Goal: Information Seeking & Learning: Check status

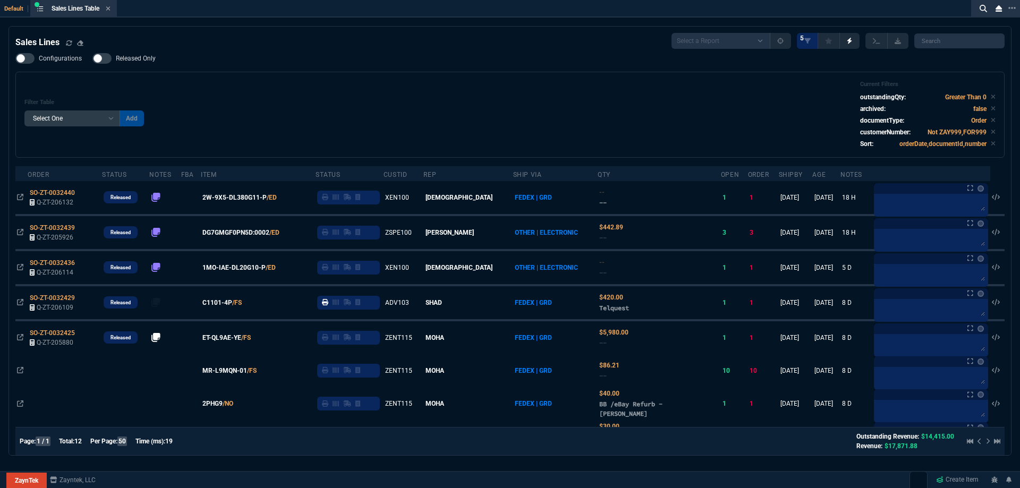
select select
click at [119, 58] on span "Released Only" at bounding box center [136, 58] width 40 height 8
click at [92, 58] on input "Released Only" at bounding box center [92, 58] width 1 height 1
click at [289, 66] on div "Configurations Released Only Filter Table Select One Add Filter () Age () ATS (…" at bounding box center [509, 105] width 989 height 105
click at [155, 62] on label "Released Only" at bounding box center [129, 58] width 74 height 11
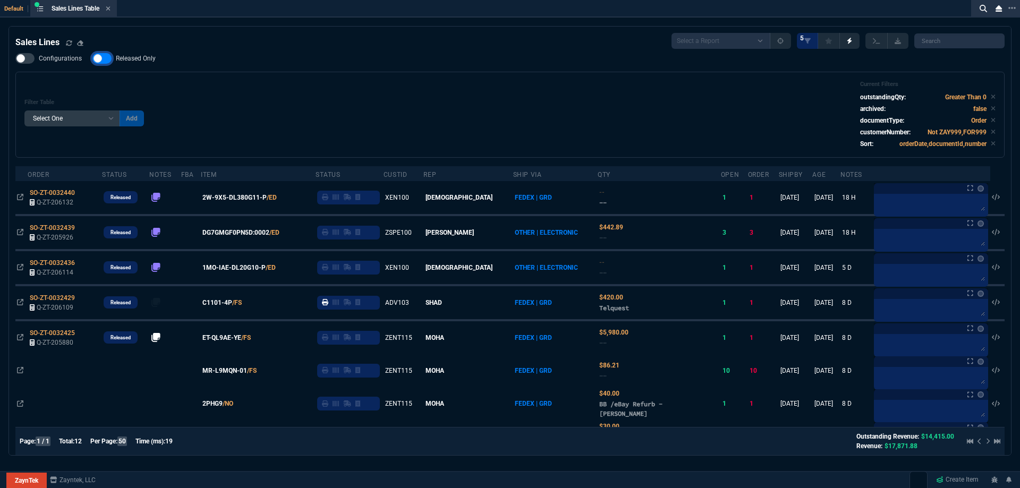
click at [92, 59] on input "Released Only" at bounding box center [92, 58] width 1 height 1
click at [303, 92] on div "Filter Table Select One Add Filter () Age () ATS () Cond (itemVariantCode) Cust…" at bounding box center [509, 115] width 971 height 68
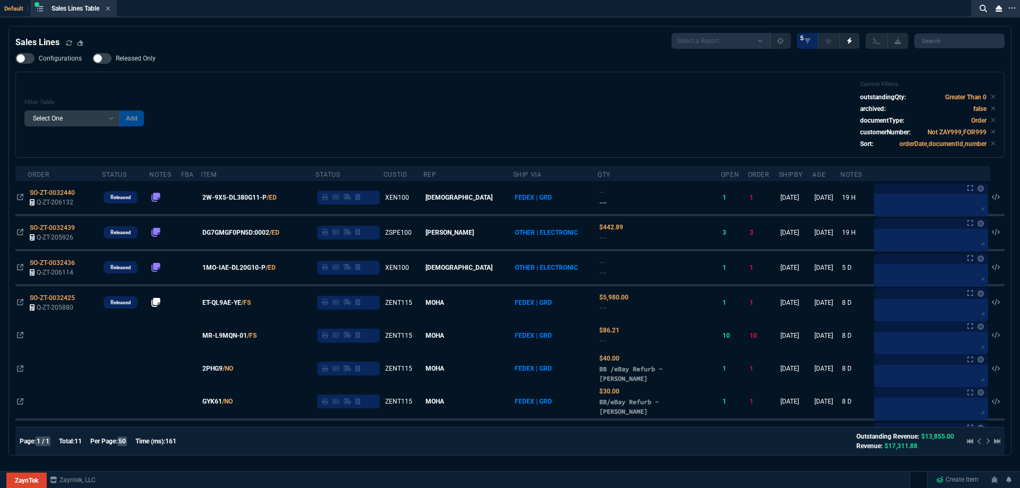
click at [137, 57] on span "Released Only" at bounding box center [136, 58] width 40 height 8
click at [92, 58] on input "Released Only" at bounding box center [92, 58] width 1 height 1
click at [206, 73] on div "Filter Table Select One Add Filter () Age () ATS () Cond (itemVariantCode) Cust…" at bounding box center [509, 115] width 989 height 86
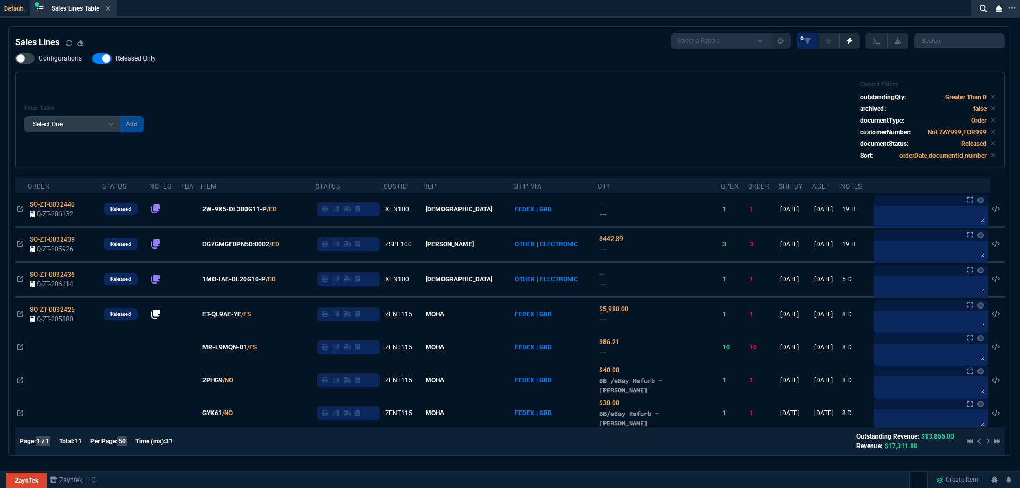
click at [145, 60] on span "Released Only" at bounding box center [136, 58] width 40 height 8
click at [92, 59] on input "Released Only" at bounding box center [92, 58] width 1 height 1
checkbox input "false"
click at [299, 95] on div "Filter Table Select One Add Filter () Age () ATS () Cond (itemVariantCode) Cust…" at bounding box center [509, 121] width 971 height 80
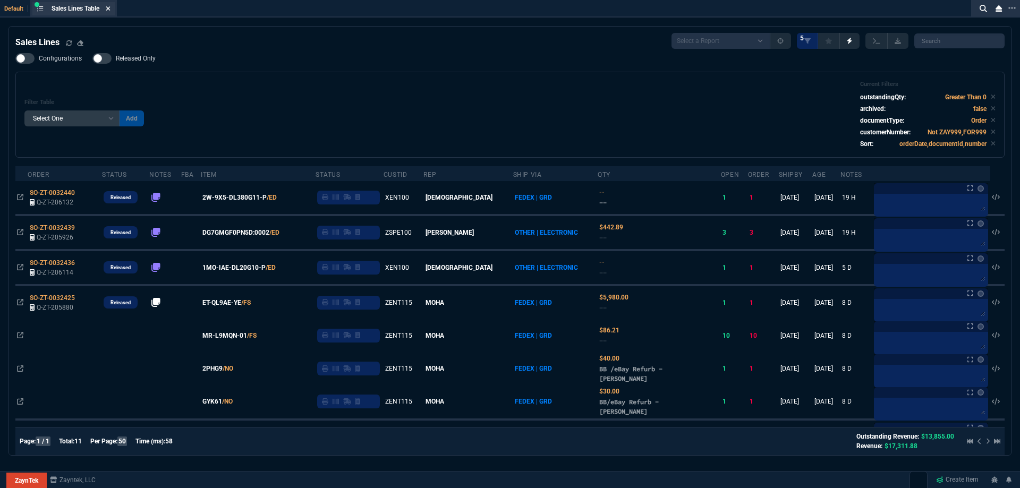
click at [109, 12] on fa-icon at bounding box center [108, 8] width 5 height 7
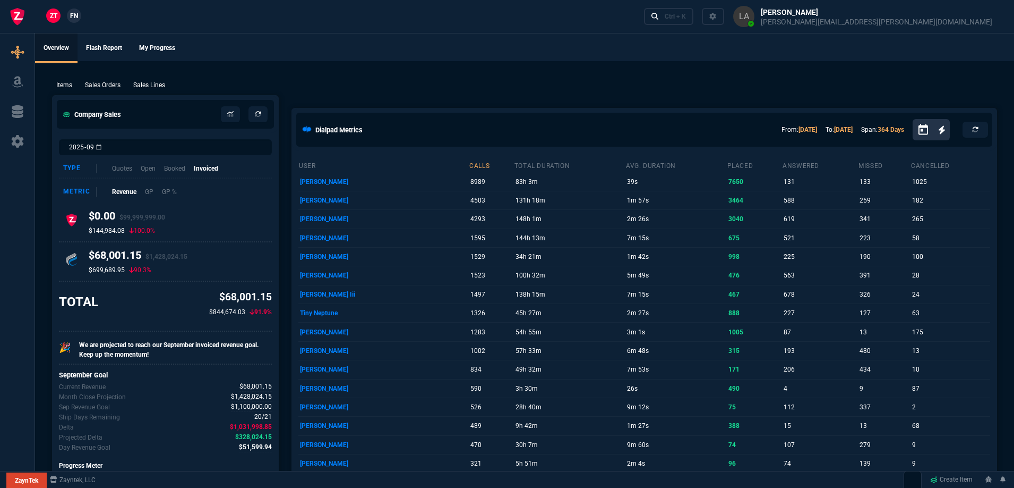
click at [74, 18] on span "FN" at bounding box center [74, 16] width 8 height 10
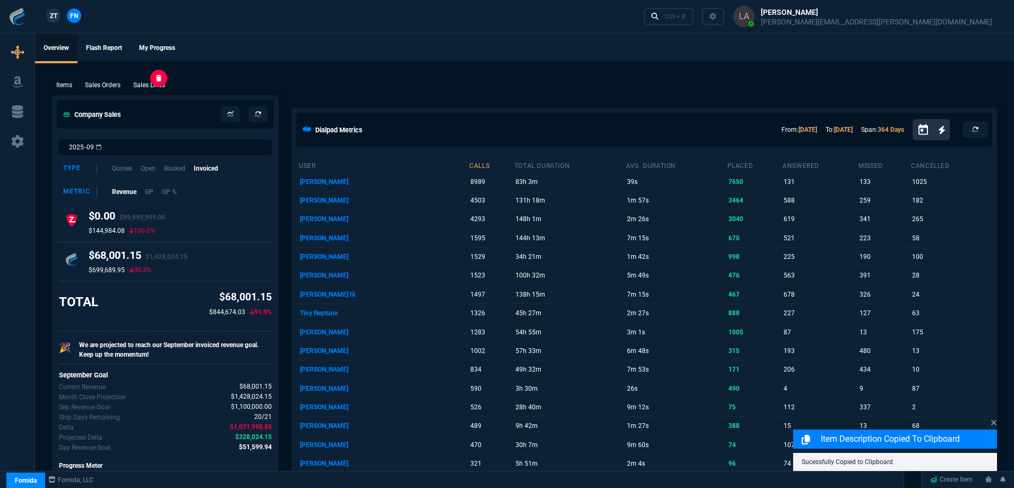
click at [141, 85] on p "Sales Lines" at bounding box center [149, 85] width 32 height 10
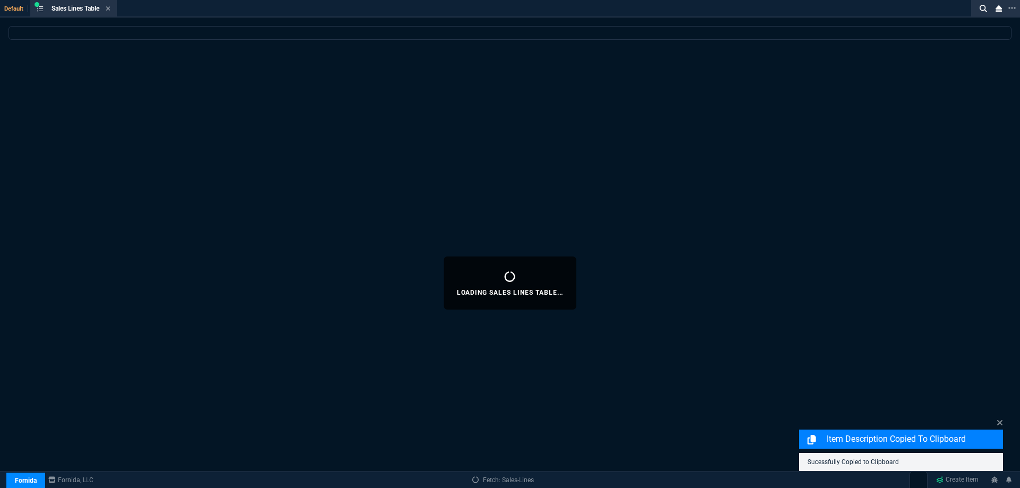
select select
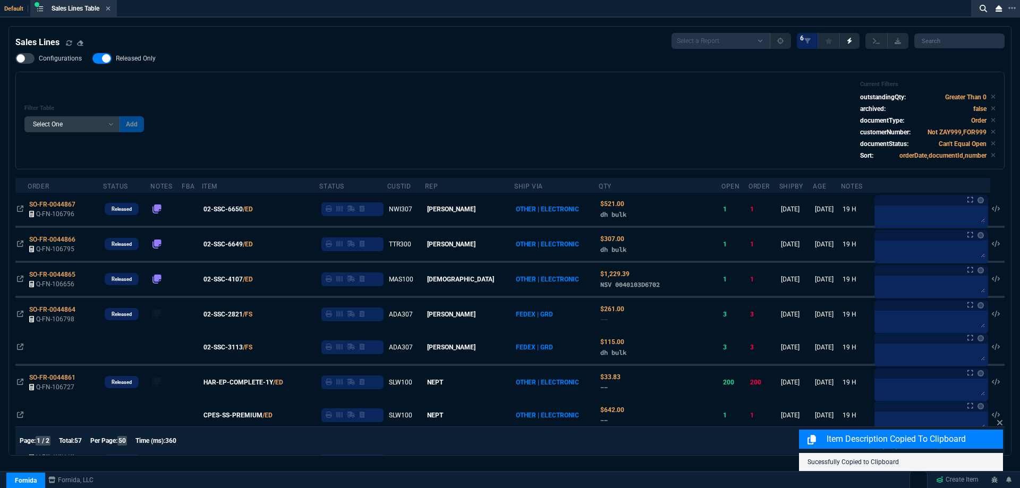
click at [149, 62] on span "Released Only" at bounding box center [136, 58] width 40 height 8
click at [92, 59] on input "Released Only" at bounding box center [92, 58] width 1 height 1
checkbox input "false"
click at [177, 103] on div "Filter Table Select One Add Filter () Age () ATS () Cond (itemVariantCode) Cust…" at bounding box center [509, 121] width 971 height 80
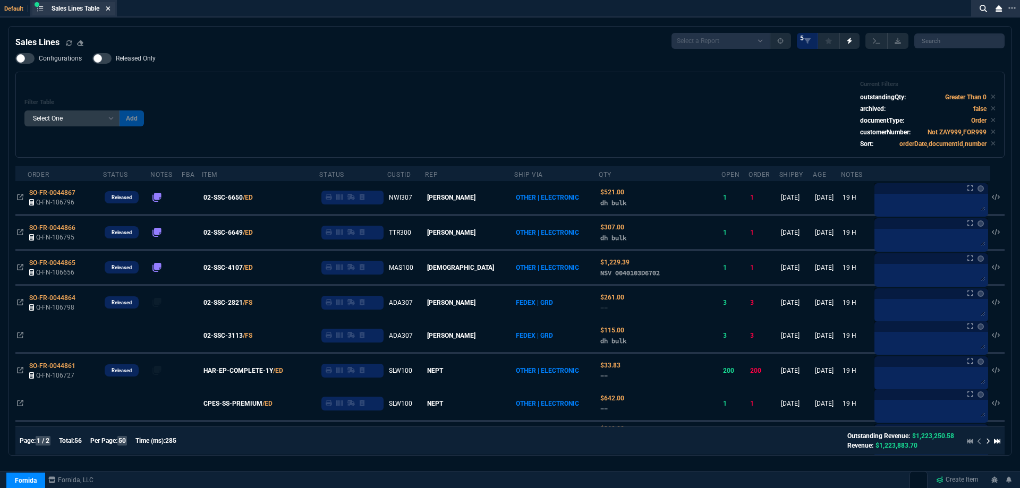
click at [110, 12] on fa-icon at bounding box center [108, 8] width 5 height 7
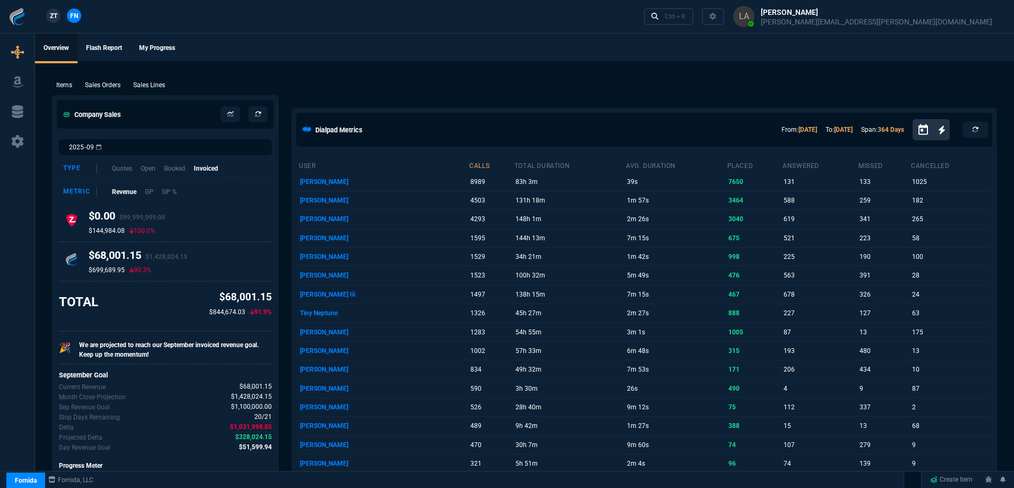
click at [57, 14] on span "ZT" at bounding box center [53, 16] width 7 height 10
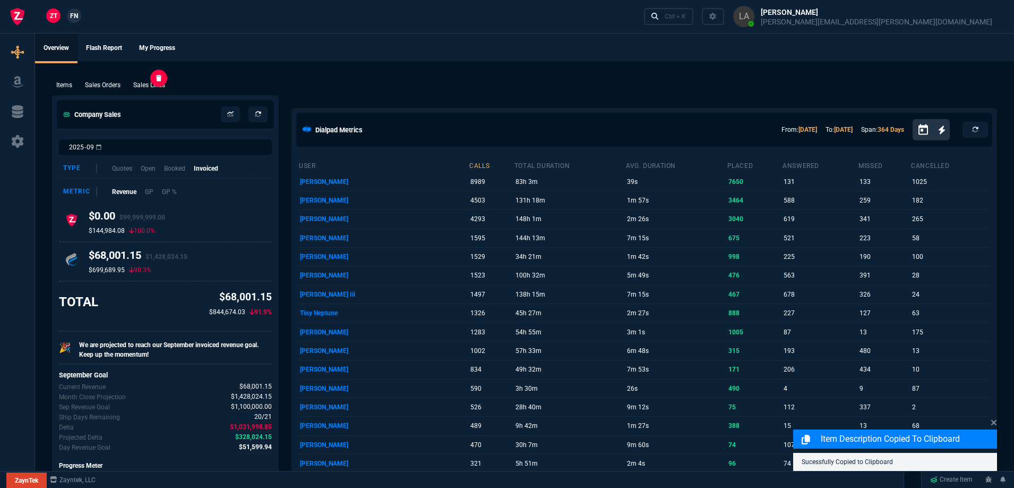
click at [150, 83] on p "Sales Lines" at bounding box center [149, 85] width 32 height 10
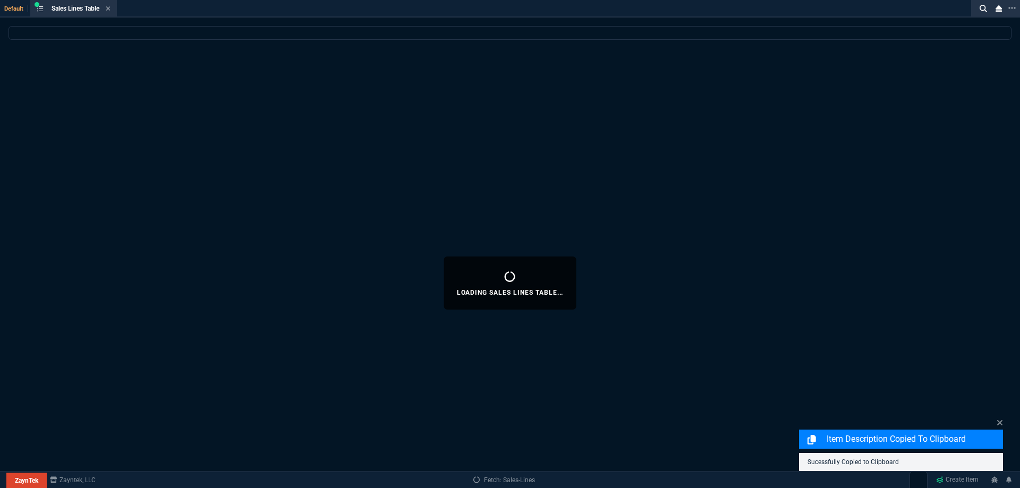
select select
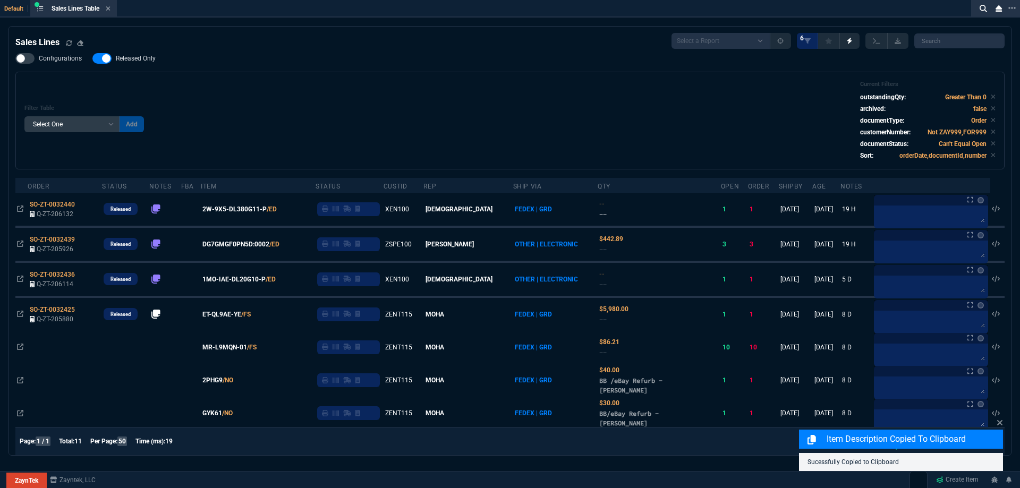
click at [145, 58] on span "Released Only" at bounding box center [136, 58] width 40 height 8
click at [92, 58] on input "Released Only" at bounding box center [92, 58] width 1 height 1
checkbox input "false"
click at [318, 96] on div "Filter Table Select One Add Filter () Age () ATS () Cond (itemVariantCode) Cust…" at bounding box center [509, 121] width 971 height 80
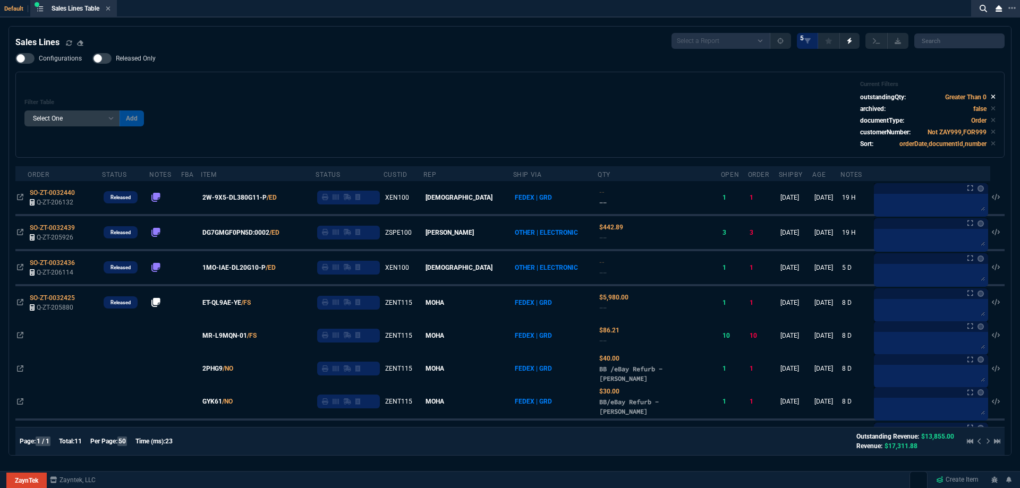
click at [991, 100] on icon at bounding box center [993, 96] width 5 height 6
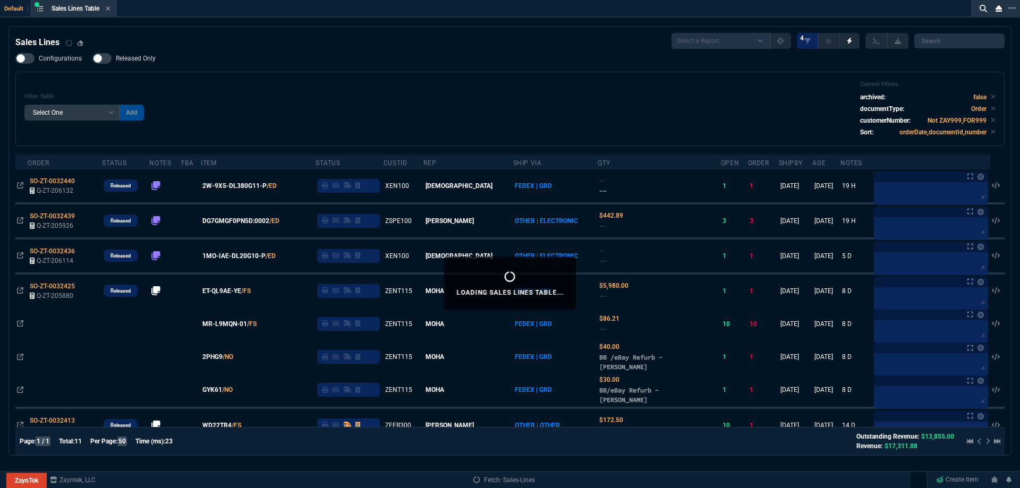
click at [991, 100] on icon at bounding box center [993, 96] width 5 height 6
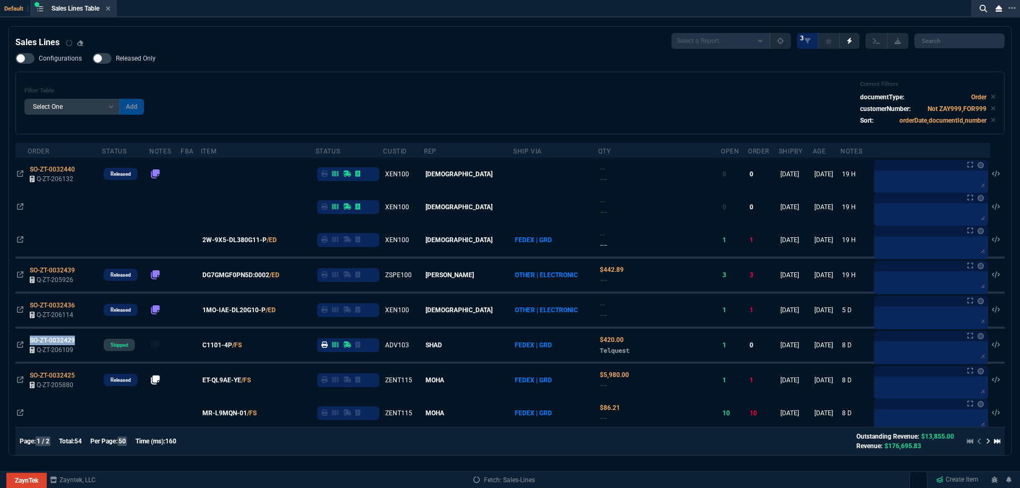
click at [292, 111] on div "Filter Table Select One Add Filter () Age () ATS () Cond (itemVariantCode) Cust…" at bounding box center [509, 103] width 971 height 45
click at [183, 24] on div "Default Sales Lines Table Sales Line Sales Lines Select a Report NEW QUERY Soni…" at bounding box center [510, 257] width 1020 height 514
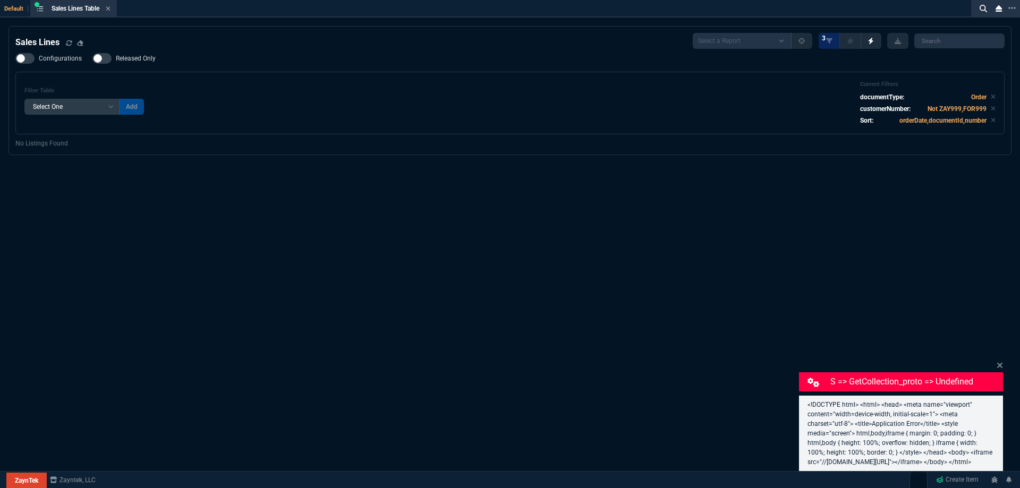
click at [373, 62] on div "Configurations Released Only Filter Table Select One Add Filter () Age () ATS (…" at bounding box center [509, 93] width 989 height 81
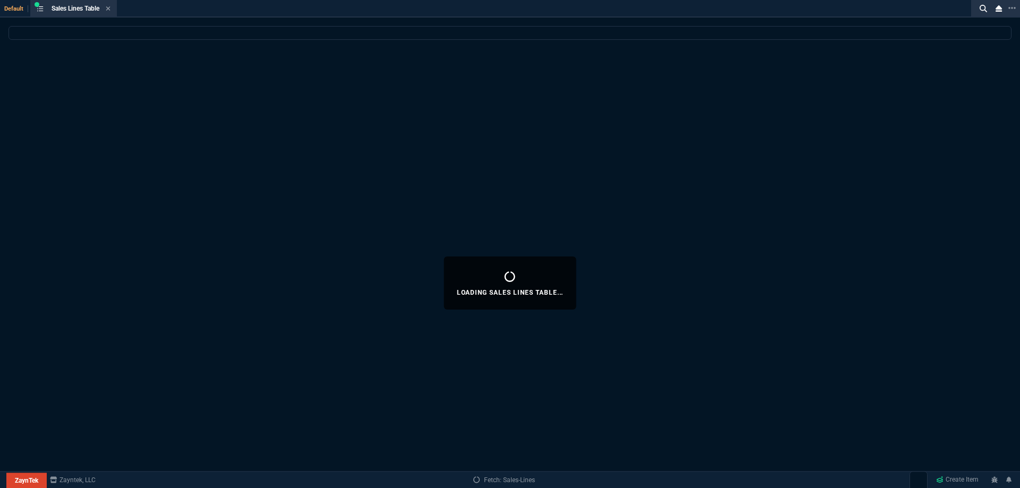
select select
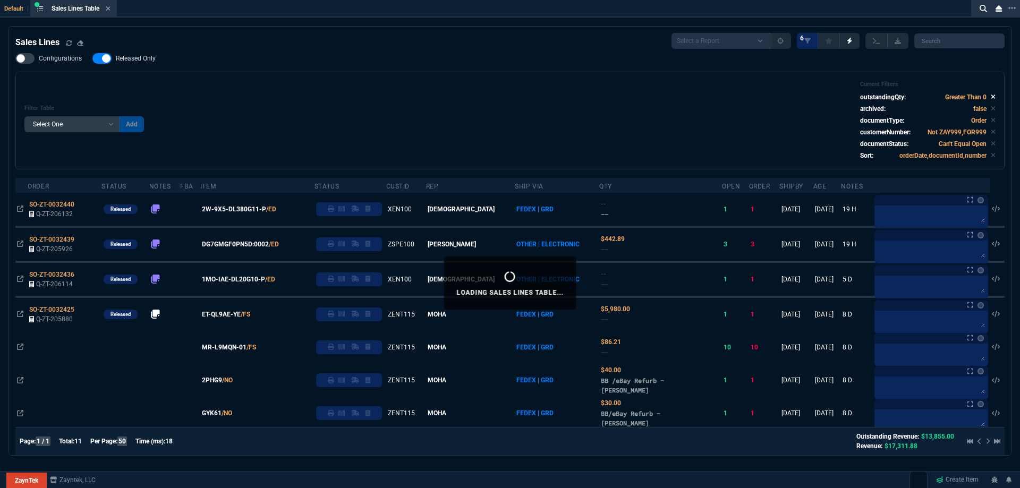
click at [991, 97] on icon at bounding box center [993, 97] width 4 height 4
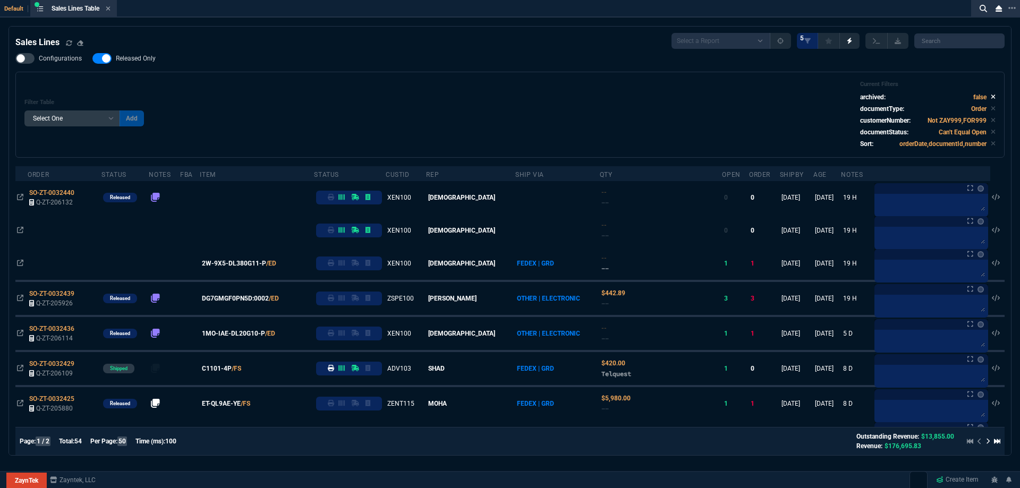
click at [991, 99] on icon at bounding box center [993, 96] width 5 height 6
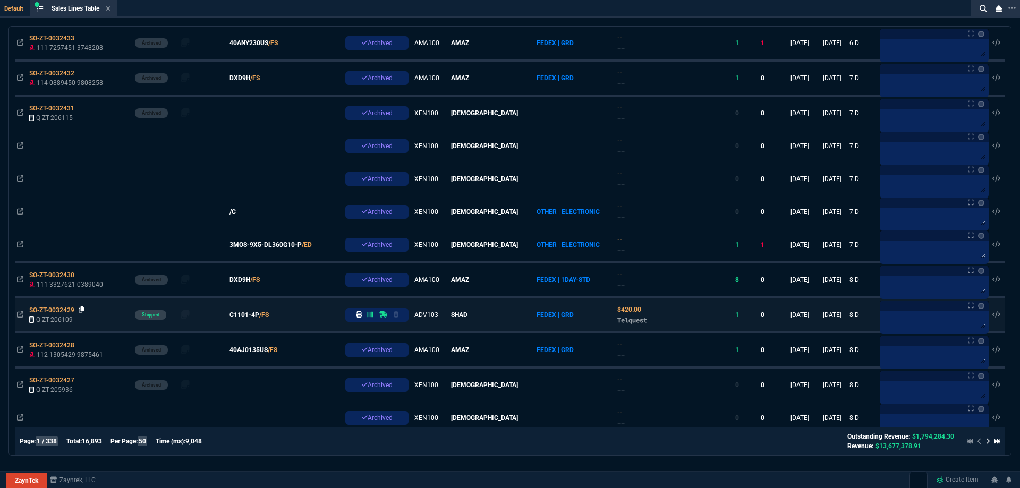
scroll to position [425, 0]
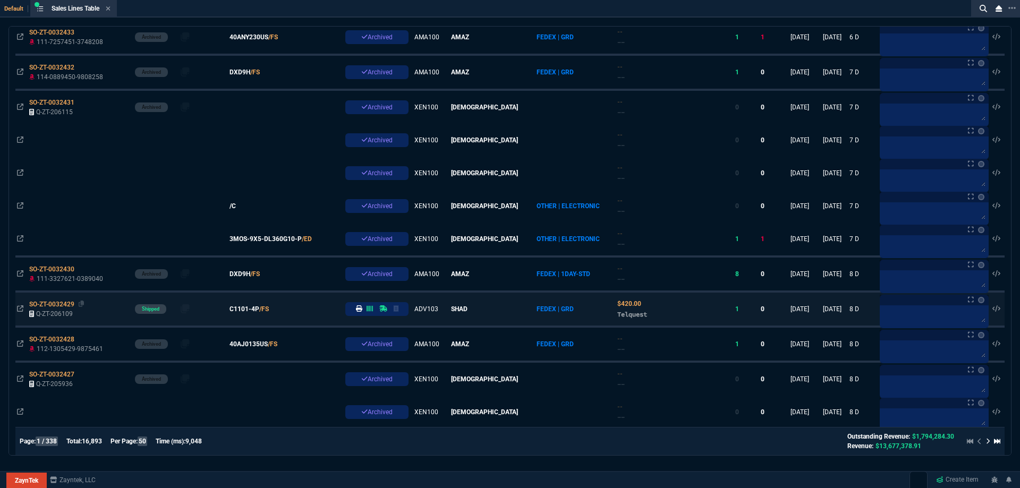
click at [61, 304] on span "SO-ZT-0032429" at bounding box center [51, 304] width 45 height 7
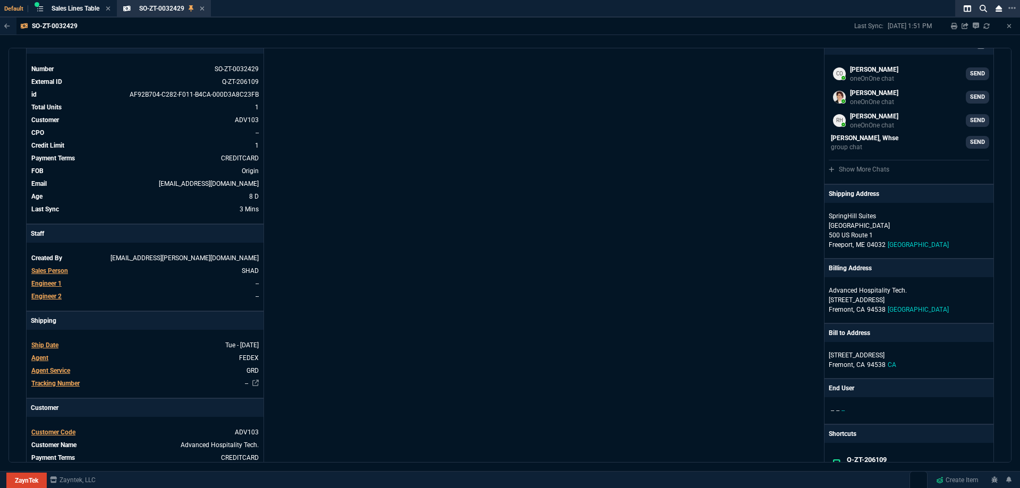
scroll to position [0, 0]
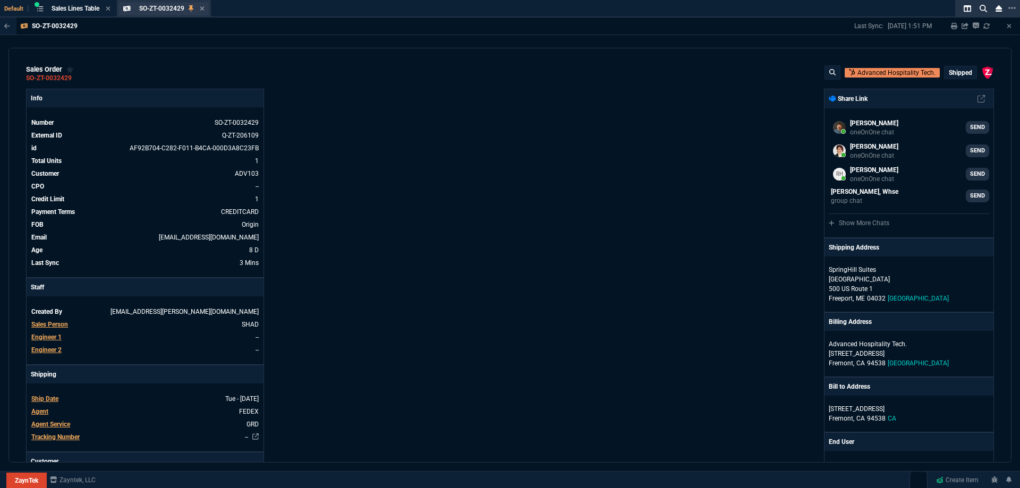
click at [207, 10] on div "SO-ZT-0032429 Sales Order" at bounding box center [164, 8] width 90 height 13
click at [204, 10] on icon at bounding box center [202, 8] width 5 height 6
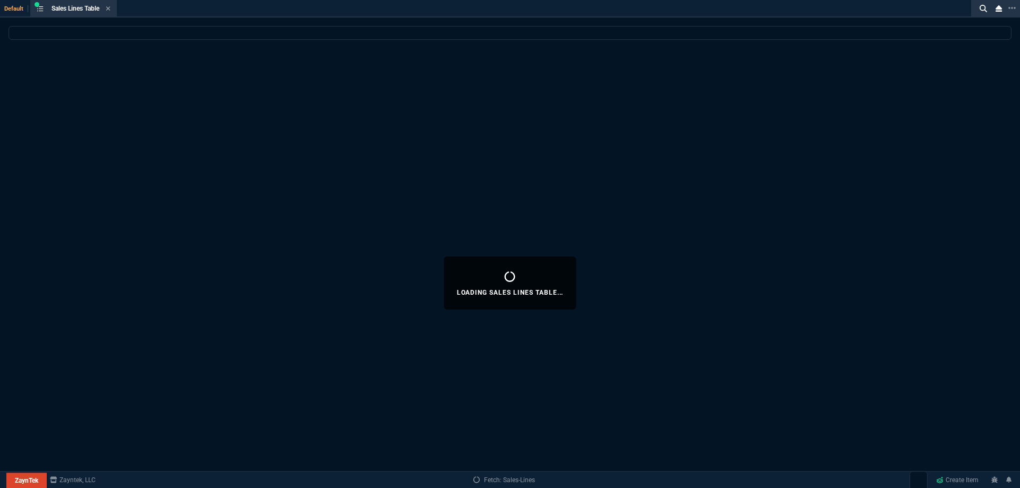
click at [204, 10] on div "Default Sales Lines Table Loading..." at bounding box center [488, 9] width 977 height 18
click at [108, 10] on icon at bounding box center [108, 8] width 5 height 6
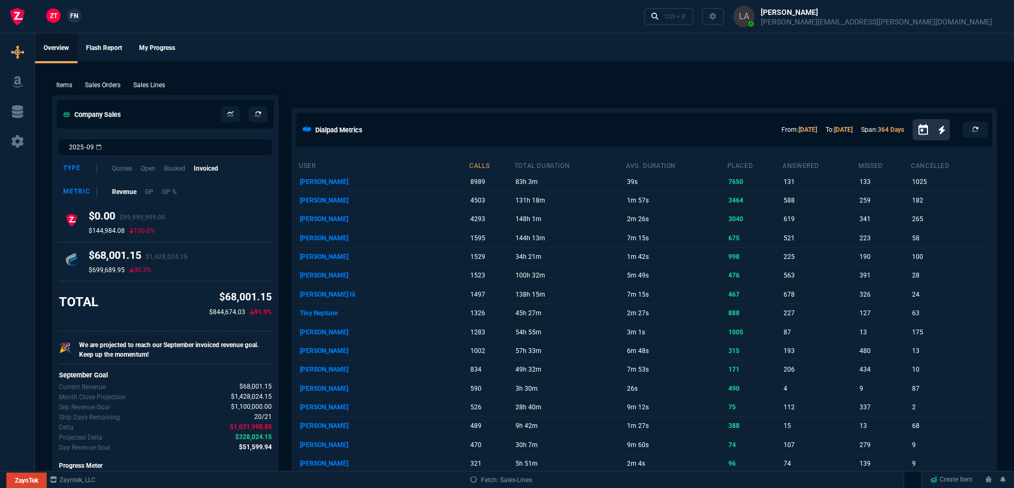
click at [142, 79] on div "Items Sales Orders Sales Lines Add Link" at bounding box center [524, 84] width 945 height 13
click at [143, 82] on p "Sales Lines" at bounding box center [149, 85] width 32 height 10
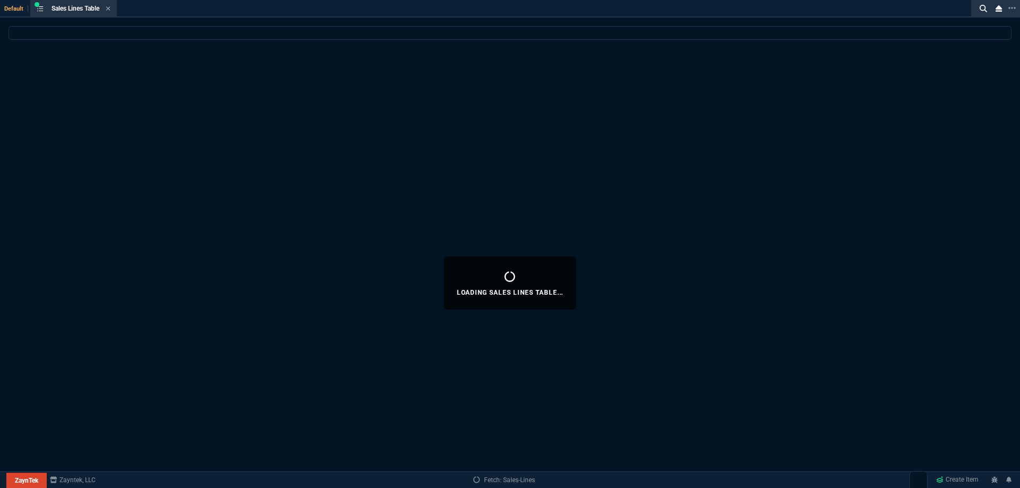
select select
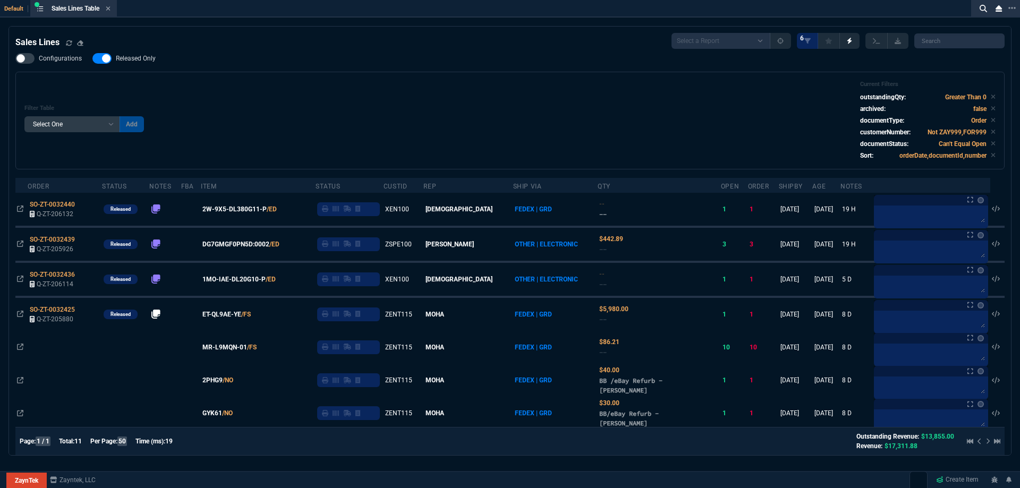
click at [130, 63] on label "Released Only" at bounding box center [129, 58] width 74 height 11
click at [92, 59] on input "Released Only" at bounding box center [92, 58] width 1 height 1
checkbox input "false"
click at [329, 84] on div "Filter Table Select One Add Filter () Age () ATS () Cond (itemVariantCode) Cust…" at bounding box center [509, 121] width 971 height 80
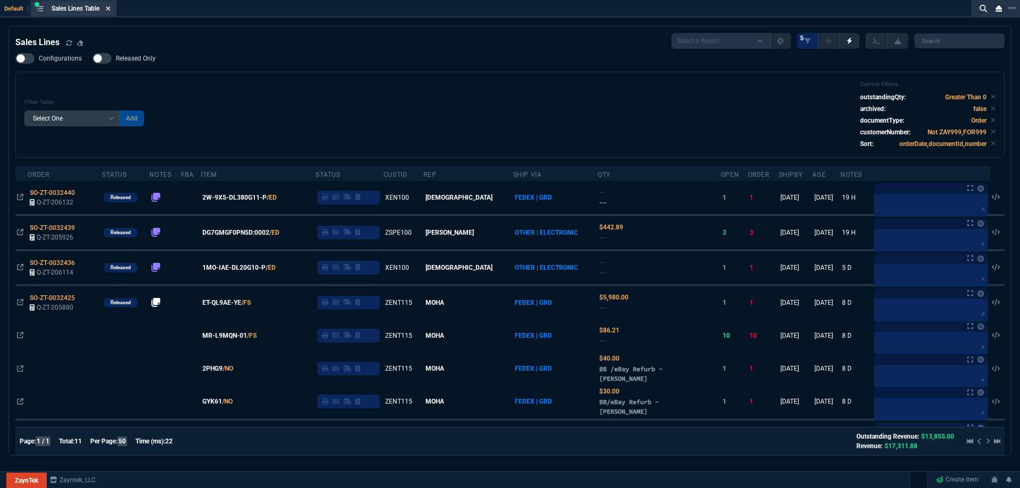
click at [110, 11] on icon at bounding box center [108, 8] width 5 height 6
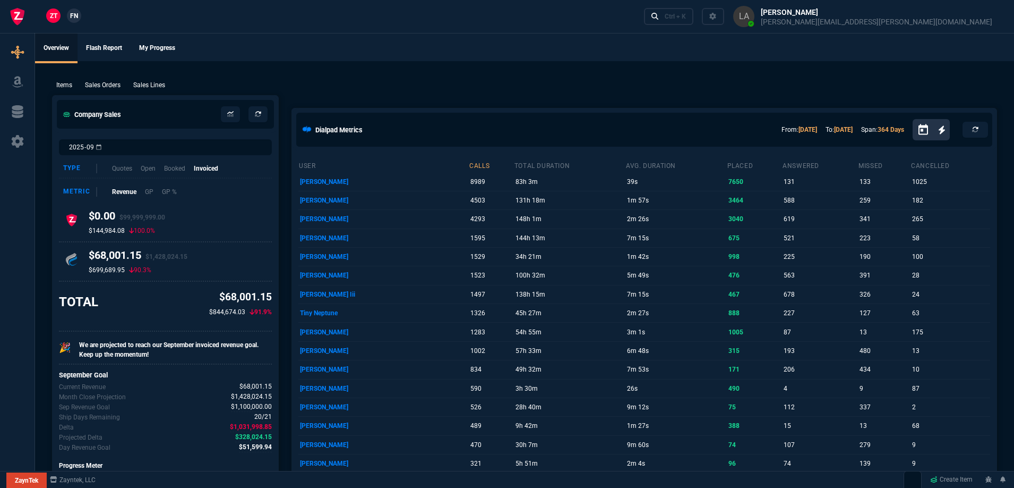
click at [69, 15] on link "FN" at bounding box center [74, 15] width 14 height 14
click at [156, 82] on p "Sales Lines" at bounding box center [149, 85] width 32 height 10
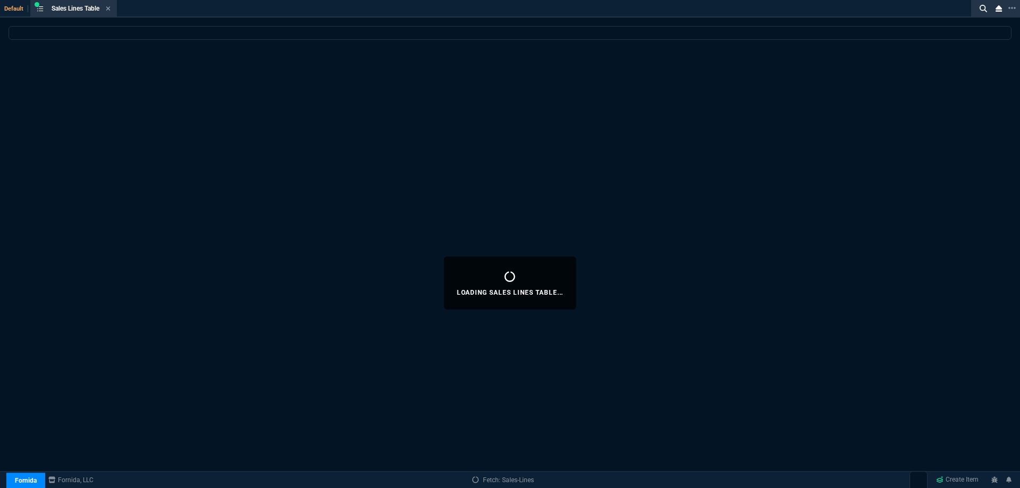
select select
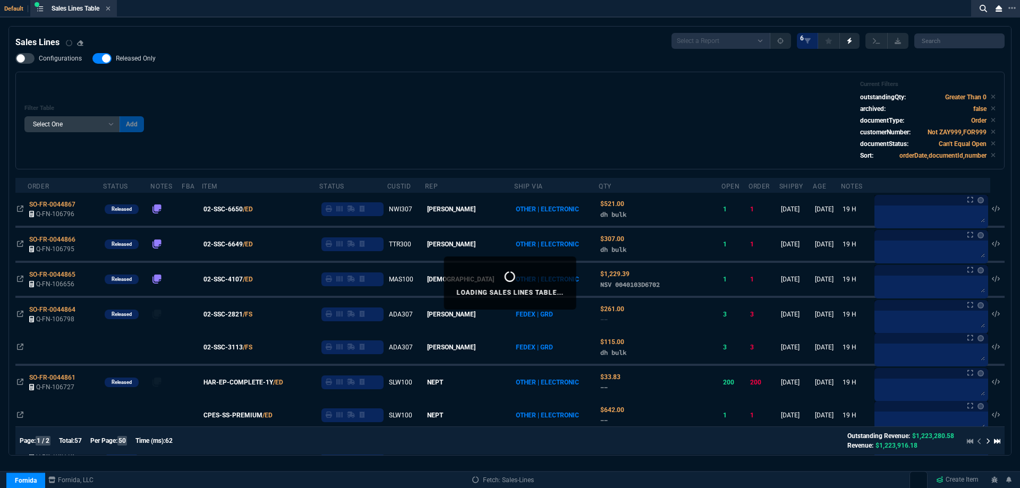
click at [144, 63] on span "Released Only" at bounding box center [136, 58] width 40 height 8
click at [92, 59] on input "Released Only" at bounding box center [92, 58] width 1 height 1
checkbox input "false"
click at [351, 91] on div "Filter Table Select One Add Filter () Age () ATS () Cond (itemVariantCode) Cust…" at bounding box center [509, 121] width 971 height 80
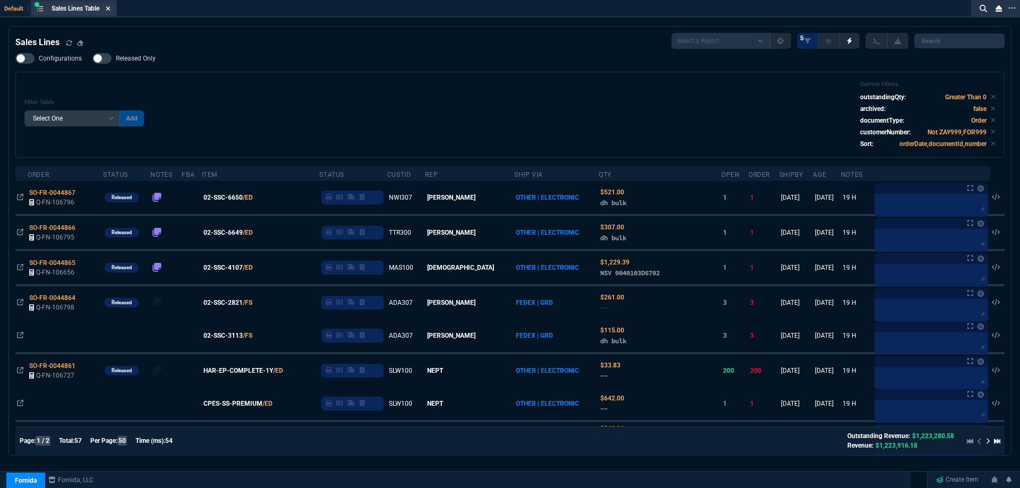
click at [110, 9] on icon at bounding box center [108, 8] width 4 height 4
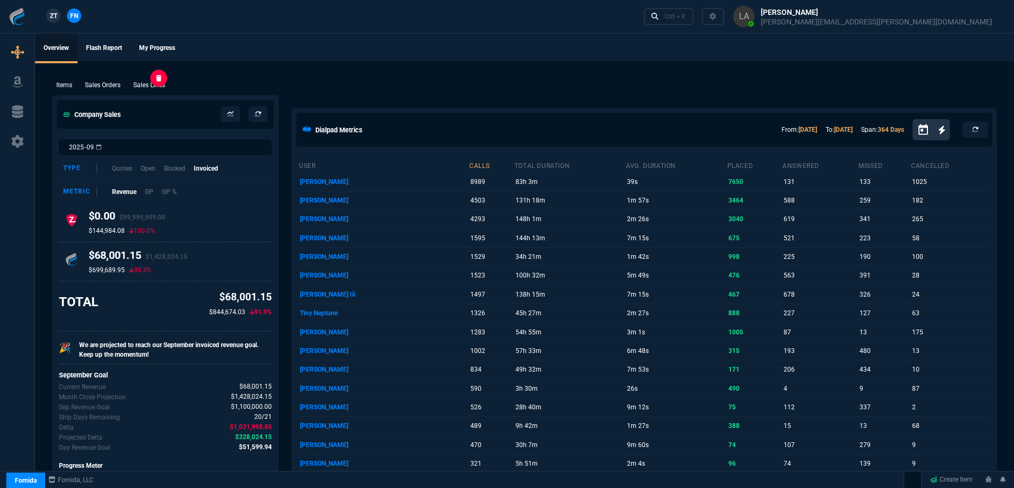
click at [149, 83] on p "Sales Lines" at bounding box center [149, 85] width 32 height 10
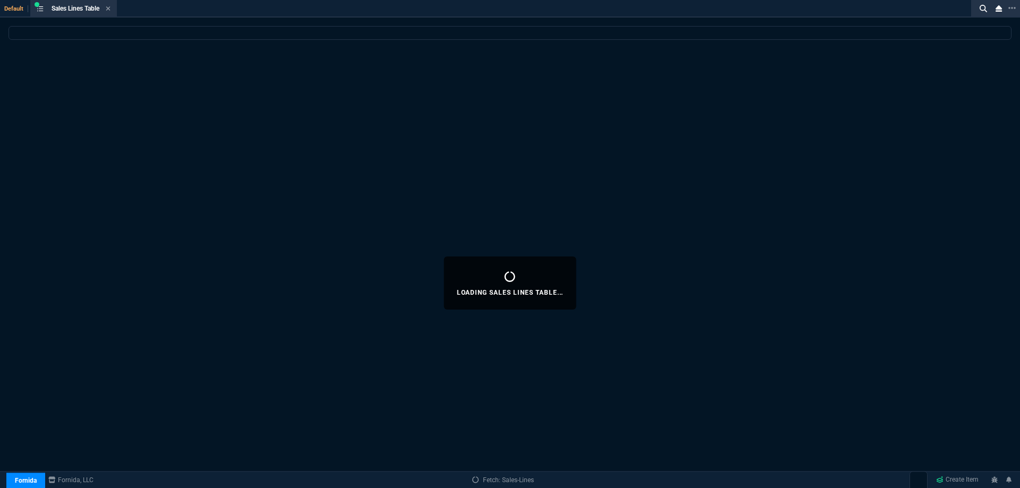
select select
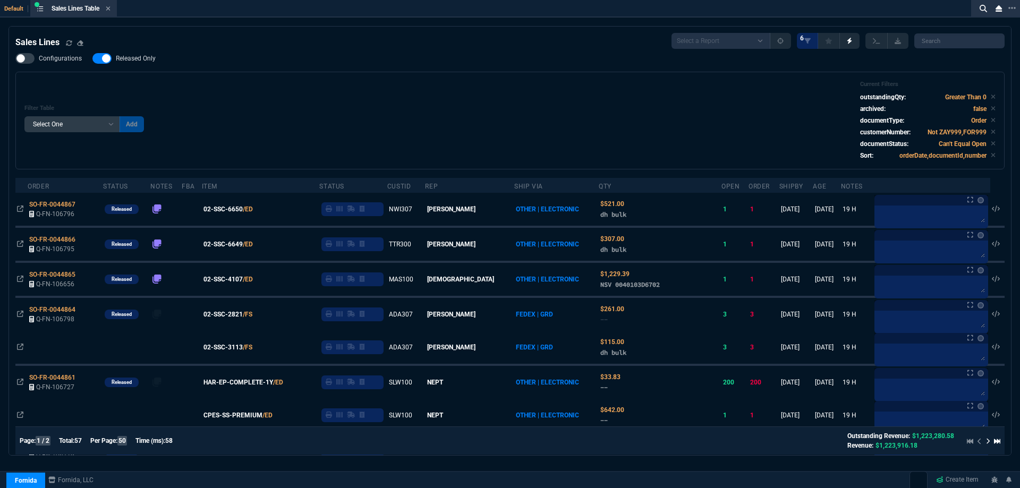
click at [427, 48] on div "Sales Lines Select a Report NEW QUERY SonicWall Sale AMZ (MTD) NEW QUERY INS100…" at bounding box center [509, 41] width 989 height 16
click at [141, 63] on label "Released Only" at bounding box center [129, 58] width 74 height 11
click at [92, 59] on input "Released Only" at bounding box center [92, 58] width 1 height 1
checkbox input "false"
click at [534, 103] on div "Filter Table Select One Add Filter () Age () ATS () Cond (itemVariantCode) Cust…" at bounding box center [509, 121] width 971 height 80
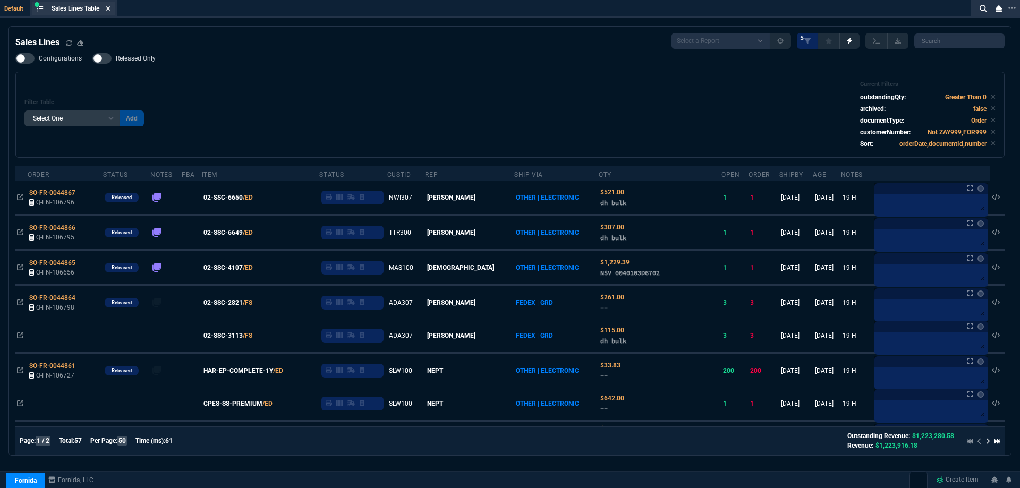
click at [110, 12] on fa-icon at bounding box center [108, 8] width 5 height 7
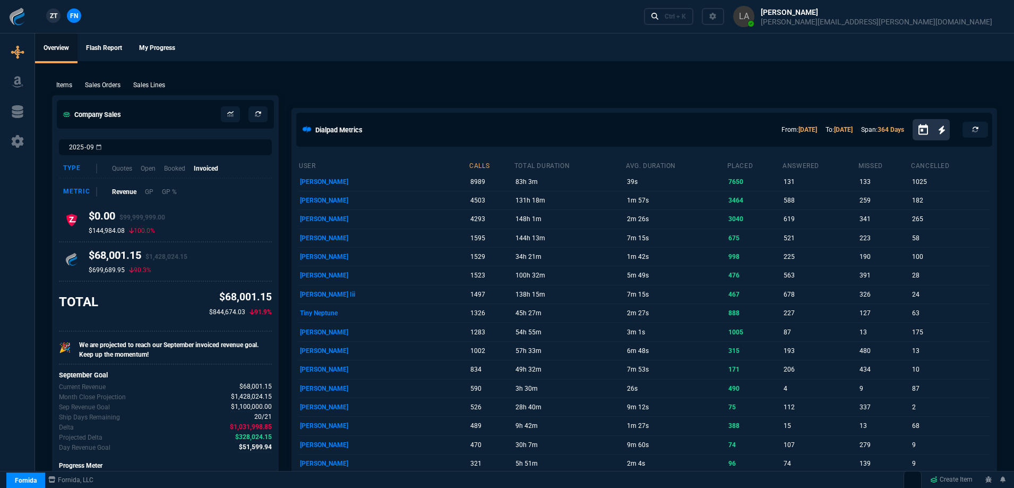
click at [150, 83] on p "Sales Lines" at bounding box center [149, 85] width 32 height 10
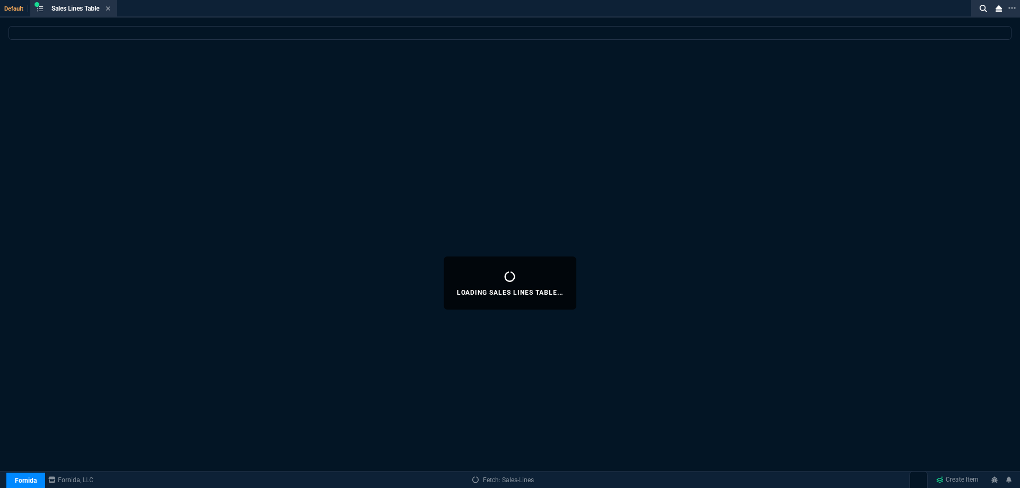
select select
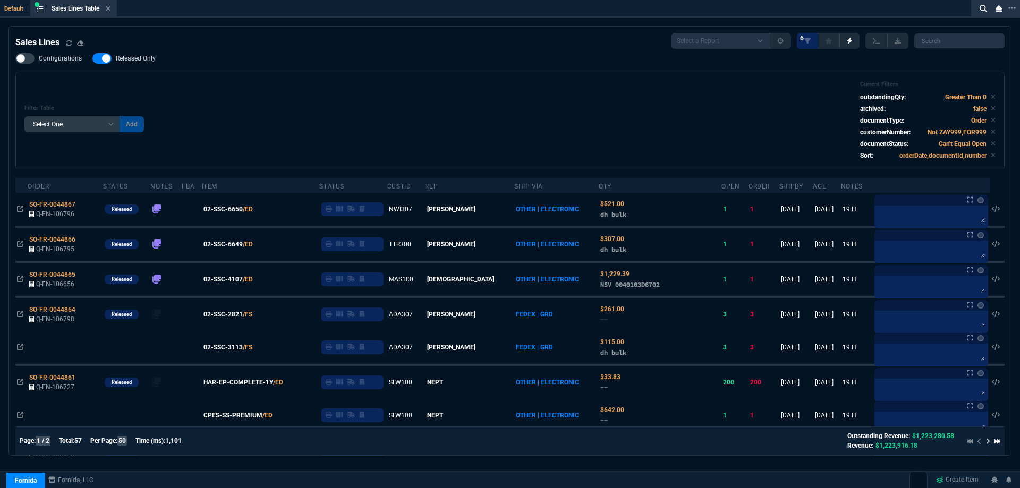
click at [141, 60] on span "Released Only" at bounding box center [136, 58] width 40 height 8
click at [92, 59] on input "Released Only" at bounding box center [92, 58] width 1 height 1
checkbox input "false"
click at [334, 90] on div "Filter Table Select One Add Filter () Age () ATS () Cond (itemVariantCode) Cust…" at bounding box center [509, 121] width 971 height 80
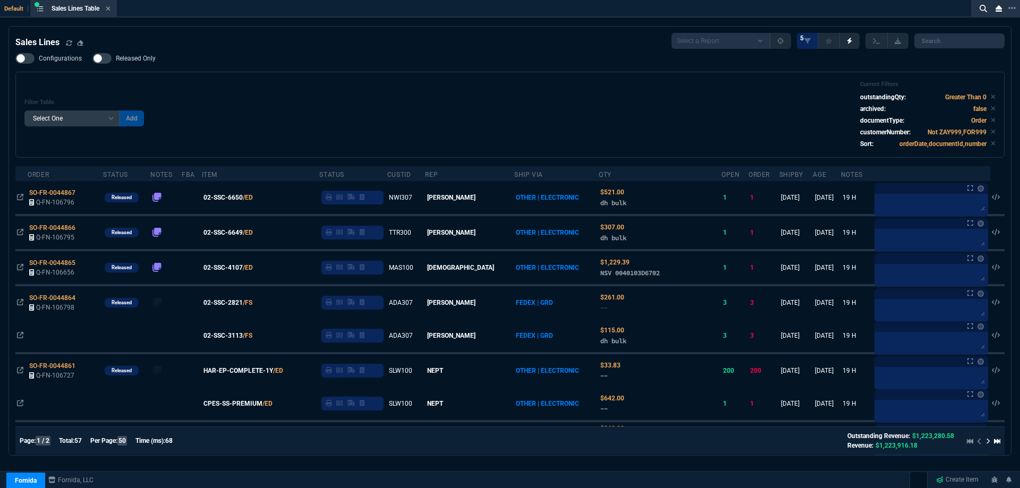
click at [108, 8] on icon at bounding box center [108, 8] width 5 height 6
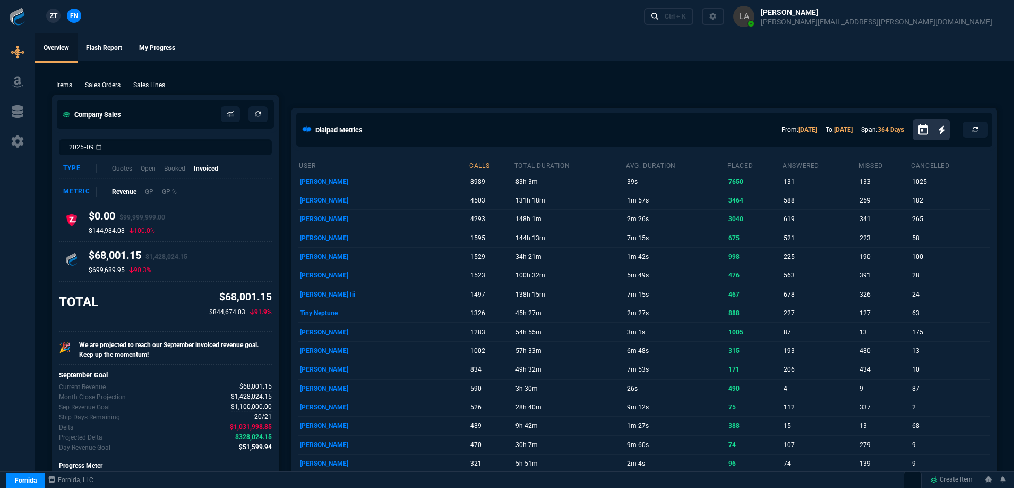
click at [62, 16] on nx-fornida-client-manager "ZT FN" at bounding box center [63, 16] width 41 height 16
click at [60, 15] on link "ZT" at bounding box center [53, 15] width 14 height 14
click at [154, 85] on p "Sales Lines" at bounding box center [149, 85] width 32 height 10
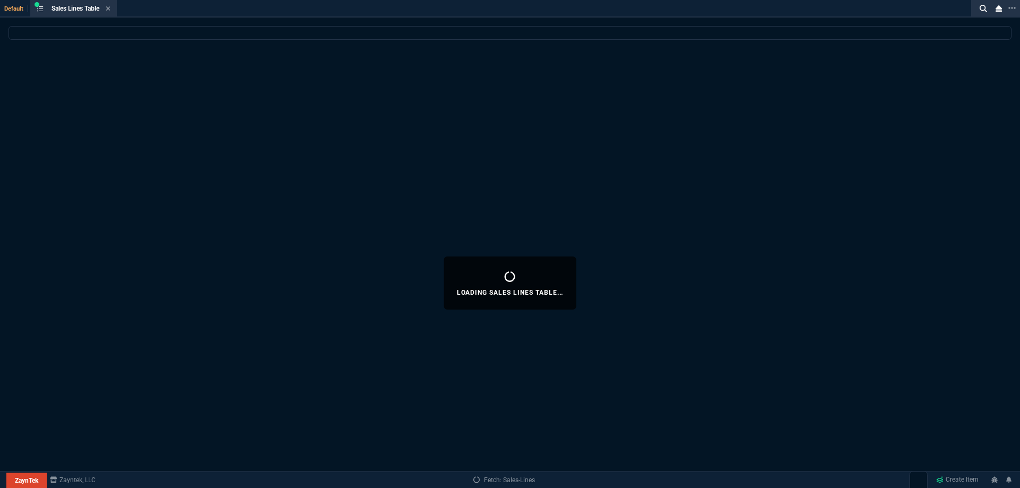
select select
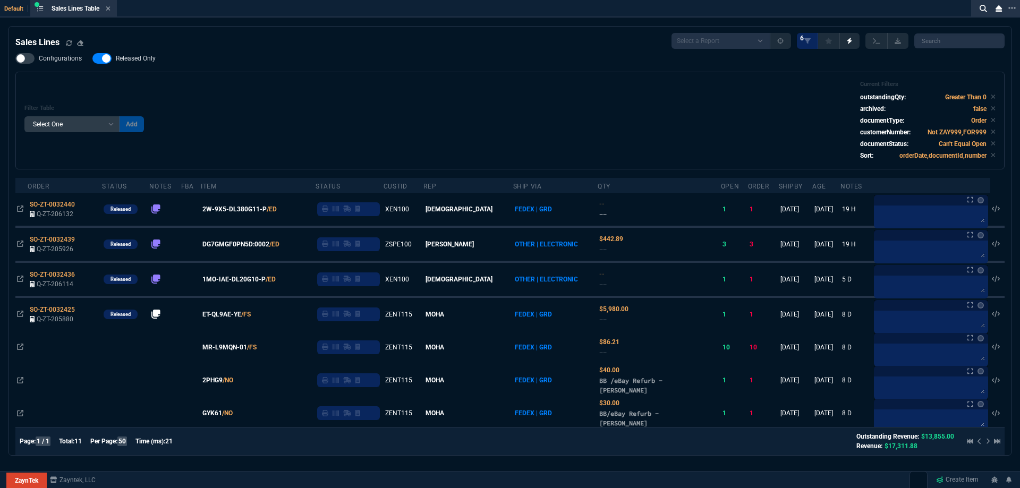
click at [145, 57] on span "Released Only" at bounding box center [136, 58] width 40 height 8
click at [92, 58] on input "Released Only" at bounding box center [92, 58] width 1 height 1
checkbox input "false"
click at [370, 87] on div "Filter Table Select One Add Filter () Age () ATS () Cond (itemVariantCode) Cust…" at bounding box center [509, 121] width 971 height 80
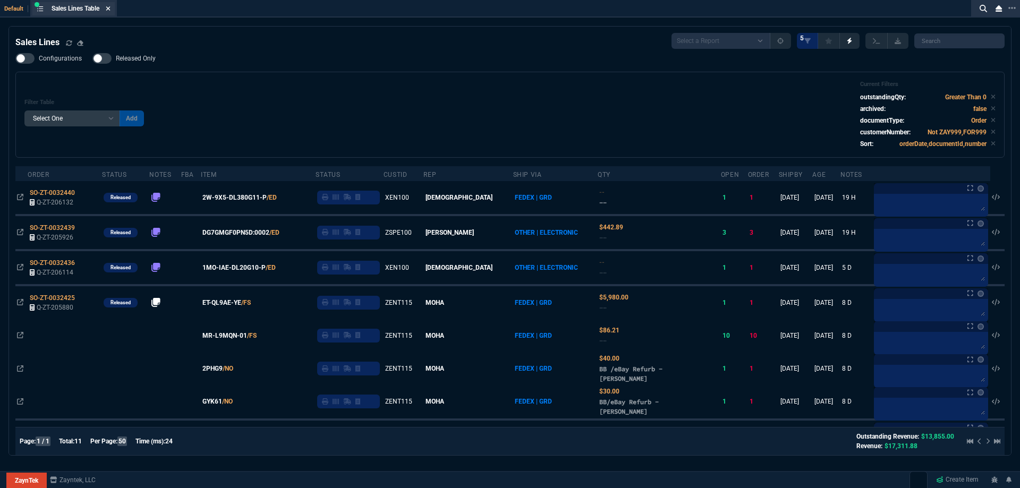
click at [109, 10] on icon at bounding box center [108, 8] width 5 height 6
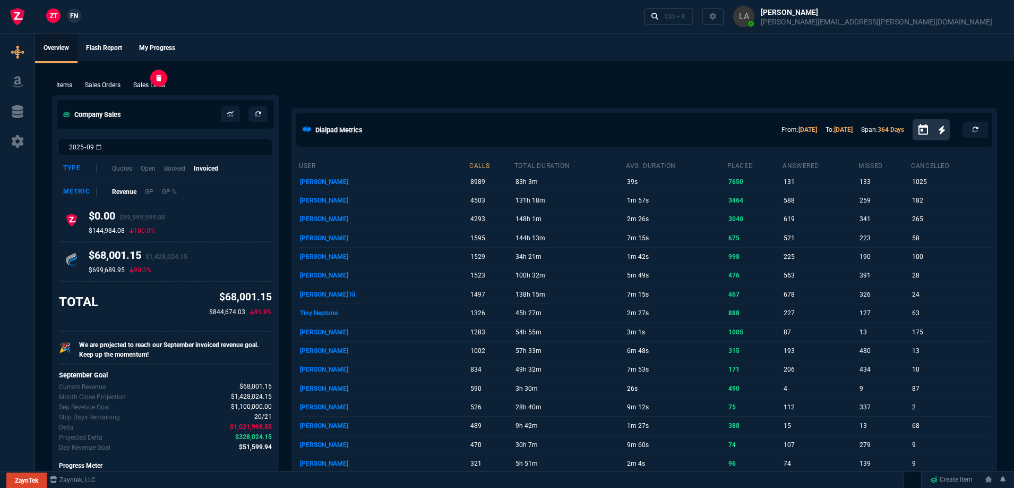
click at [163, 89] on p "Sales Lines" at bounding box center [149, 85] width 32 height 10
select select
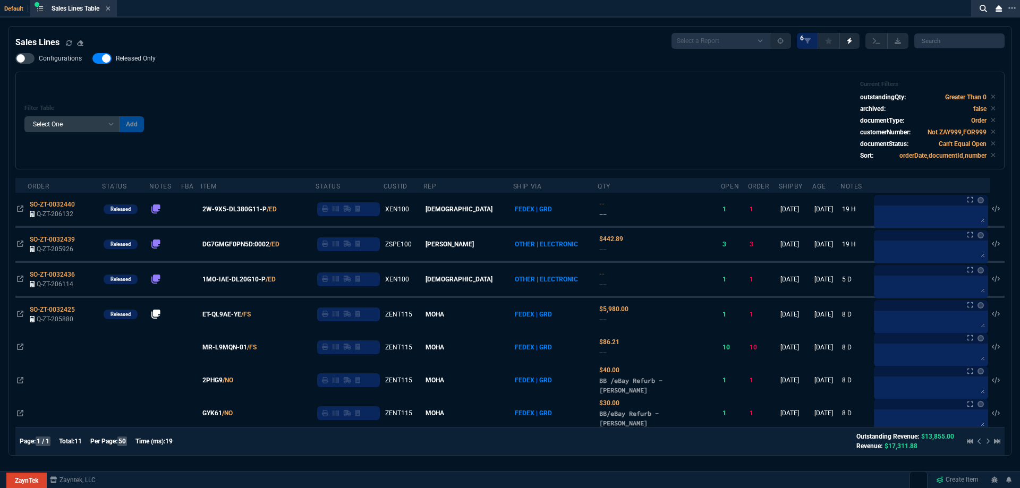
drag, startPoint x: 137, startPoint y: 63, endPoint x: 214, endPoint y: 74, distance: 77.8
click at [137, 64] on label "Released Only" at bounding box center [129, 58] width 74 height 11
click at [92, 59] on input "Released Only" at bounding box center [92, 58] width 1 height 1
checkbox input "false"
click at [370, 93] on div "Filter Table Select One Add Filter () Age () ATS () Cond (itemVariantCode) Cust…" at bounding box center [509, 121] width 971 height 80
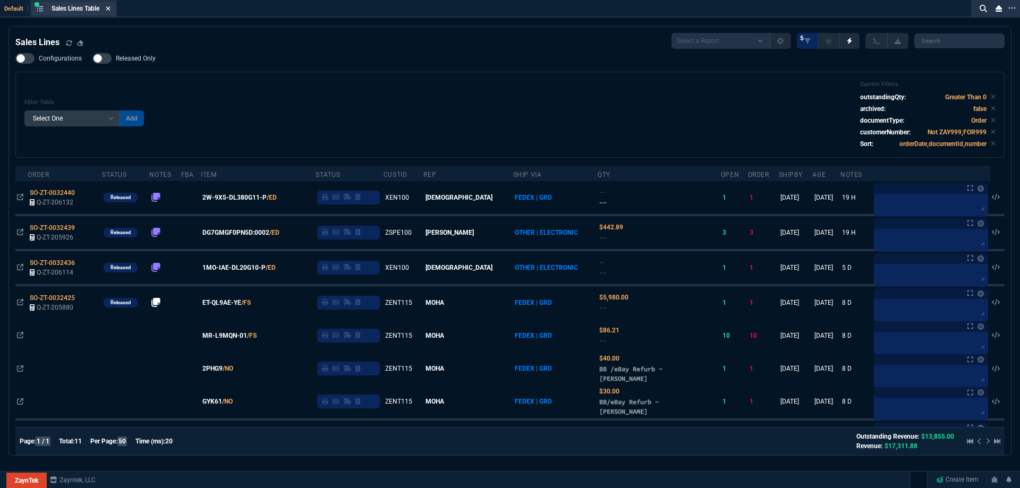
click at [110, 13] on nx-icon at bounding box center [108, 9] width 5 height 8
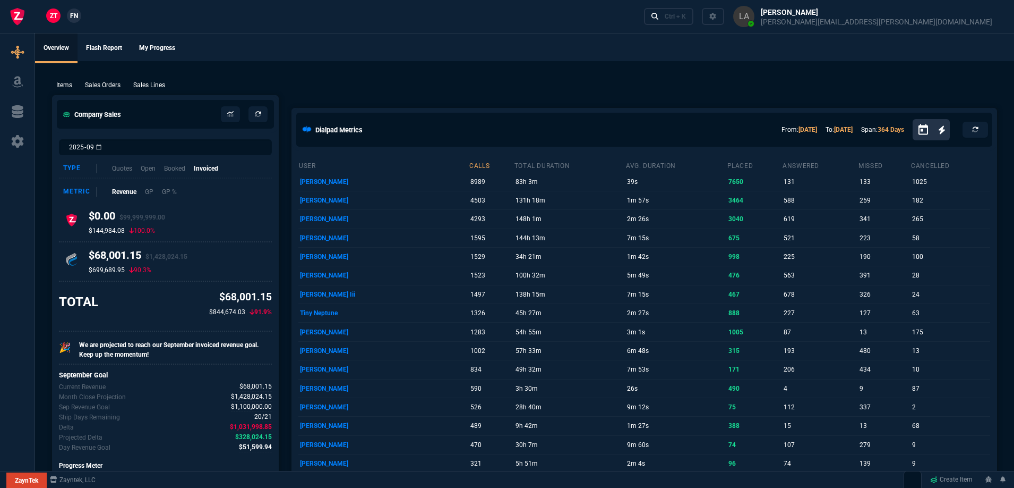
click at [71, 16] on span "FN" at bounding box center [74, 16] width 8 height 10
click at [158, 88] on p "Sales Lines" at bounding box center [149, 85] width 32 height 10
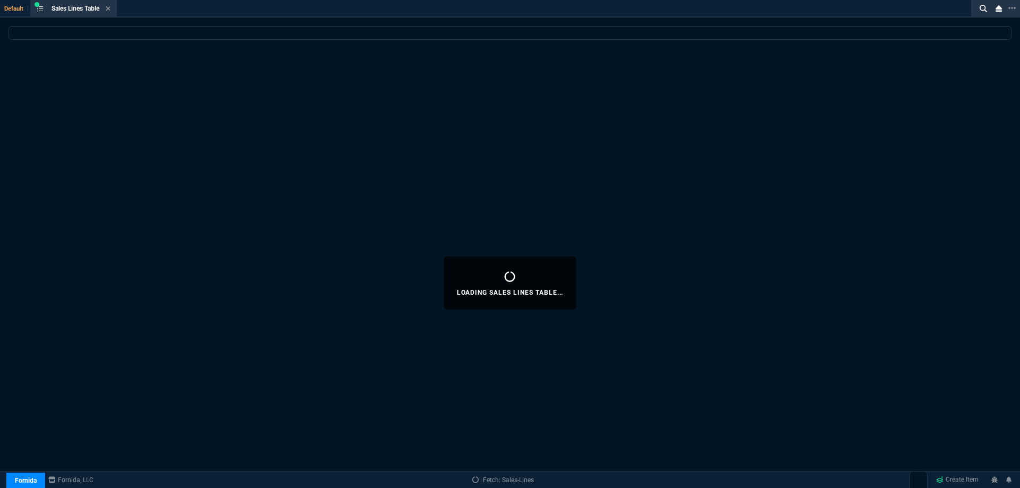
select select
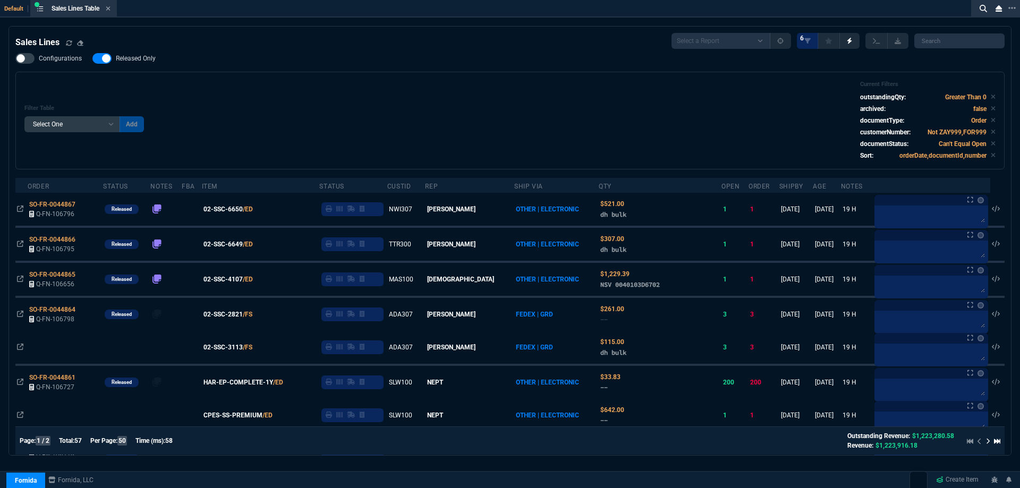
click at [143, 62] on span "Released Only" at bounding box center [136, 58] width 40 height 8
click at [92, 59] on input "Released Only" at bounding box center [92, 58] width 1 height 1
click at [262, 71] on div "Configurations Released Only Filter Table Select One Add Filter () Age () ATS (…" at bounding box center [509, 111] width 989 height 116
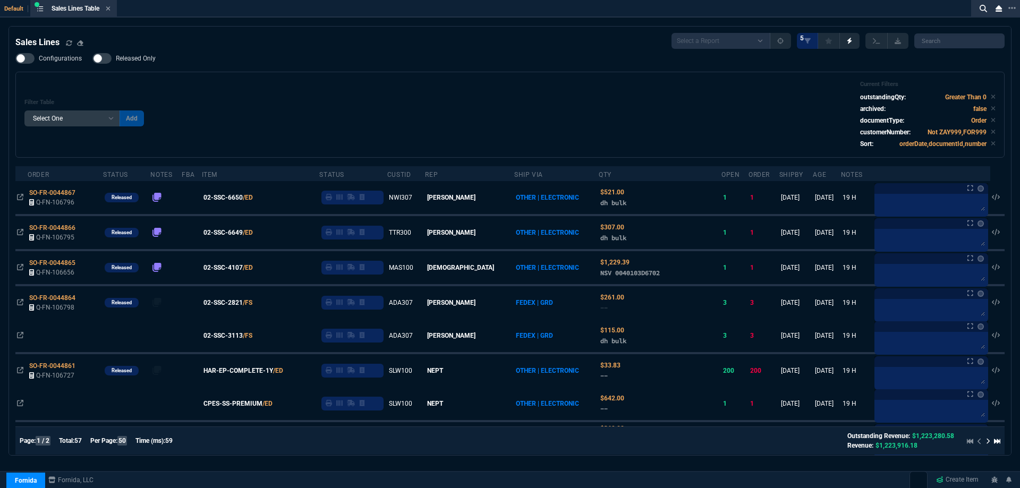
click at [152, 64] on label "Released Only" at bounding box center [129, 58] width 74 height 11
click at [92, 59] on input "Released Only" at bounding box center [92, 58] width 1 height 1
click at [300, 82] on div "Filter Table Select One Add Filter () Age () ATS () Cond (itemVariantCode) Cust…" at bounding box center [509, 115] width 971 height 68
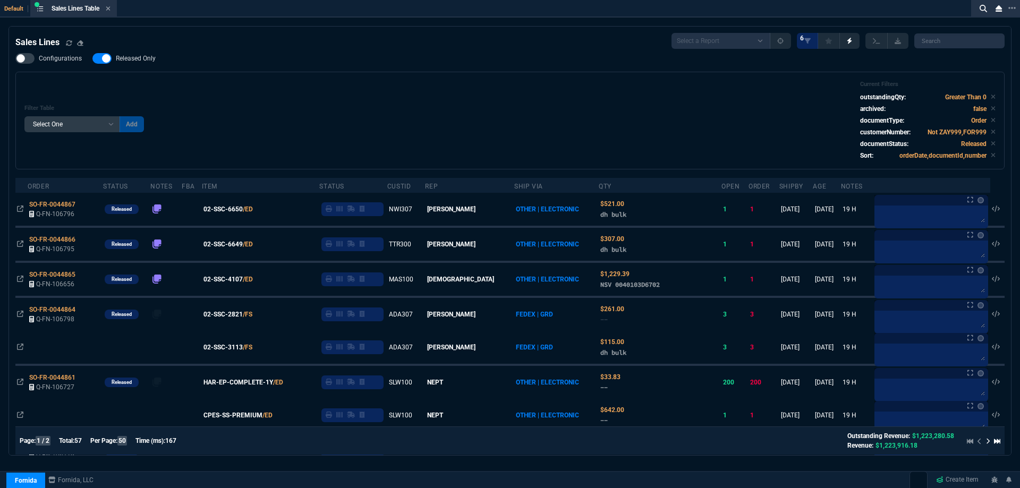
click at [147, 63] on span "Released Only" at bounding box center [136, 58] width 40 height 8
click at [92, 59] on input "Released Only" at bounding box center [92, 58] width 1 height 1
checkbox input "false"
click at [343, 80] on div "Filter Table Select One Add Filter () Age () ATS () Cond (itemVariantCode) Cust…" at bounding box center [509, 121] width 989 height 98
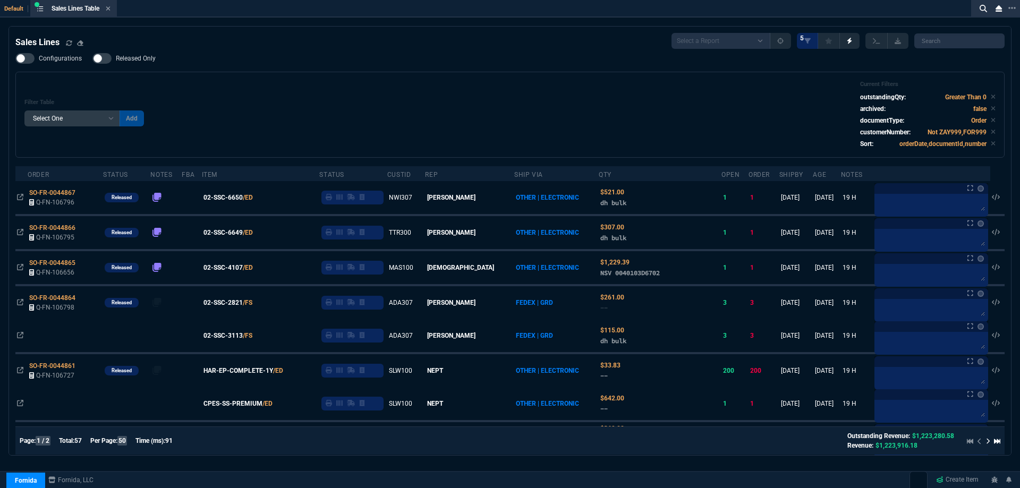
click at [109, 12] on fa-icon at bounding box center [108, 8] width 5 height 7
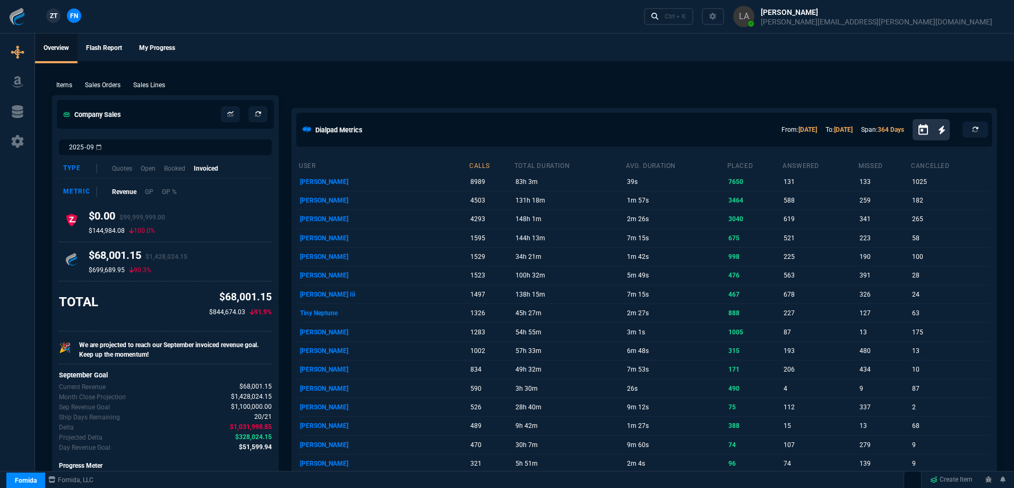
click at [50, 12] on span "ZT" at bounding box center [53, 16] width 7 height 10
click at [150, 89] on p "Sales Lines" at bounding box center [149, 85] width 32 height 10
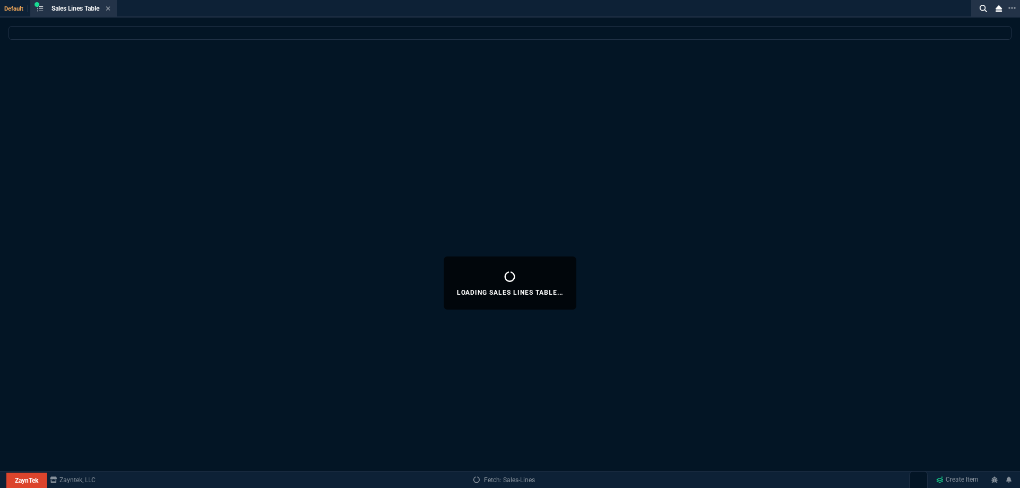
select select
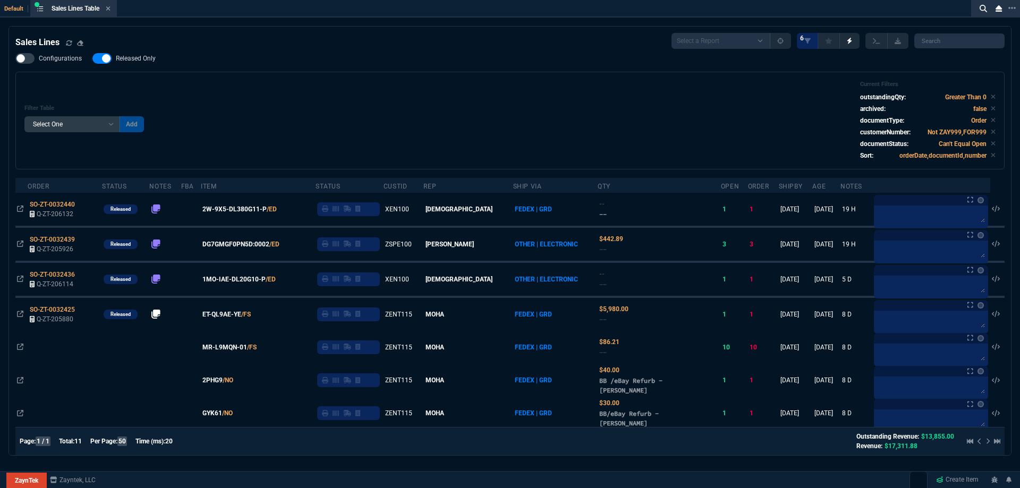
click at [144, 63] on label "Released Only" at bounding box center [129, 58] width 74 height 11
click at [92, 59] on input "Released Only" at bounding box center [92, 58] width 1 height 1
checkbox input "false"
click at [424, 69] on div "Configurations Released Only Filter Table Select One Add Filter () Age () ATS (…" at bounding box center [509, 111] width 989 height 116
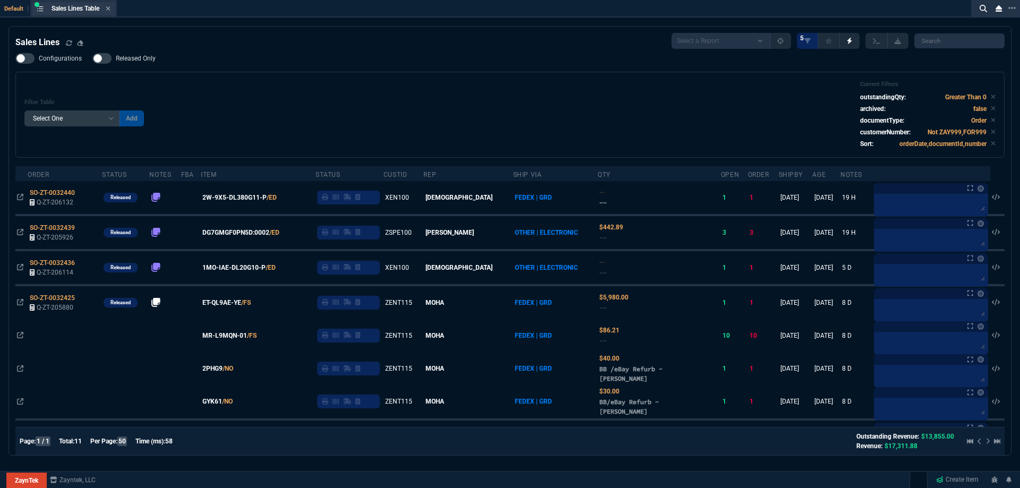
click at [115, 7] on div "Sales Lines Table Sales Line" at bounding box center [73, 8] width 82 height 13
click at [110, 11] on icon at bounding box center [108, 8] width 5 height 6
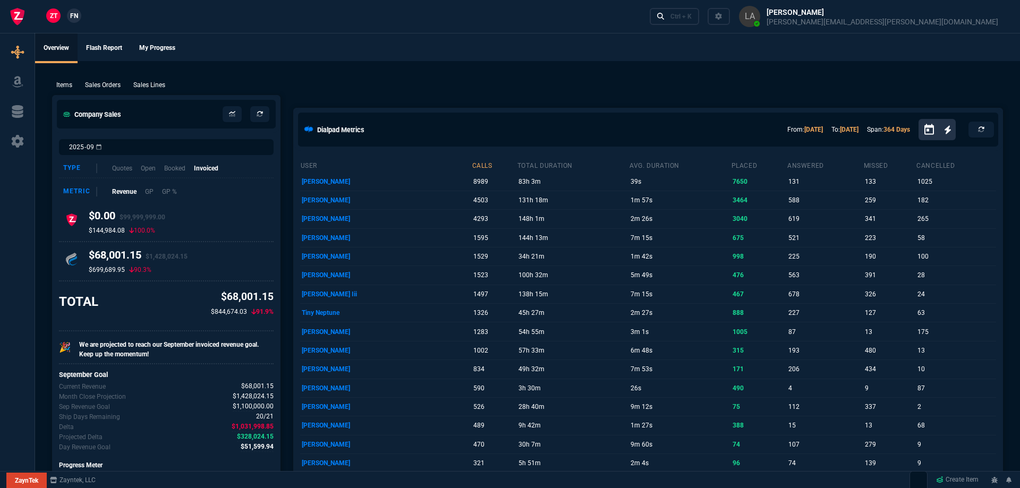
click at [110, 11] on div "ZT FN Ctrl + K" at bounding box center [510, 16] width 1020 height 33
click at [77, 16] on span "FN" at bounding box center [74, 16] width 8 height 10
click at [152, 87] on p "Sales Lines" at bounding box center [149, 85] width 32 height 10
click at [544, 90] on div "New Quote New Purchase Order Close Workbench Collections Items Go To Table Quot…" at bounding box center [507, 216] width 1014 height 505
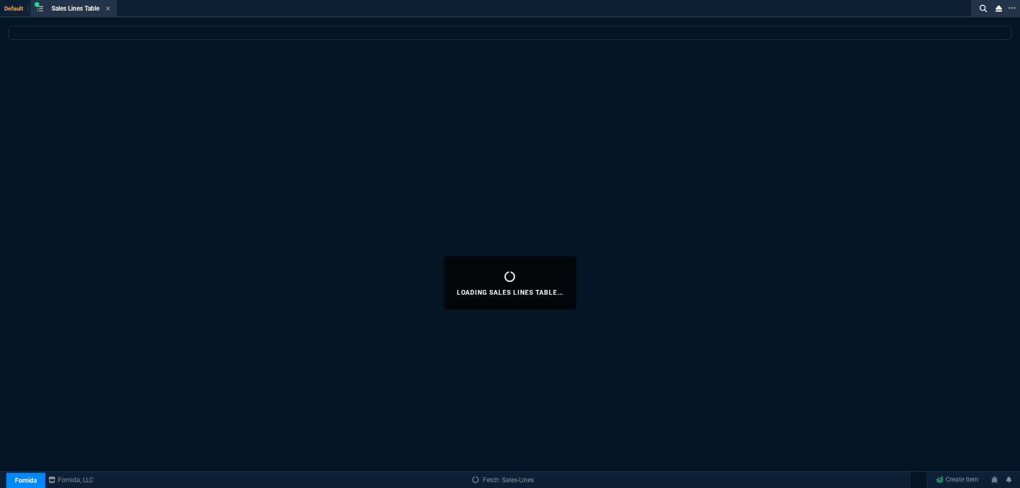
select select
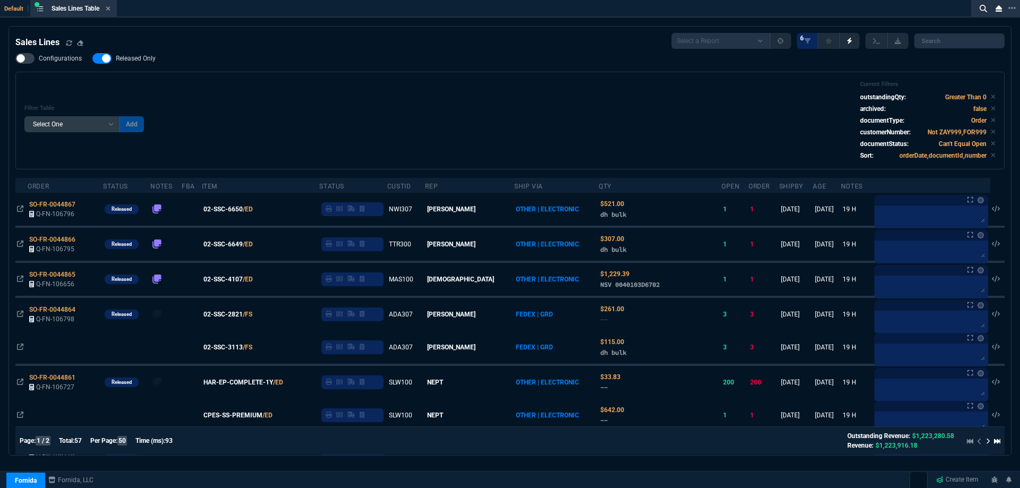
click at [121, 55] on span "Released Only" at bounding box center [136, 58] width 40 height 8
click at [92, 58] on input "Released Only" at bounding box center [92, 58] width 1 height 1
checkbox input "false"
click at [367, 56] on div "Configurations Released Only Filter Table Select One Add Filter () Age () ATS (…" at bounding box center [509, 111] width 989 height 116
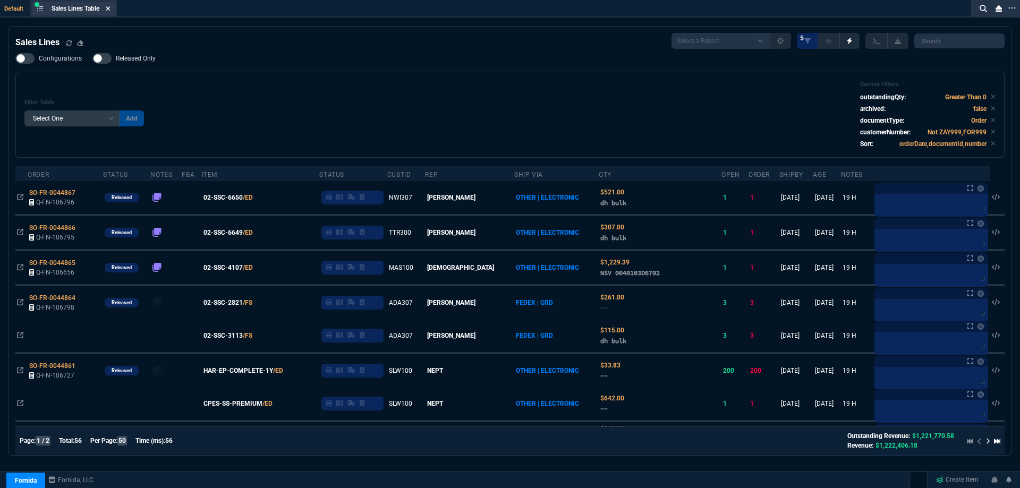
click at [110, 11] on icon at bounding box center [108, 8] width 5 height 6
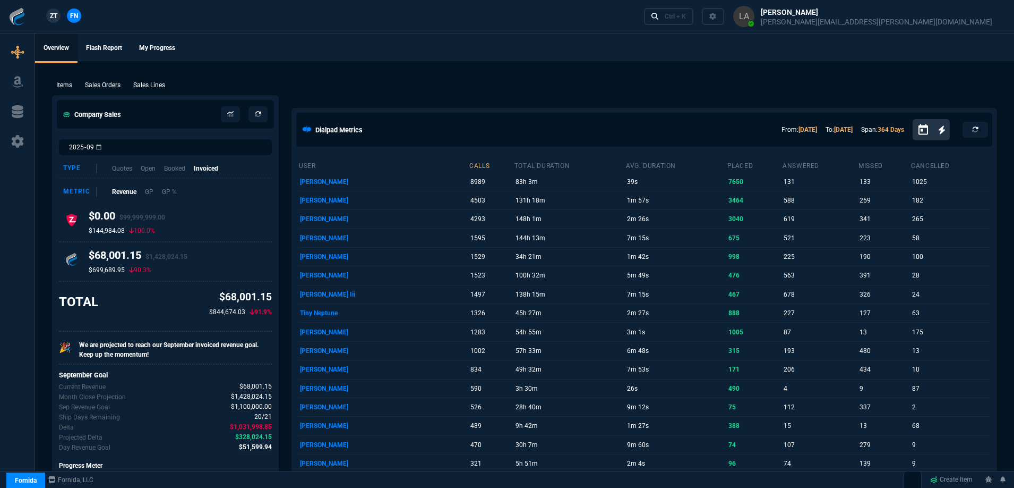
click at [54, 16] on span "ZT" at bounding box center [53, 16] width 7 height 10
click at [158, 84] on p "Sales Lines" at bounding box center [149, 85] width 32 height 10
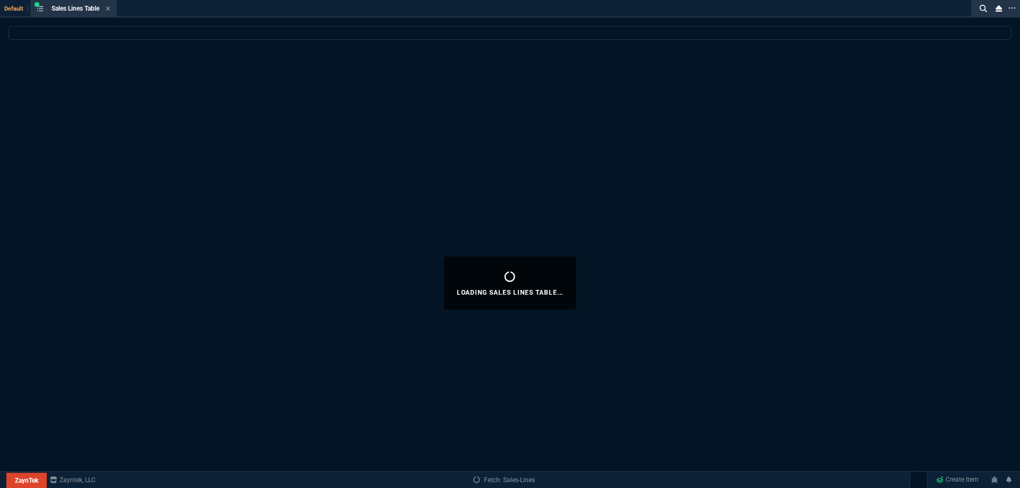
select select
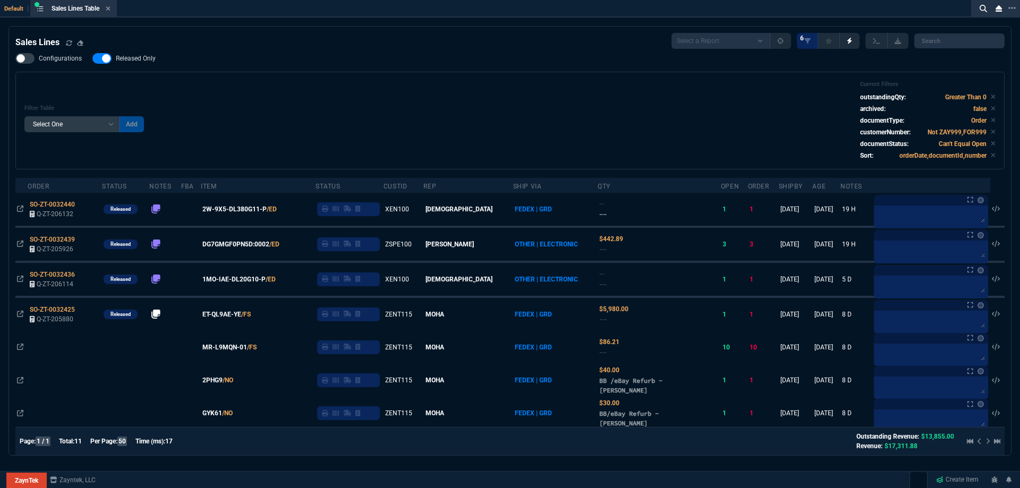
click at [144, 59] on span "Released Only" at bounding box center [136, 58] width 40 height 8
click at [92, 59] on input "Released Only" at bounding box center [92, 58] width 1 height 1
click at [343, 69] on div "Configurations Released Only Filter Table Select One Add Filter () Age () ATS (…" at bounding box center [509, 111] width 989 height 116
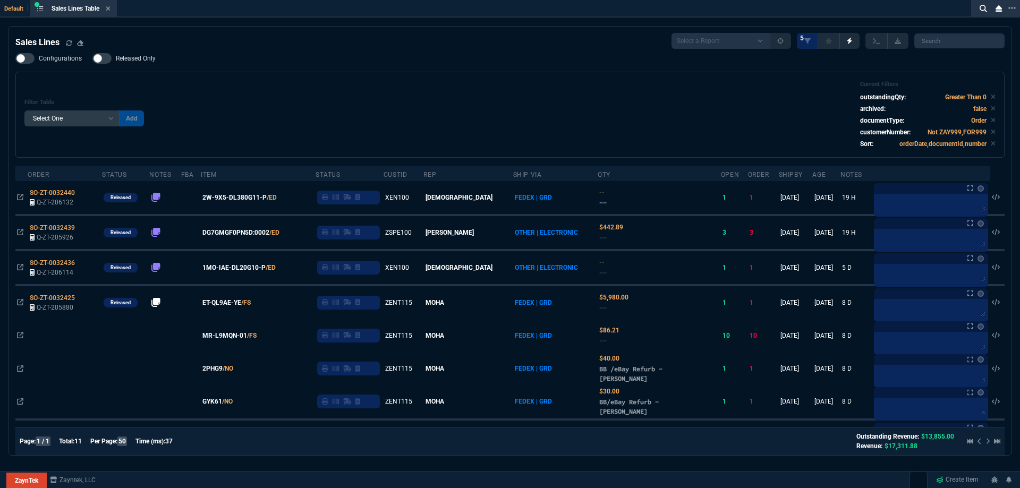
click at [152, 58] on span "Released Only" at bounding box center [136, 58] width 40 height 8
click at [92, 58] on input "Released Only" at bounding box center [92, 58] width 1 height 1
click at [373, 91] on div "Filter Table Select One Add Filter () Age () ATS () Cond (itemVariantCode) Cust…" at bounding box center [509, 115] width 971 height 68
click at [145, 61] on span "Released Only" at bounding box center [136, 58] width 40 height 8
click at [92, 59] on input "Released Only" at bounding box center [92, 58] width 1 height 1
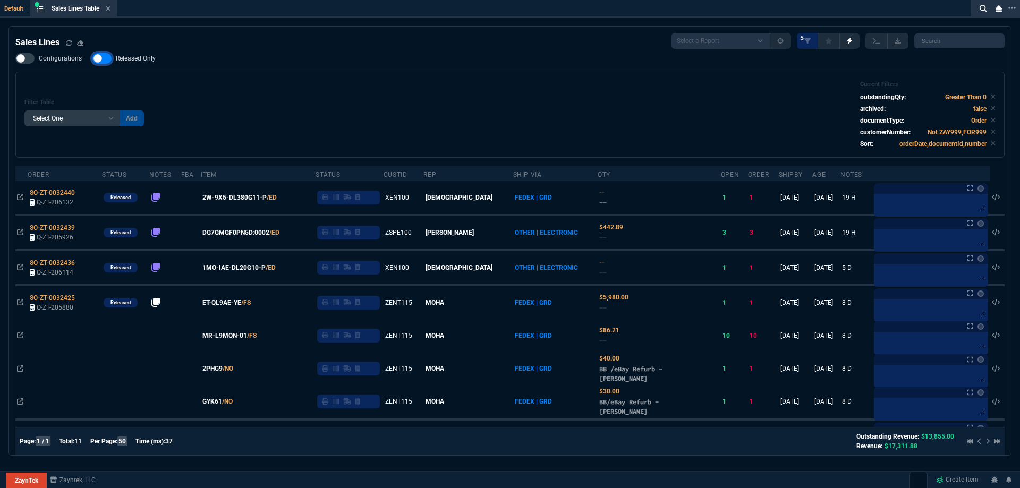
checkbox input "false"
click at [354, 91] on div "Filter Table Select One Add Filter () Age () ATS () Cond (itemVariantCode) Cust…" at bounding box center [509, 115] width 971 height 68
click at [109, 9] on icon at bounding box center [108, 8] width 5 height 6
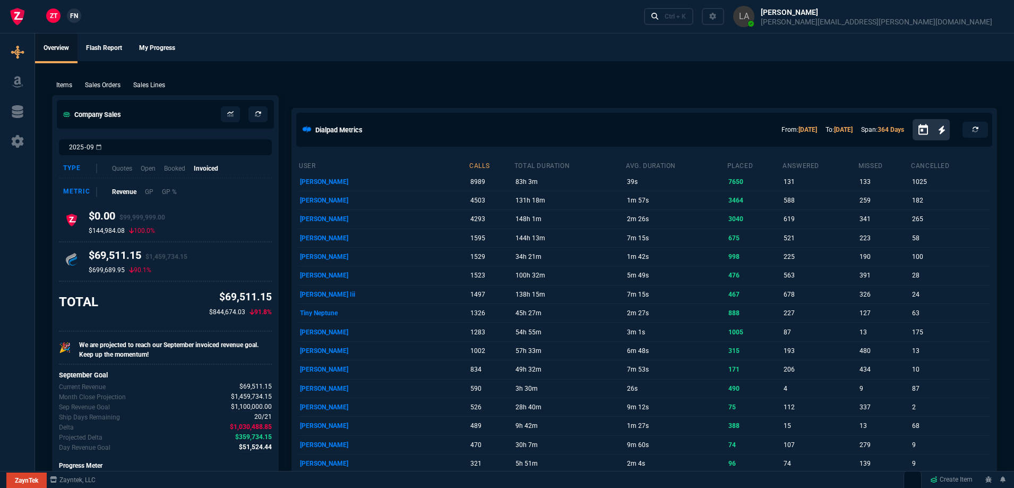
click at [74, 20] on span "FN" at bounding box center [74, 16] width 8 height 10
click at [150, 84] on p "Sales Lines" at bounding box center [149, 85] width 32 height 10
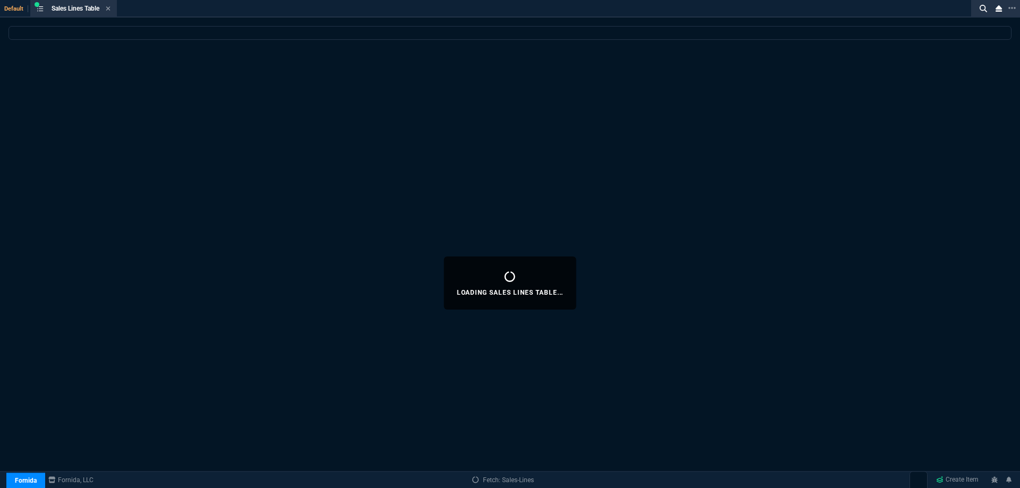
select select
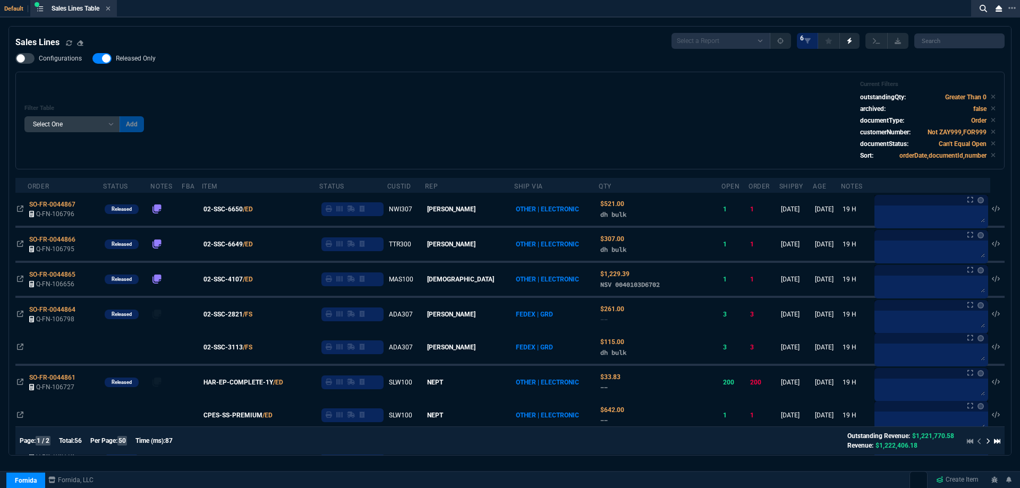
click at [134, 64] on nx-fornida-field-switch-one "Released Only" at bounding box center [129, 61] width 74 height 10
click at [168, 67] on div "Configurations Released Only Filter Table Select One Add Filter () Age () ATS (…" at bounding box center [509, 111] width 989 height 116
click at [146, 61] on span "Released Only" at bounding box center [136, 58] width 40 height 8
click at [92, 59] on input "Released Only" at bounding box center [92, 58] width 1 height 1
checkbox input "false"
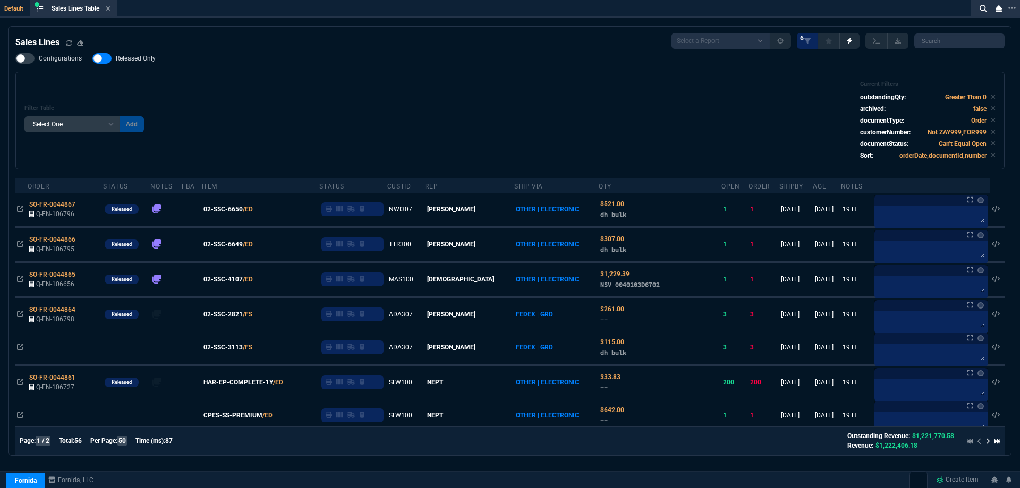
click at [243, 78] on div "Filter Table Select One Add Filter () Age () ATS () Cond (itemVariantCode) Cust…" at bounding box center [509, 121] width 989 height 98
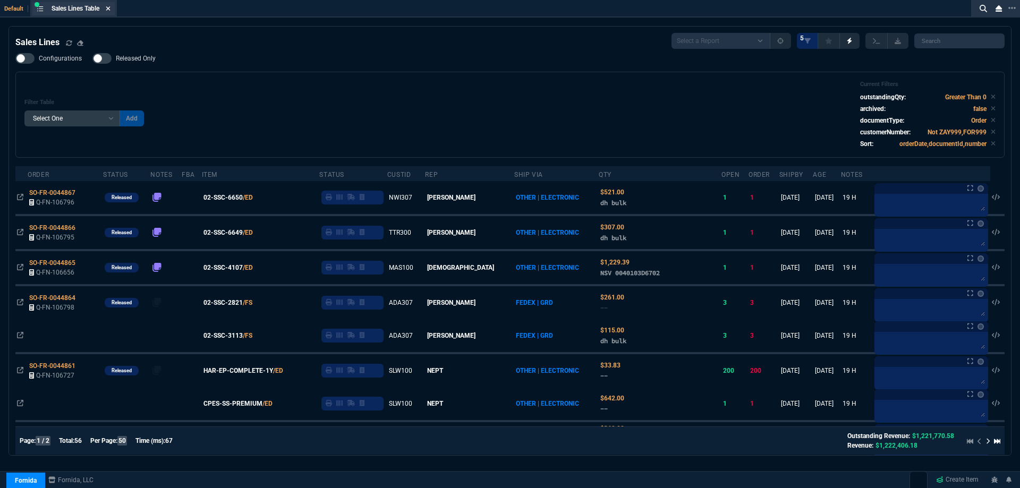
click at [109, 8] on icon at bounding box center [108, 8] width 4 height 4
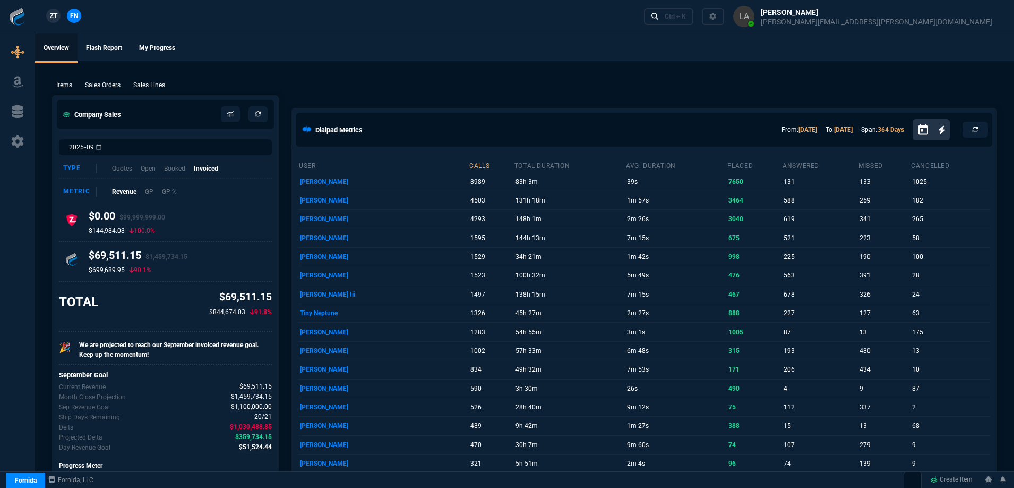
click at [57, 13] on span "ZT" at bounding box center [53, 16] width 7 height 10
click at [165, 84] on p "Sales Lines" at bounding box center [149, 85] width 32 height 10
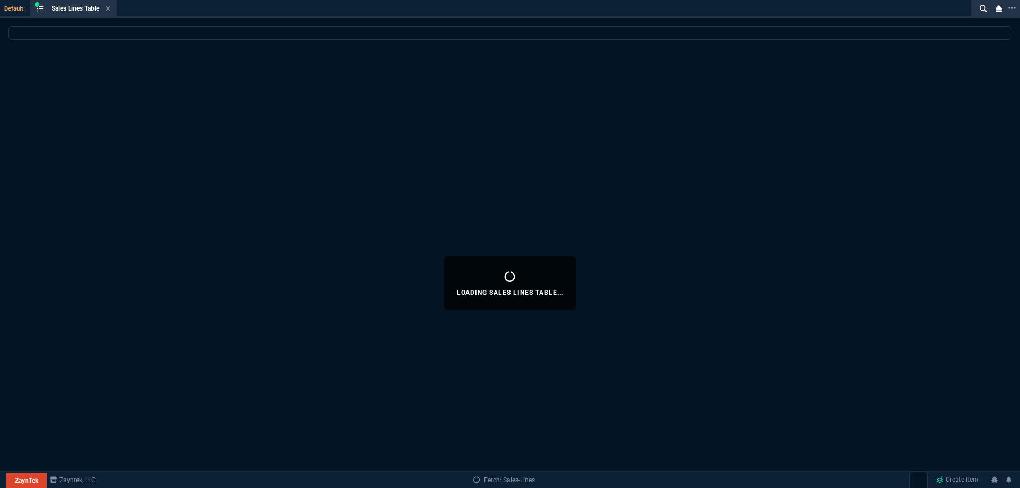
select select
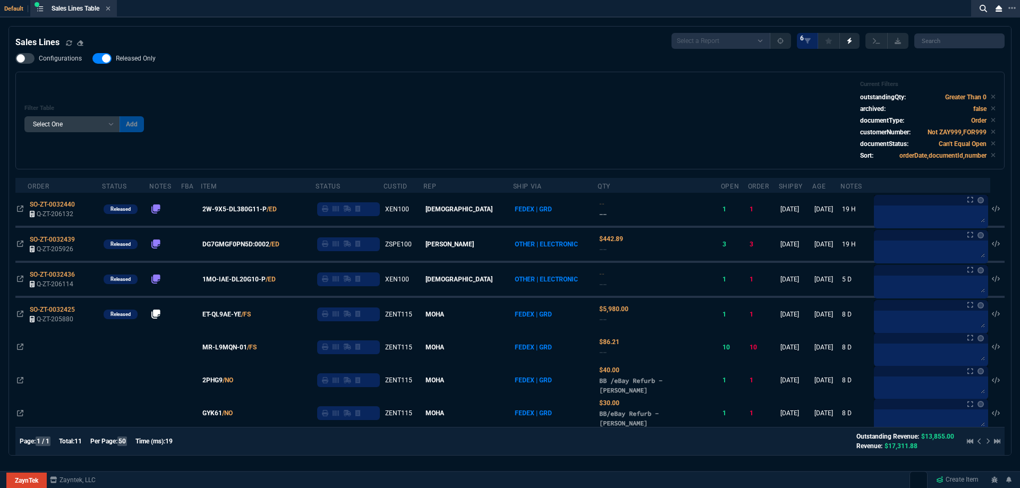
click at [127, 64] on nx-fornida-field-switch-one "Released Only" at bounding box center [129, 61] width 74 height 10
click at [156, 64] on nx-fornida-field-switch-one "Released Only" at bounding box center [129, 61] width 74 height 10
click at [144, 61] on span "Released Only" at bounding box center [136, 58] width 40 height 8
click at [92, 59] on input "Released Only" at bounding box center [92, 58] width 1 height 1
checkbox input "false"
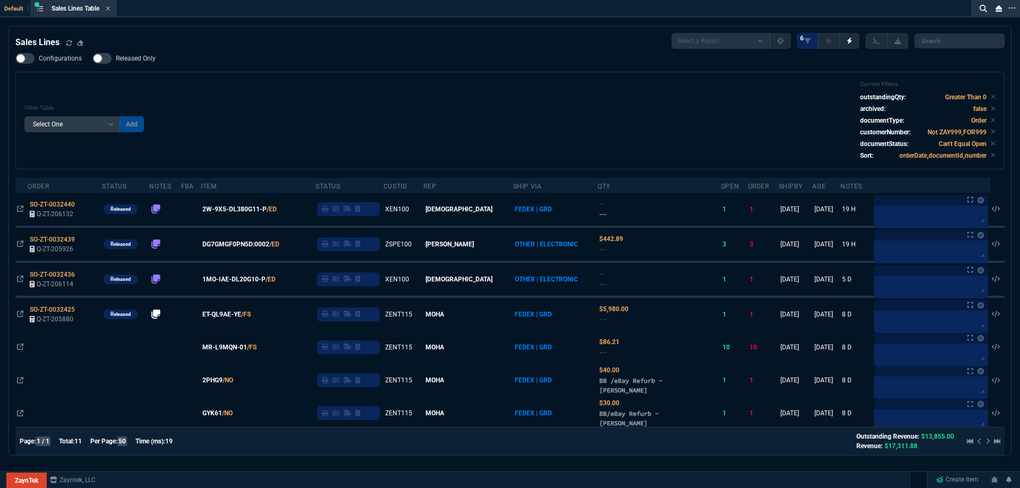
click at [261, 88] on div "Filter Table Select One Add Filter () Age () ATS () Cond (itemVariantCode) Cust…" at bounding box center [509, 121] width 971 height 80
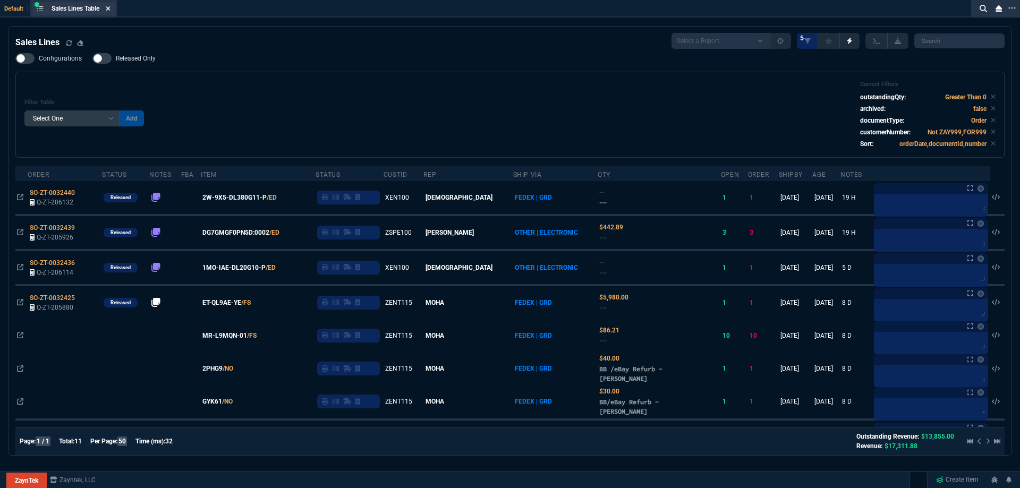
click at [108, 13] on nx-icon at bounding box center [108, 9] width 5 height 8
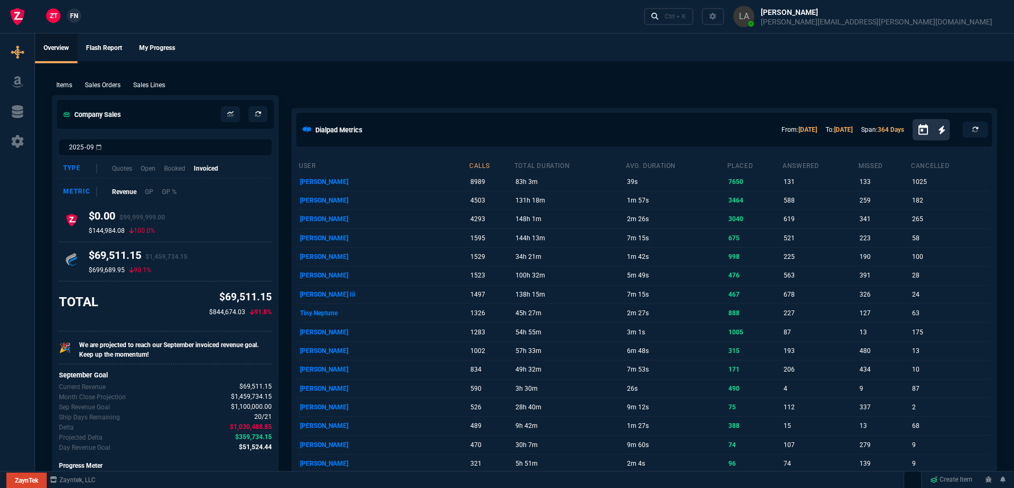
click at [78, 11] on span "FN" at bounding box center [74, 16] width 8 height 10
click at [155, 86] on p "Sales Lines" at bounding box center [149, 85] width 32 height 10
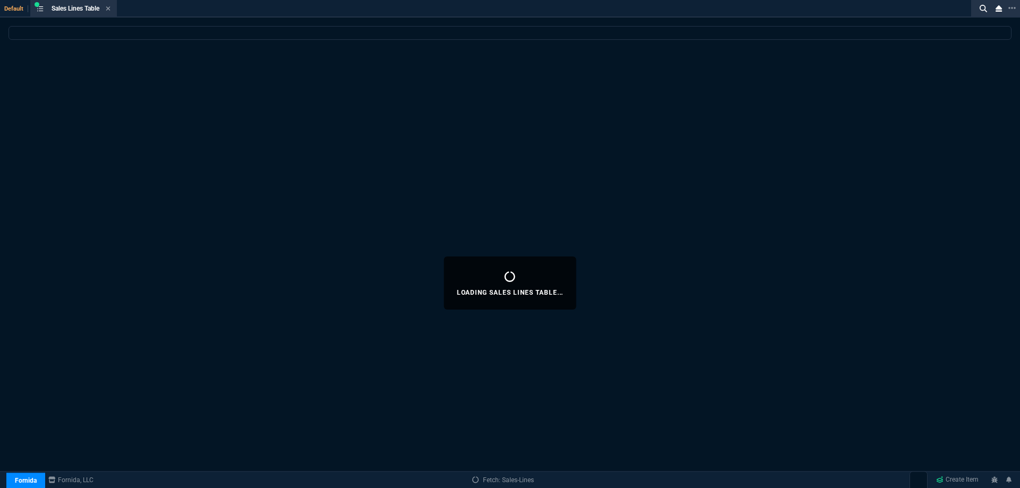
select select
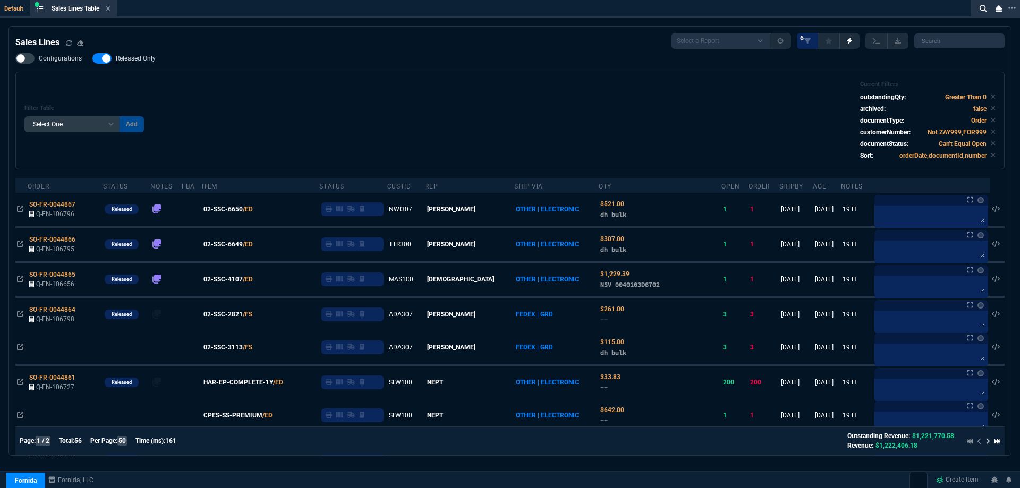
click at [132, 61] on span "Released Only" at bounding box center [136, 58] width 40 height 8
click at [92, 59] on input "Released Only" at bounding box center [92, 58] width 1 height 1
click at [344, 93] on div "Filter Table Select One Add Filter () Age () ATS () Cond (itemVariantCode) Cust…" at bounding box center [509, 121] width 971 height 80
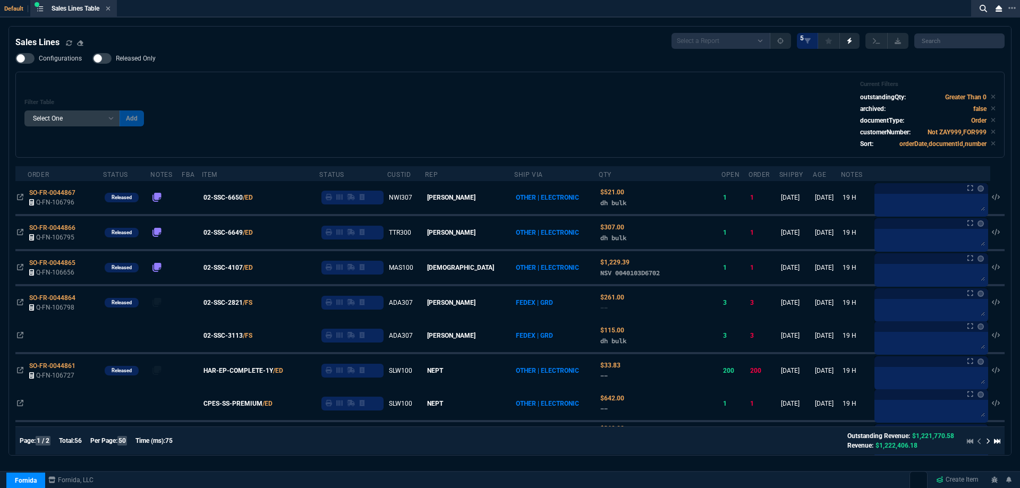
click at [148, 60] on span "Released Only" at bounding box center [136, 58] width 40 height 8
click at [92, 59] on input "Released Only" at bounding box center [92, 58] width 1 height 1
click at [192, 77] on div "Filter Table Select One Add Filter () Age () ATS () Cond (itemVariantCode) Cust…" at bounding box center [509, 115] width 989 height 86
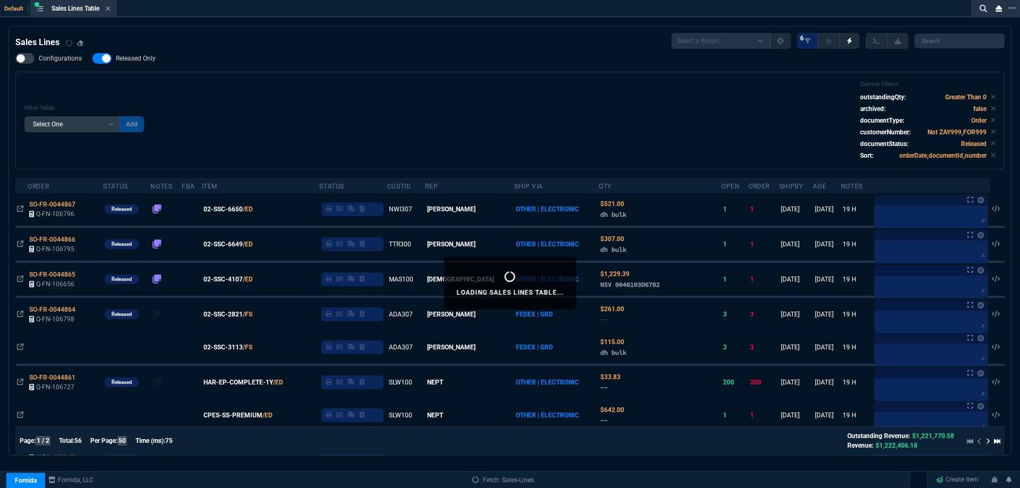
click at [149, 62] on span "Released Only" at bounding box center [136, 58] width 40 height 8
click at [92, 59] on input "Released Only" at bounding box center [92, 58] width 1 height 1
checkbox input "false"
click at [183, 70] on div "Configurations Released Only Filter Table Select One Add Filter () Age () ATS (…" at bounding box center [509, 111] width 989 height 116
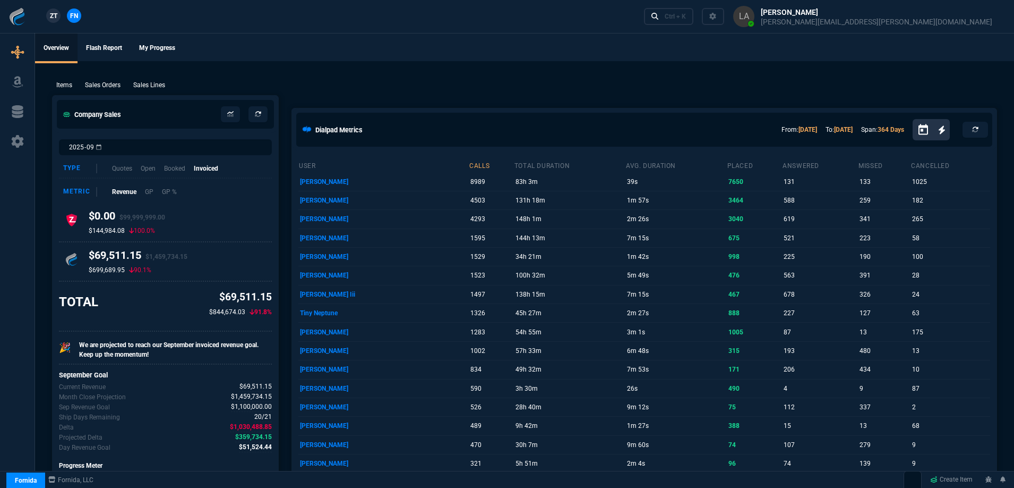
click at [52, 15] on span "ZT" at bounding box center [53, 16] width 7 height 10
click at [152, 86] on p "Sales Lines" at bounding box center [149, 85] width 32 height 10
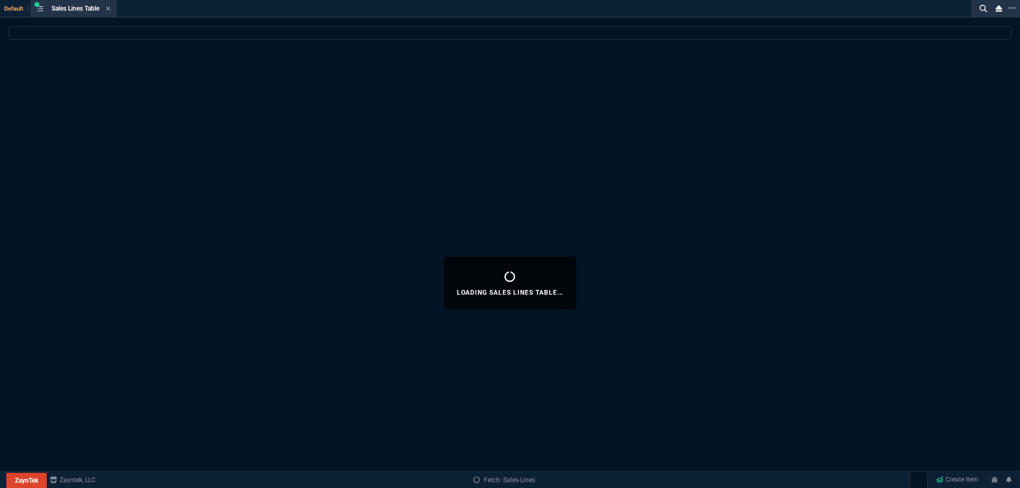
select select
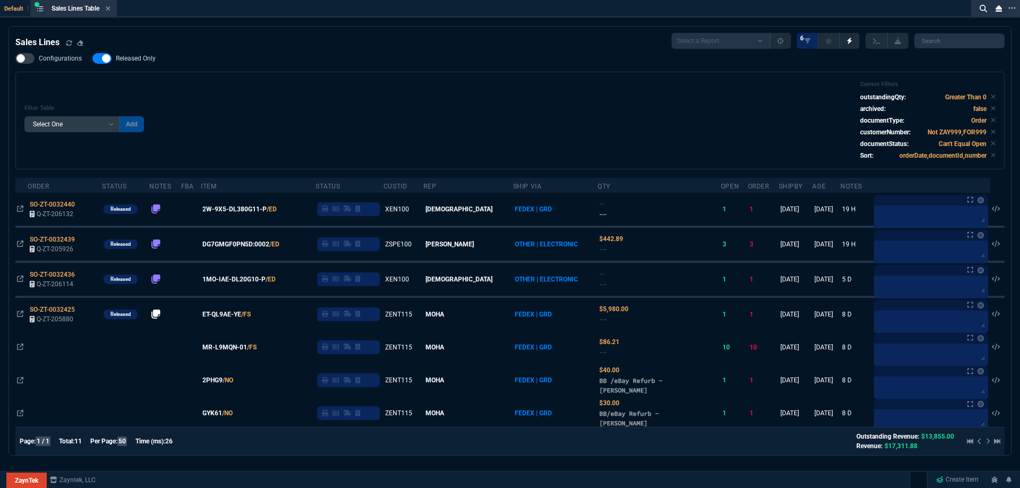
click at [141, 62] on span "Released Only" at bounding box center [136, 58] width 40 height 8
click at [92, 59] on input "Released Only" at bounding box center [92, 58] width 1 height 1
checkbox input "false"
click at [448, 85] on div "Filter Table Select One Add Filter () Age () ATS () Cond (itemVariantCode) Cust…" at bounding box center [509, 121] width 971 height 80
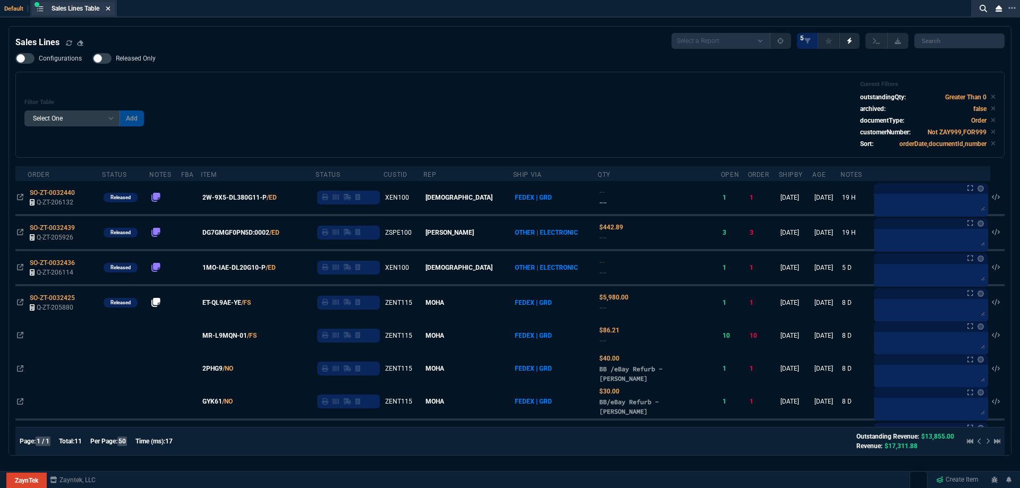
click at [110, 7] on icon at bounding box center [108, 8] width 4 height 4
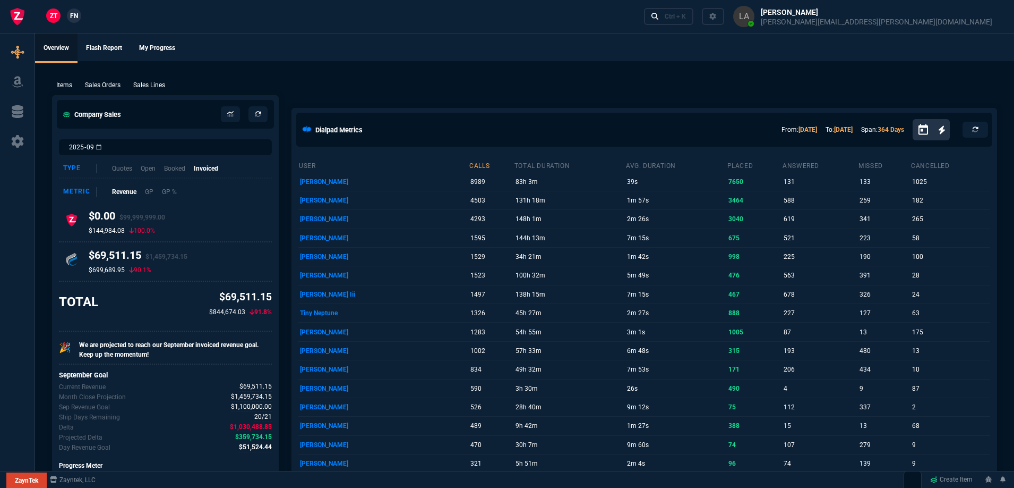
click at [79, 20] on link "FN" at bounding box center [74, 15] width 14 height 14
click at [159, 87] on p "Sales Lines" at bounding box center [149, 85] width 32 height 10
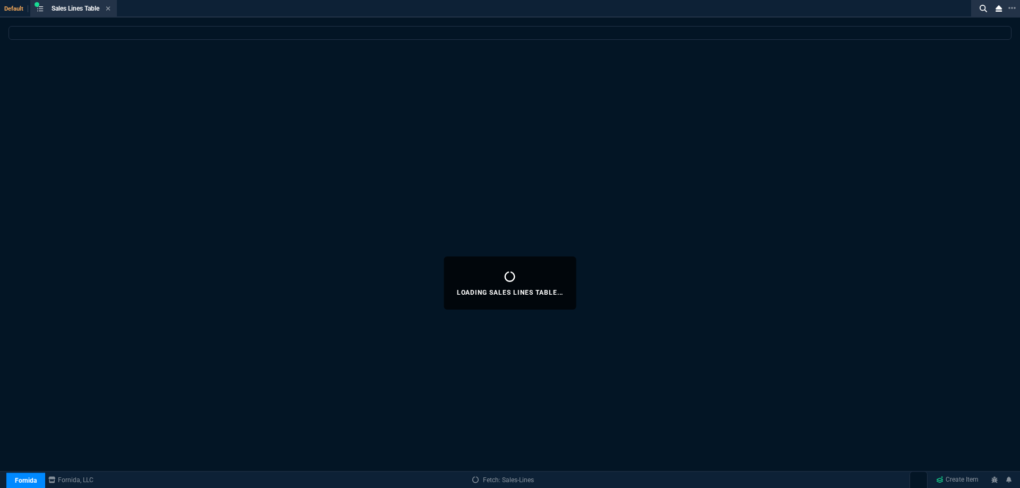
select select
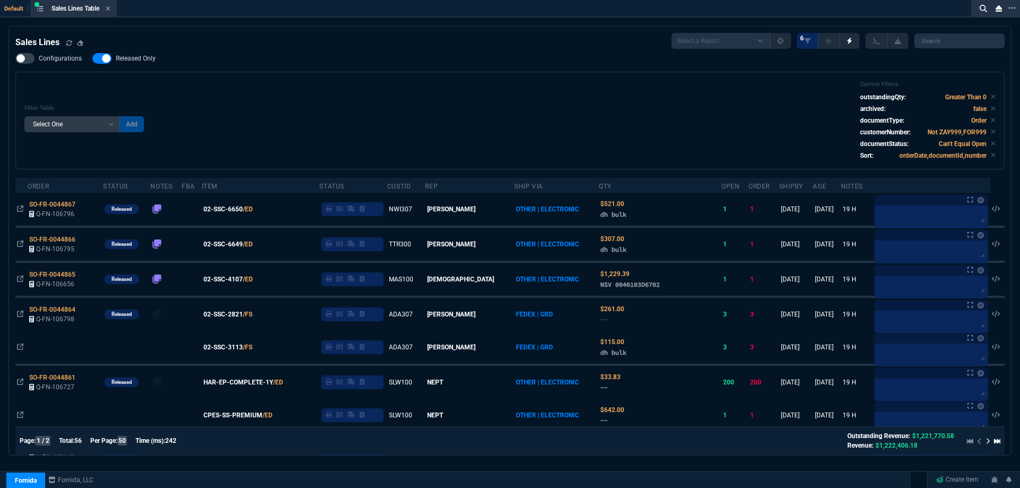
click at [126, 55] on span "Released Only" at bounding box center [136, 58] width 40 height 8
click at [92, 58] on input "Released Only" at bounding box center [92, 58] width 1 height 1
checkbox input "false"
click at [411, 72] on div "Filter Table Select One Add Filter () Age () ATS () Cond (itemVariantCode) Cust…" at bounding box center [509, 121] width 989 height 98
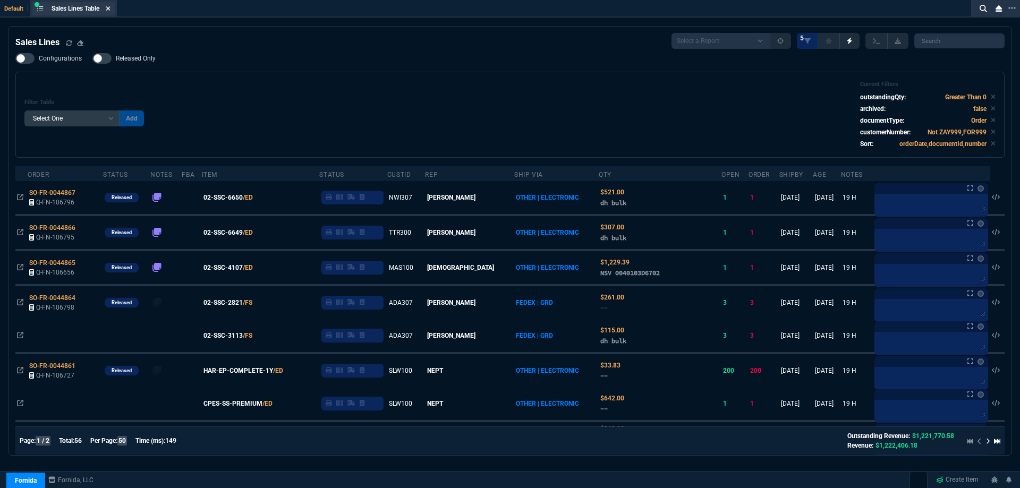
click at [109, 10] on icon at bounding box center [108, 8] width 4 height 4
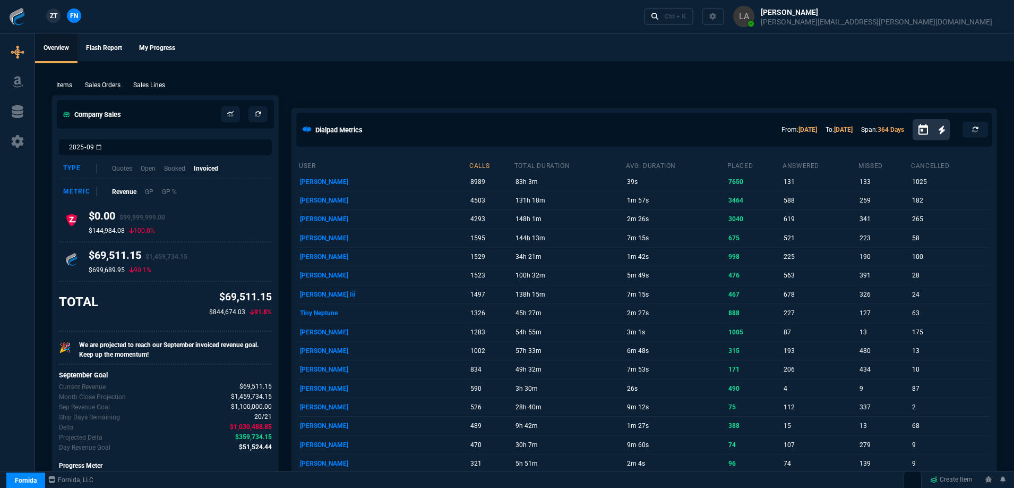
click at [52, 13] on span "ZT" at bounding box center [53, 16] width 7 height 10
click at [161, 84] on p "Sales Lines" at bounding box center [149, 85] width 32 height 10
select select
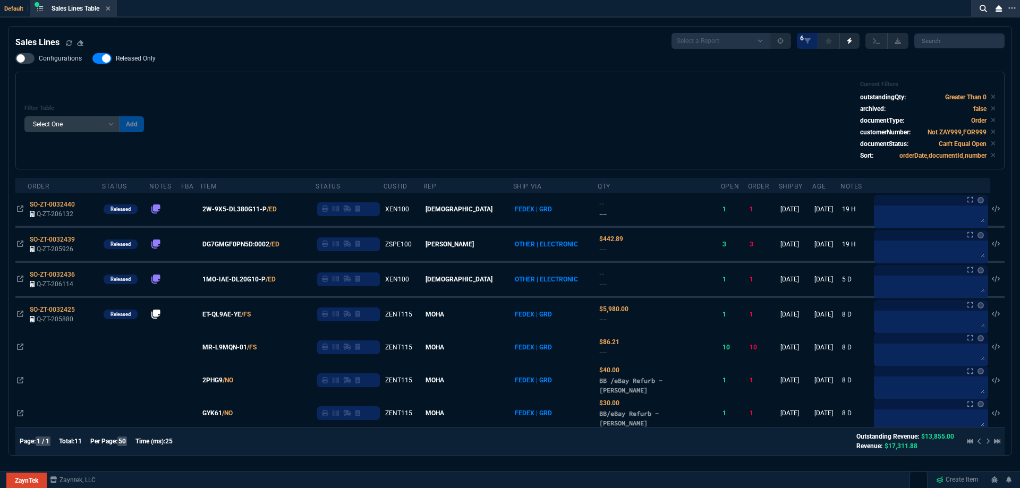
click at [116, 63] on span "Released Only" at bounding box center [136, 58] width 40 height 8
click at [92, 59] on input "Released Only" at bounding box center [92, 58] width 1 height 1
checkbox input "false"
click at [461, 90] on div "Filter Table Select One Add Filter () Age () ATS () Cond (itemVariantCode) Cust…" at bounding box center [509, 121] width 971 height 80
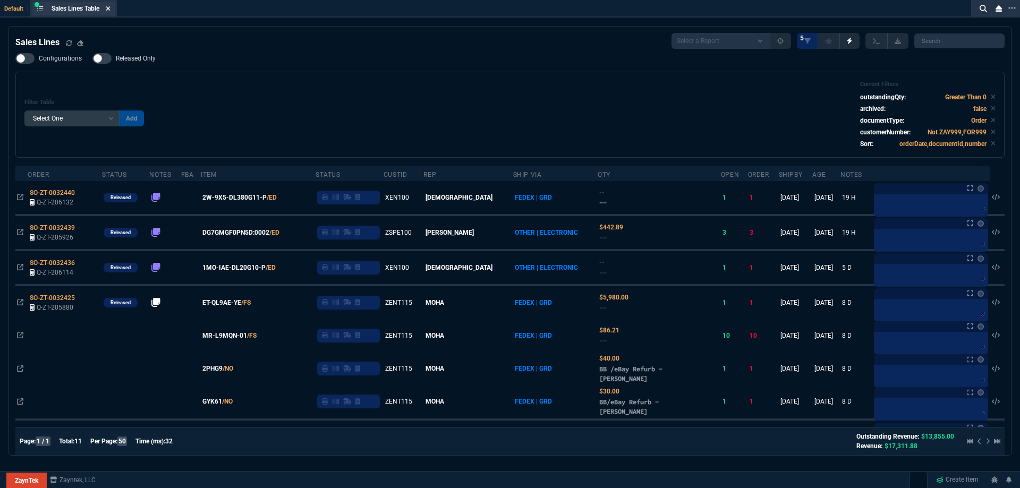
click at [108, 9] on icon at bounding box center [108, 8] width 5 height 6
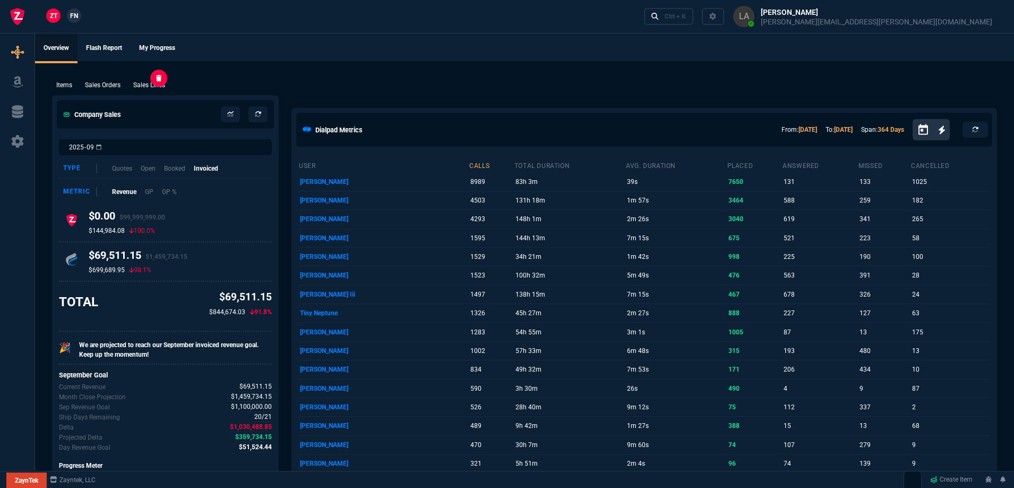
click at [154, 86] on p "Sales Lines" at bounding box center [149, 85] width 32 height 10
select select
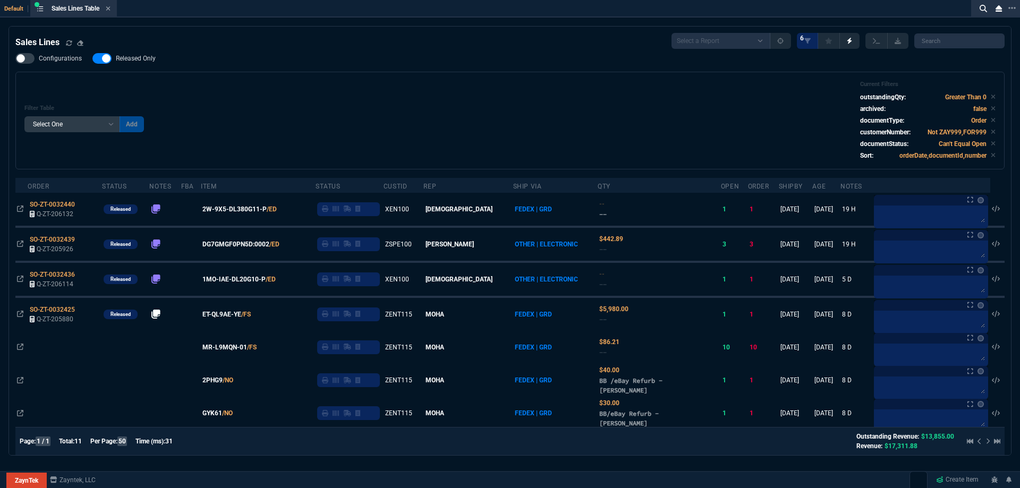
click at [142, 63] on label "Released Only" at bounding box center [129, 58] width 74 height 11
click at [92, 59] on input "Released Only" at bounding box center [92, 58] width 1 height 1
click at [336, 64] on div "Configurations Released Only Filter Table Select One Add Filter () Age () ATS (…" at bounding box center [509, 111] width 989 height 116
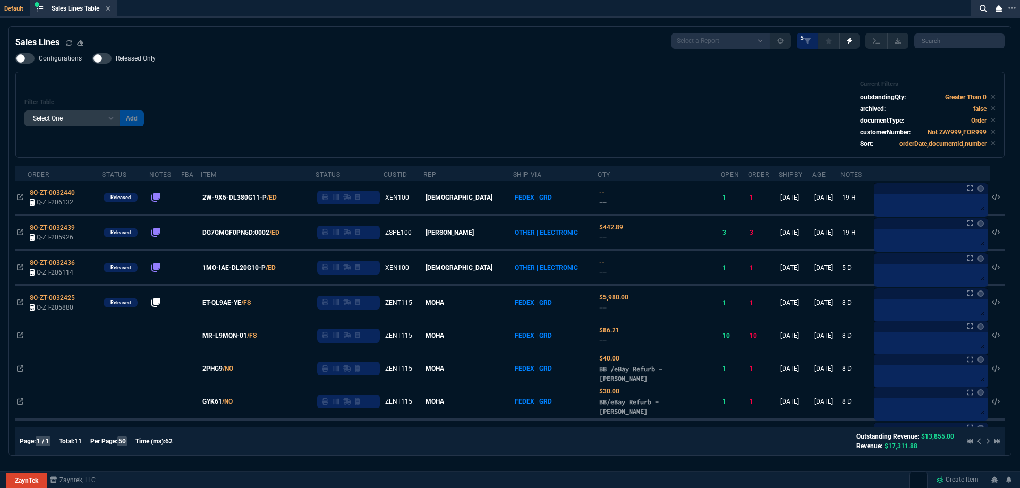
click at [148, 58] on span "Released Only" at bounding box center [136, 58] width 40 height 8
click at [92, 58] on input "Released Only" at bounding box center [92, 58] width 1 height 1
checkbox input "true"
click at [421, 63] on div "Configurations Released Only Filter Table Select One Add Filter () Age () ATS (…" at bounding box center [509, 105] width 989 height 105
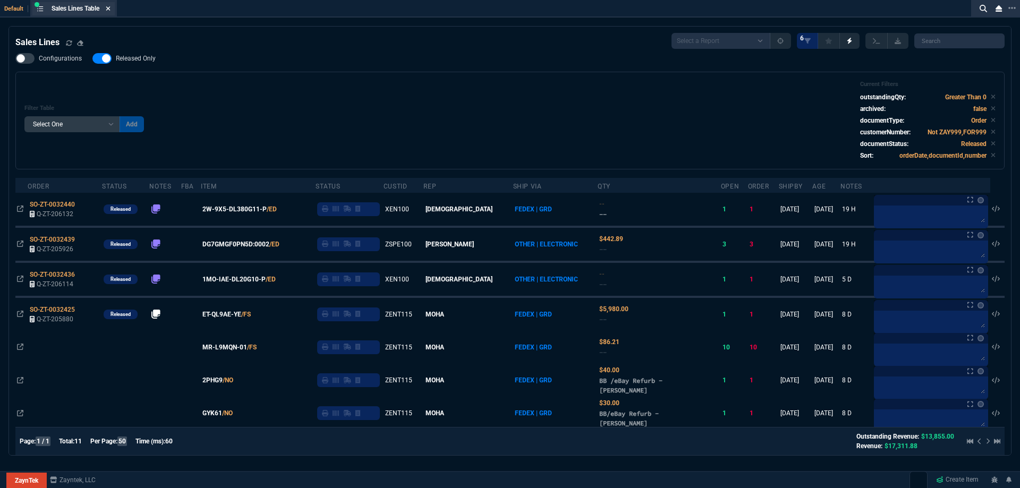
click at [110, 7] on icon at bounding box center [108, 8] width 4 height 4
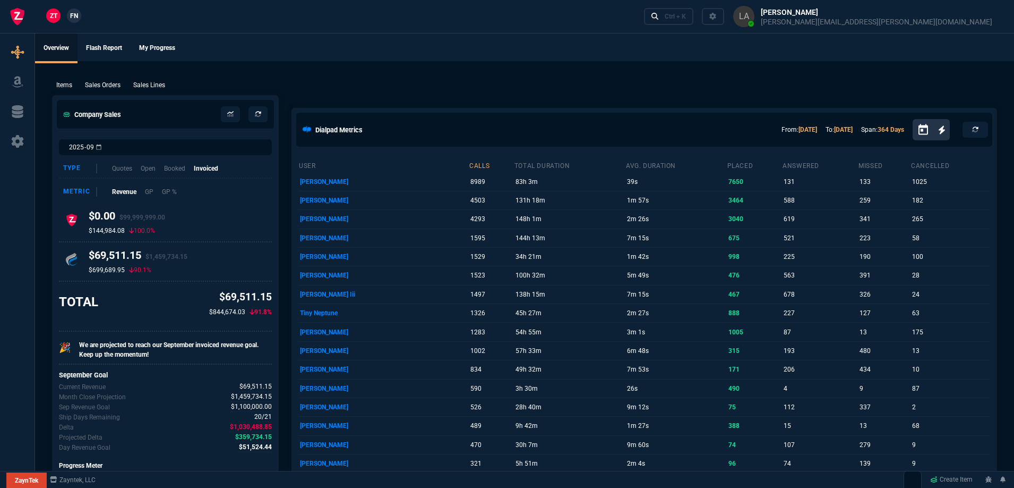
click at [73, 18] on span "FN" at bounding box center [74, 16] width 8 height 10
click at [144, 81] on p "Sales Lines" at bounding box center [149, 85] width 32 height 10
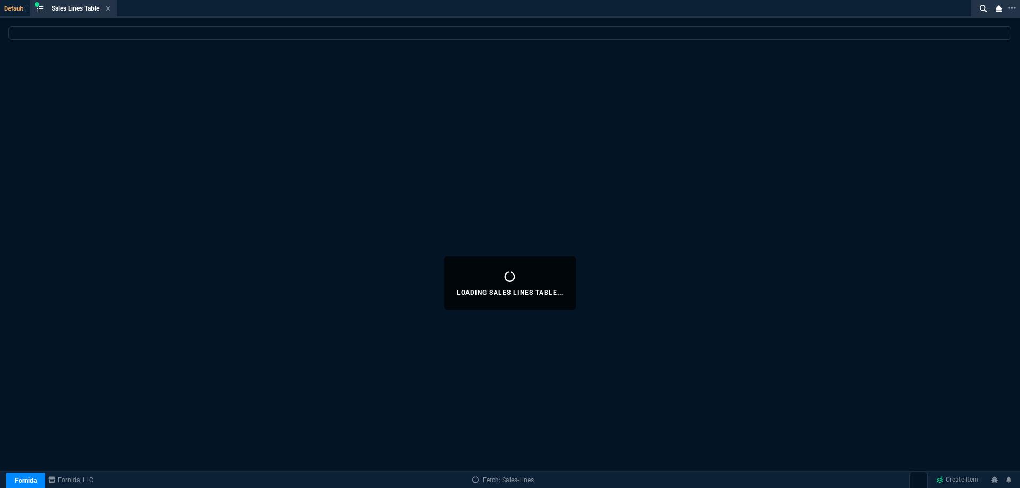
select select
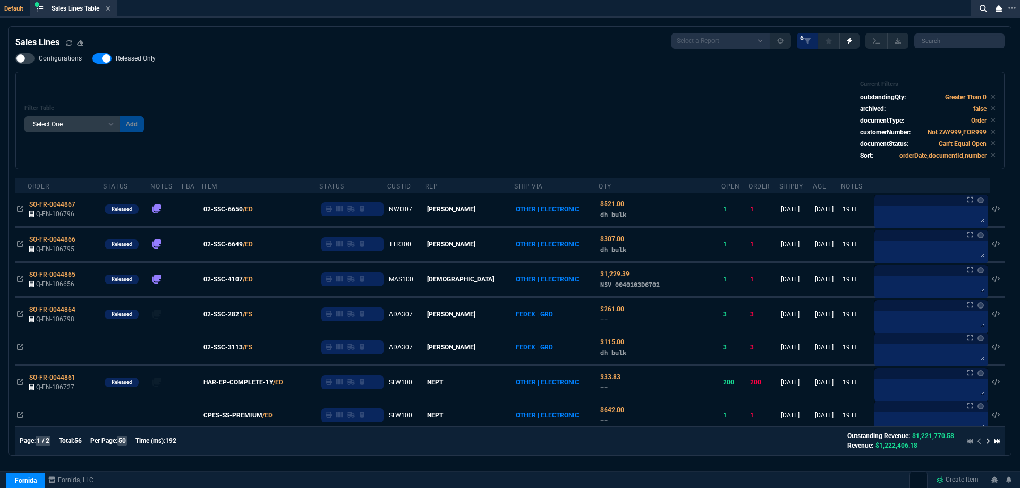
click at [147, 64] on nx-fornida-field-switch-one "Released Only" at bounding box center [129, 61] width 74 height 10
drag, startPoint x: 462, startPoint y: 92, endPoint x: 432, endPoint y: 92, distance: 30.3
click at [462, 92] on div "Filter Table Select One Add Filter () Age () ATS () Cond (itemVariantCode) Cust…" at bounding box center [509, 121] width 971 height 80
click at [150, 59] on span "Released Only" at bounding box center [136, 58] width 40 height 8
click at [92, 59] on input "Released Only" at bounding box center [92, 58] width 1 height 1
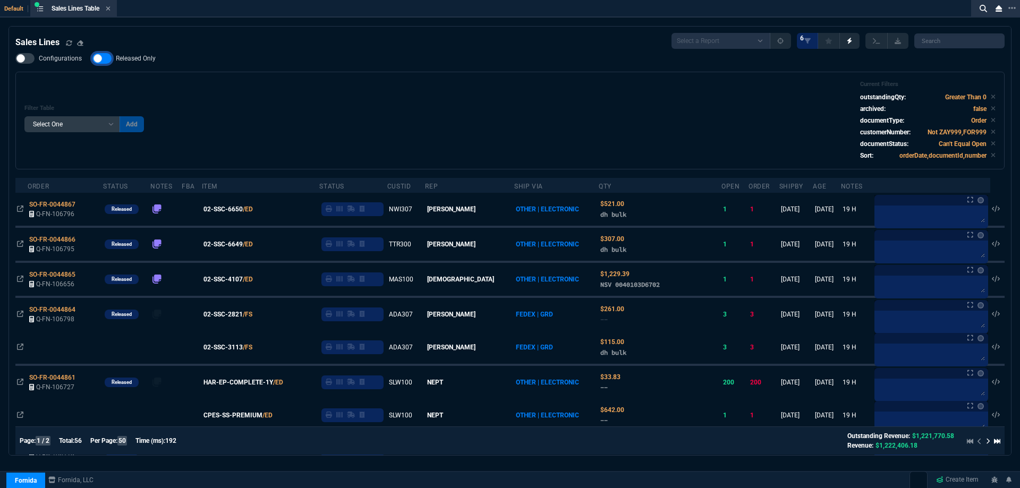
checkbox input "false"
click at [357, 67] on div "Configurations Released Only Filter Table Select One Add Filter () Age () ATS (…" at bounding box center [509, 111] width 989 height 116
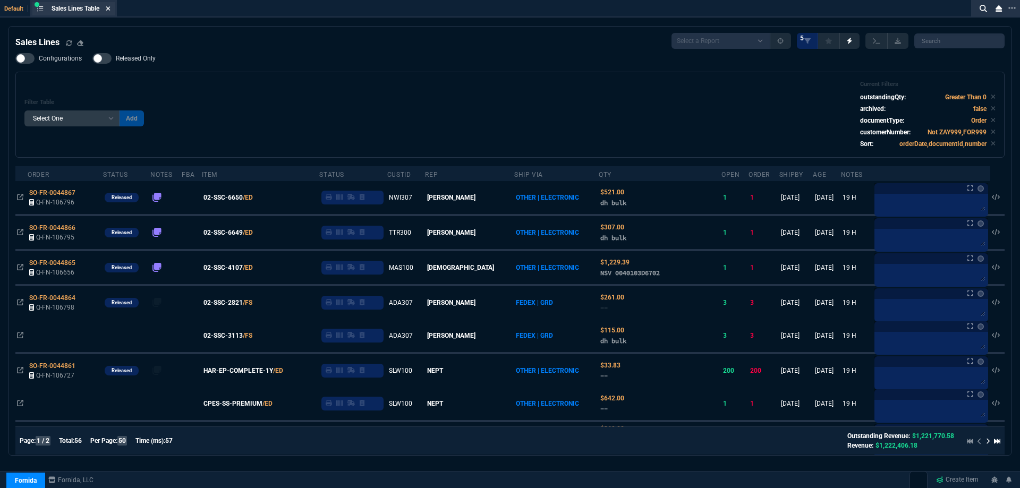
click at [110, 10] on icon at bounding box center [108, 8] width 4 height 4
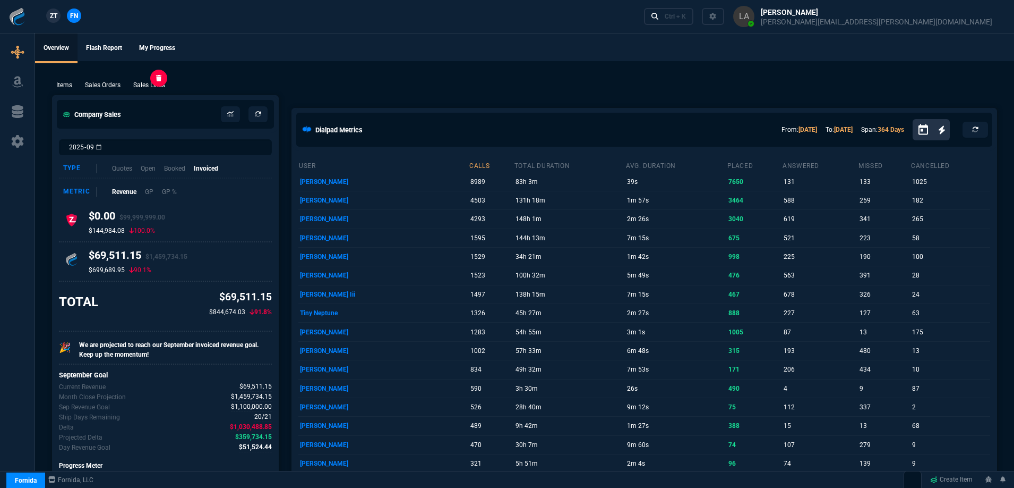
click at [164, 84] on p "Sales Lines" at bounding box center [149, 85] width 32 height 10
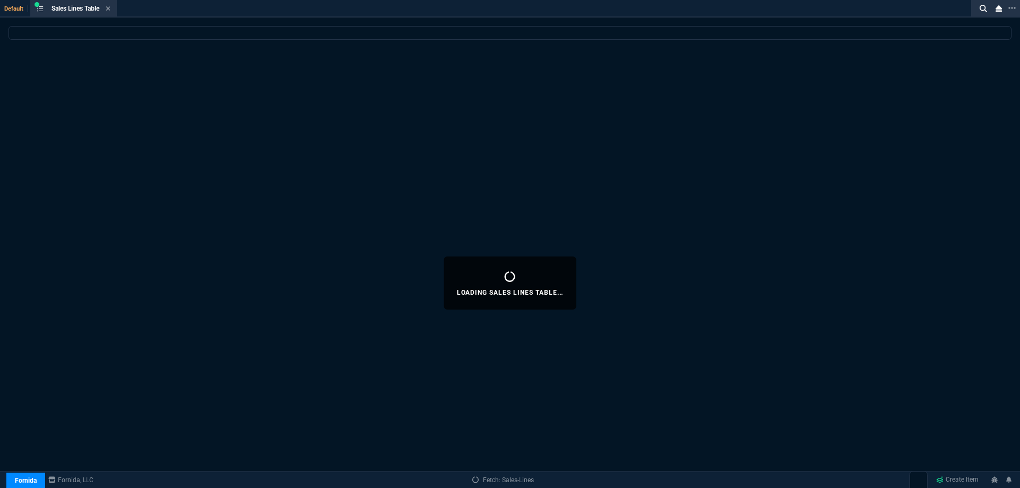
select select
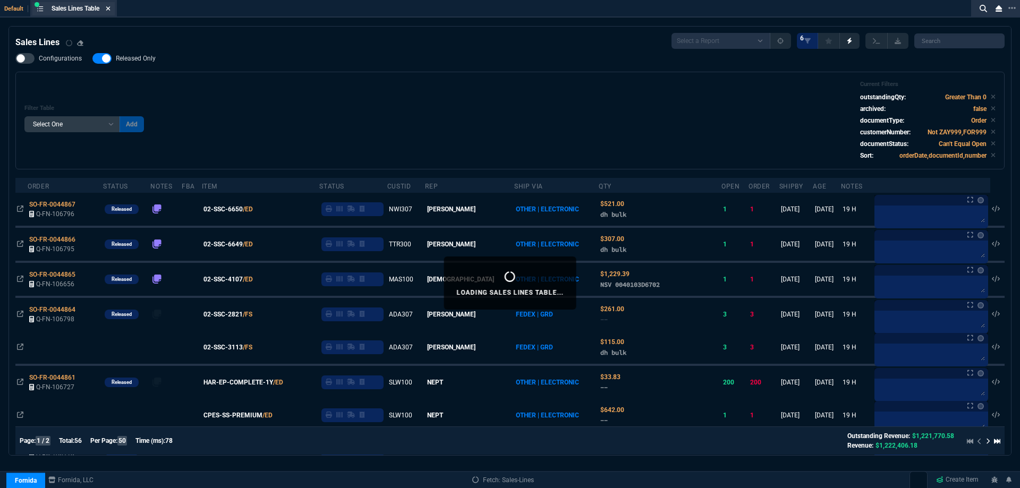
click at [107, 9] on icon at bounding box center [108, 8] width 5 height 6
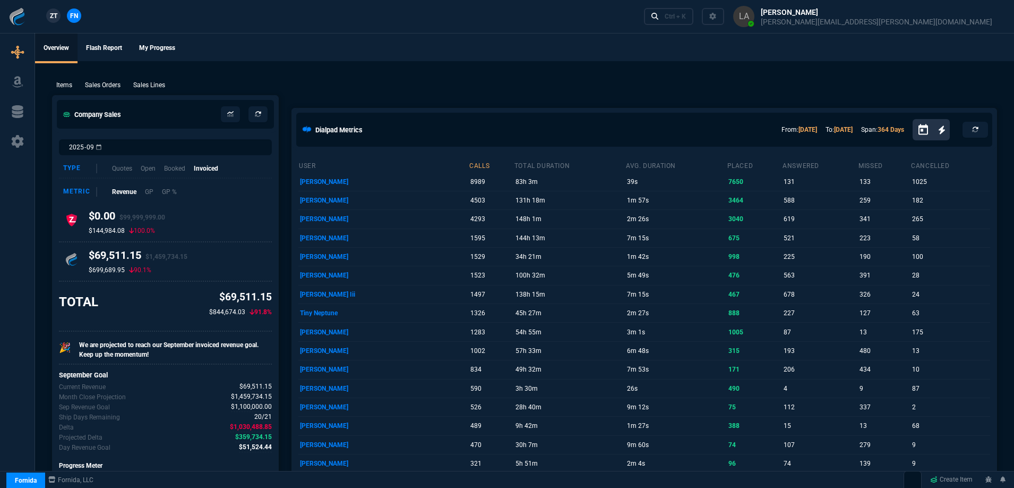
drag, startPoint x: 145, startPoint y: 82, endPoint x: 287, endPoint y: 75, distance: 142.0
click at [146, 83] on p "Sales Lines" at bounding box center [149, 85] width 32 height 10
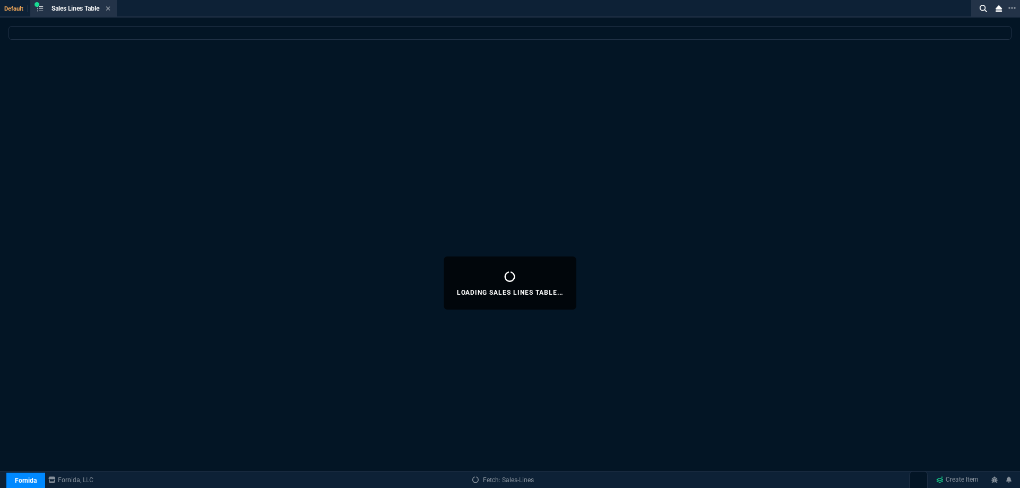
select select
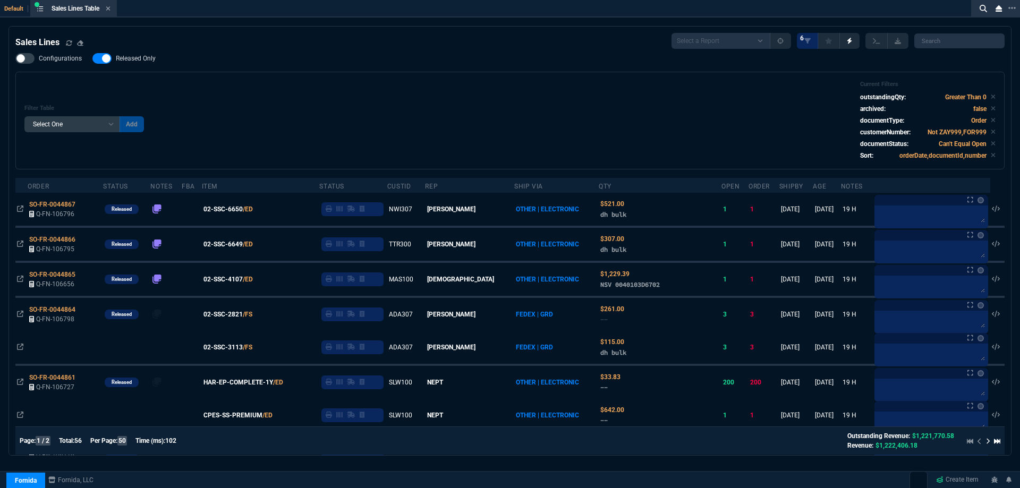
click at [154, 59] on span "Released Only" at bounding box center [136, 58] width 40 height 8
click at [92, 59] on input "Released Only" at bounding box center [92, 58] width 1 height 1
checkbox input "false"
click at [342, 72] on div "Filter Table Select One Add Filter () Age () ATS () Cond (itemVariantCode) Cust…" at bounding box center [509, 121] width 989 height 98
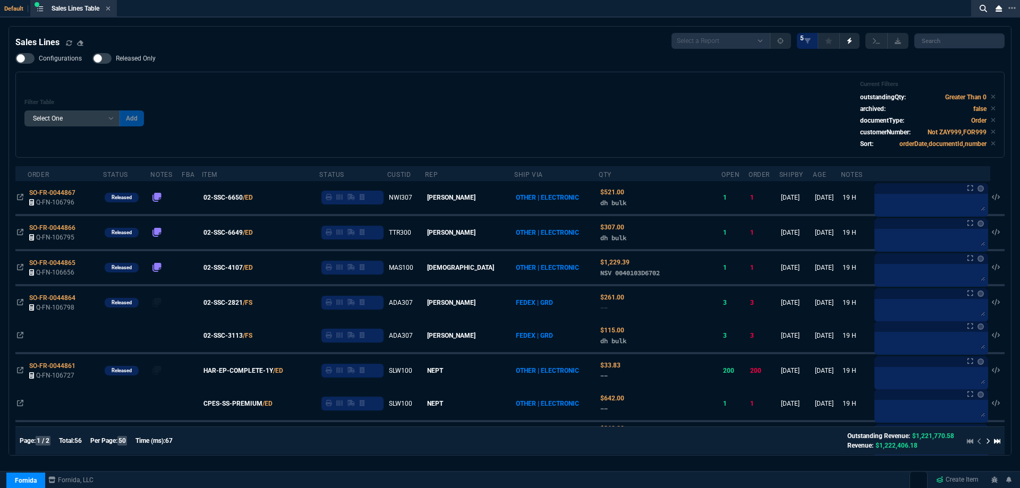
select select
click at [110, 11] on icon at bounding box center [108, 8] width 5 height 6
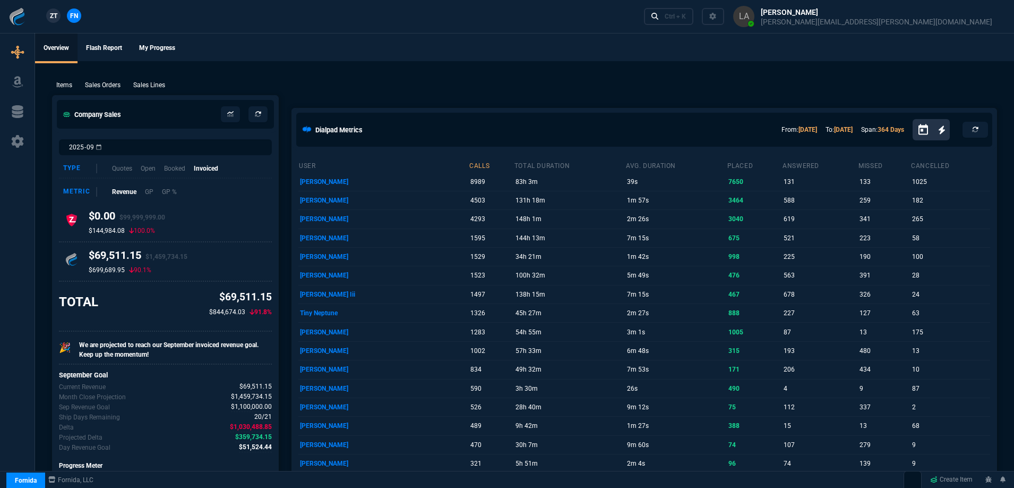
click at [56, 15] on span "ZT" at bounding box center [53, 16] width 7 height 10
click at [159, 82] on p "Sales Lines" at bounding box center [149, 85] width 32 height 10
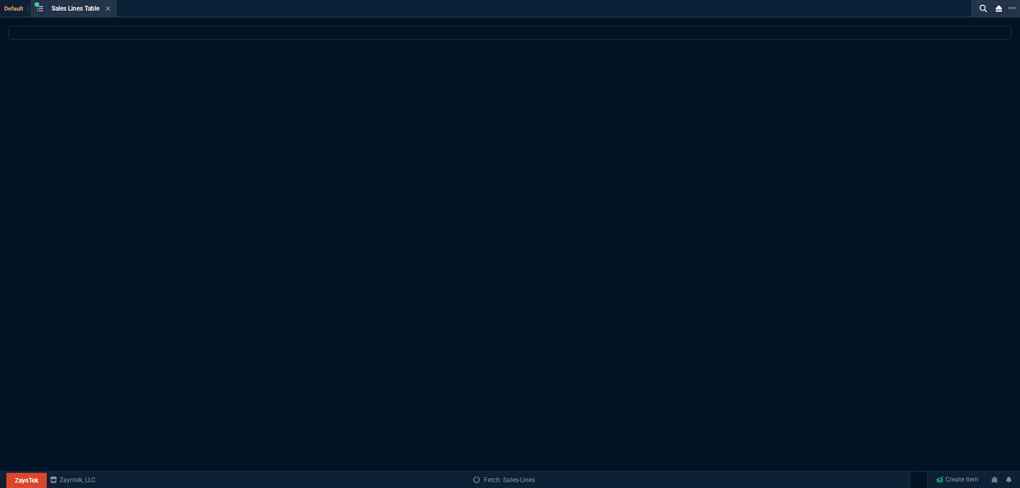
select select
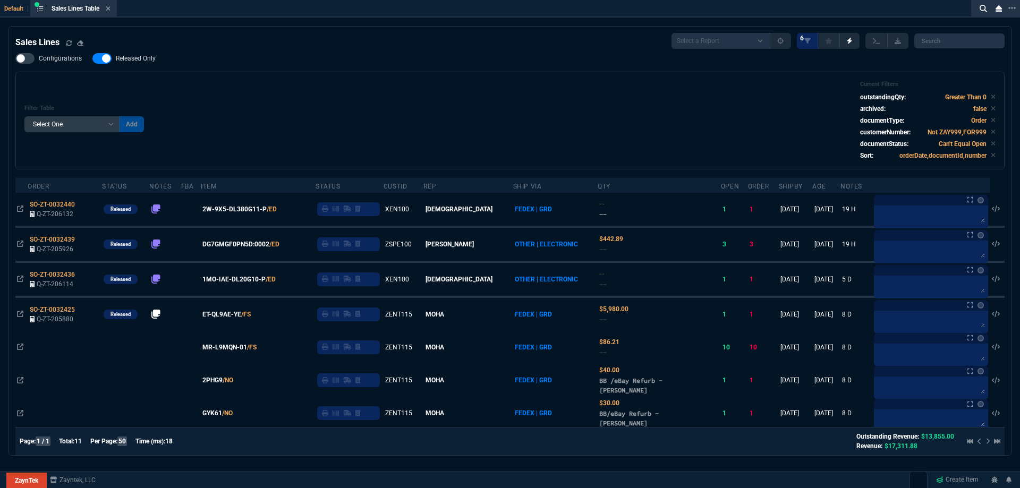
click at [135, 63] on span "Released Only" at bounding box center [136, 58] width 40 height 8
click at [92, 59] on input "Released Only" at bounding box center [92, 58] width 1 height 1
checkbox input "false"
click at [265, 63] on div "Configurations Released Only Filter Table Select One Add Filter () Age () ATS (…" at bounding box center [509, 111] width 989 height 116
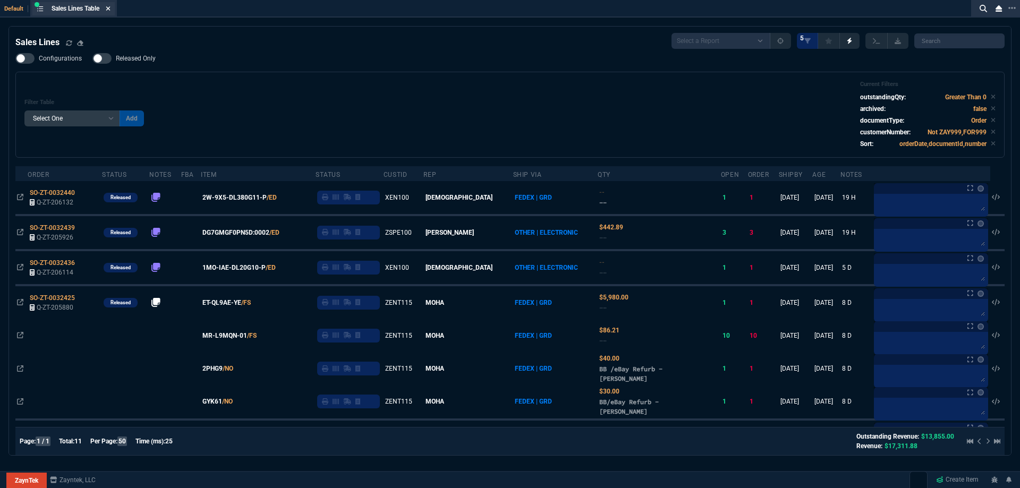
click at [108, 10] on icon at bounding box center [108, 8] width 5 height 6
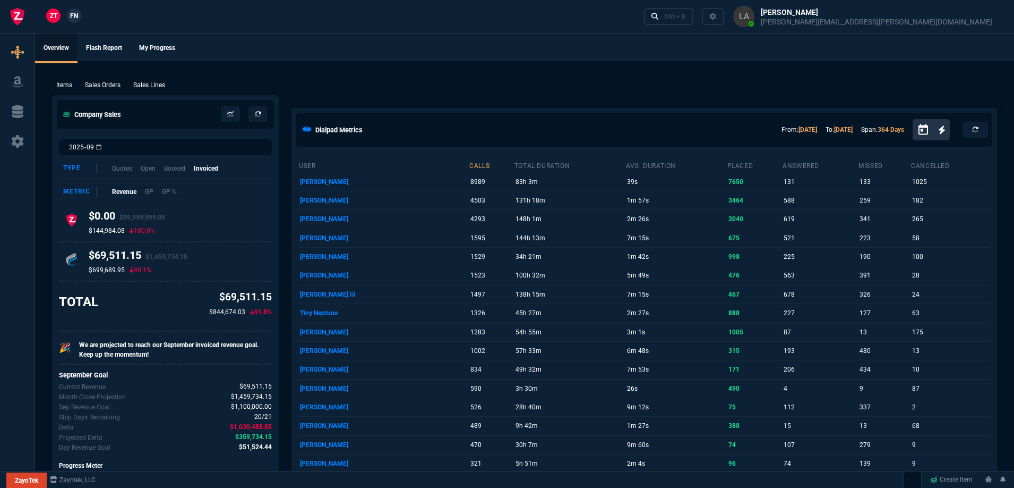
click at [66, 19] on nx-fornida-client-manager "ZT FN" at bounding box center [63, 16] width 41 height 16
click at [71, 18] on span "FN" at bounding box center [74, 16] width 8 height 10
click at [155, 88] on p "Sales Lines" at bounding box center [149, 85] width 32 height 10
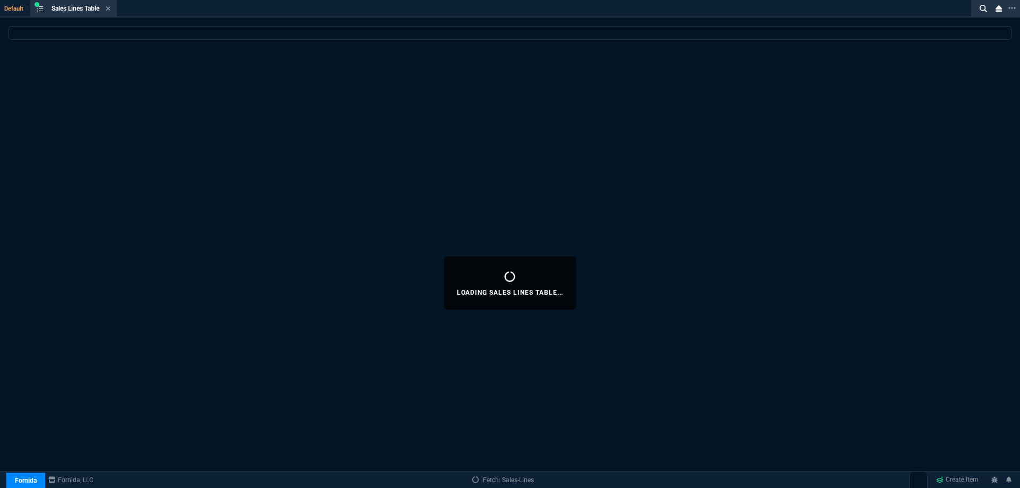
select select
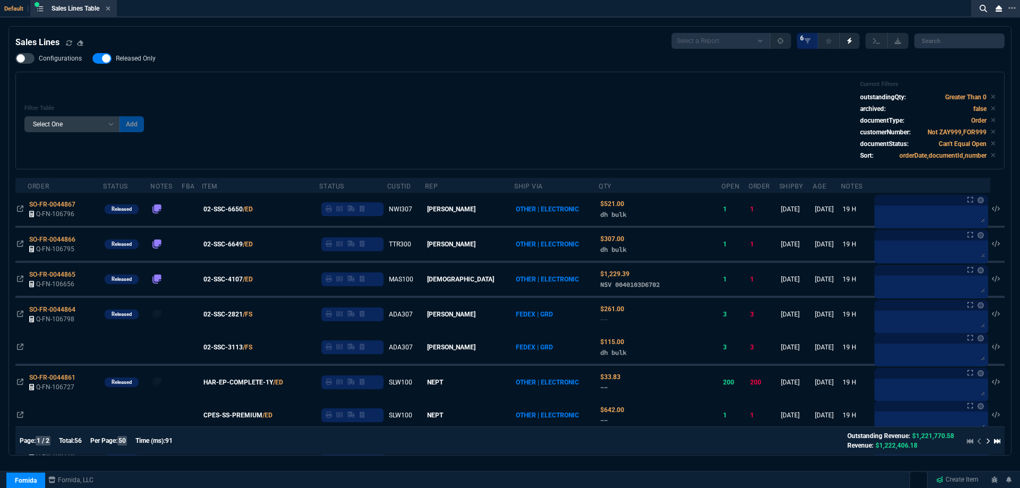
click at [149, 62] on span "Released Only" at bounding box center [136, 58] width 40 height 8
click at [395, 73] on div "Filter Table Select One Add Filter () Age () ATS () Cond (itemVariantCode) Cust…" at bounding box center [509, 121] width 989 height 98
checkbox input "false"
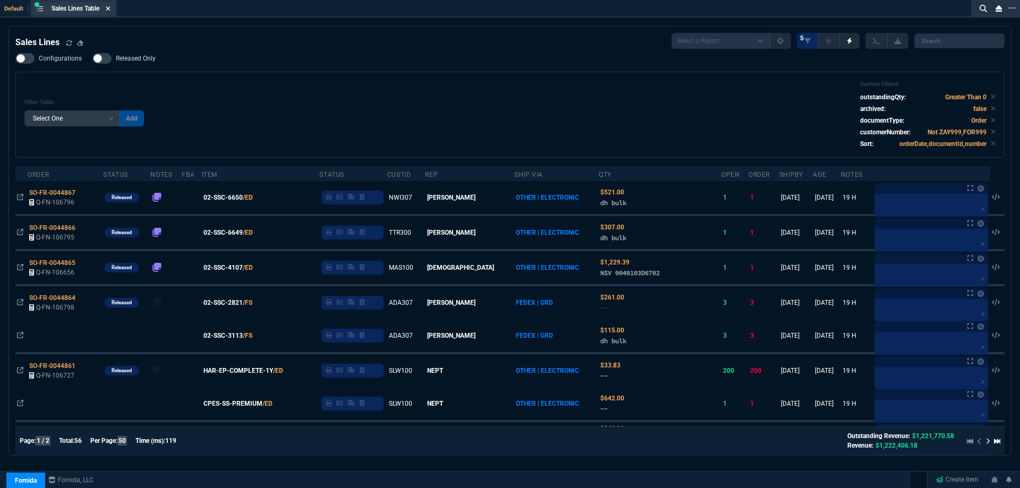
click at [109, 12] on fa-icon at bounding box center [108, 8] width 5 height 7
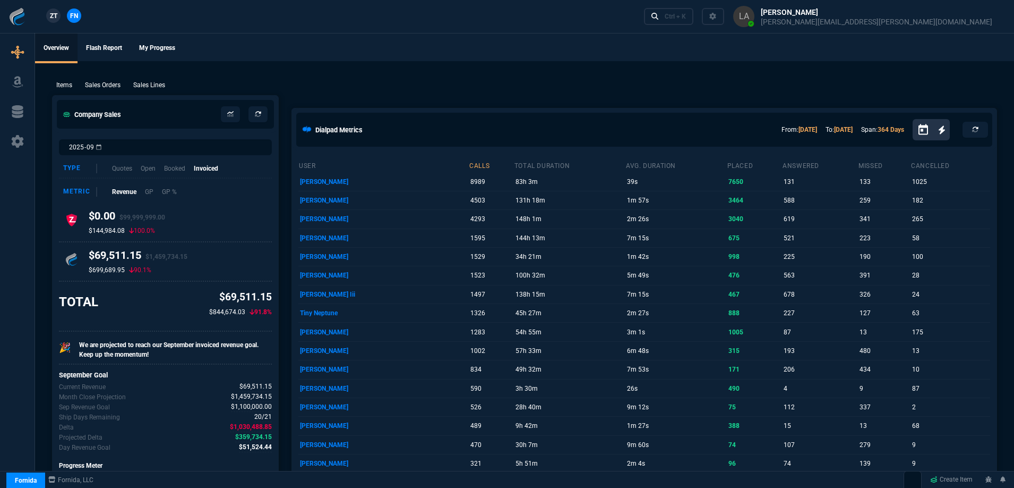
click at [320, 51] on ul "Overview Flash Report My Progress" at bounding box center [524, 47] width 979 height 28
click at [157, 83] on p "Sales Lines" at bounding box center [149, 85] width 32 height 10
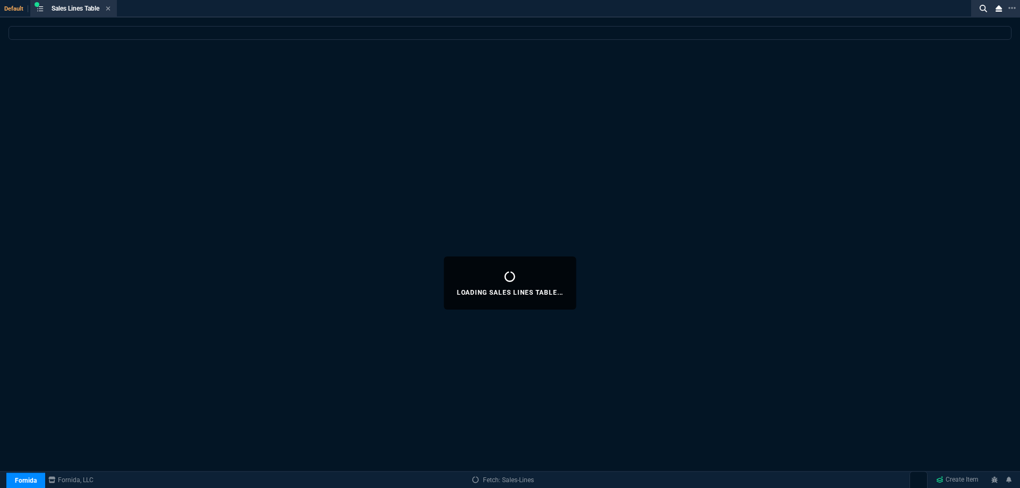
select select
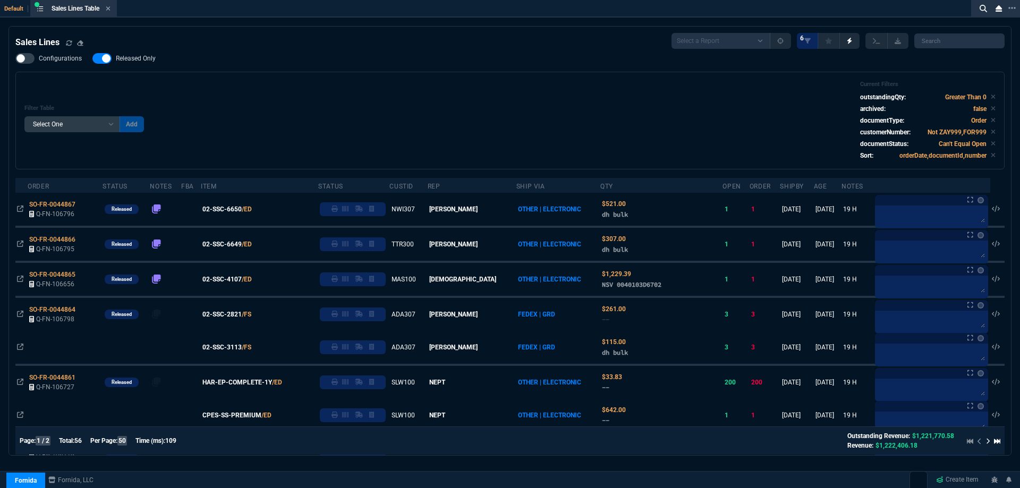
click at [154, 59] on span "Released Only" at bounding box center [136, 58] width 40 height 8
click at [92, 59] on input "Released Only" at bounding box center [92, 58] width 1 height 1
click at [269, 55] on div "Configurations Released Only Filter Table Select One Add Filter () Age () ATS (…" at bounding box center [509, 111] width 989 height 116
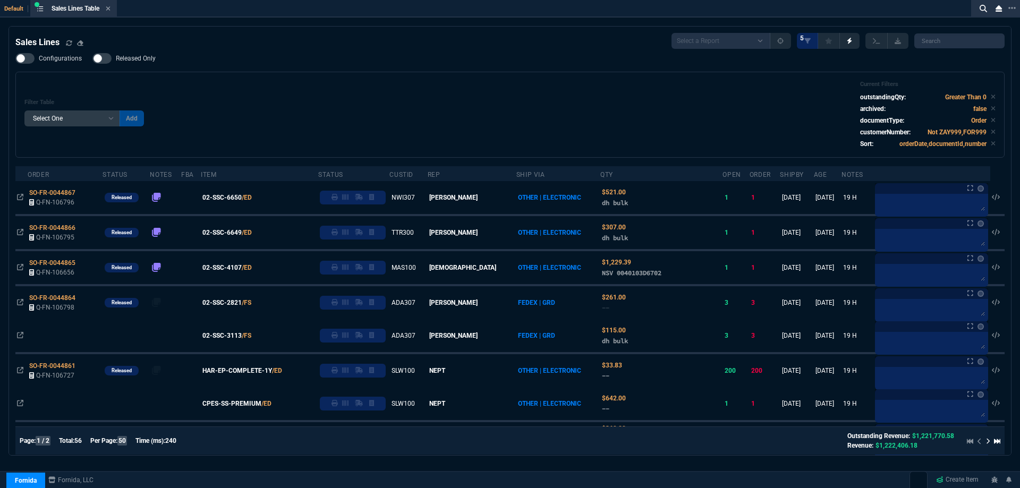
drag, startPoint x: 151, startPoint y: 61, endPoint x: 323, endPoint y: 71, distance: 172.4
click at [150, 61] on span "Released Only" at bounding box center [136, 58] width 40 height 8
click at [334, 72] on div "Configurations Released Only Filter Table Select One Add Filter () Age () ATS (…" at bounding box center [509, 105] width 989 height 105
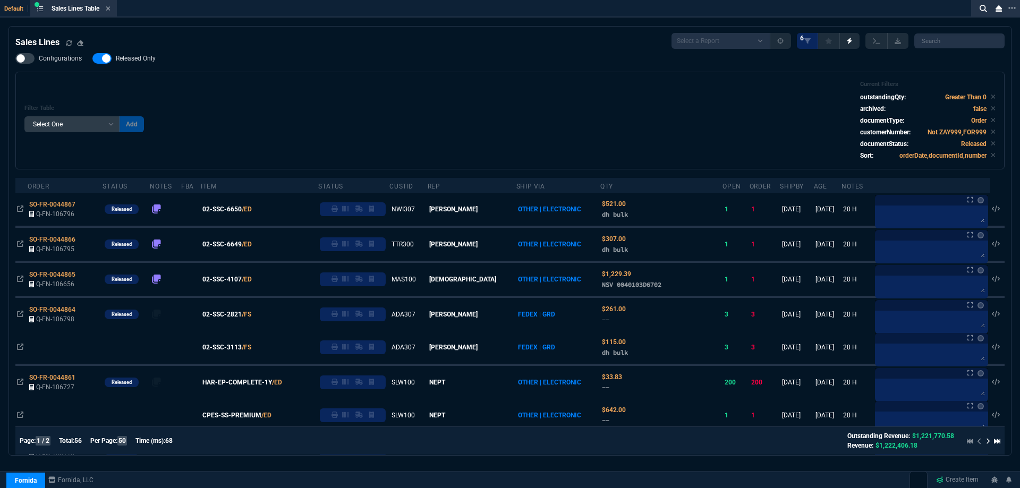
drag, startPoint x: 147, startPoint y: 55, endPoint x: 494, endPoint y: 60, distance: 347.4
click at [147, 56] on span "Released Only" at bounding box center [136, 58] width 40 height 8
click at [92, 58] on input "Released Only" at bounding box center [92, 58] width 1 height 1
click at [494, 72] on div "Filter Table Select One Add Filter () Age () ATS () Cond (itemVariantCode) Cust…" at bounding box center [509, 121] width 989 height 98
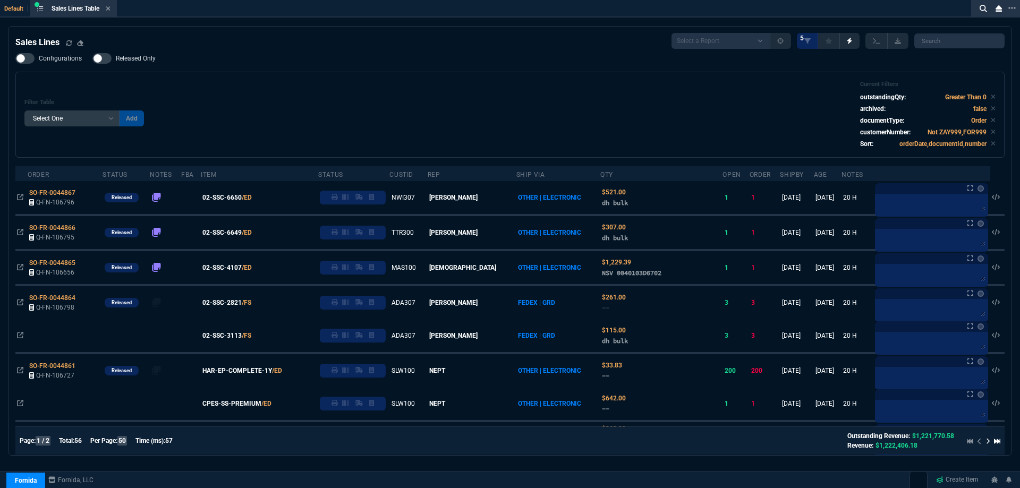
click at [324, 92] on div "Filter Table Select One Add Filter () Age () ATS () Cond (itemVariantCode) Cust…" at bounding box center [509, 115] width 971 height 68
drag, startPoint x: 127, startPoint y: 59, endPoint x: 382, endPoint y: 84, distance: 255.6
click at [128, 59] on span "Released Only" at bounding box center [136, 58] width 40 height 8
click at [92, 59] on input "Released Only" at bounding box center [92, 58] width 1 height 1
click at [393, 83] on div "Filter Table Select One Add Filter () Age () ATS () Cond (itemVariantCode) Cust…" at bounding box center [509, 115] width 971 height 68
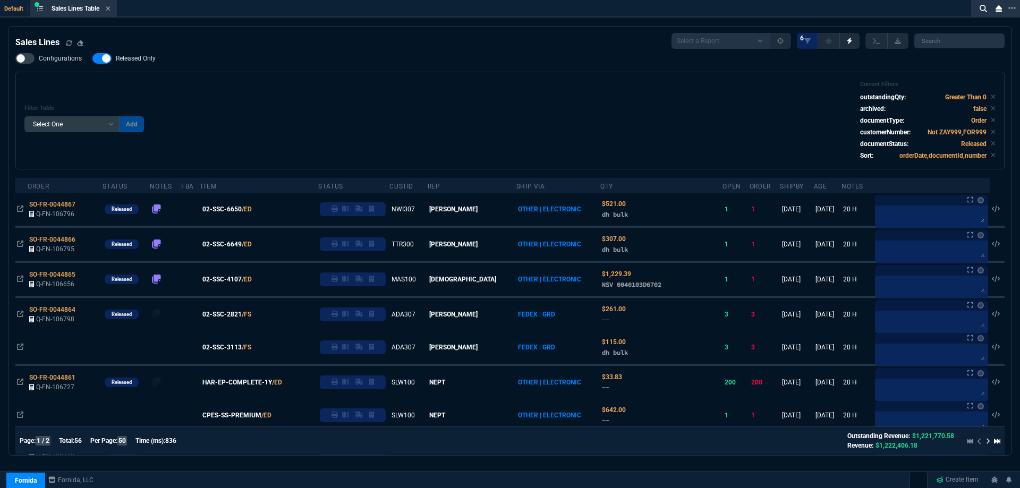
click at [146, 62] on span "Released Only" at bounding box center [136, 58] width 40 height 8
click at [92, 59] on input "Released Only" at bounding box center [92, 58] width 1 height 1
checkbox input "false"
click at [436, 102] on div "Filter Table Select One Add Filter () Age () ATS () Cond (itemVariantCode) Cust…" at bounding box center [509, 121] width 971 height 80
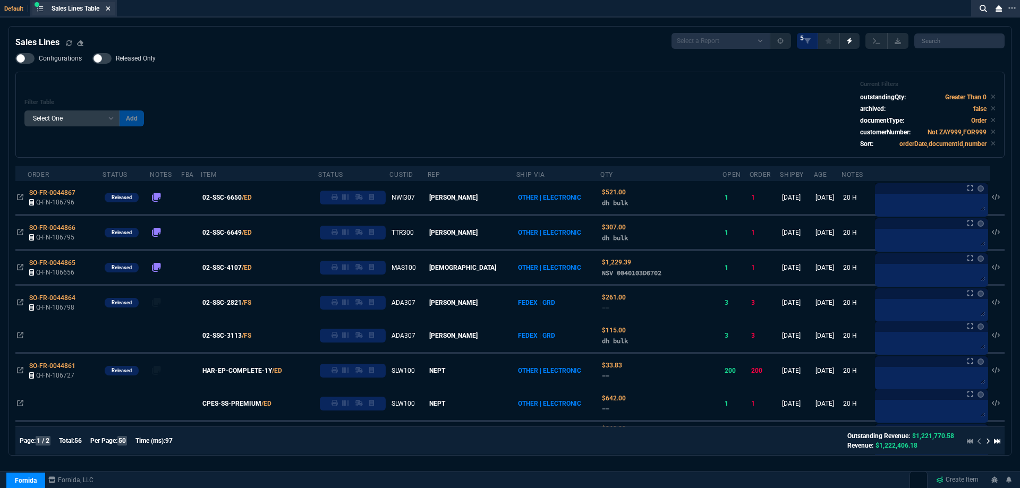
click at [110, 10] on icon at bounding box center [108, 8] width 5 height 6
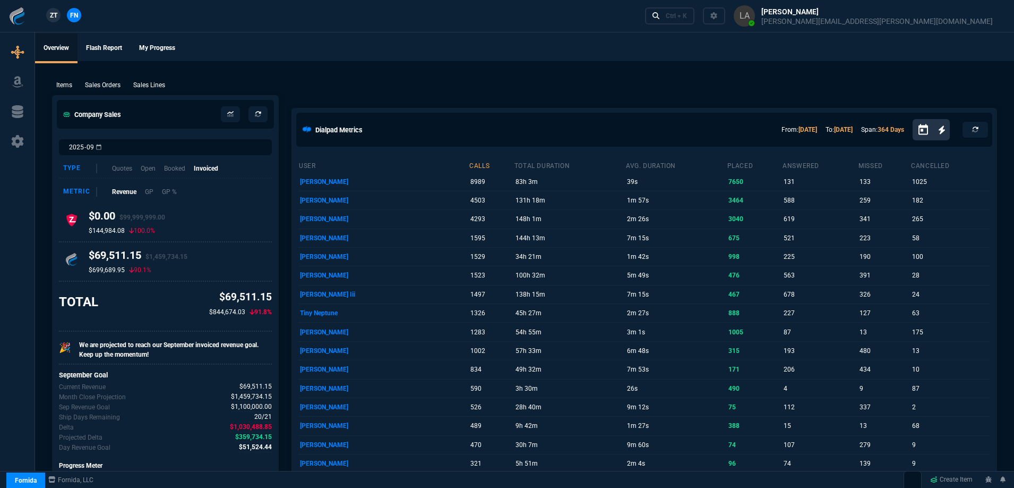
click at [50, 13] on span "ZT" at bounding box center [53, 16] width 7 height 10
click at [143, 89] on p "Sales Lines" at bounding box center [149, 85] width 32 height 10
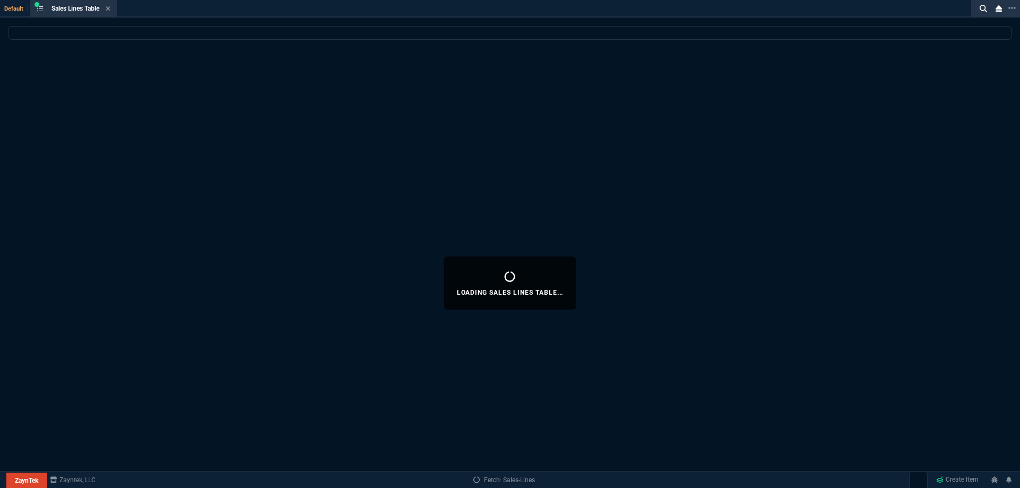
select select
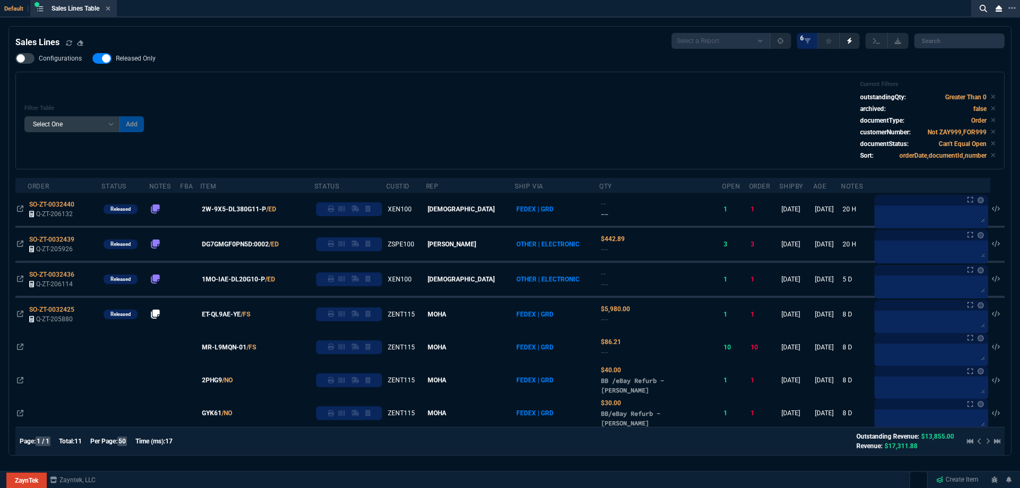
click at [139, 59] on span "Released Only" at bounding box center [136, 58] width 40 height 8
click at [92, 59] on input "Released Only" at bounding box center [92, 58] width 1 height 1
checkbox input "false"
click at [355, 76] on div "Filter Table Select One Add Filter () Age () ATS () Cond (itemVariantCode) Cust…" at bounding box center [509, 121] width 989 height 98
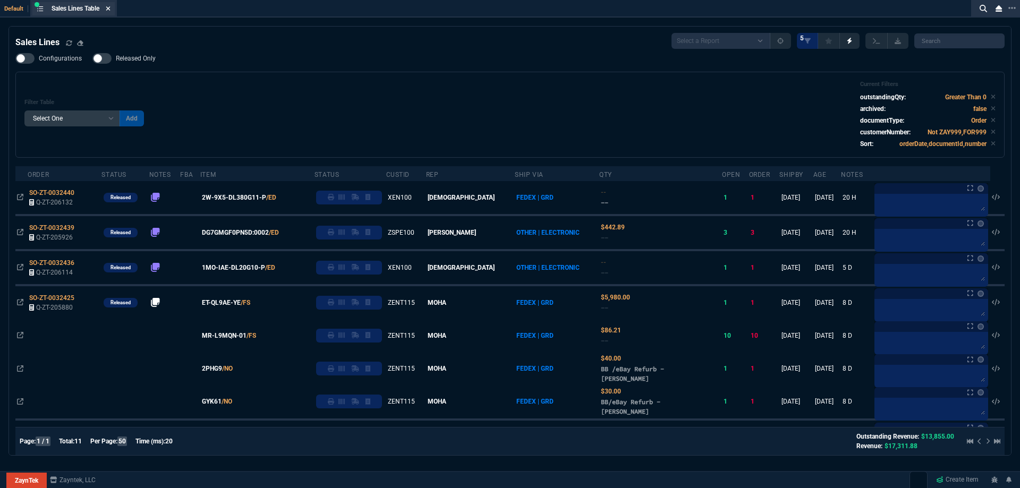
click at [110, 12] on fa-icon at bounding box center [108, 8] width 5 height 7
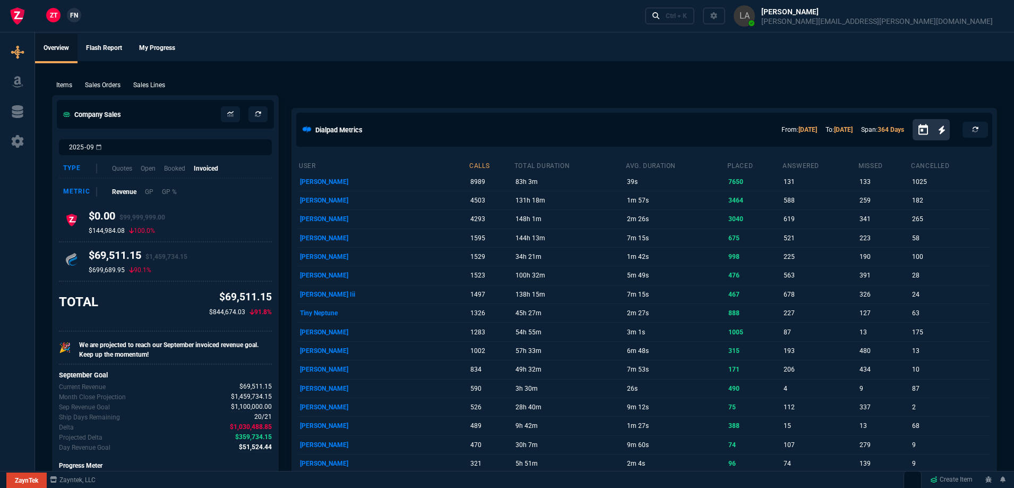
click at [78, 19] on span "FN" at bounding box center [74, 16] width 8 height 10
click at [147, 81] on p "Sales Lines" at bounding box center [149, 85] width 32 height 10
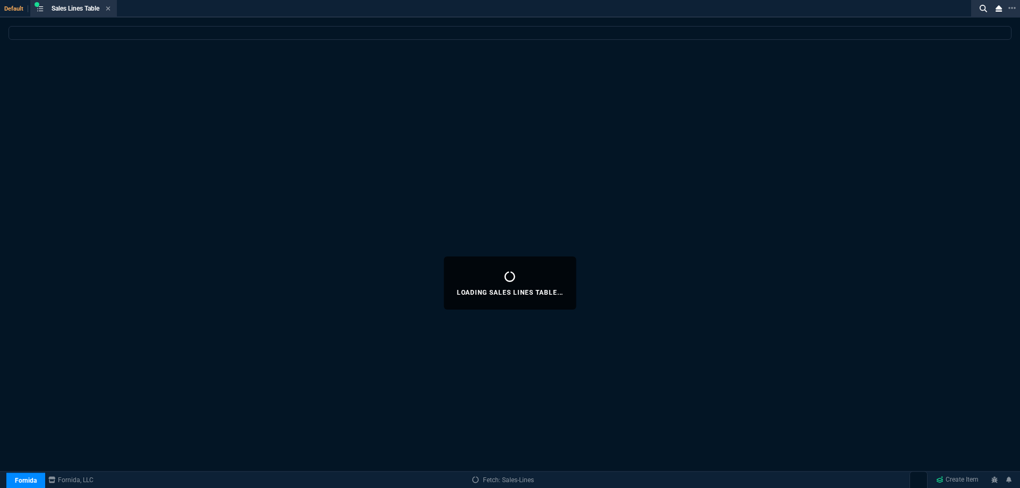
select select
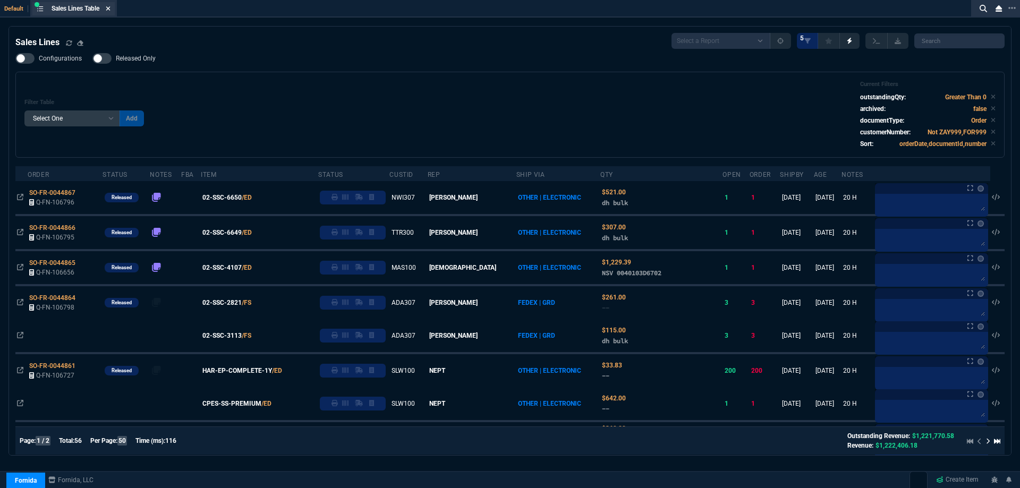
click at [109, 9] on icon at bounding box center [108, 8] width 4 height 4
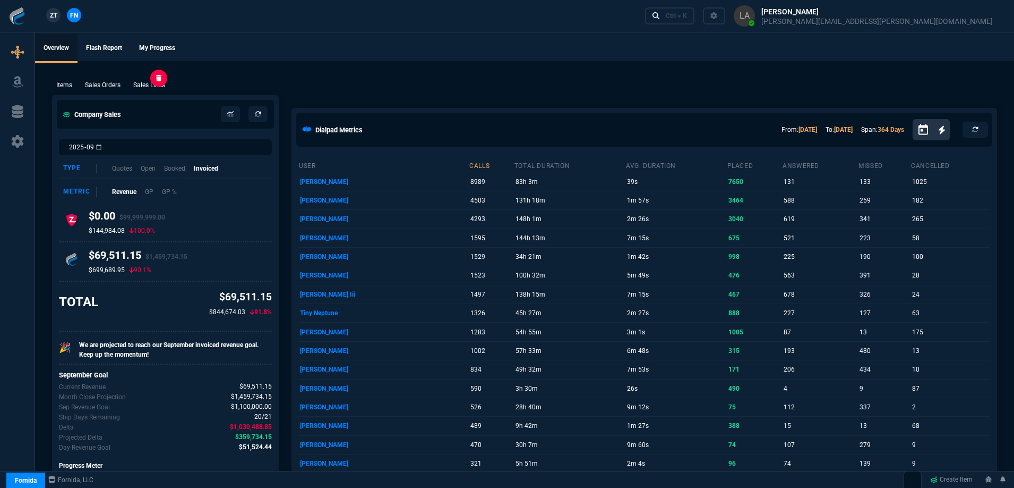
click at [154, 82] on p "Sales Lines" at bounding box center [149, 85] width 32 height 10
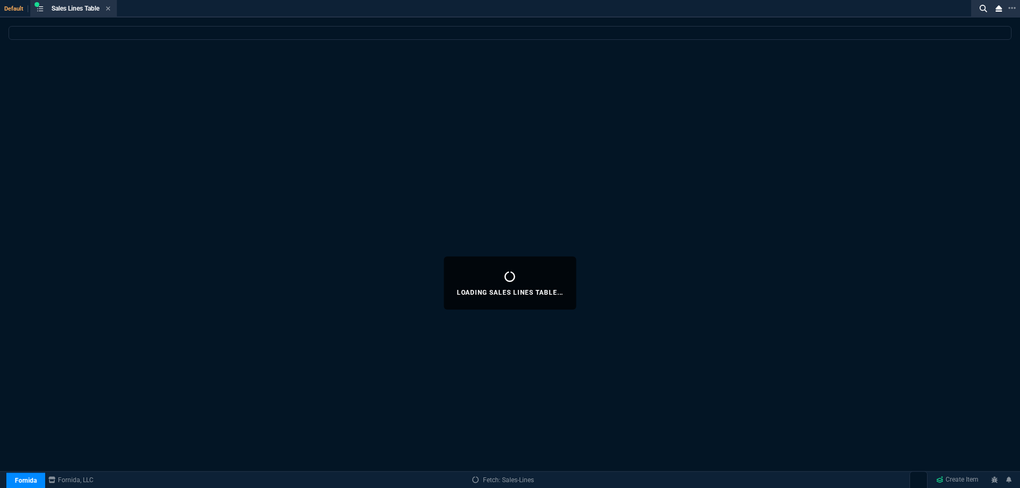
select select
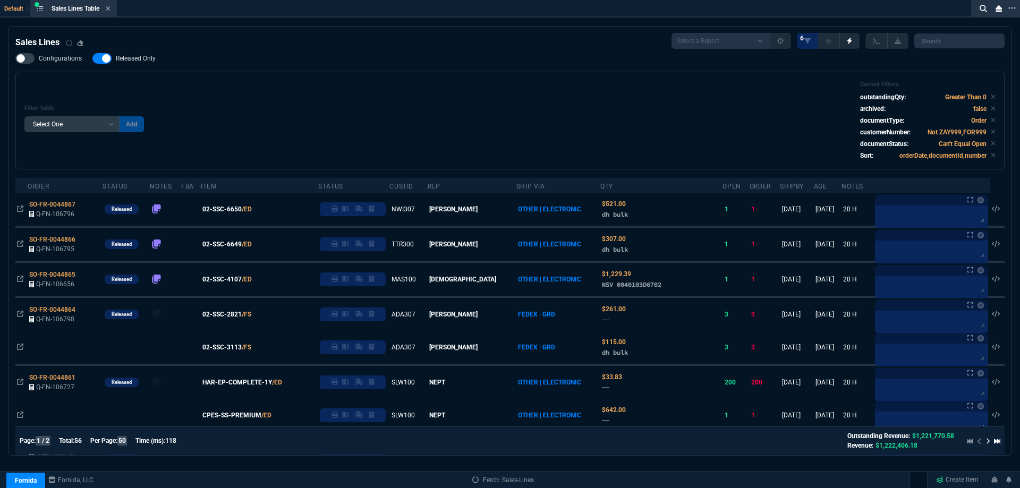
click at [138, 58] on span "Released Only" at bounding box center [136, 58] width 40 height 8
click at [92, 58] on input "Released Only" at bounding box center [92, 58] width 1 height 1
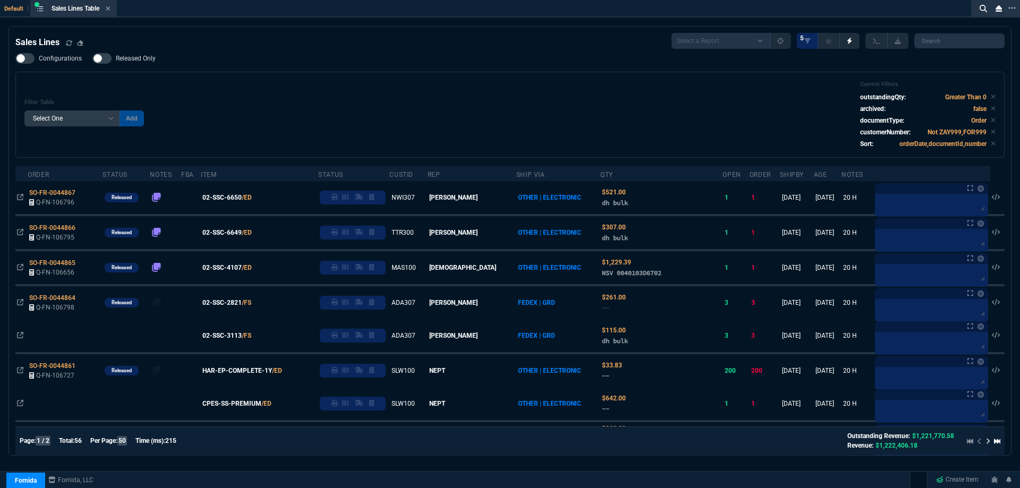
click at [139, 62] on span "Released Only" at bounding box center [136, 58] width 40 height 8
click at [92, 59] on input "Released Only" at bounding box center [92, 58] width 1 height 1
click at [207, 62] on div "Configurations Released Only Filter Table Select One Add Filter () Age () ATS (…" at bounding box center [509, 105] width 989 height 105
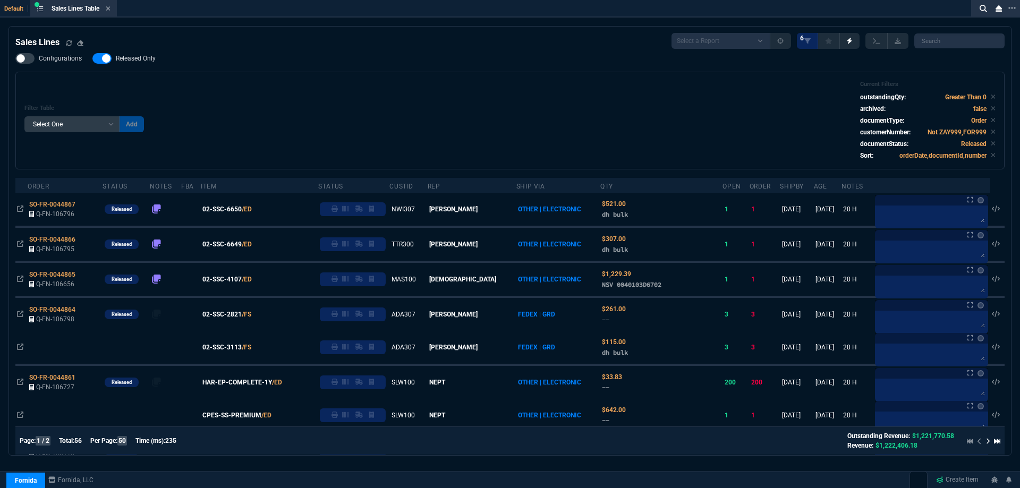
click at [137, 58] on span "Released Only" at bounding box center [136, 58] width 40 height 8
click at [92, 58] on input "Released Only" at bounding box center [92, 58] width 1 height 1
checkbox input "false"
click at [317, 101] on div "Filter Table Select One Add Filter () Age () ATS () Cond (itemVariantCode) Cust…" at bounding box center [509, 121] width 971 height 80
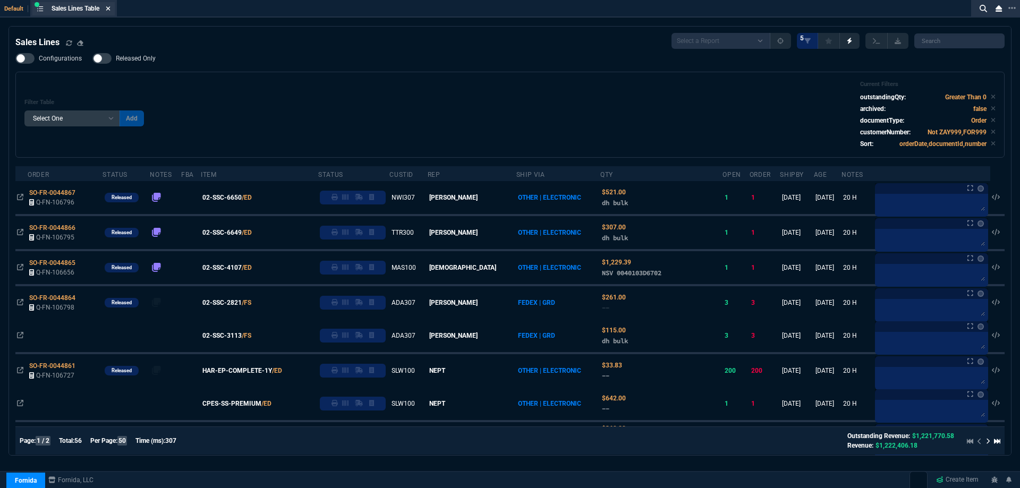
click at [110, 11] on icon at bounding box center [108, 8] width 5 height 6
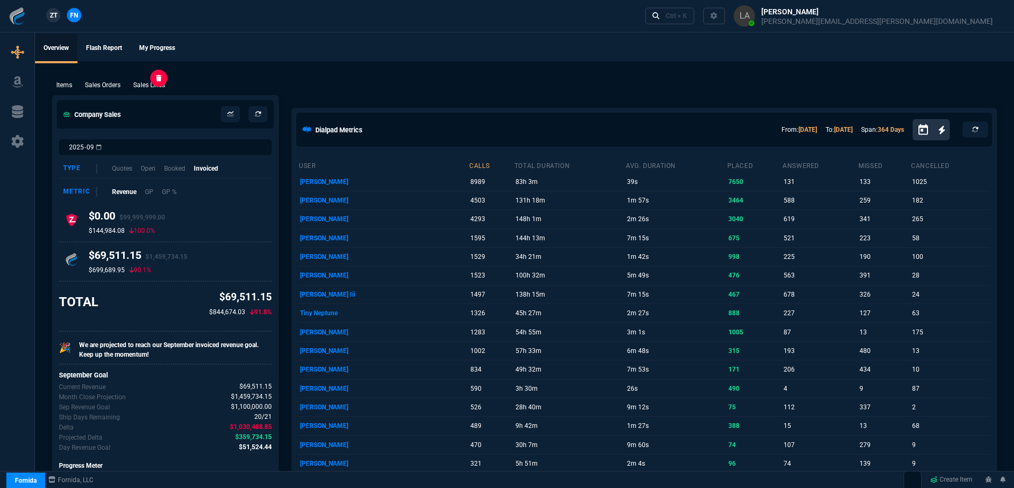
click at [160, 87] on p "Sales Lines" at bounding box center [149, 85] width 32 height 10
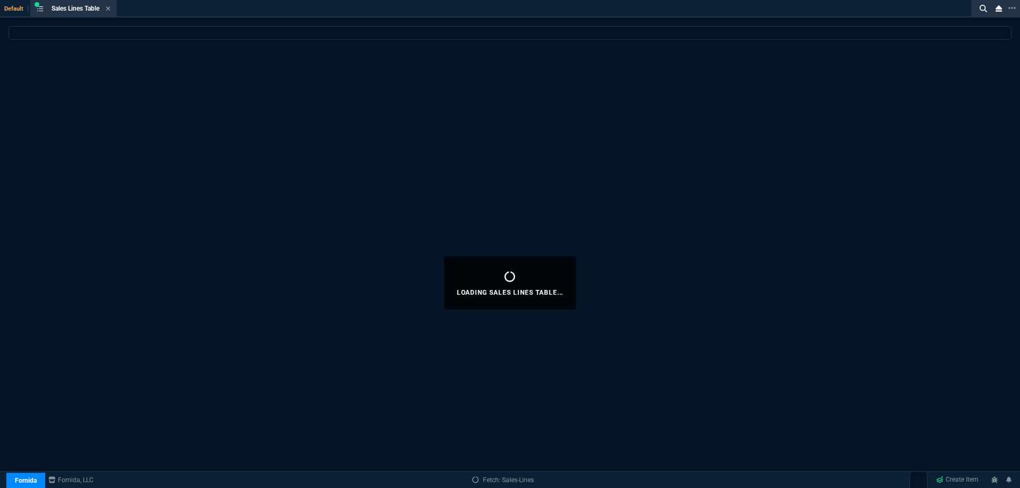
select select
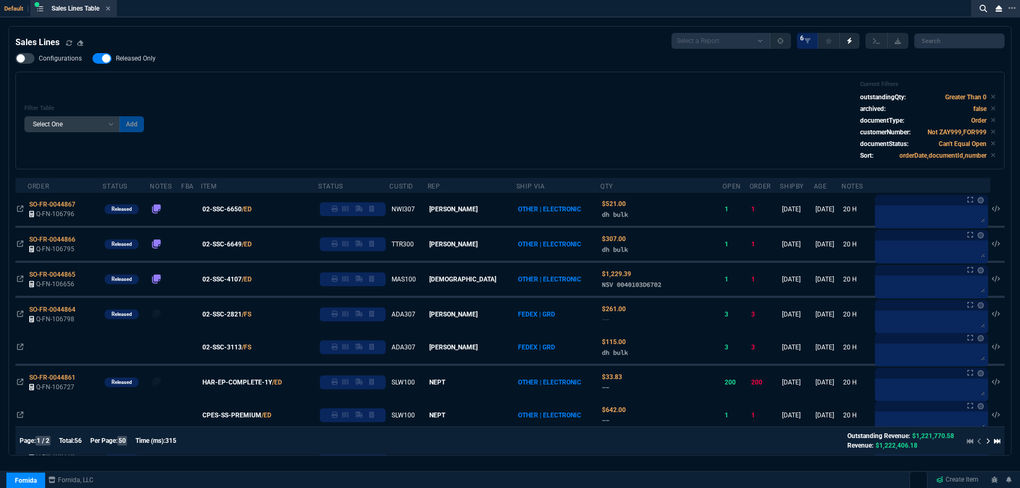
click at [136, 64] on label "Released Only" at bounding box center [129, 58] width 74 height 11
click at [92, 59] on input "Released Only" at bounding box center [92, 58] width 1 height 1
checkbox input "false"
drag, startPoint x: 326, startPoint y: 92, endPoint x: 321, endPoint y: 90, distance: 5.9
click at [325, 92] on div "Filter Table Select One Add Filter () Age () ATS () Cond (itemVariantCode) Cust…" at bounding box center [509, 121] width 971 height 80
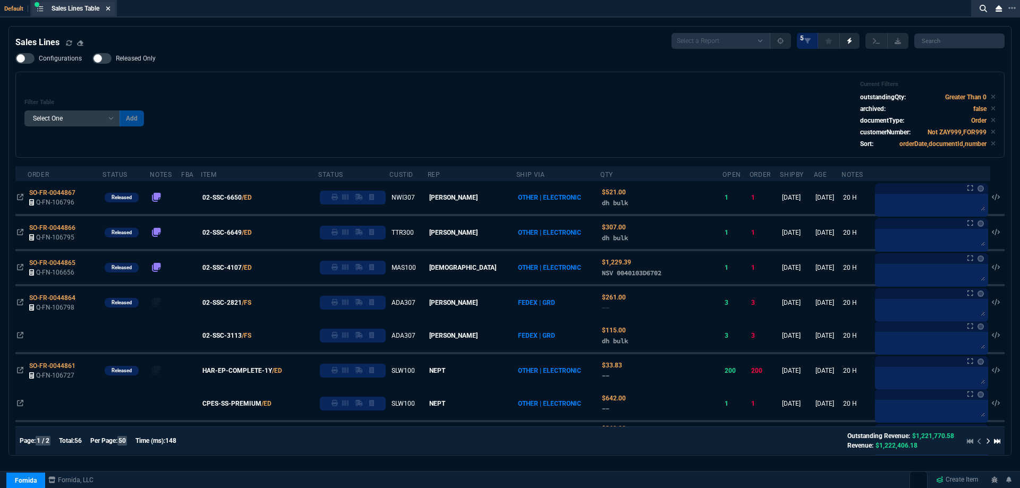
click at [110, 10] on icon at bounding box center [108, 8] width 5 height 6
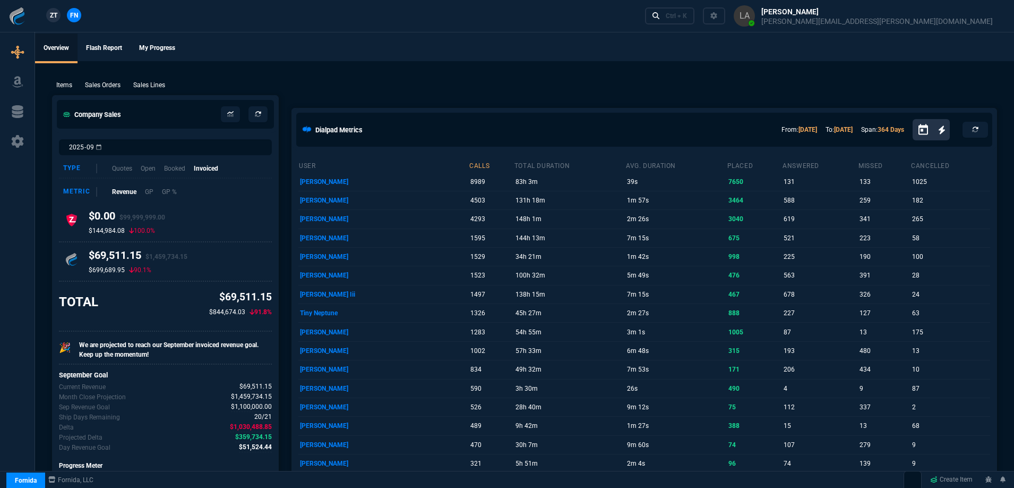
click at [57, 19] on span "ZT" at bounding box center [53, 16] width 7 height 10
click at [162, 89] on p "Sales Lines" at bounding box center [149, 85] width 32 height 10
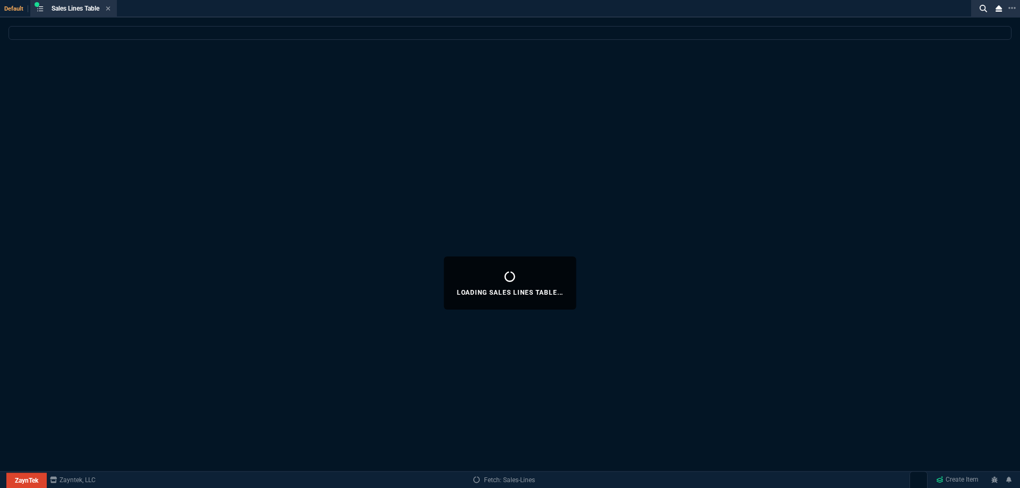
select select
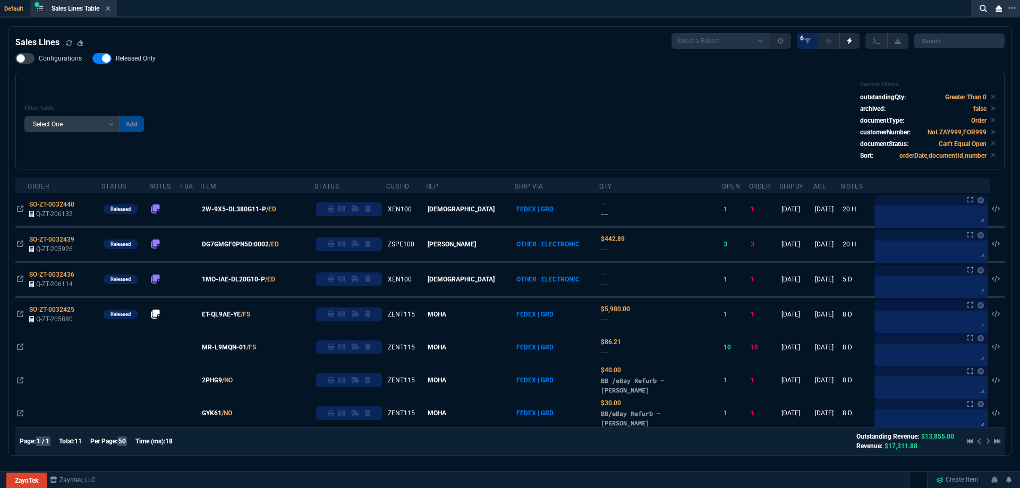
click at [132, 61] on span "Released Only" at bounding box center [136, 58] width 40 height 8
click at [92, 59] on input "Released Only" at bounding box center [92, 58] width 1 height 1
checkbox input "false"
click at [395, 88] on div "Filter Table Select One Add Filter () Age () ATS () Cond (itemVariantCode) Cust…" at bounding box center [509, 121] width 971 height 80
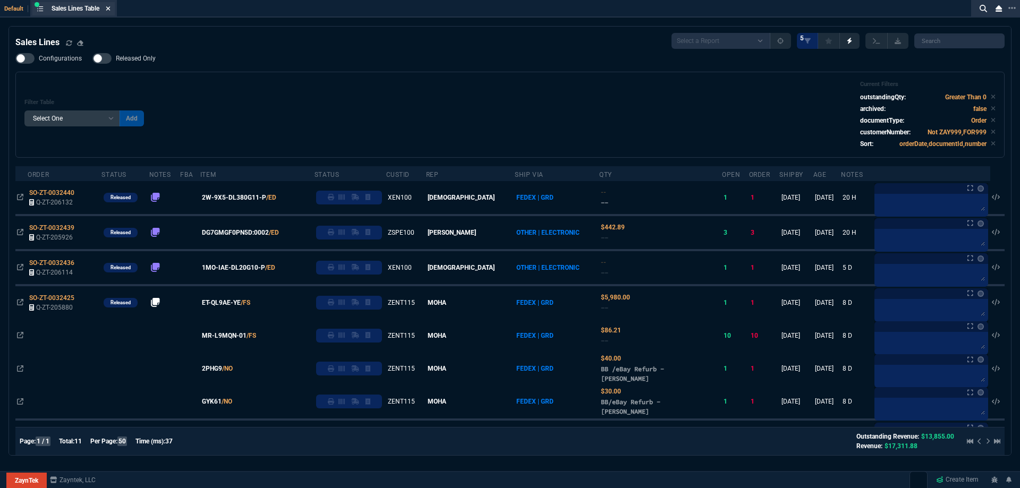
click at [107, 12] on nx-icon at bounding box center [108, 9] width 5 height 8
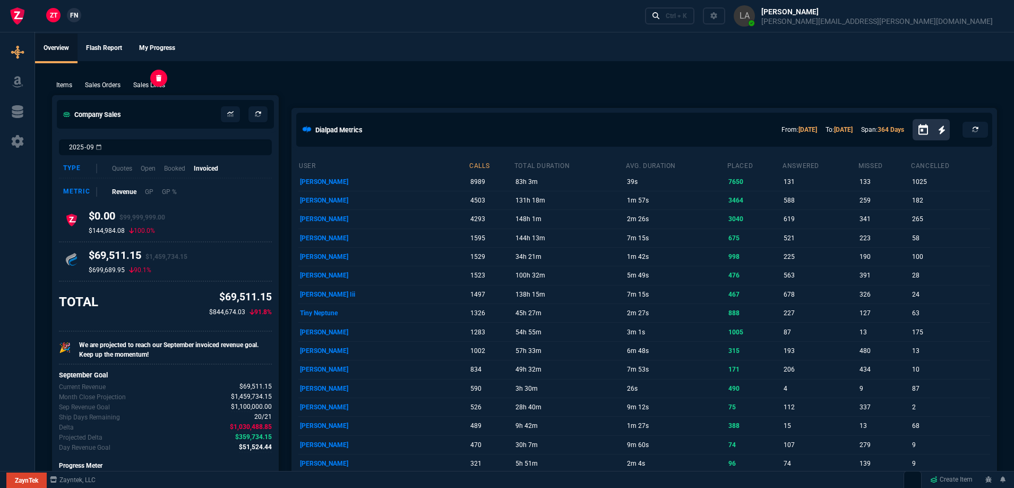
click at [144, 80] on p "Sales Lines" at bounding box center [149, 85] width 32 height 10
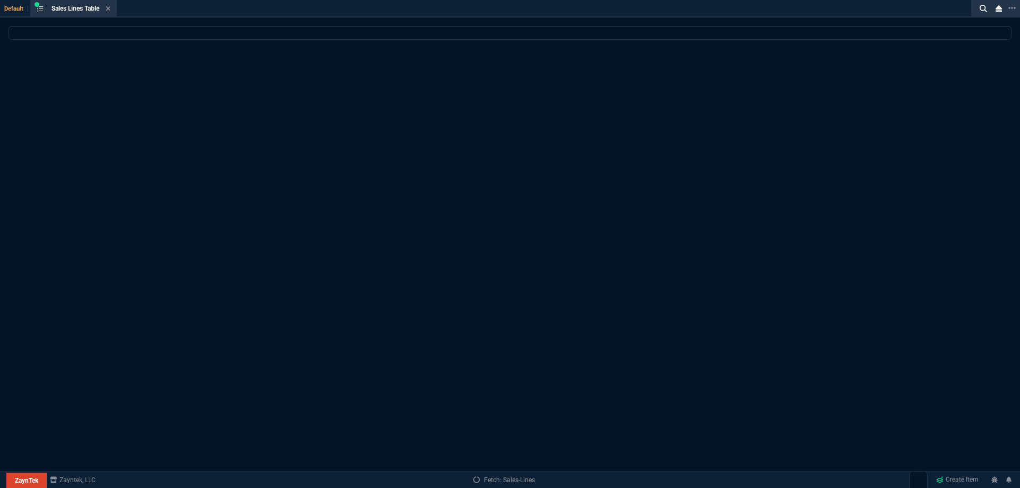
select select
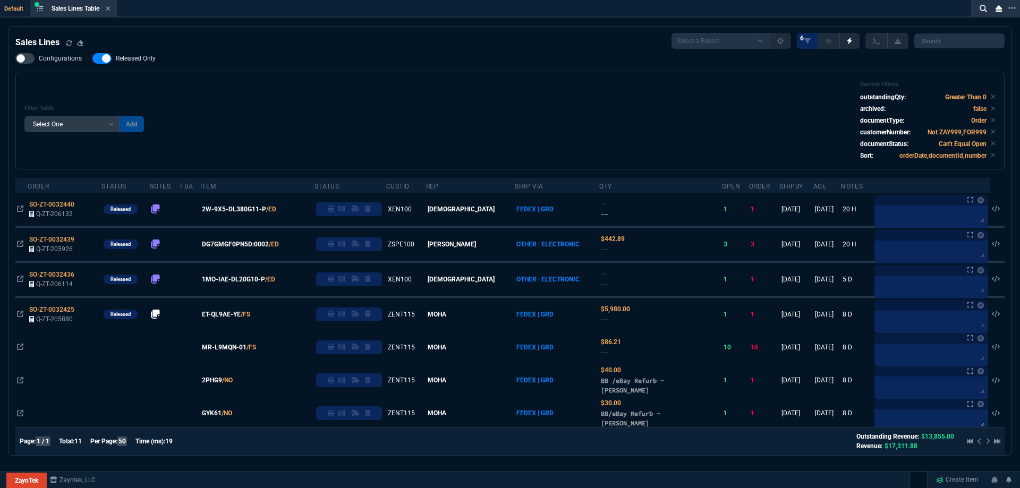
click at [143, 52] on div "Sales Lines Select a Report NEW QUERY SonicWall Sale AMZ (MTD) NEW QUERY INS100…" at bounding box center [509, 318] width 989 height 570
click at [192, 65] on div "Configurations Released Only Filter Table Select One Add Filter () Age () ATS (…" at bounding box center [509, 111] width 989 height 116
click at [149, 62] on span "Released Only" at bounding box center [136, 58] width 40 height 8
click at [92, 59] on input "Released Only" at bounding box center [92, 58] width 1 height 1
checkbox input "false"
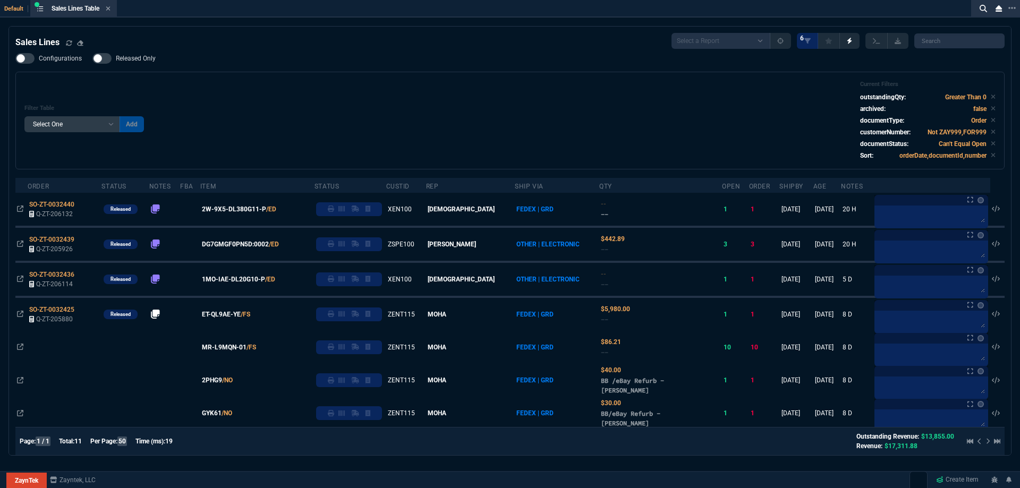
click at [363, 92] on div "Filter Table Select One Add Filter () Age () ATS () Cond (itemVariantCode) Cust…" at bounding box center [509, 121] width 971 height 80
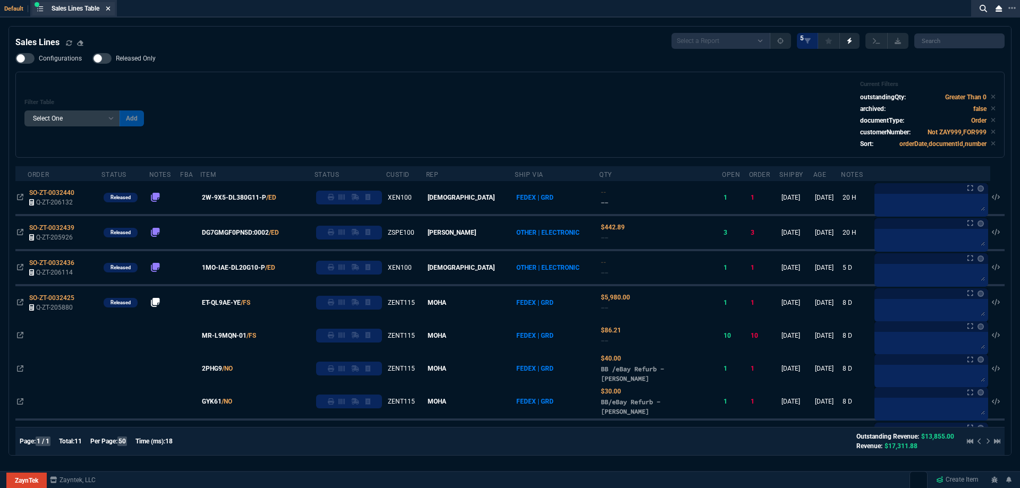
click at [109, 11] on icon at bounding box center [108, 8] width 5 height 6
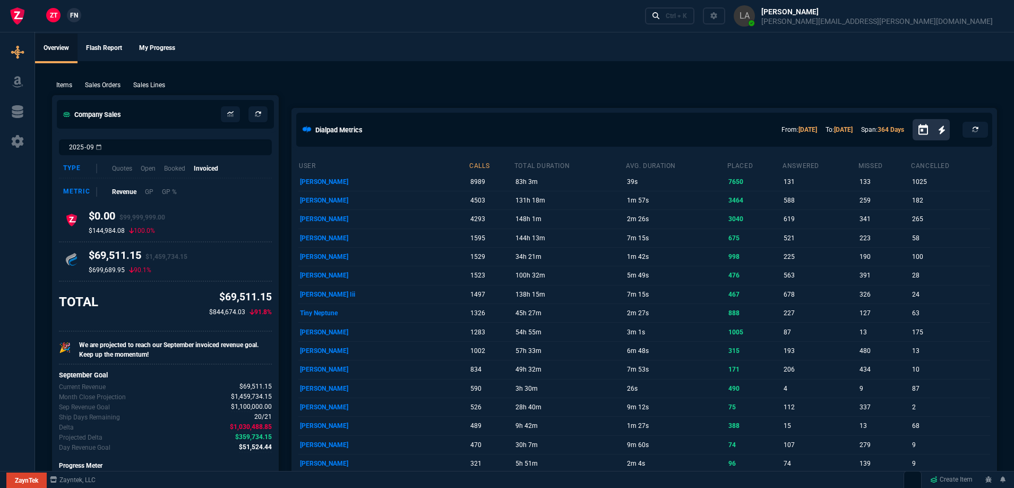
click at [73, 14] on span "FN" at bounding box center [74, 16] width 8 height 10
click at [136, 82] on p "Sales Lines" at bounding box center [149, 85] width 32 height 10
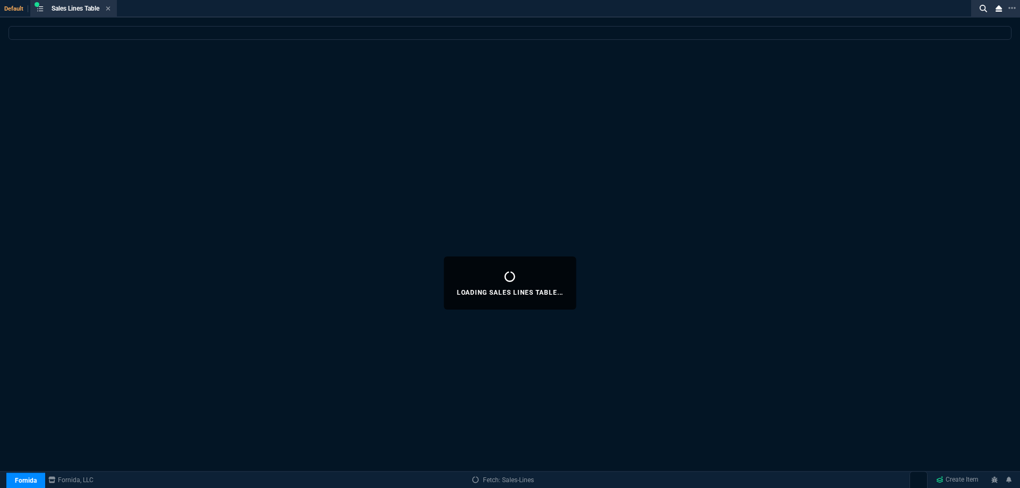
select select
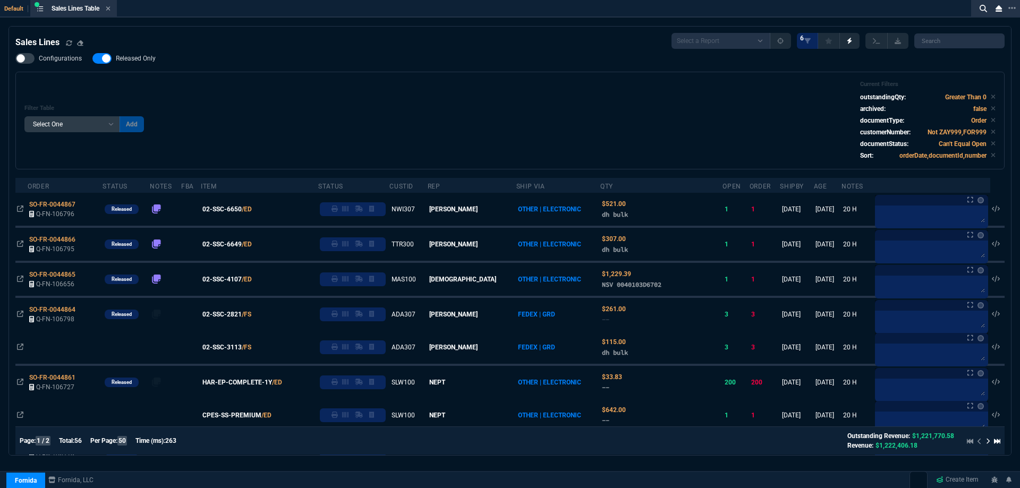
click at [149, 54] on label "Released Only" at bounding box center [129, 58] width 74 height 11
click at [92, 58] on input "Released Only" at bounding box center [92, 58] width 1 height 1
click at [374, 47] on div "Sales Lines Select a Report NEW QUERY SonicWall Sale AMZ (MTD) NEW QUERY INS100…" at bounding box center [509, 41] width 989 height 16
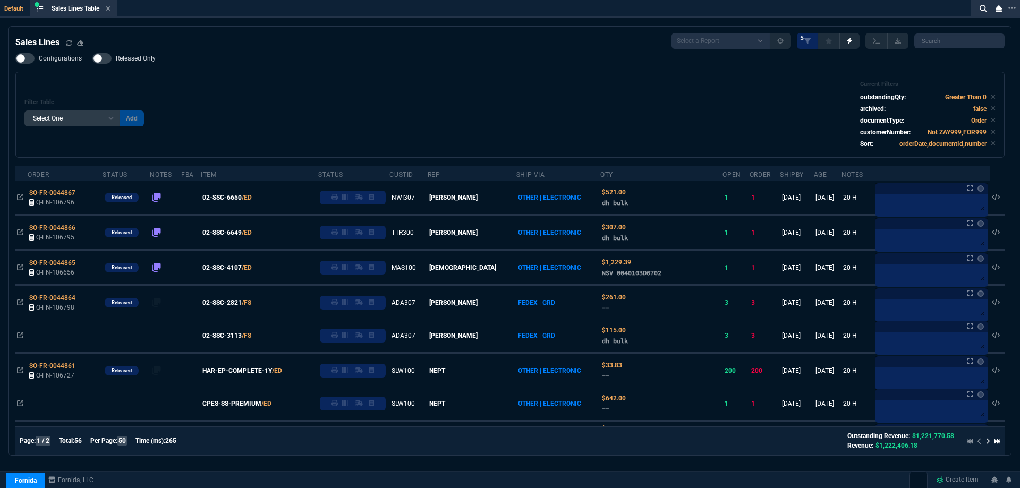
click at [149, 64] on label "Released Only" at bounding box center [129, 58] width 74 height 11
click at [92, 59] on input "Released Only" at bounding box center [92, 58] width 1 height 1
click at [409, 78] on div "Filter Table Select One Add Filter () Age () ATS () Cond (itemVariantCode) Cust…" at bounding box center [509, 115] width 989 height 86
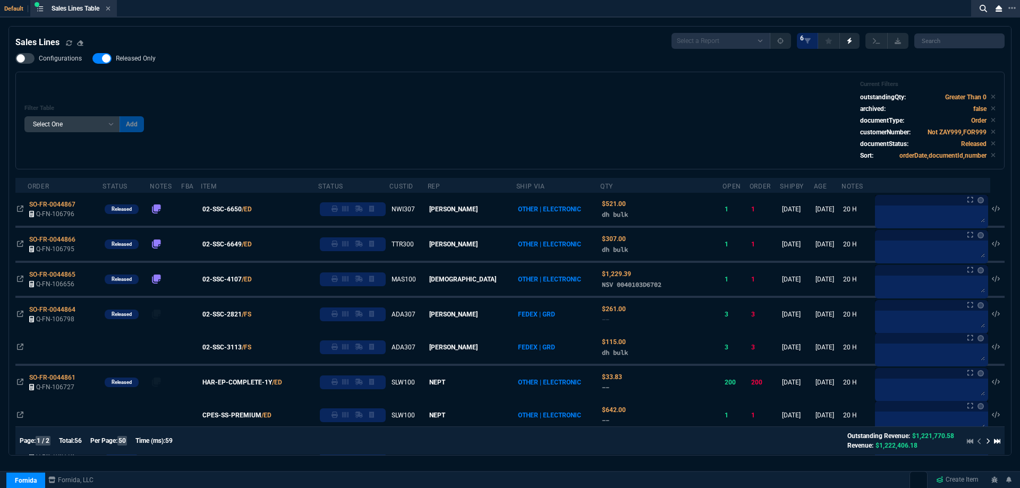
click at [144, 58] on span "Released Only" at bounding box center [136, 58] width 40 height 8
click at [92, 58] on input "Released Only" at bounding box center [92, 58] width 1 height 1
click at [351, 83] on div "Filter Table Select One Add Filter () Age () ATS () Cond (itemVariantCode) Cust…" at bounding box center [509, 121] width 971 height 80
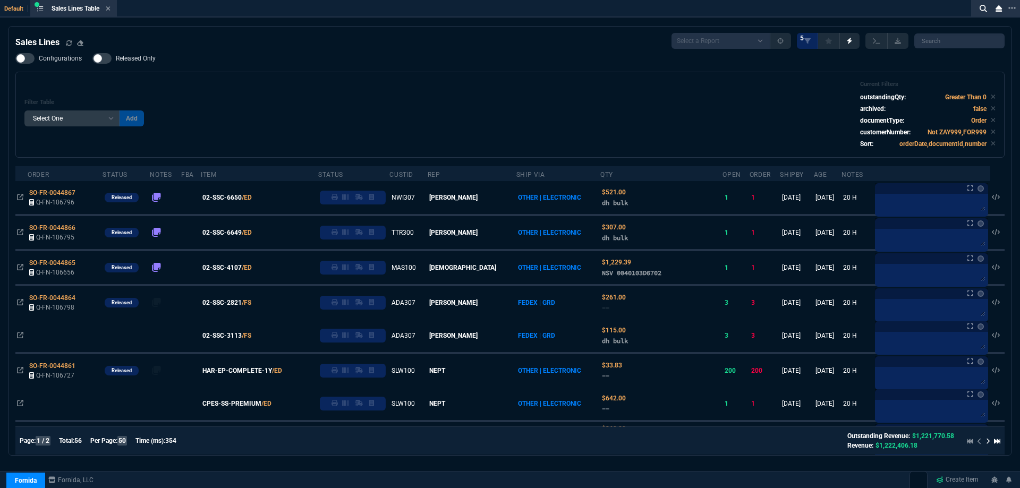
click at [132, 60] on span "Released Only" at bounding box center [136, 58] width 40 height 8
click at [92, 59] on input "Released Only" at bounding box center [92, 58] width 1 height 1
click at [425, 107] on div "Filter Table Select One Add Filter () Age () ATS () Cond (itemVariantCode) Cust…" at bounding box center [509, 115] width 971 height 68
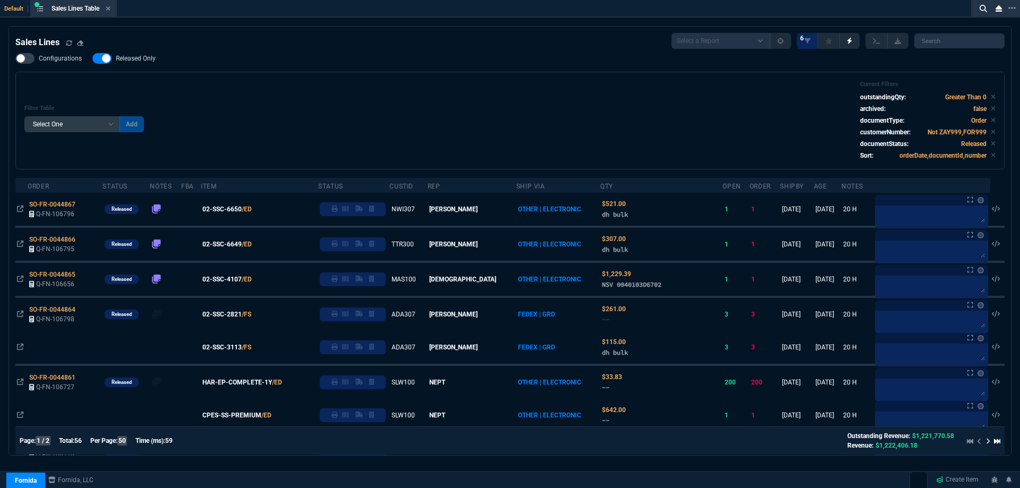
click at [147, 61] on span "Released Only" at bounding box center [136, 58] width 40 height 8
click at [92, 59] on input "Released Only" at bounding box center [92, 58] width 1 height 1
checkbox input "false"
click at [283, 99] on div "Filter Table Select One Add Filter () Age () ATS () Cond (itemVariantCode) Cust…" at bounding box center [509, 121] width 971 height 80
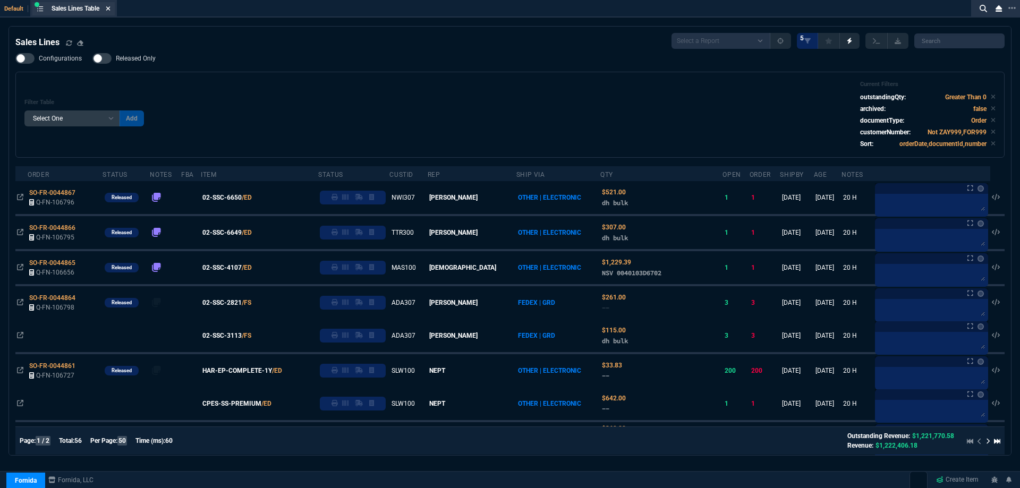
click at [110, 7] on icon at bounding box center [108, 8] width 5 height 6
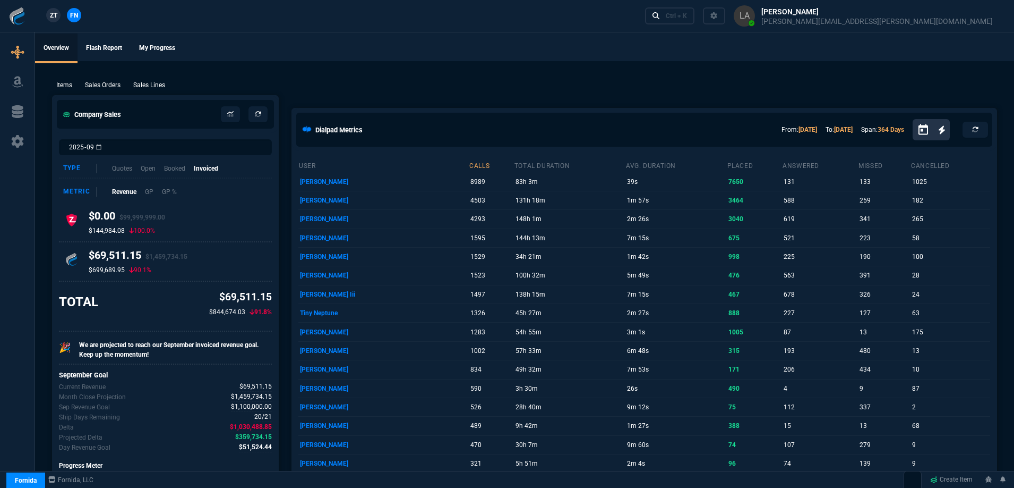
click at [48, 15] on link "ZT" at bounding box center [53, 15] width 14 height 14
click at [156, 87] on p "Sales Lines" at bounding box center [149, 85] width 32 height 10
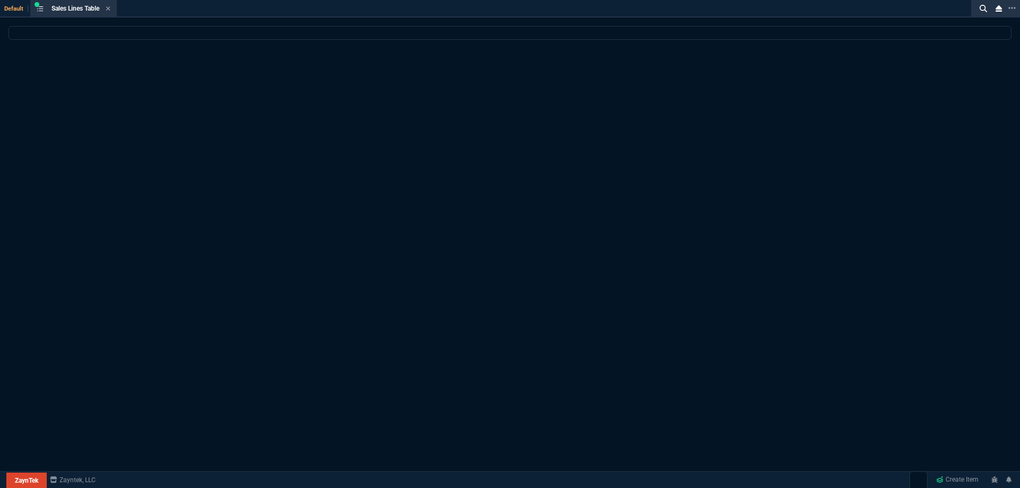
select select
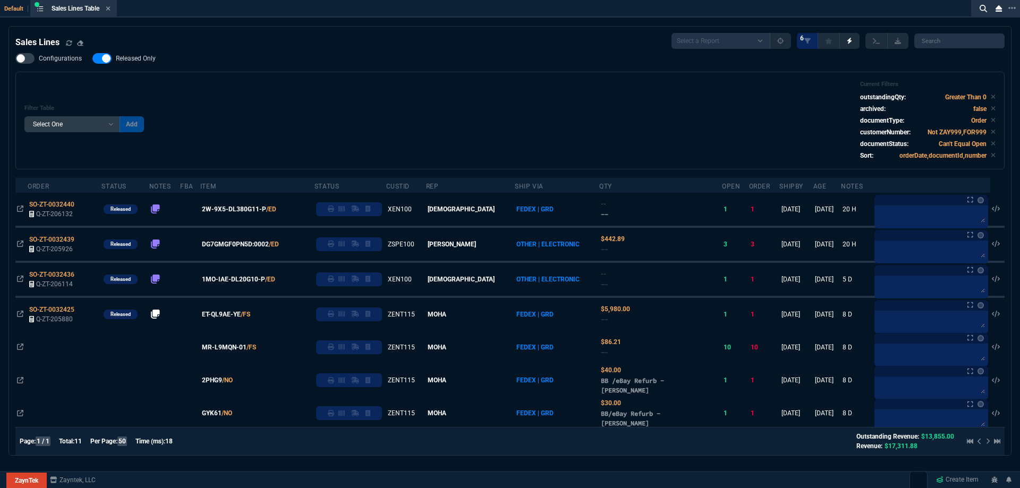
click at [129, 59] on span "Released Only" at bounding box center [136, 58] width 40 height 8
click at [92, 59] on input "Released Only" at bounding box center [92, 58] width 1 height 1
click at [438, 71] on div "Configurations Released Only Filter Table Select One Add Filter () Age () ATS (…" at bounding box center [509, 111] width 989 height 116
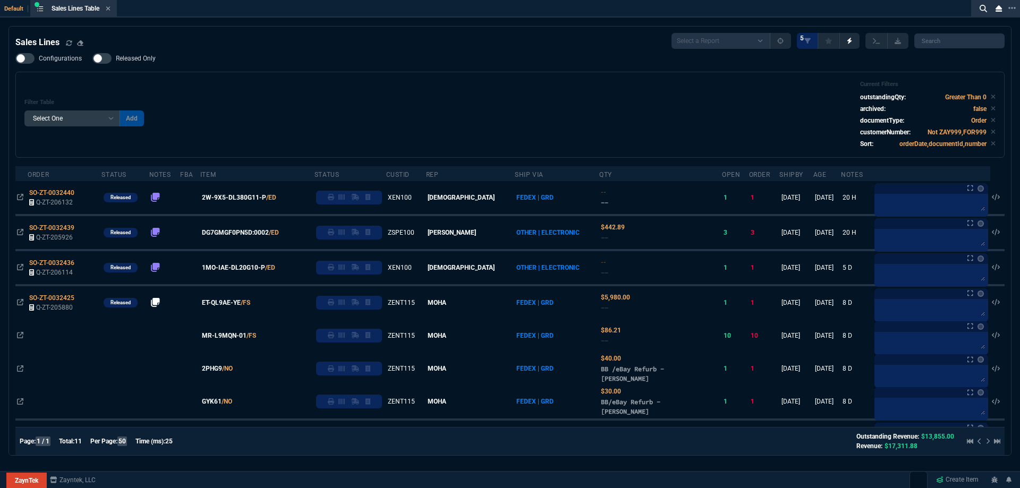
click at [124, 61] on span "Released Only" at bounding box center [136, 58] width 40 height 8
click at [92, 59] on input "Released Only" at bounding box center [92, 58] width 1 height 1
click at [338, 80] on div "Filter Table Select One Add Filter () Age () ATS () Cond (itemVariantCode) Cust…" at bounding box center [509, 115] width 989 height 86
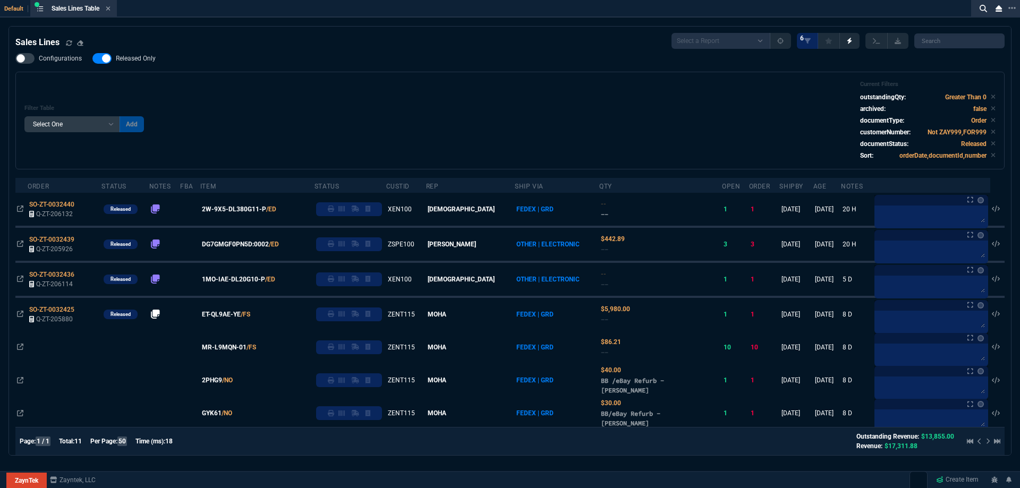
click at [129, 61] on span "Released Only" at bounding box center [136, 58] width 40 height 8
click at [92, 59] on input "Released Only" at bounding box center [92, 58] width 1 height 1
click at [446, 105] on div "Filter Table Select One Add Filter () Age () ATS () Cond (itemVariantCode) Cust…" at bounding box center [509, 121] width 971 height 80
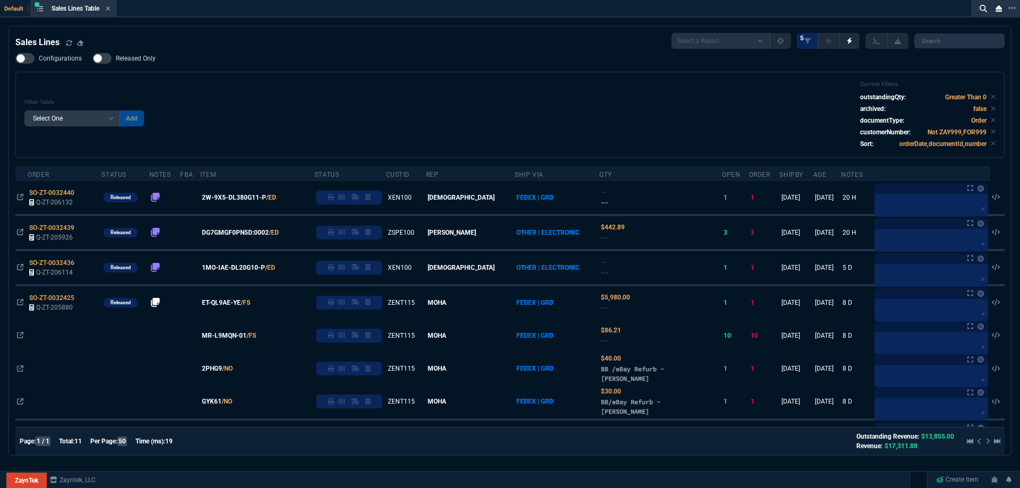
click at [144, 61] on span "Released Only" at bounding box center [136, 58] width 40 height 8
click at [92, 59] on input "Released Only" at bounding box center [92, 58] width 1 height 1
click at [431, 70] on div "Configurations Released Only Filter Table Select One Add Filter () Age () ATS (…" at bounding box center [509, 105] width 989 height 105
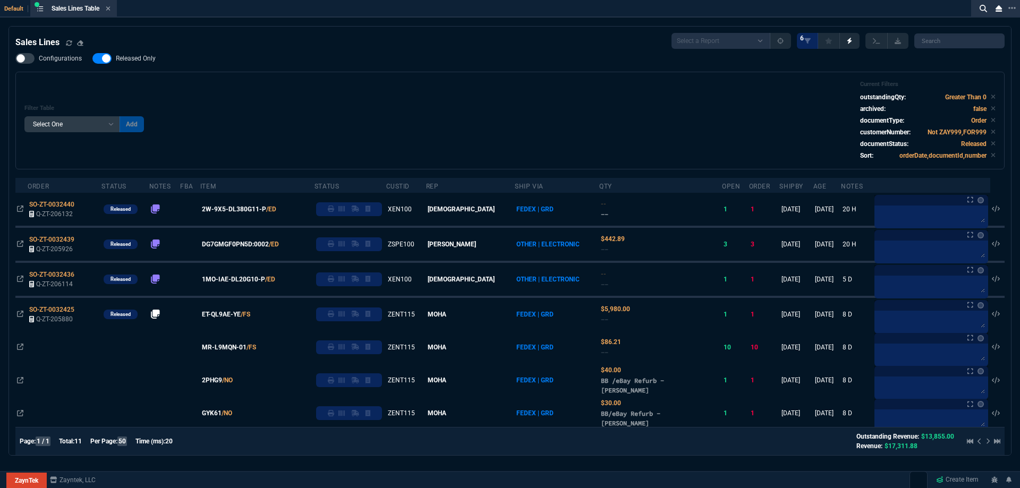
click at [108, 56] on div at bounding box center [101, 58] width 19 height 11
click at [92, 58] on input "Released Only" at bounding box center [92, 58] width 1 height 1
checkbox input "false"
click at [448, 66] on div "Configurations Released Only Filter Table Select One Add Filter () Age () ATS (…" at bounding box center [509, 111] width 989 height 116
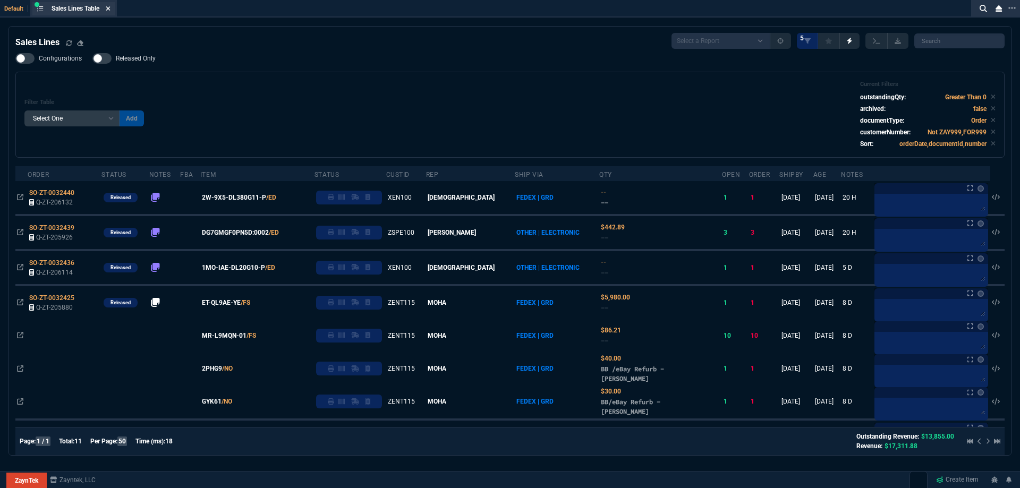
click at [107, 7] on icon at bounding box center [108, 8] width 5 height 6
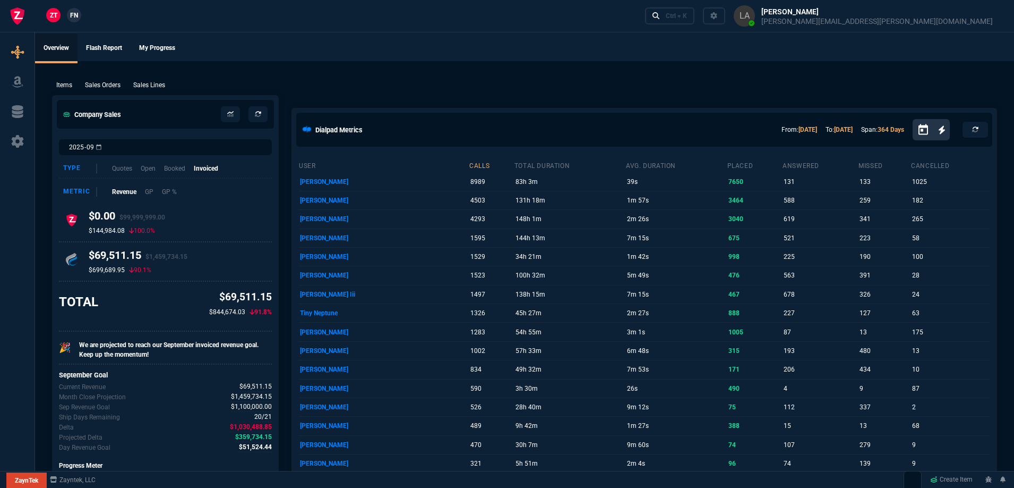
click at [81, 14] on link "FN" at bounding box center [74, 15] width 14 height 14
click at [160, 86] on p "Sales Lines" at bounding box center [149, 85] width 32 height 10
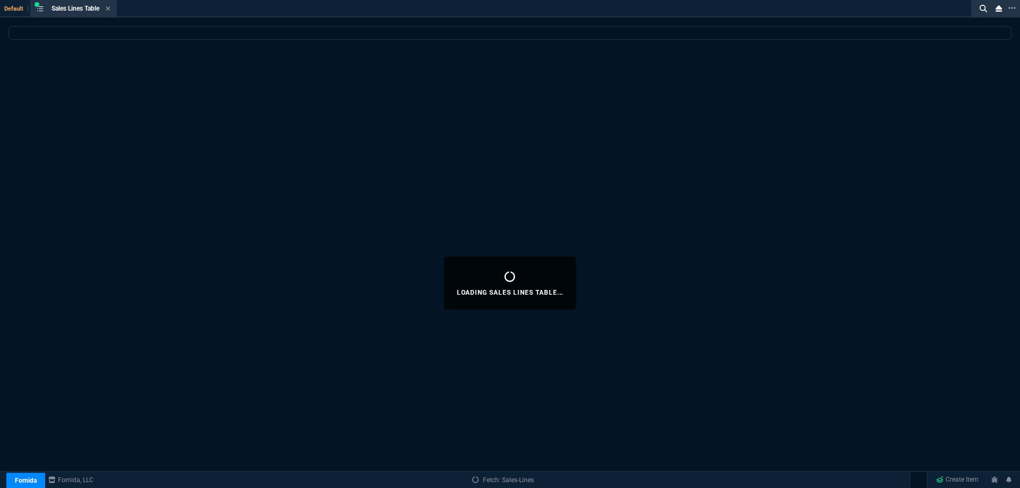
select select
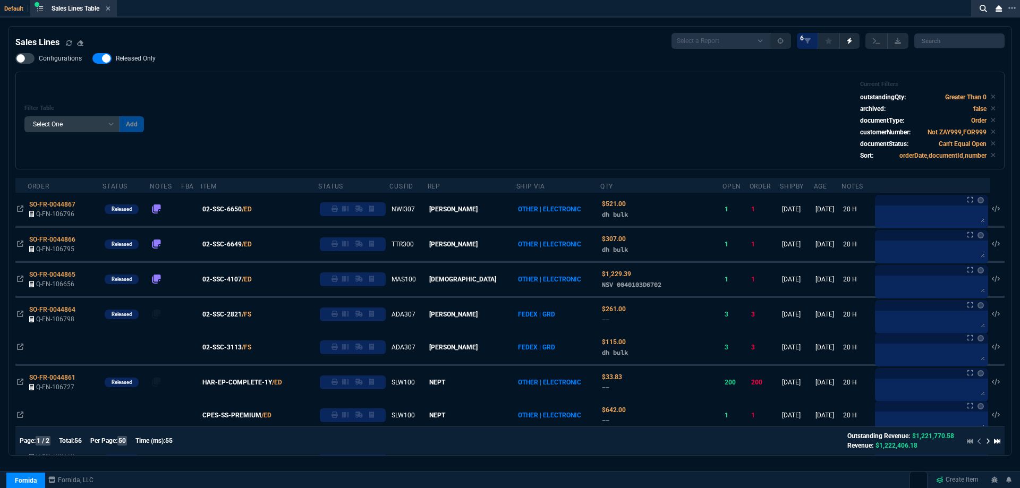
click at [150, 59] on span "Released Only" at bounding box center [136, 58] width 40 height 8
click at [92, 59] on input "Released Only" at bounding box center [92, 58] width 1 height 1
click at [434, 123] on div "Filter Table Select One Add Filter () Age () ATS () Cond (itemVariantCode) Cust…" at bounding box center [509, 121] width 971 height 80
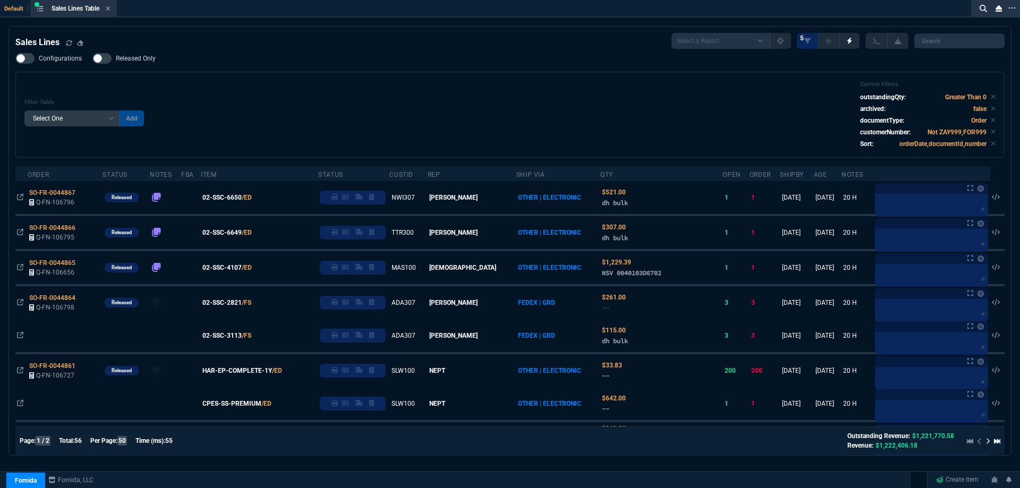
click at [138, 56] on span "Released Only" at bounding box center [136, 58] width 40 height 8
click at [92, 58] on input "Released Only" at bounding box center [92, 58] width 1 height 1
click at [448, 107] on div "Filter Table Select One Add Filter () Age () ATS () Cond (itemVariantCode) Cust…" at bounding box center [509, 115] width 971 height 68
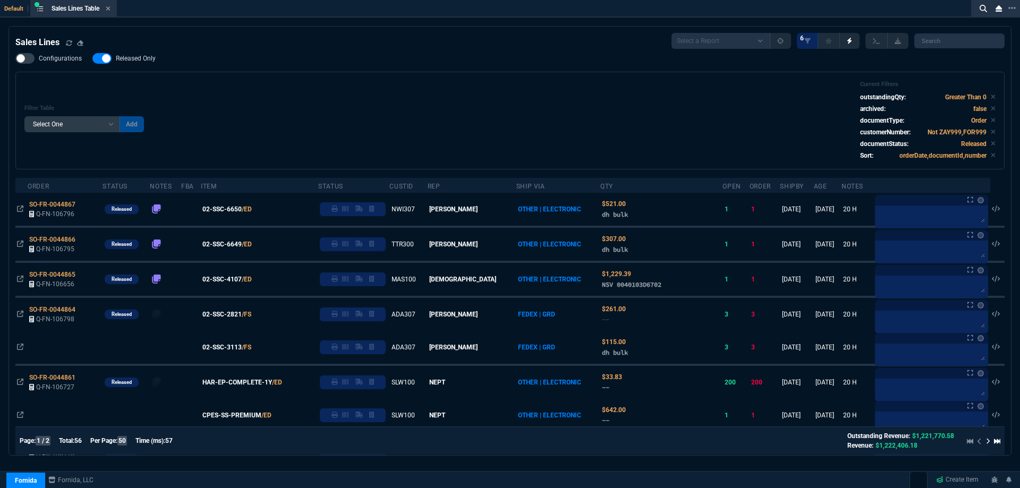
click at [150, 58] on span "Released Only" at bounding box center [136, 58] width 40 height 8
click at [92, 58] on input "Released Only" at bounding box center [92, 58] width 1 height 1
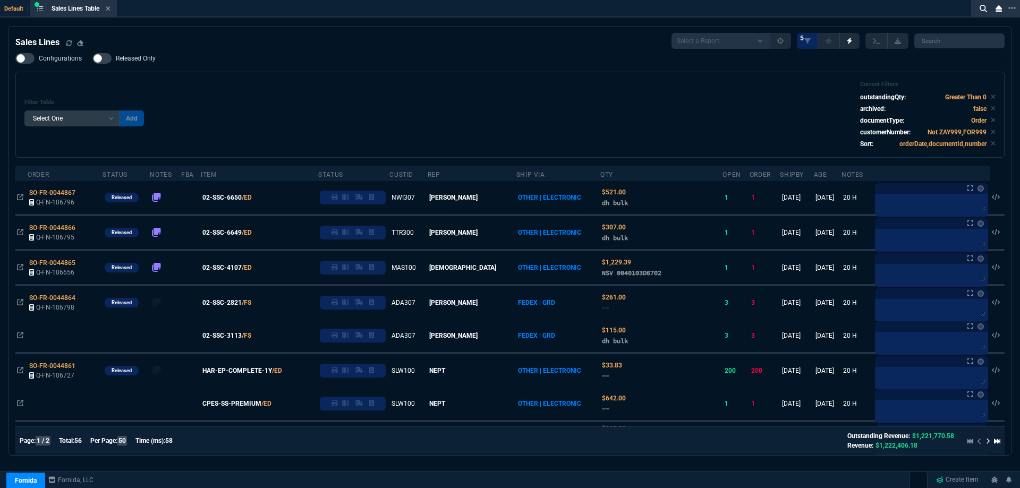
click at [150, 57] on span "Released Only" at bounding box center [136, 58] width 40 height 8
click at [92, 58] on input "Released Only" at bounding box center [92, 58] width 1 height 1
click at [226, 42] on div "Sales Lines Select a Report NEW QUERY SonicWall Sale AMZ (MTD) NEW QUERY INS100…" at bounding box center [509, 41] width 989 height 16
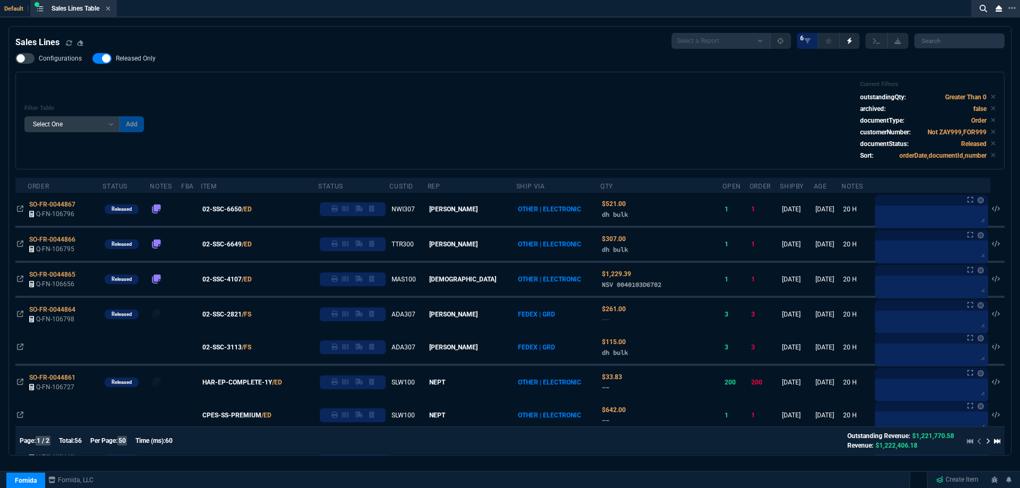
drag, startPoint x: 149, startPoint y: 63, endPoint x: 414, endPoint y: 75, distance: 265.9
click at [149, 63] on label "Released Only" at bounding box center [129, 58] width 74 height 11
click at [92, 59] on input "Released Only" at bounding box center [92, 58] width 1 height 1
checkbox input "false"
click at [414, 75] on div "Filter Table Select One Add Filter () Age () ATS () Cond (itemVariantCode) Cust…" at bounding box center [509, 121] width 989 height 98
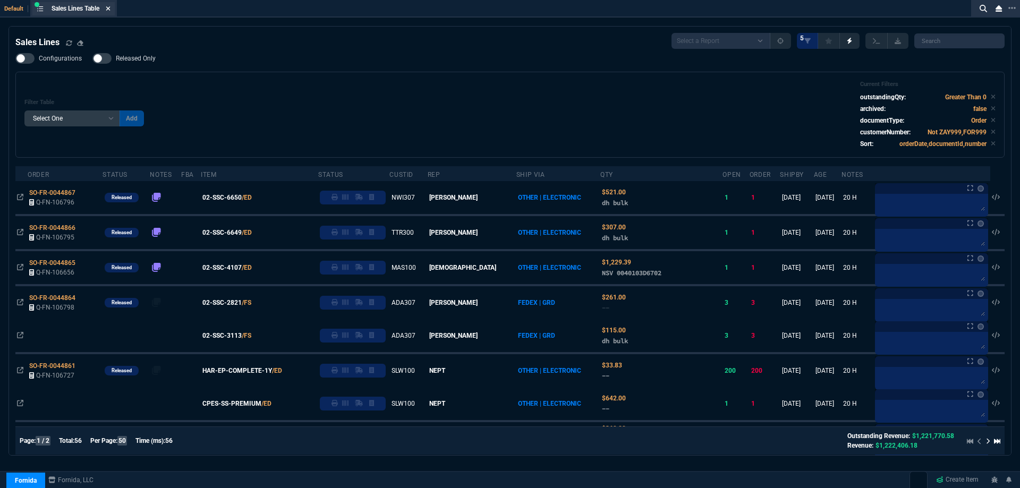
click at [110, 10] on icon at bounding box center [108, 8] width 5 height 6
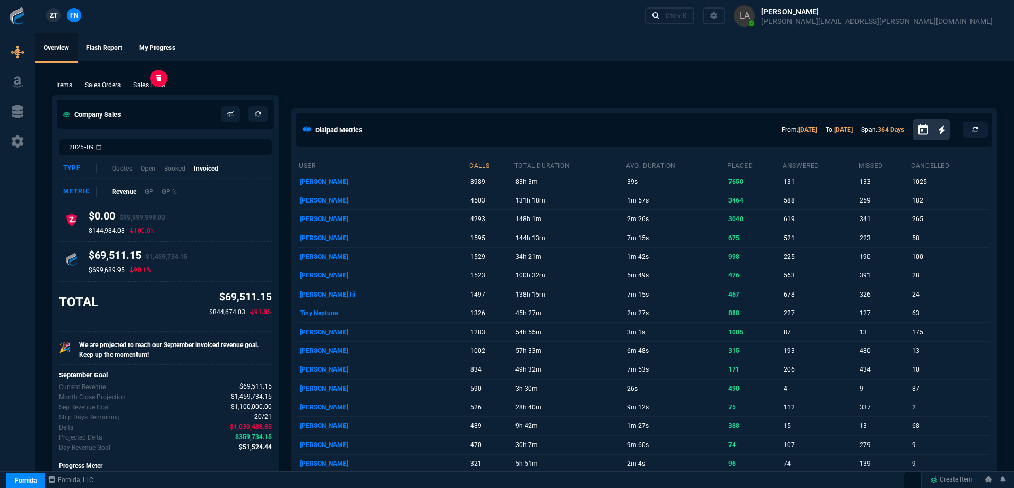
click at [147, 82] on p "Sales Lines" at bounding box center [149, 85] width 32 height 10
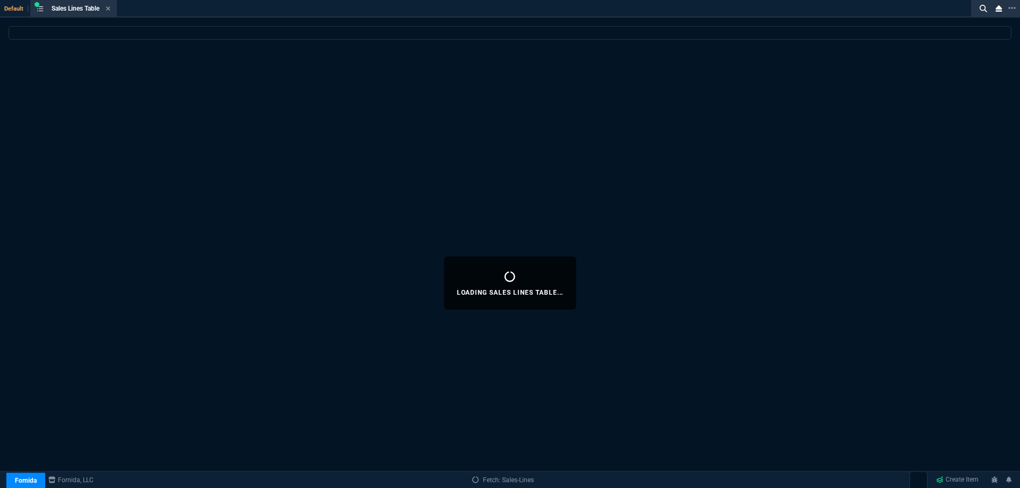
select select
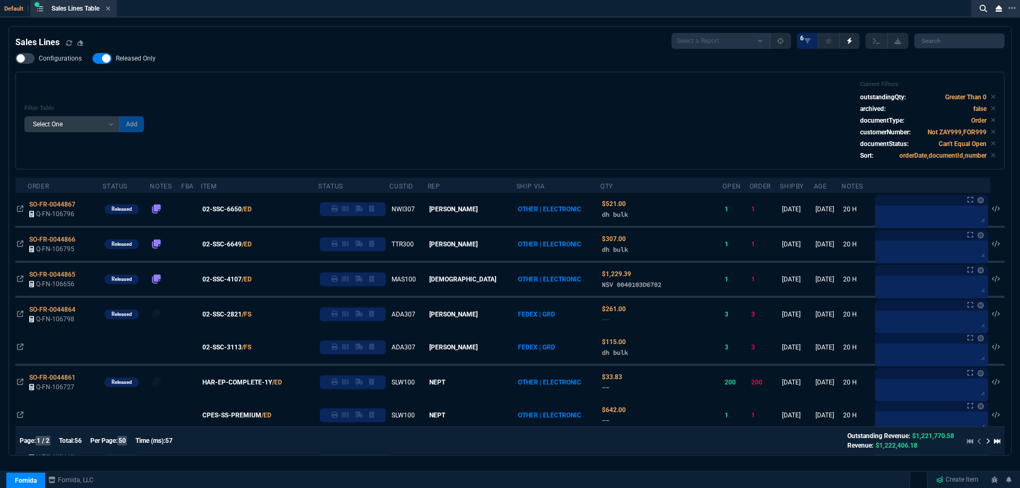
click at [140, 62] on span "Released Only" at bounding box center [136, 58] width 40 height 8
click at [92, 59] on input "Released Only" at bounding box center [92, 58] width 1 height 1
checkbox input "false"
click at [377, 110] on div "Filter Table Select One Add Filter () Age () ATS () Cond (itemVariantCode) Cust…" at bounding box center [509, 121] width 971 height 80
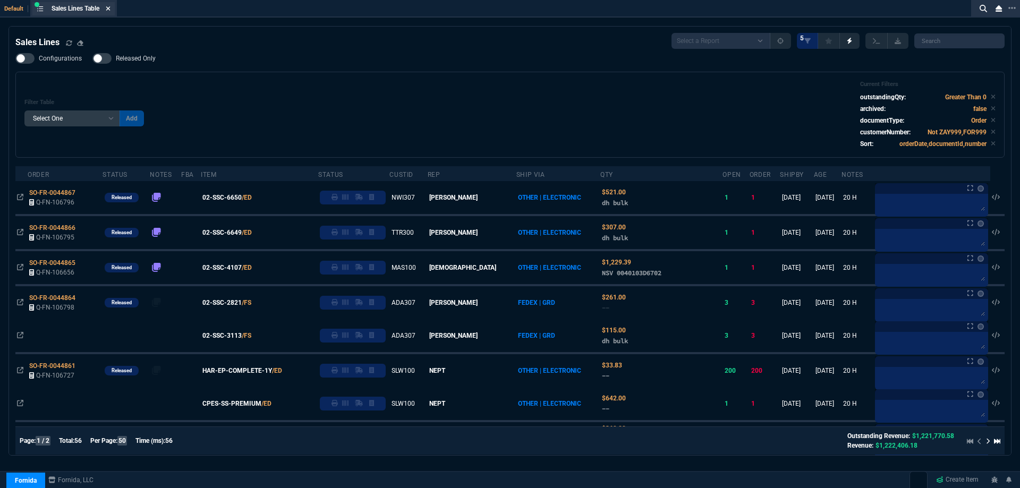
click at [110, 12] on fa-icon at bounding box center [108, 8] width 5 height 7
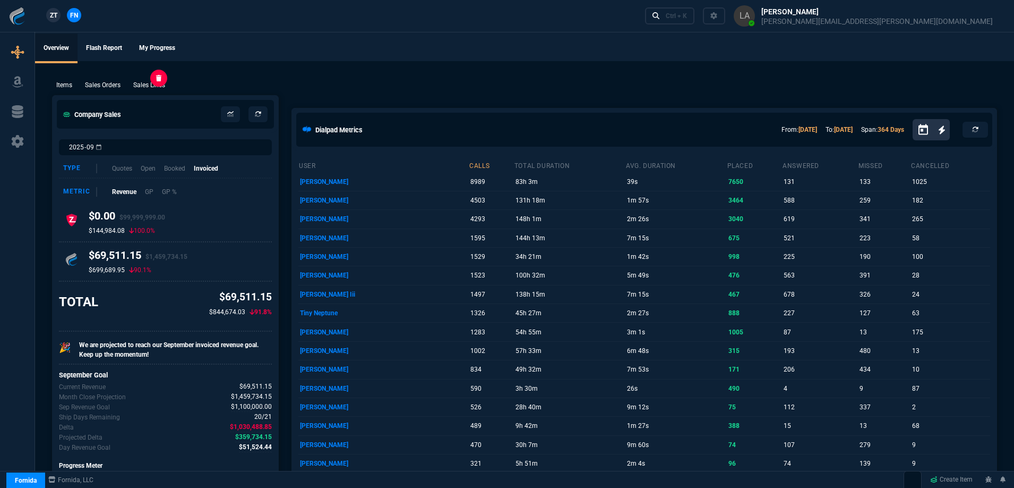
click at [144, 82] on p "Sales Lines" at bounding box center [149, 85] width 32 height 10
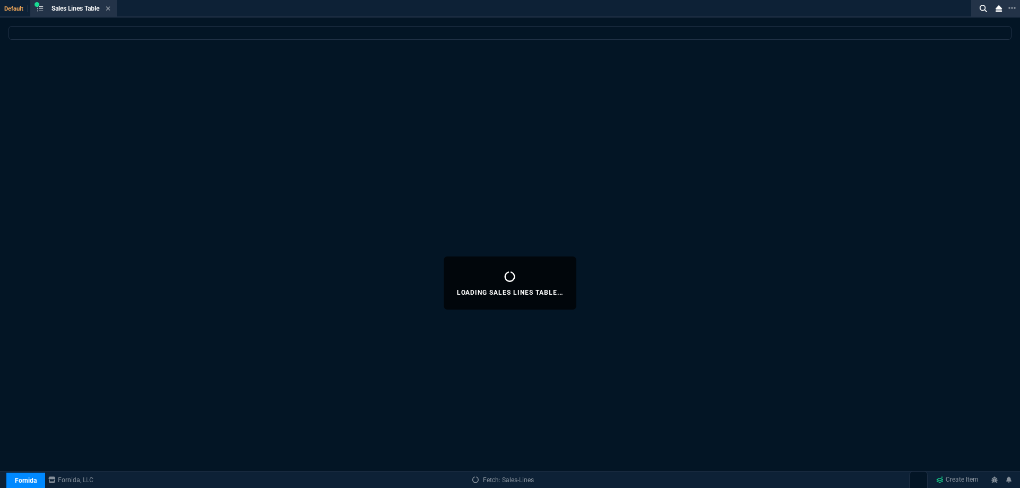
select select
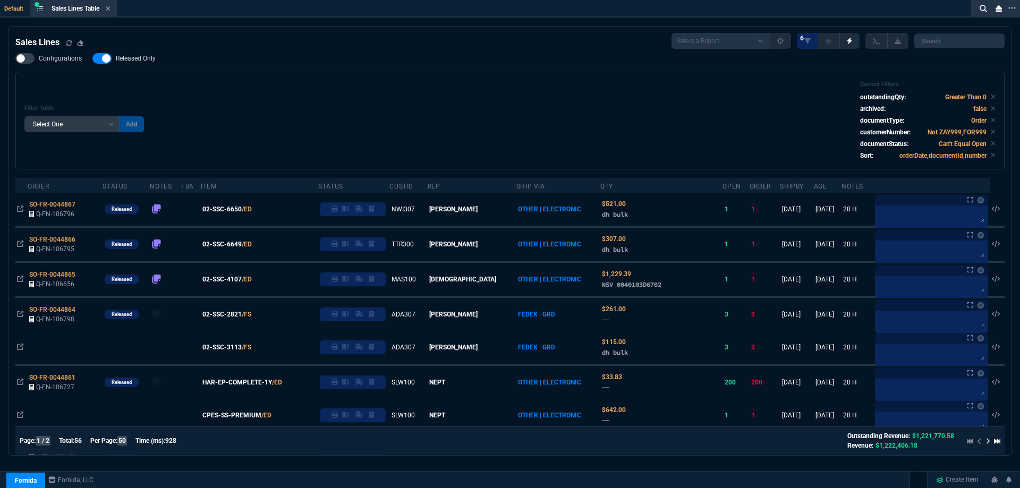
drag, startPoint x: 148, startPoint y: 62, endPoint x: 364, endPoint y: 114, distance: 222.5
click at [148, 62] on span "Released Only" at bounding box center [136, 58] width 40 height 8
click at [92, 59] on input "Released Only" at bounding box center [92, 58] width 1 height 1
checkbox input "false"
click at [361, 116] on div "Filter Table Select One Add Filter () Age () ATS () Cond (itemVariantCode) Cust…" at bounding box center [509, 121] width 971 height 80
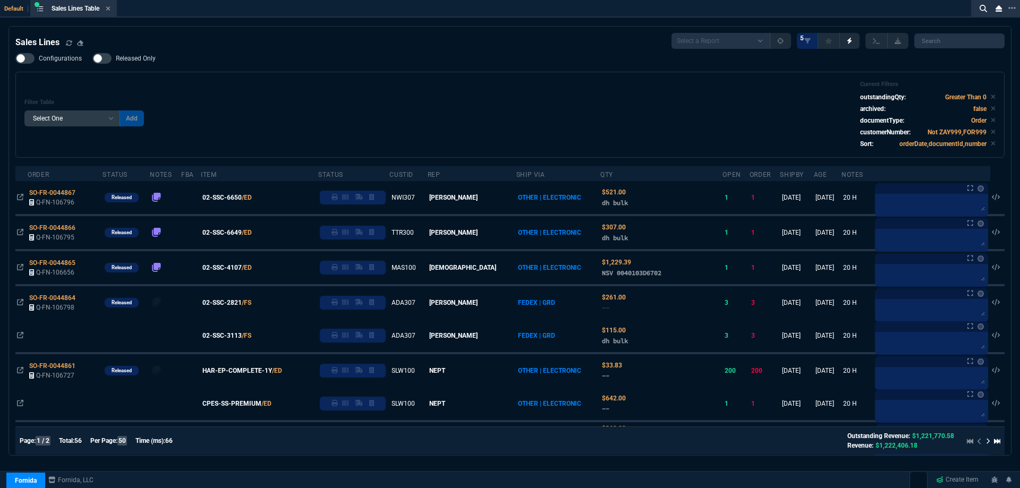
click at [110, 10] on icon at bounding box center [108, 8] width 5 height 6
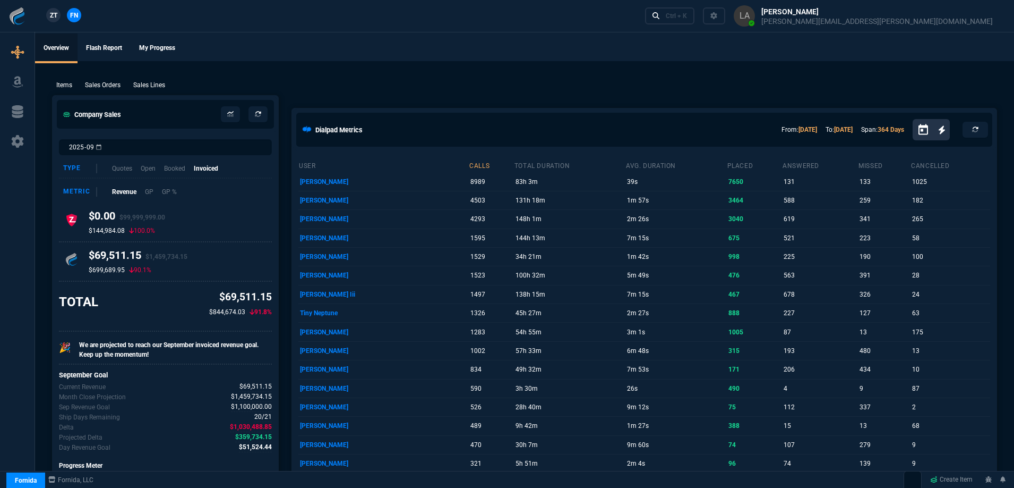
click at [54, 15] on span "ZT" at bounding box center [53, 16] width 7 height 10
click at [155, 83] on p "Sales Lines" at bounding box center [149, 85] width 32 height 10
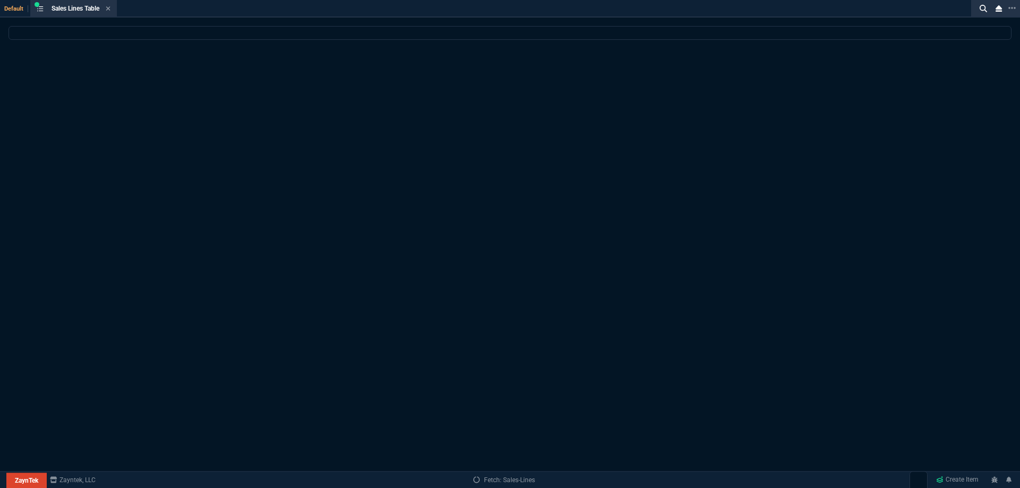
select select
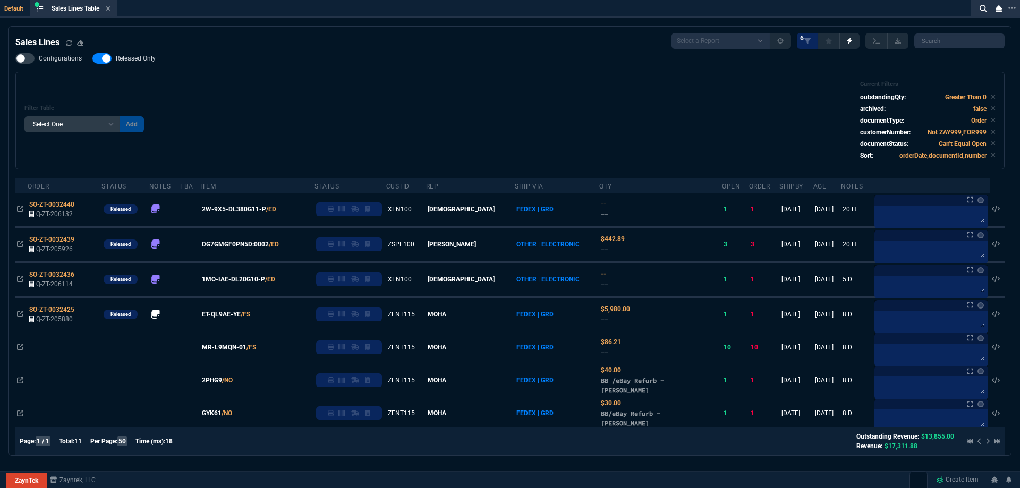
click at [142, 61] on span "Released Only" at bounding box center [136, 58] width 40 height 8
click at [92, 59] on input "Released Only" at bounding box center [92, 58] width 1 height 1
click at [361, 90] on div "Filter Table Select One Add Filter () Age () ATS () Cond (itemVariantCode) Cust…" at bounding box center [509, 121] width 971 height 80
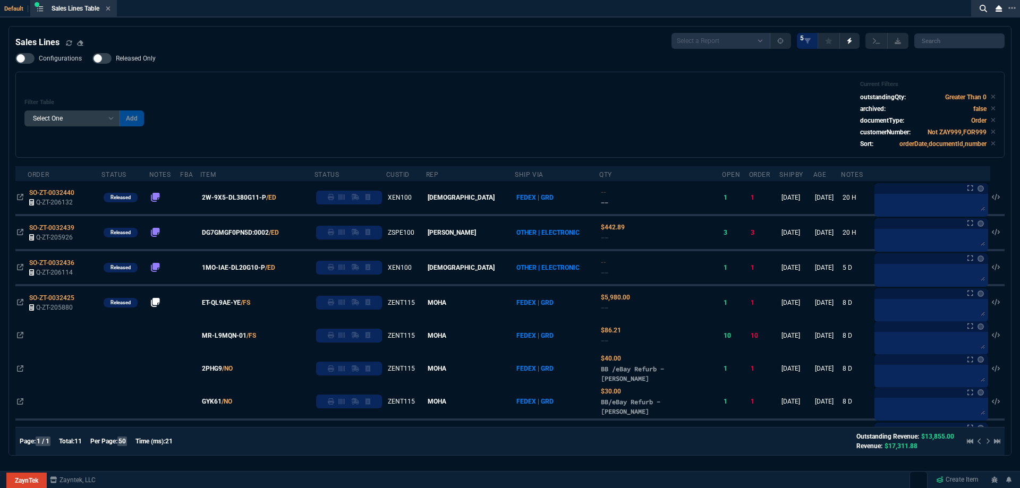
click at [137, 64] on label "Released Only" at bounding box center [129, 58] width 74 height 11
click at [92, 59] on input "Released Only" at bounding box center [92, 58] width 1 height 1
click at [375, 92] on div "Filter Table Select One Add Filter () Age () ATS () Cond (itemVariantCode) Cust…" at bounding box center [509, 115] width 971 height 68
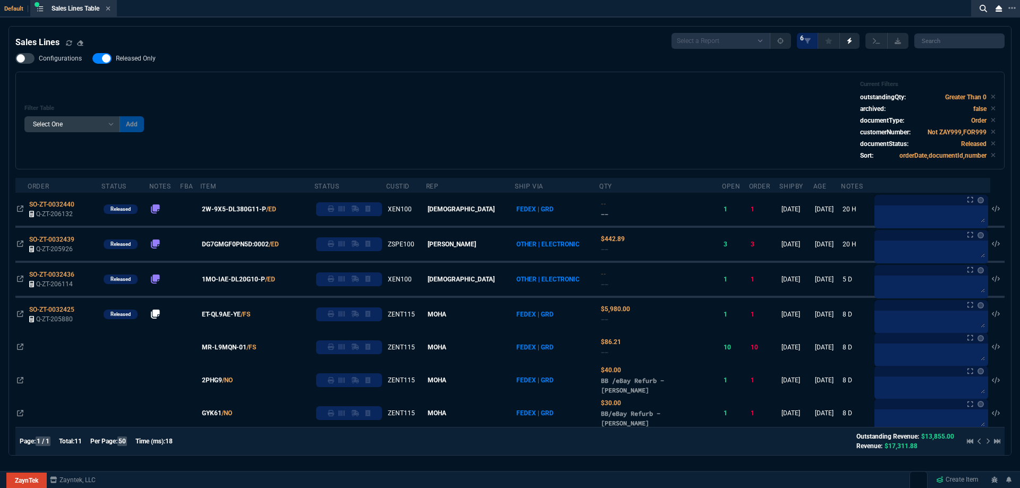
click at [144, 55] on span "Released Only" at bounding box center [136, 58] width 40 height 8
click at [92, 58] on input "Released Only" at bounding box center [92, 58] width 1 height 1
click at [423, 82] on div "Filter Table Select One Add Filter () Age () ATS () Cond (itemVariantCode) Cust…" at bounding box center [509, 121] width 971 height 80
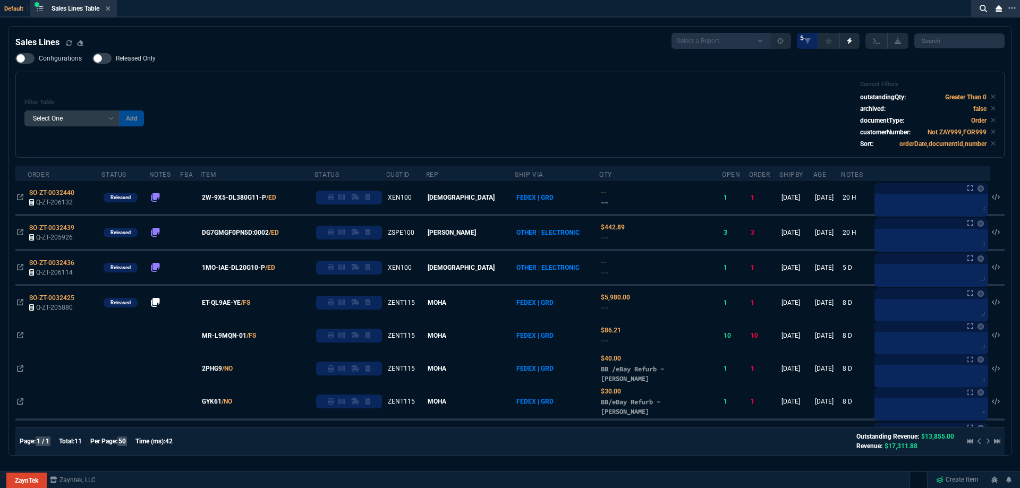
click at [134, 57] on span "Released Only" at bounding box center [136, 58] width 40 height 8
click at [92, 58] on input "Released Only" at bounding box center [92, 58] width 1 height 1
click at [302, 78] on div "Configurations Released Only Filter Table Select One Add Filter () Age () ATS (…" at bounding box center [509, 105] width 989 height 105
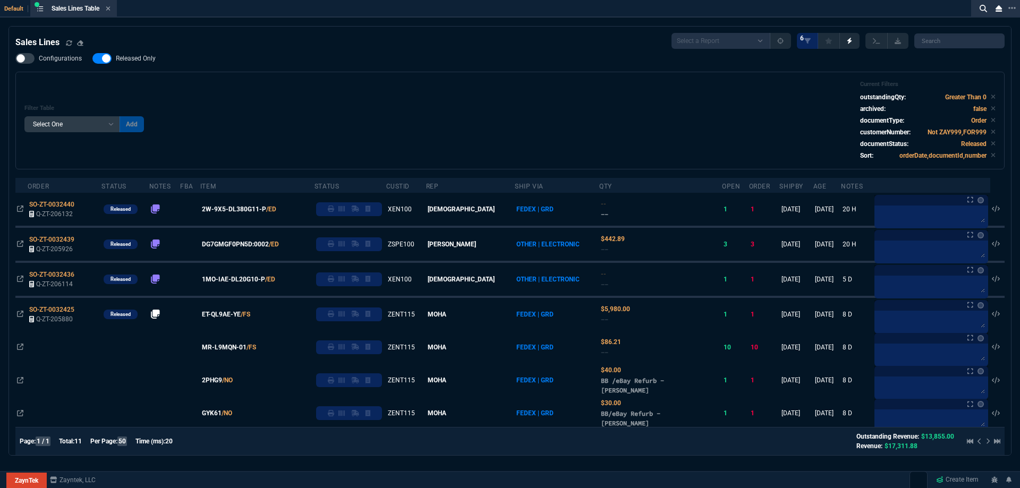
click at [142, 61] on span "Released Only" at bounding box center [136, 58] width 40 height 8
click at [92, 59] on input "Released Only" at bounding box center [92, 58] width 1 height 1
checkbox input "false"
click at [323, 88] on div "Filter Table Select One Add Filter () Age () ATS () Cond (itemVariantCode) Cust…" at bounding box center [509, 121] width 971 height 80
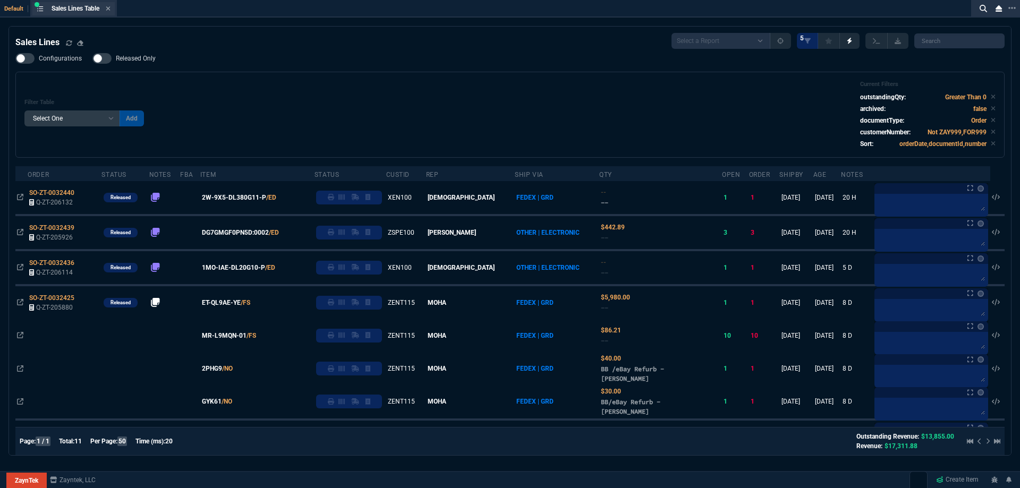
click at [109, 4] on div "Sales Lines Table Sales Line" at bounding box center [73, 8] width 82 height 13
click at [110, 8] on icon at bounding box center [108, 8] width 4 height 4
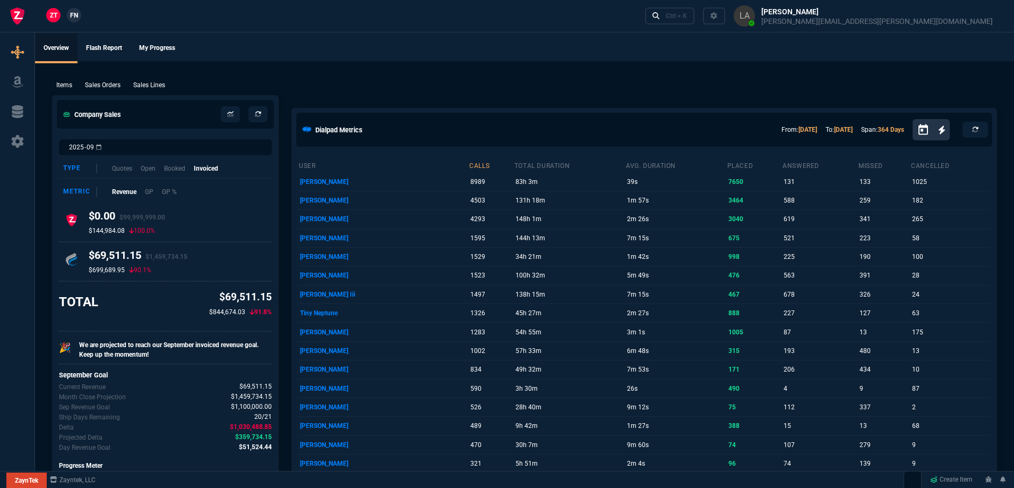
click at [402, 45] on ul "Overview Flash Report My Progress" at bounding box center [524, 47] width 979 height 28
click at [151, 86] on p "Sales Lines" at bounding box center [149, 85] width 32 height 10
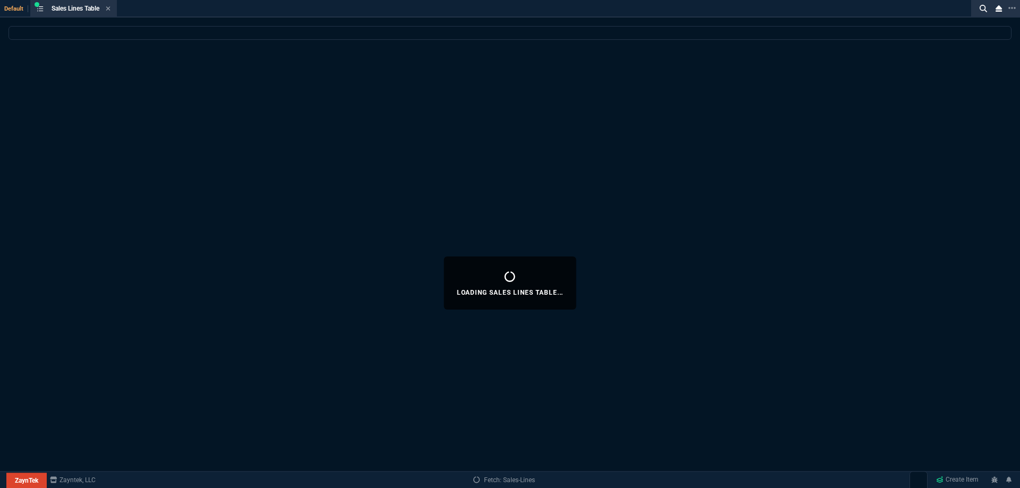
select select
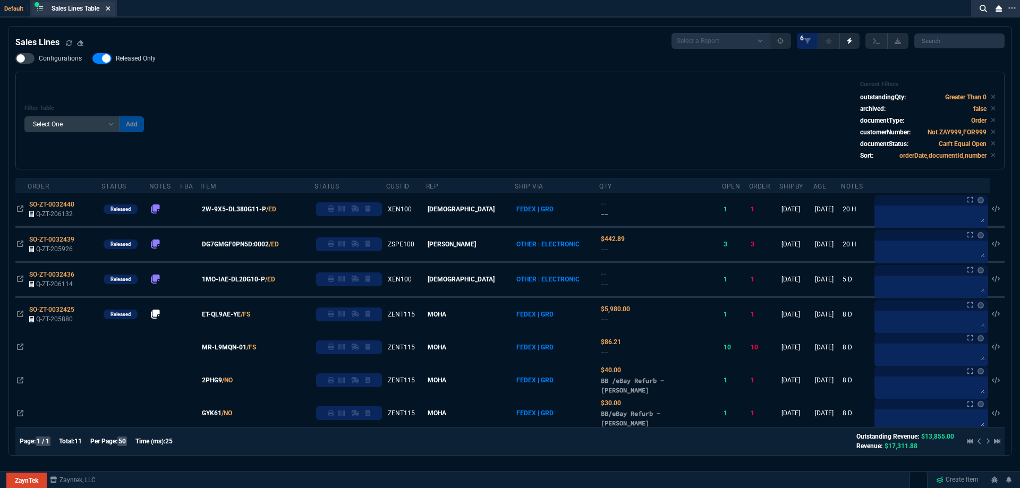
click at [110, 11] on icon at bounding box center [108, 8] width 5 height 6
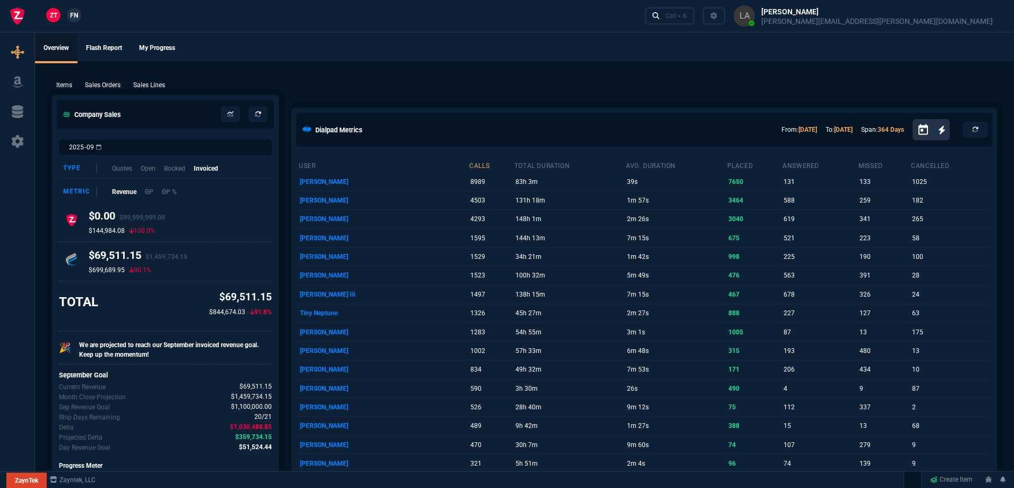
click at [71, 20] on span "FN" at bounding box center [74, 16] width 8 height 10
drag, startPoint x: 162, startPoint y: 84, endPoint x: 228, endPoint y: 88, distance: 66.5
click at [161, 84] on p "Sales Lines" at bounding box center [149, 85] width 32 height 10
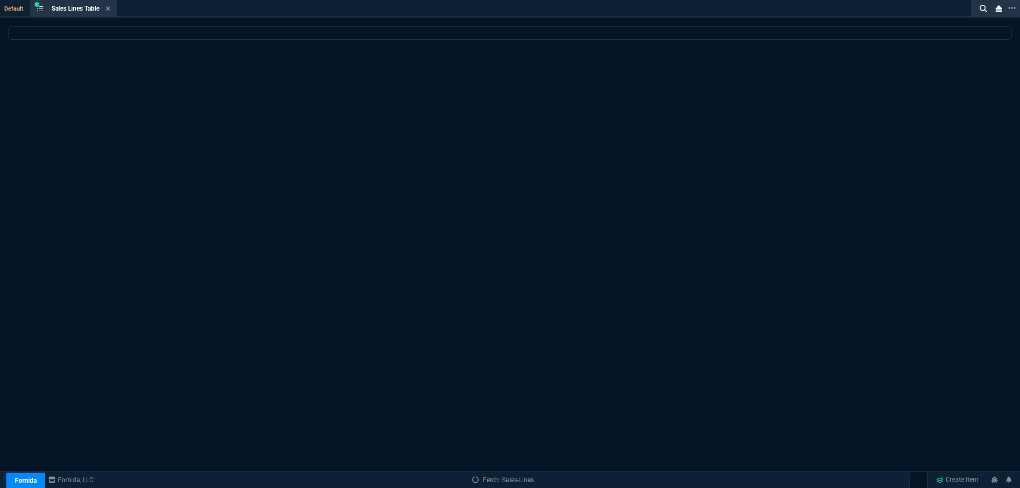
select select
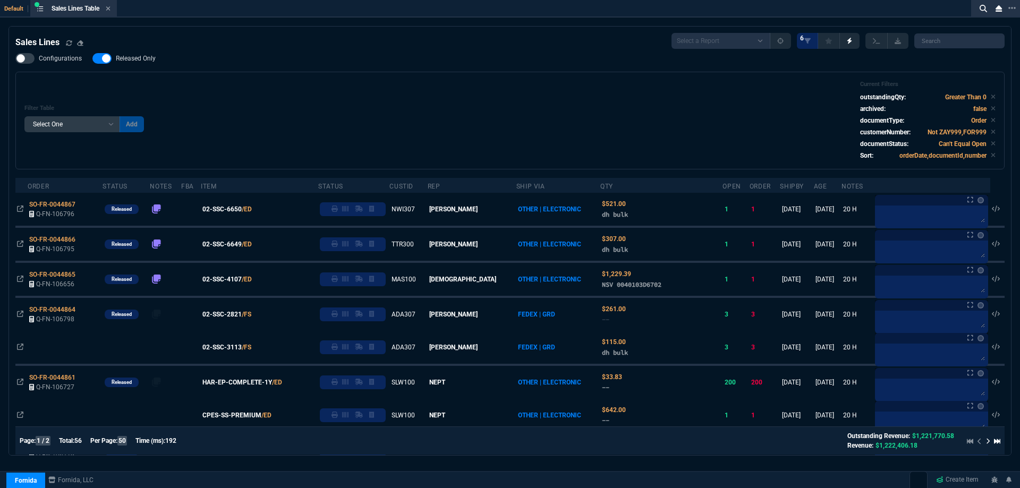
drag, startPoint x: 124, startPoint y: 57, endPoint x: 382, endPoint y: 69, distance: 259.0
click at [124, 57] on span "Released Only" at bounding box center [136, 58] width 40 height 8
click at [92, 58] on input "Released Only" at bounding box center [92, 58] width 1 height 1
checkbox input "false"
click at [381, 69] on div "Configurations Released Only Filter Table Select One Add Filter () Age () ATS (…" at bounding box center [509, 111] width 989 height 116
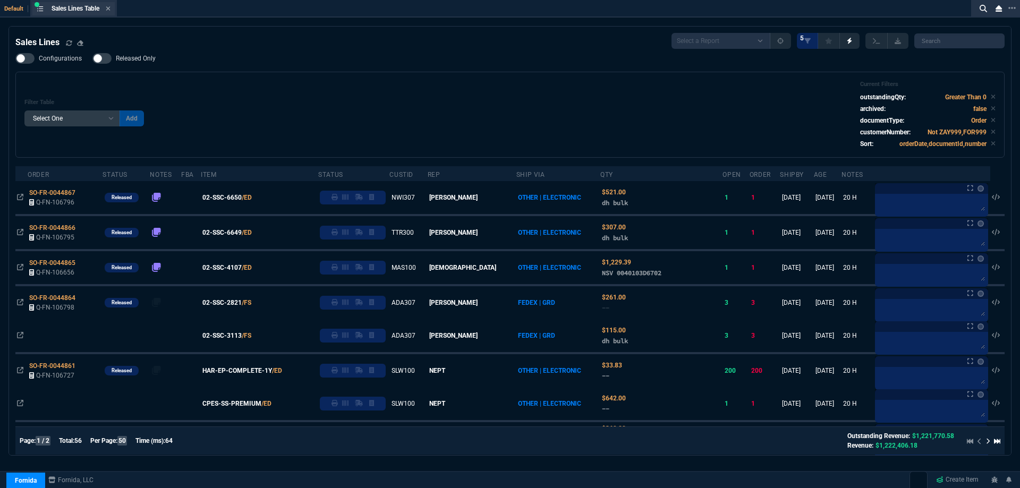
click at [114, 12] on div "Sales Lines Table Sales Line" at bounding box center [73, 8] width 82 height 13
click at [109, 9] on icon at bounding box center [108, 8] width 5 height 6
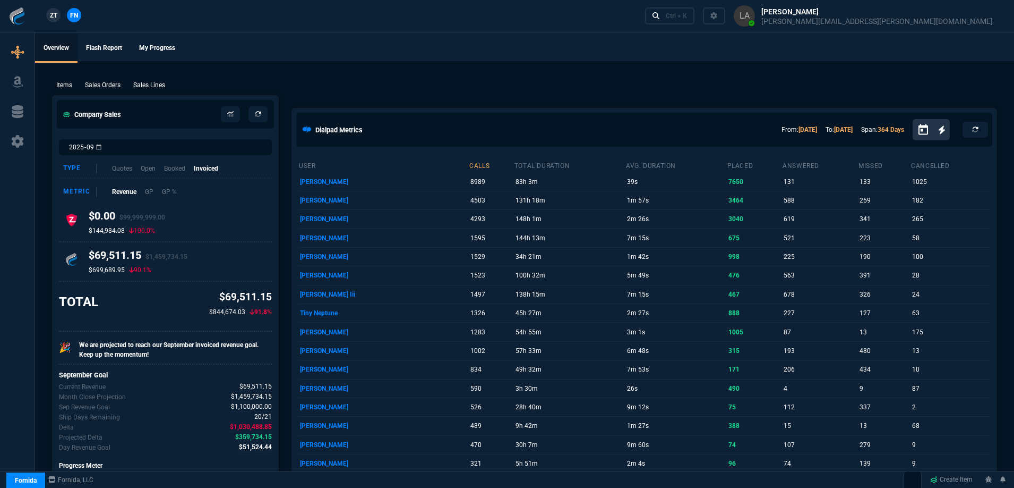
click at [56, 13] on span "ZT" at bounding box center [53, 16] width 7 height 10
click at [144, 89] on p "Sales Lines" at bounding box center [149, 85] width 32 height 10
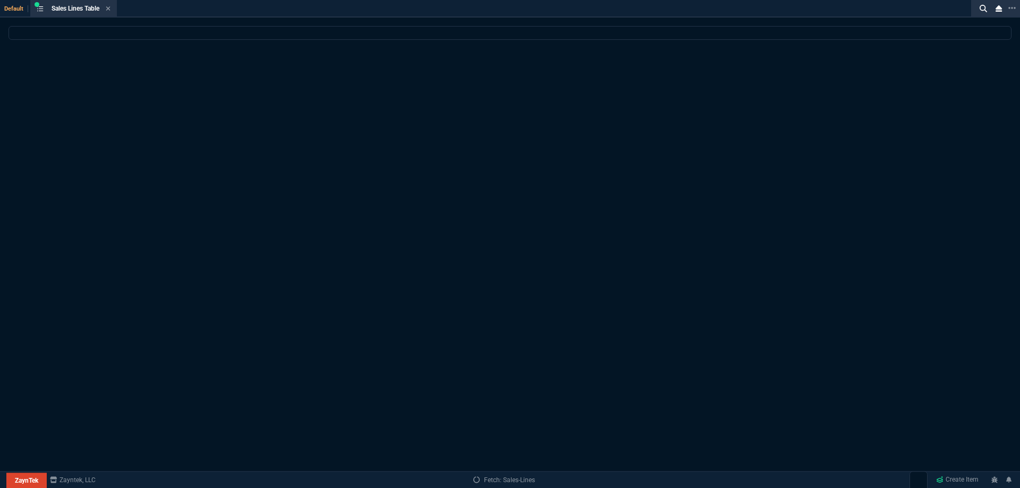
select select
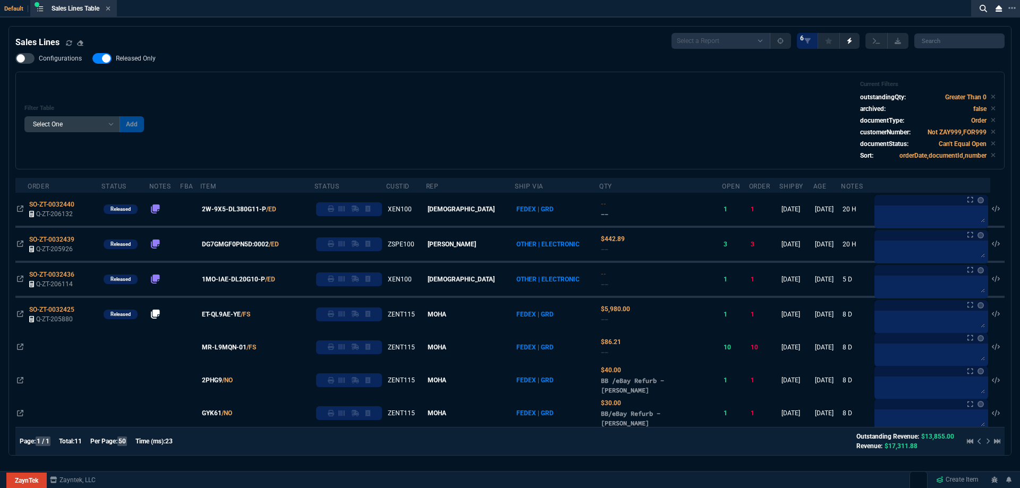
click at [133, 60] on span "Released Only" at bounding box center [136, 58] width 40 height 8
click at [92, 59] on input "Released Only" at bounding box center [92, 58] width 1 height 1
checkbox input "false"
click at [395, 74] on div "Filter Table Select One Add Filter () Age () ATS () Cond (itemVariantCode) Cust…" at bounding box center [509, 121] width 989 height 98
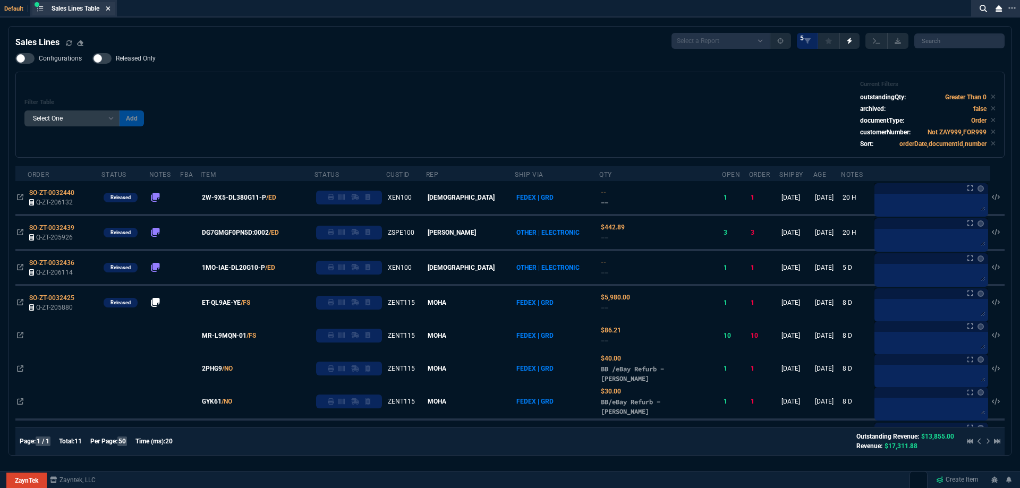
click at [110, 6] on icon at bounding box center [108, 8] width 5 height 6
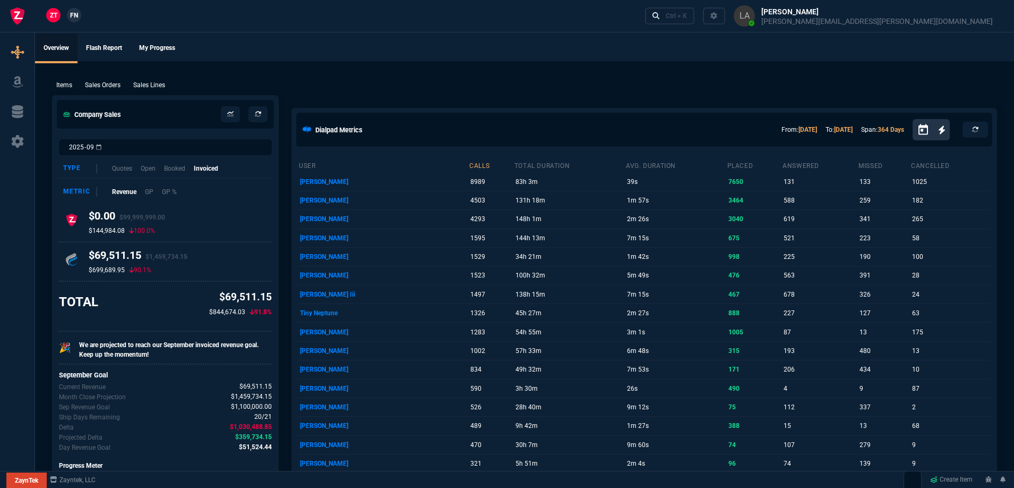
click at [74, 20] on span "FN" at bounding box center [74, 16] width 8 height 10
click at [157, 83] on p "Sales Lines" at bounding box center [149, 85] width 32 height 10
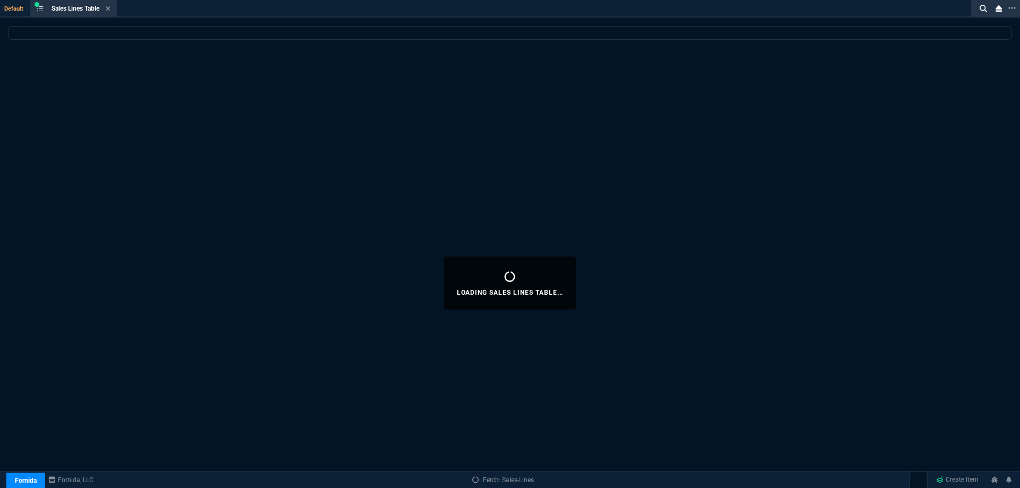
select select
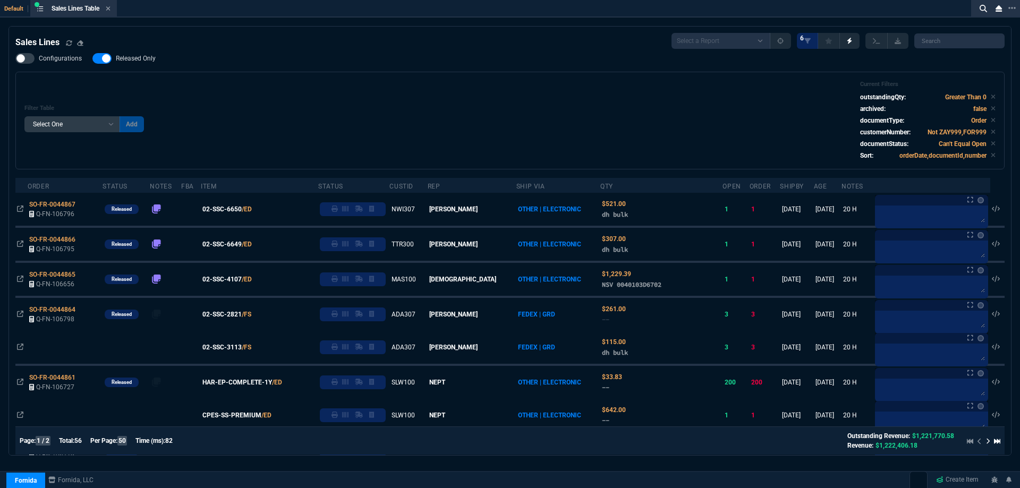
click at [157, 58] on label "Released Only" at bounding box center [129, 58] width 74 height 11
click at [92, 58] on input "Released Only" at bounding box center [92, 58] width 1 height 1
click at [401, 88] on div "Filter Table Select One Add Filter () Age () ATS () Cond (itemVariantCode) Cust…" at bounding box center [509, 121] width 971 height 80
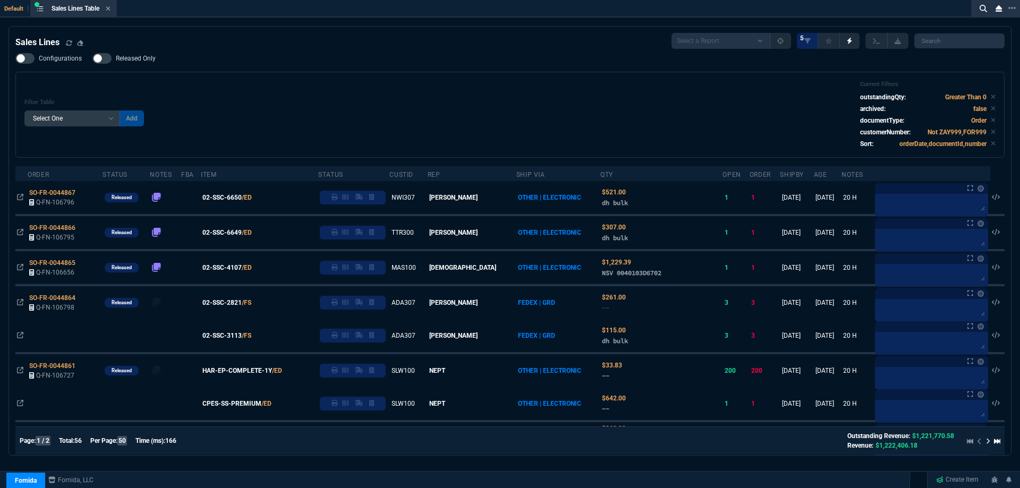
drag, startPoint x: 155, startPoint y: 62, endPoint x: 496, endPoint y: 61, distance: 341.5
click at [154, 61] on label "Released Only" at bounding box center [129, 58] width 74 height 11
click at [92, 59] on input "Released Only" at bounding box center [92, 58] width 1 height 1
click at [505, 57] on div "Configurations Released Only Filter Table Select One Add Filter () Age () ATS (…" at bounding box center [509, 105] width 989 height 105
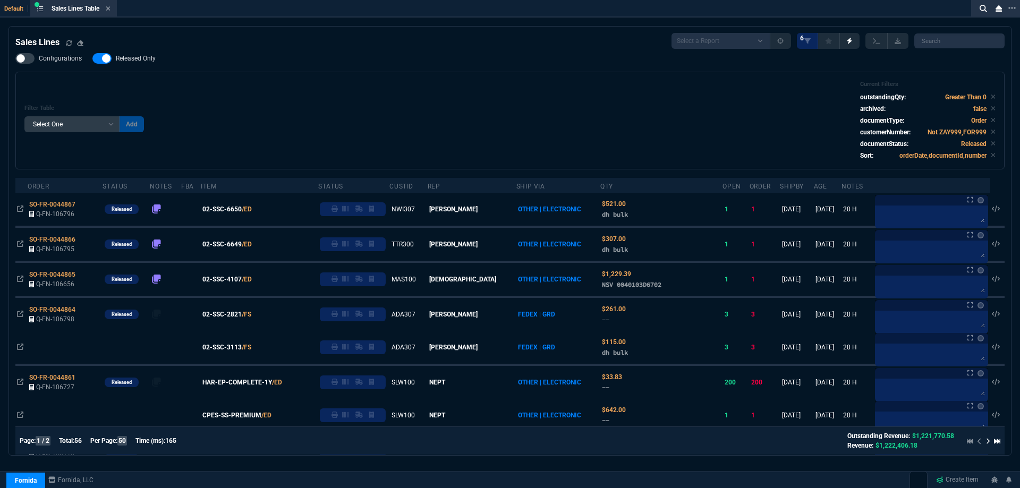
click at [156, 57] on label "Released Only" at bounding box center [129, 58] width 74 height 11
click at [92, 58] on input "Released Only" at bounding box center [92, 58] width 1 height 1
click at [413, 87] on div "Filter Table Select One Add Filter () Age () ATS () Cond (itemVariantCode) Cust…" at bounding box center [509, 121] width 971 height 80
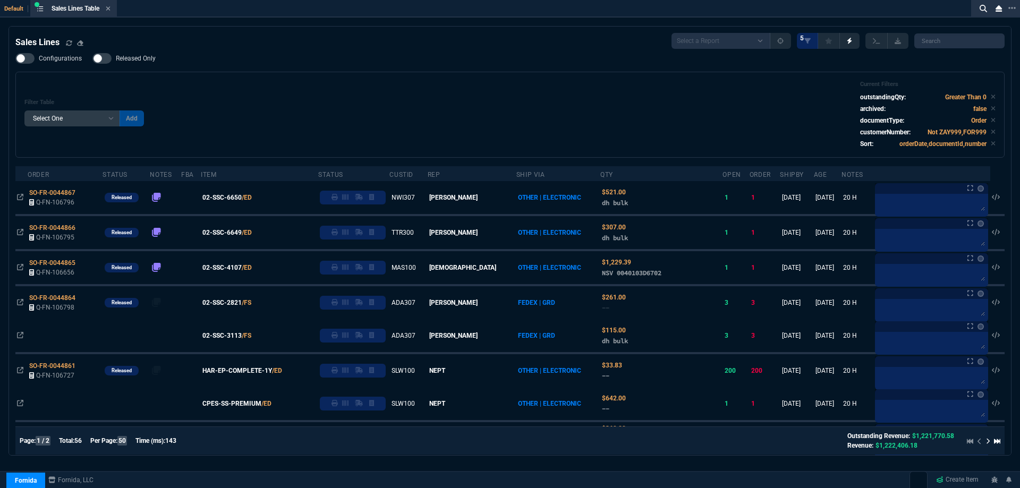
click at [143, 58] on span "Released Only" at bounding box center [136, 58] width 40 height 8
click at [92, 58] on input "Released Only" at bounding box center [92, 58] width 1 height 1
click at [340, 96] on div "Filter Table Select One Add Filter () Age () ATS () Cond (itemVariantCode) Cust…" at bounding box center [509, 115] width 971 height 68
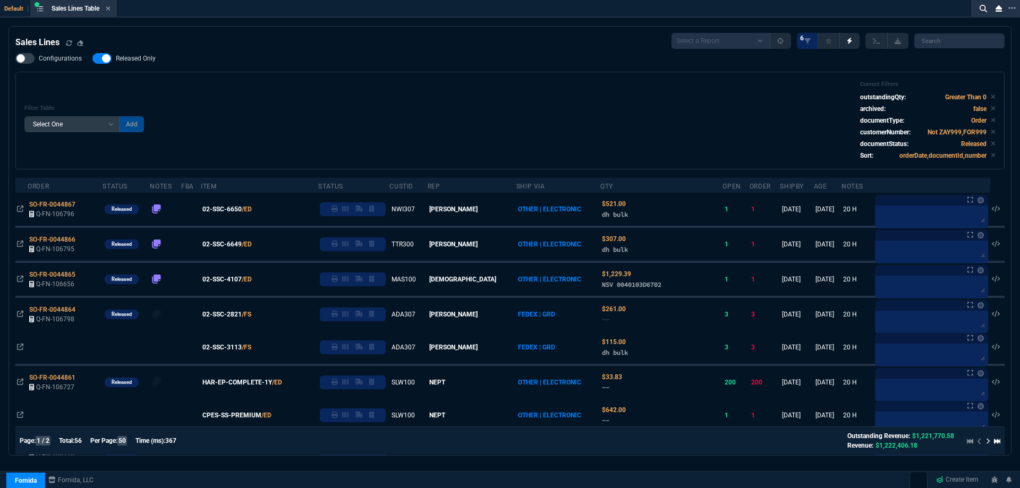
click at [141, 54] on label "Released Only" at bounding box center [129, 58] width 74 height 11
click at [92, 58] on input "Released Only" at bounding box center [92, 58] width 1 height 1
checkbox input "false"
click at [374, 86] on div "Filter Table Select One Add Filter () Age () ATS () Cond (itemVariantCode) Cust…" at bounding box center [509, 121] width 971 height 80
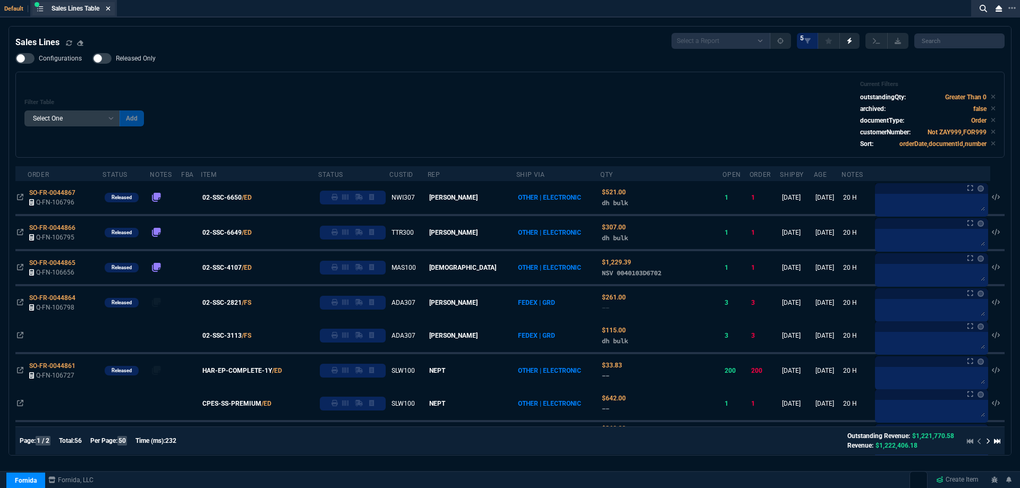
click at [109, 7] on icon at bounding box center [108, 8] width 4 height 4
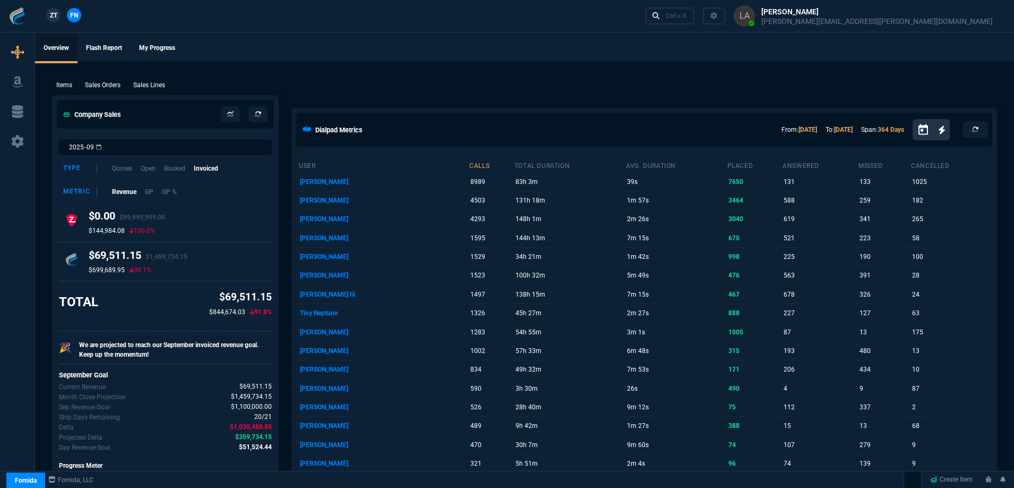
click at [42, 15] on div "ZT FN" at bounding box center [42, 16] width 84 height 19
click at [52, 16] on span "ZT" at bounding box center [53, 16] width 7 height 10
click at [142, 83] on p "Sales Lines" at bounding box center [149, 85] width 32 height 10
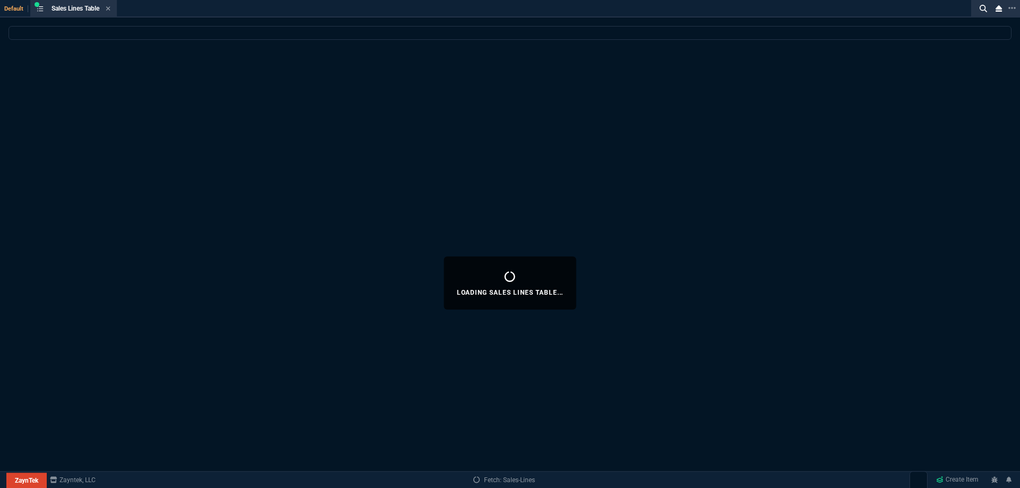
select select
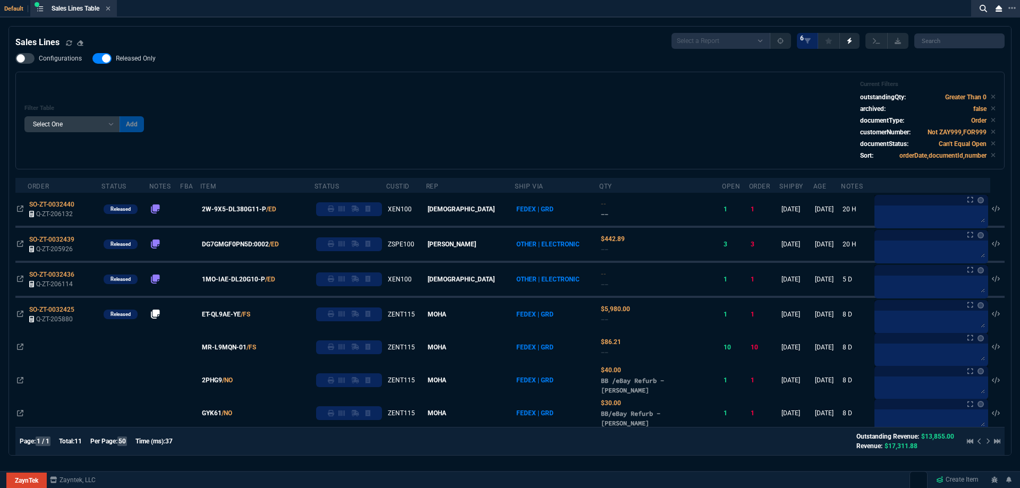
click at [140, 59] on span "Released Only" at bounding box center [136, 58] width 40 height 8
click at [92, 59] on input "Released Only" at bounding box center [92, 58] width 1 height 1
checkbox input "false"
click at [402, 70] on div "Configurations Released Only Filter Table Select One Add Filter () Age () ATS (…" at bounding box center [509, 111] width 989 height 116
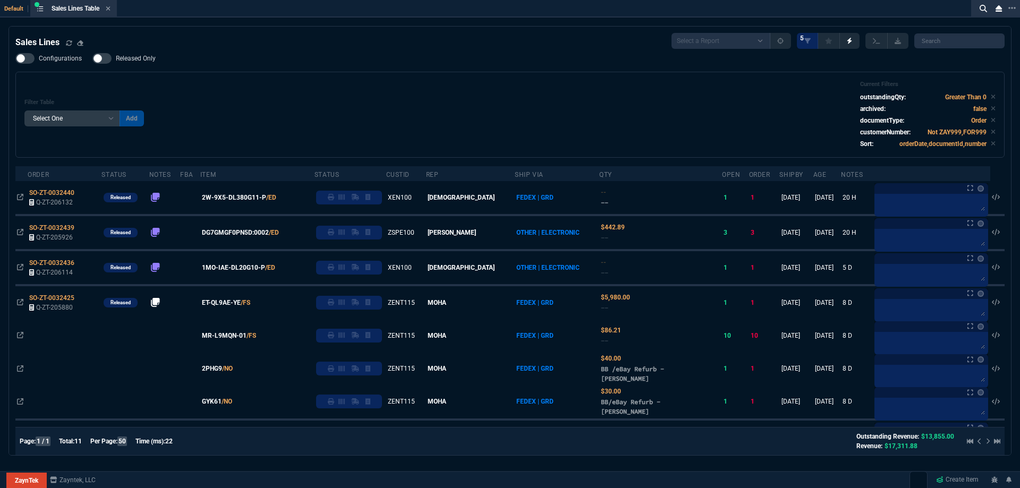
click at [109, 11] on icon at bounding box center [108, 8] width 5 height 6
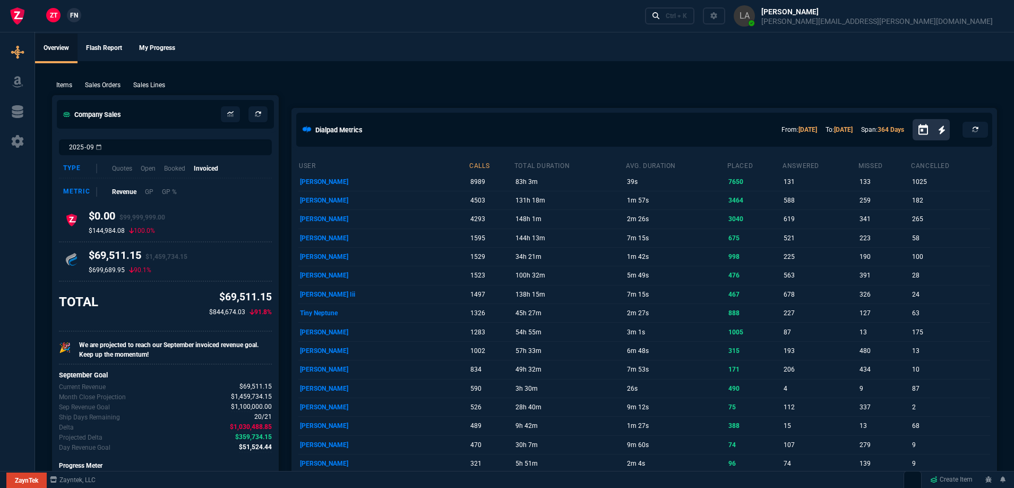
click at [72, 18] on span "FN" at bounding box center [74, 16] width 8 height 10
drag, startPoint x: 162, startPoint y: 85, endPoint x: 158, endPoint y: 47, distance: 37.9
click at [163, 86] on p "Sales Lines" at bounding box center [149, 85] width 32 height 10
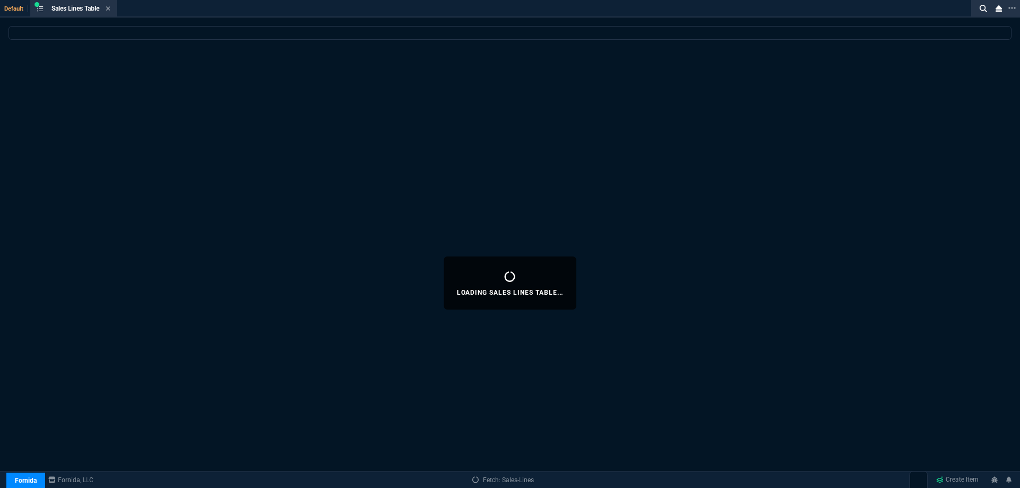
select select
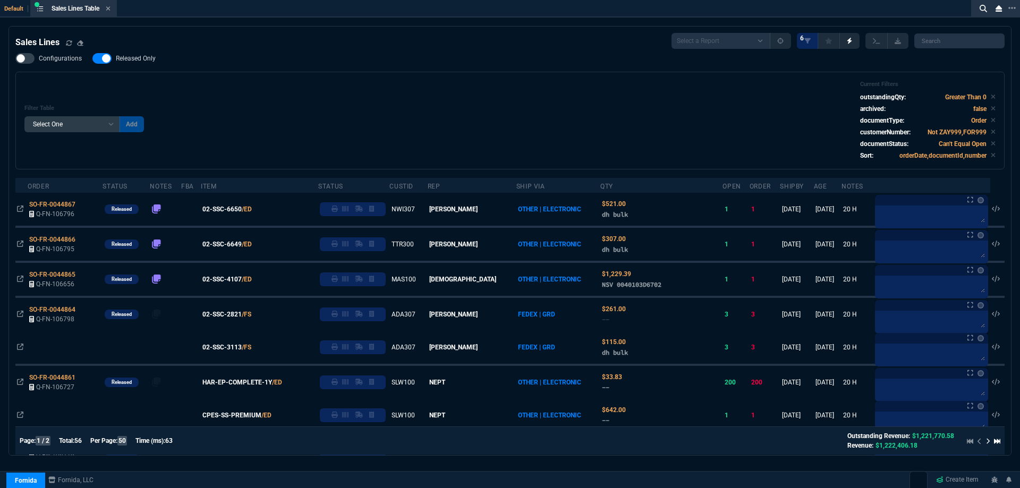
click at [141, 58] on span "Released Only" at bounding box center [136, 58] width 40 height 8
click at [92, 58] on input "Released Only" at bounding box center [92, 58] width 1 height 1
checkbox input "false"
click at [415, 65] on div "Configurations Released Only Filter Table Select One Add Filter () Age () ATS (…" at bounding box center [509, 111] width 989 height 116
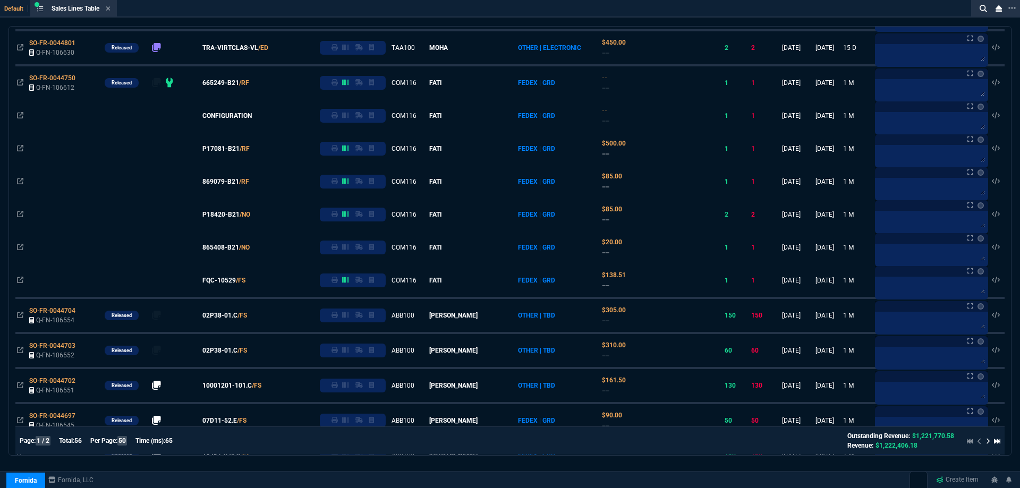
scroll to position [331, 0]
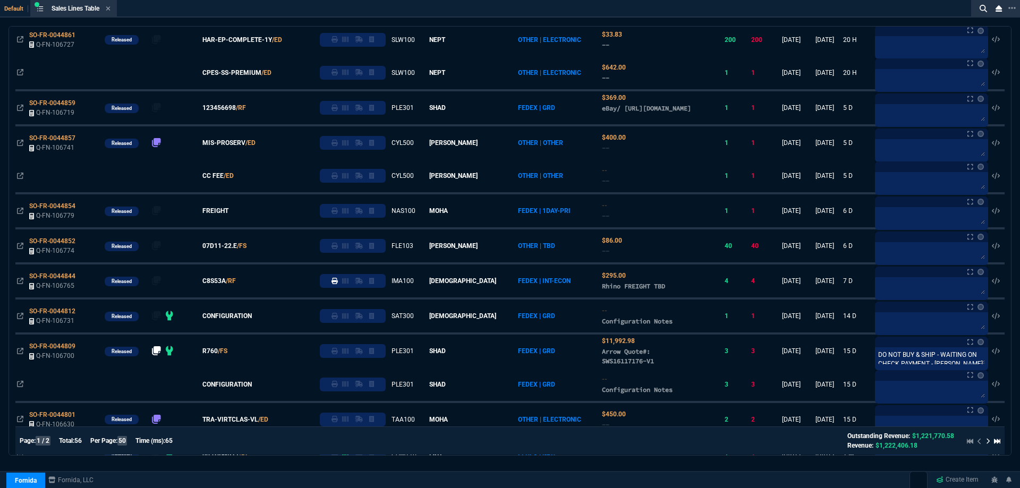
click at [110, 8] on icon at bounding box center [108, 8] width 5 height 6
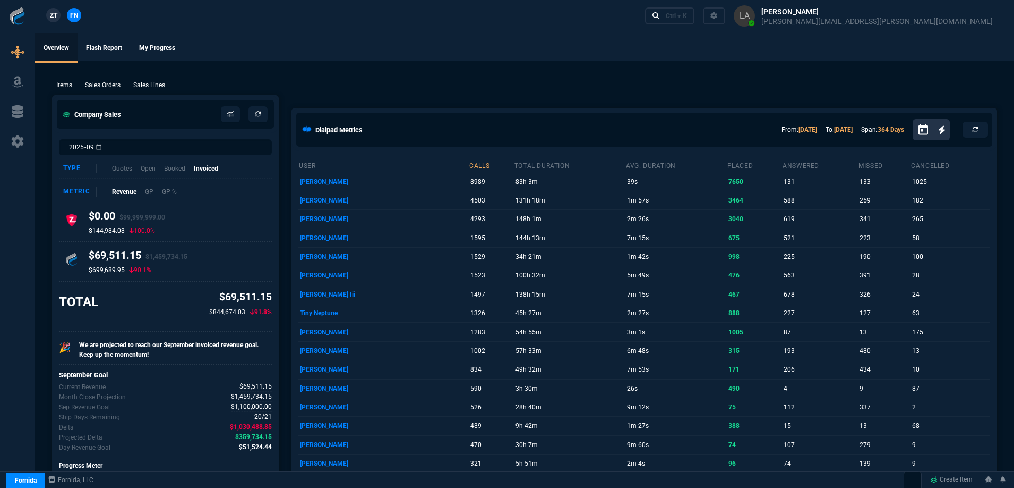
click at [60, 20] on nx-fornida-client-manager "ZT FN" at bounding box center [63, 16] width 41 height 16
click at [59, 20] on link "ZT" at bounding box center [53, 15] width 14 height 14
click at [147, 86] on p "Sales Lines" at bounding box center [149, 85] width 32 height 10
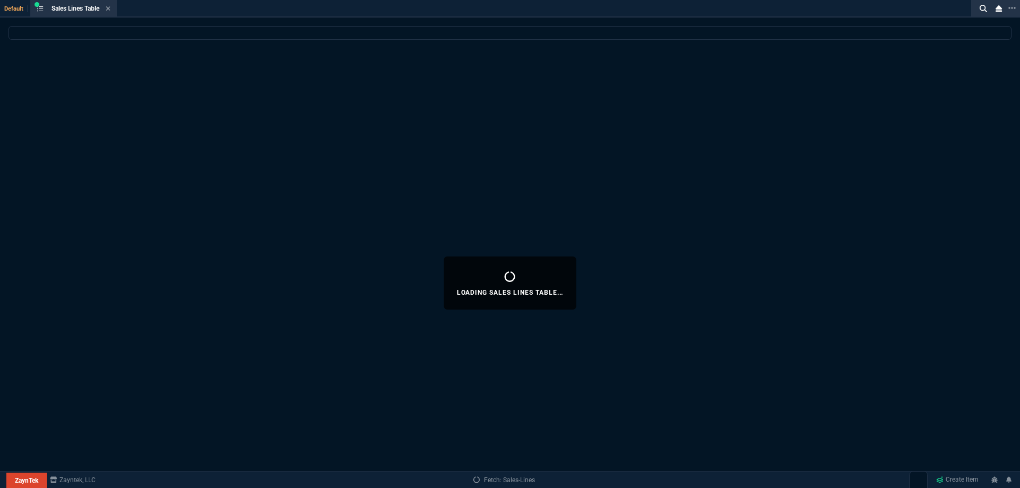
select select
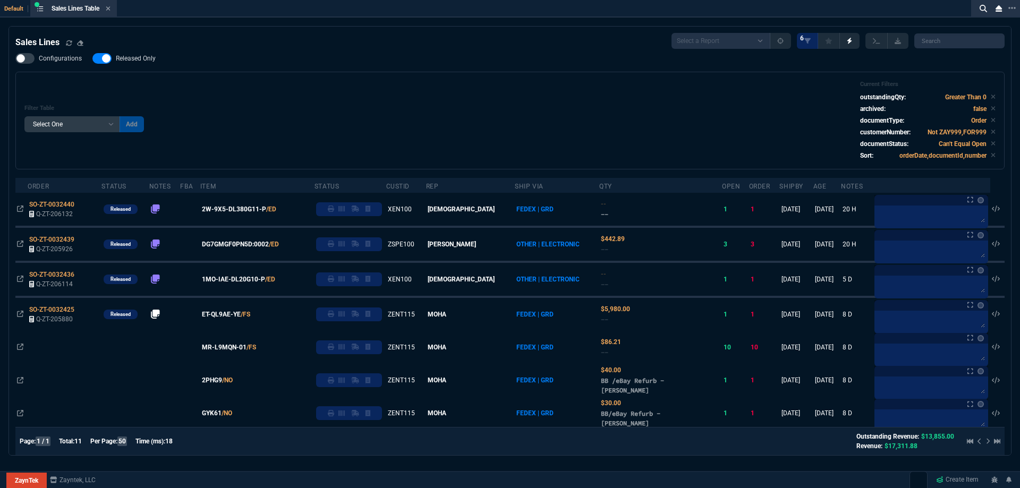
click at [137, 63] on span "Released Only" at bounding box center [136, 58] width 40 height 8
click at [92, 59] on input "Released Only" at bounding box center [92, 58] width 1 height 1
checkbox input "false"
click at [360, 87] on div "Filter Table Select One Add Filter () Age () ATS () Cond (itemVariantCode) Cust…" at bounding box center [509, 121] width 971 height 80
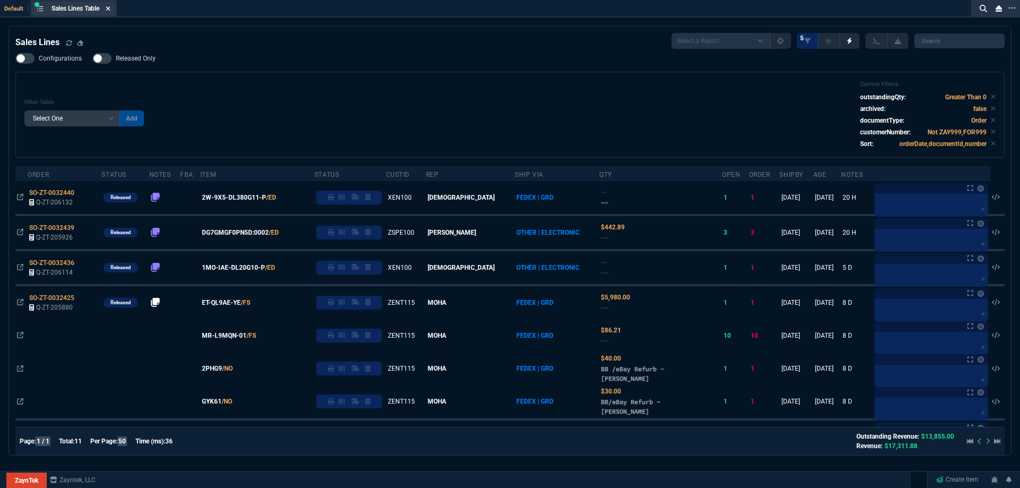
click at [110, 10] on icon at bounding box center [108, 8] width 4 height 4
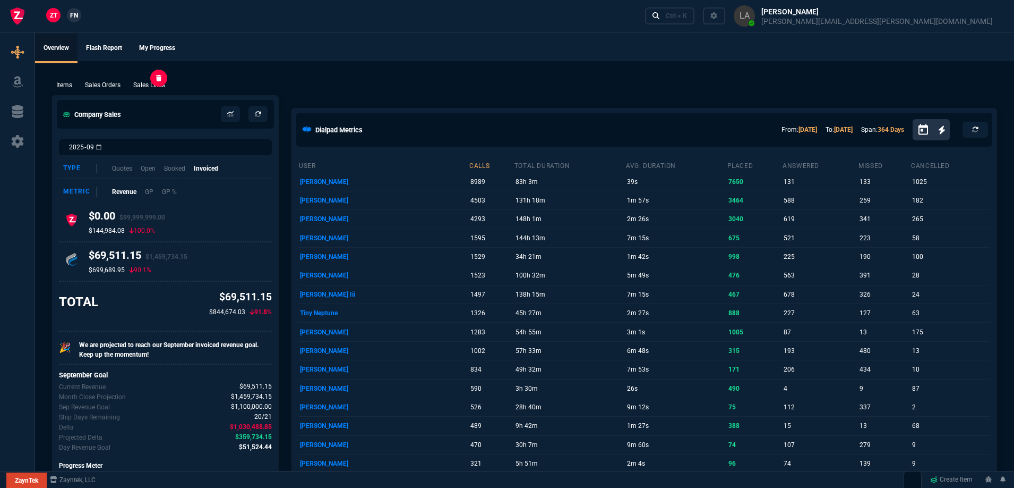
click at [153, 81] on p "Sales Lines" at bounding box center [149, 85] width 32 height 10
click at [303, 60] on div "New Quote New Purchase Order Close Workbench Collections Items Go To Table Quot…" at bounding box center [507, 216] width 1014 height 505
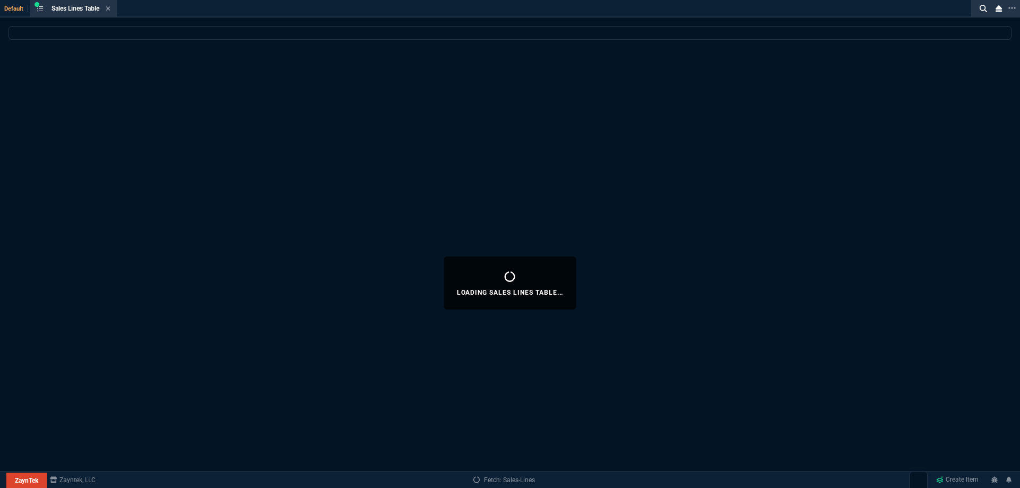
select select
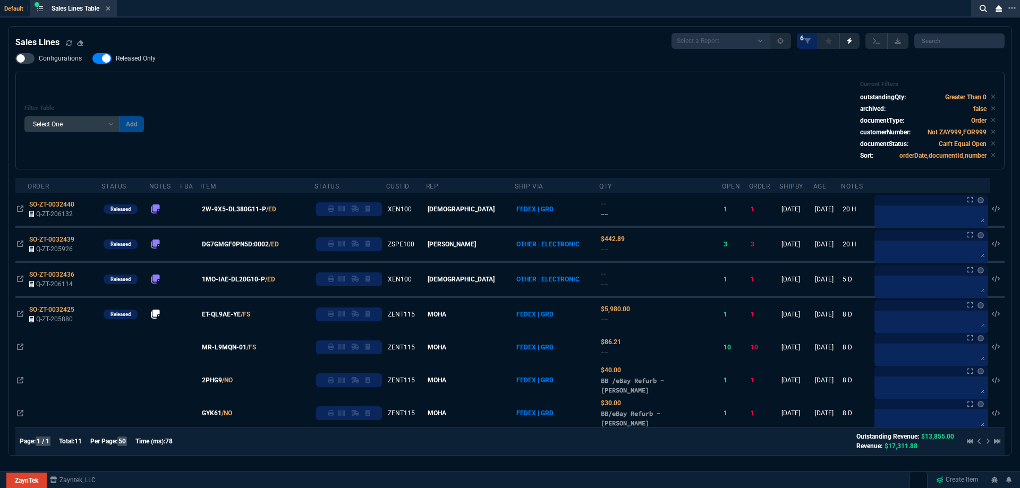
click at [151, 63] on span "Released Only" at bounding box center [136, 58] width 40 height 8
click at [92, 59] on input "Released Only" at bounding box center [92, 58] width 1 height 1
checkbox input "false"
drag, startPoint x: 340, startPoint y: 68, endPoint x: 345, endPoint y: 73, distance: 6.8
click at [341, 69] on div "Configurations Released Only Filter Table Select One Add Filter () Age () ATS (…" at bounding box center [509, 111] width 989 height 116
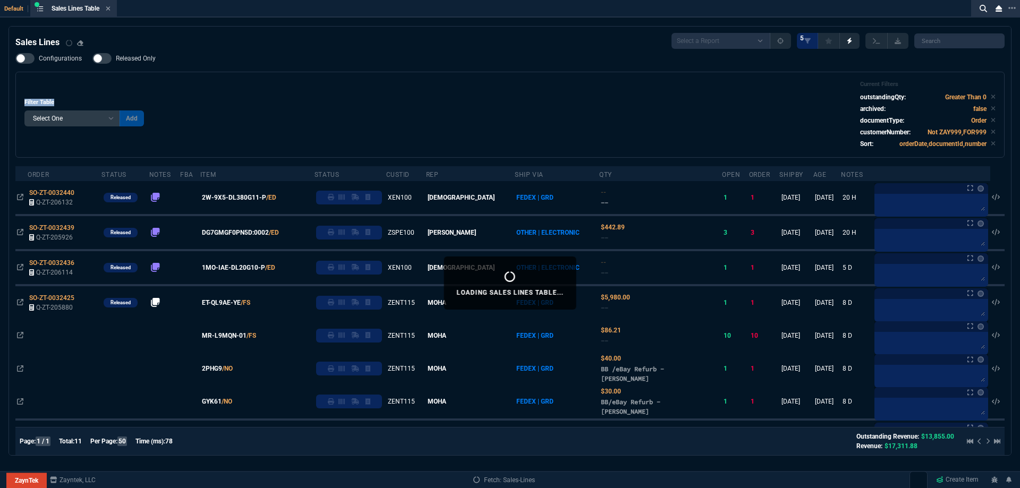
click at [243, 63] on div "Configurations Released Only Filter Table Select One Add Filter () Age () ATS (…" at bounding box center [509, 105] width 989 height 105
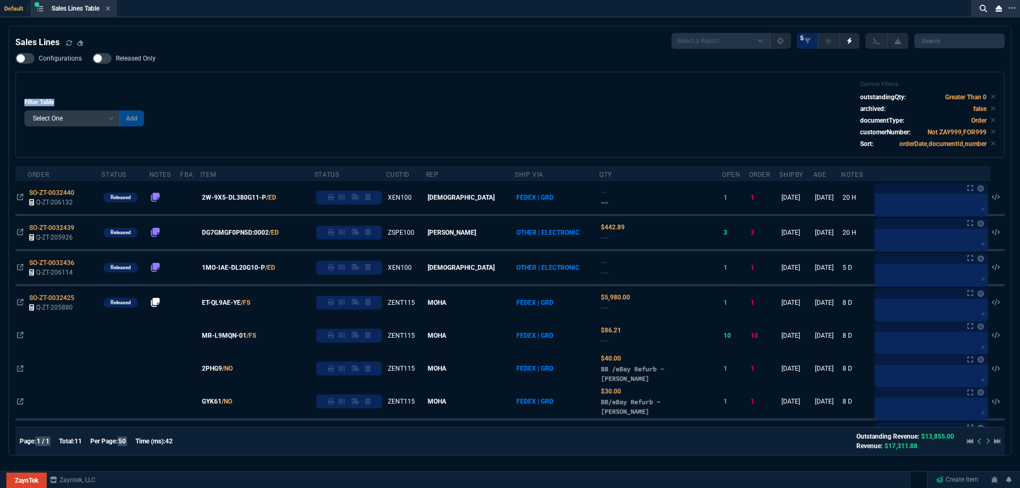
click at [194, 78] on div "Filter Table Select One Add Filter () Age () ATS () Cond (itemVariantCode) Cust…" at bounding box center [509, 115] width 989 height 86
click at [203, 57] on div "Configurations Released Only Filter Table Select One Add Filter () Age () ATS (…" at bounding box center [509, 105] width 989 height 105
click at [144, 53] on div "Sales Lines Select a Report NEW QUERY SonicWall Sale AMZ (MTD) NEW QUERY INS100…" at bounding box center [509, 312] width 989 height 558
click at [322, 111] on div "Filter Table Select One Add Filter () Age () ATS () Cond (itemVariantCode) Cust…" at bounding box center [509, 115] width 971 height 68
click at [109, 8] on icon at bounding box center [108, 8] width 5 height 6
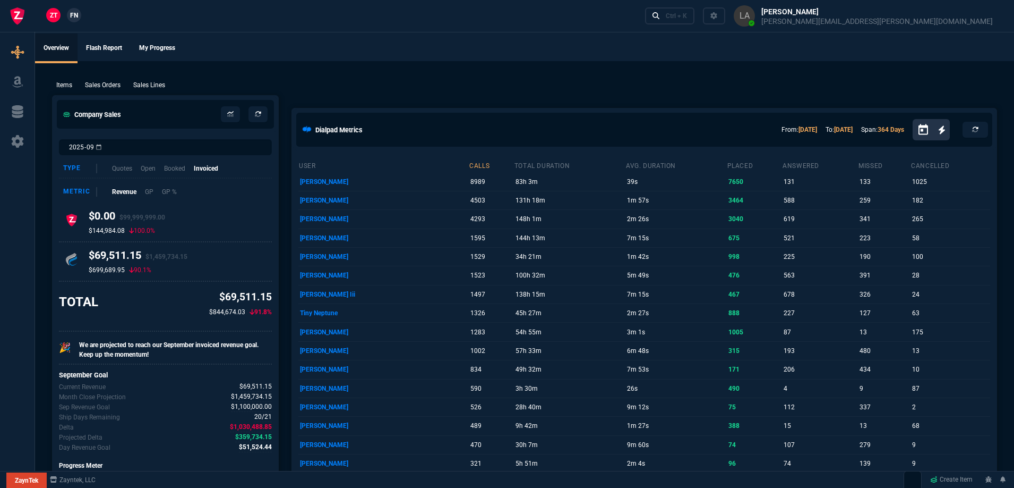
click at [76, 13] on span "FN" at bounding box center [74, 16] width 8 height 10
click at [142, 80] on div "Items Sales Orders Sales Lines Add Link" at bounding box center [524, 84] width 945 height 13
click at [57, 11] on link "ZT" at bounding box center [53, 15] width 14 height 14
click at [146, 87] on p "Sales Lines" at bounding box center [149, 85] width 32 height 10
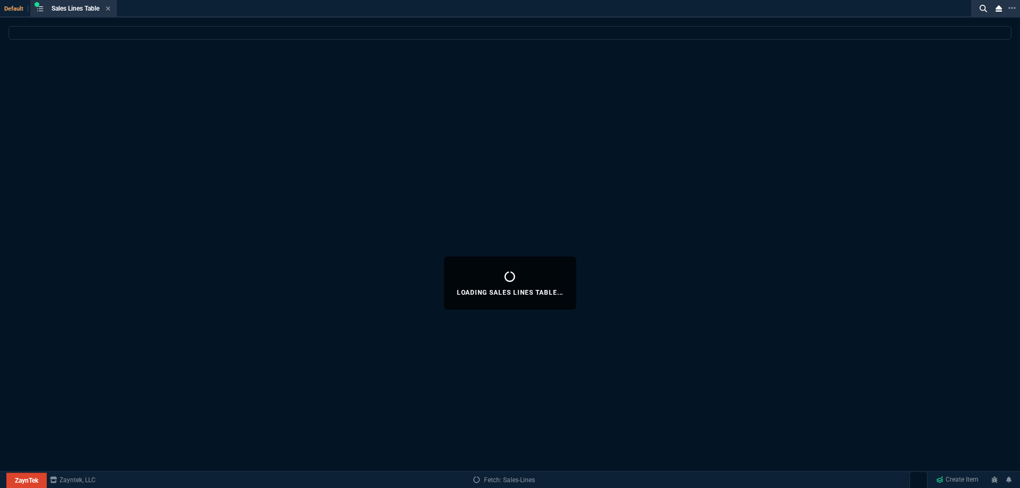
select select
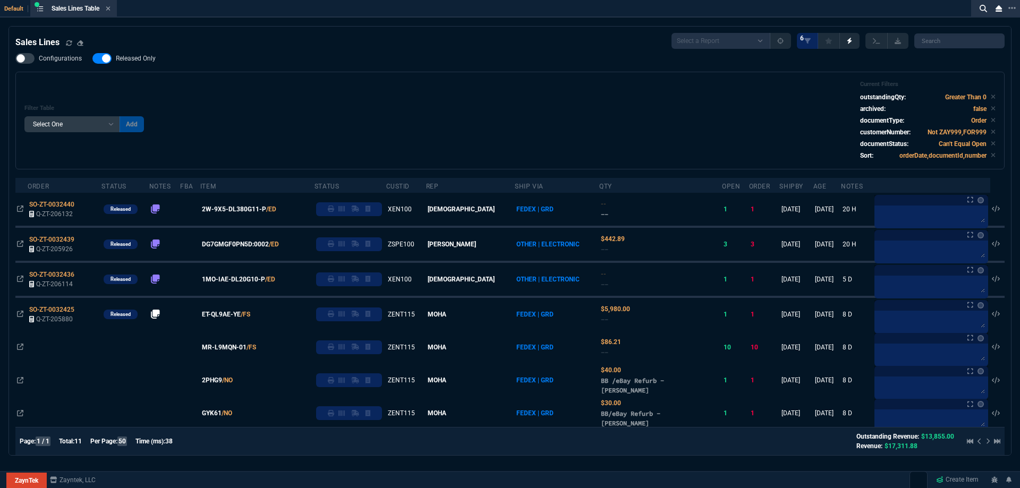
click at [138, 60] on span "Released Only" at bounding box center [136, 58] width 40 height 8
click at [92, 59] on input "Released Only" at bounding box center [92, 58] width 1 height 1
checkbox input "false"
click at [310, 91] on div "Filter Table Select One Add Filter () Age () ATS () Cond (itemVariantCode) Cust…" at bounding box center [509, 121] width 971 height 80
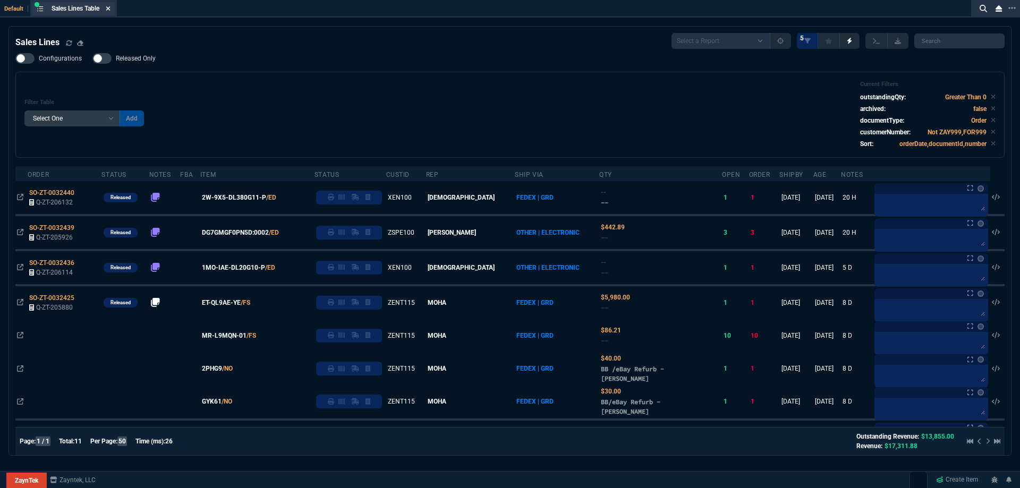
click at [110, 8] on icon at bounding box center [108, 8] width 5 height 6
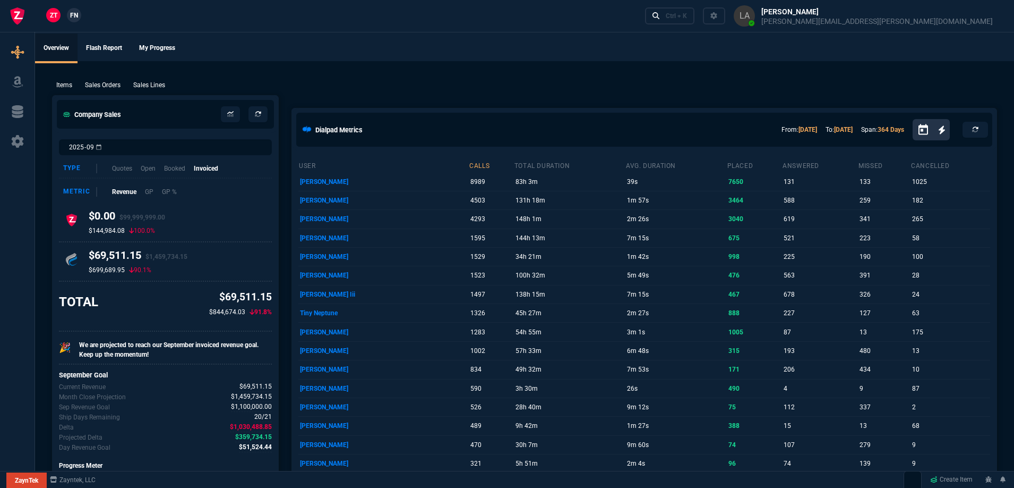
click at [281, 79] on div "Items Sales Orders Sales Lines Add Link" at bounding box center [524, 84] width 945 height 13
click at [150, 85] on p "Sales Lines" at bounding box center [149, 85] width 32 height 10
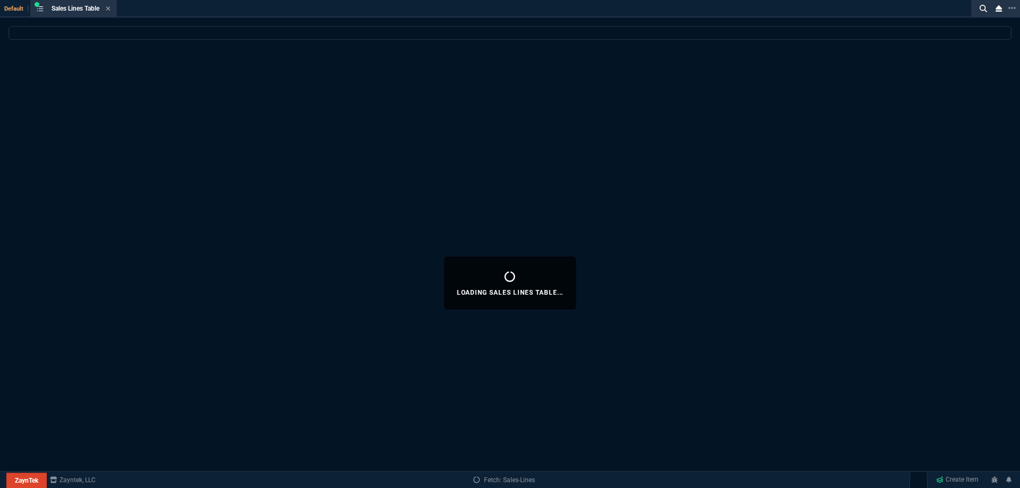
select select
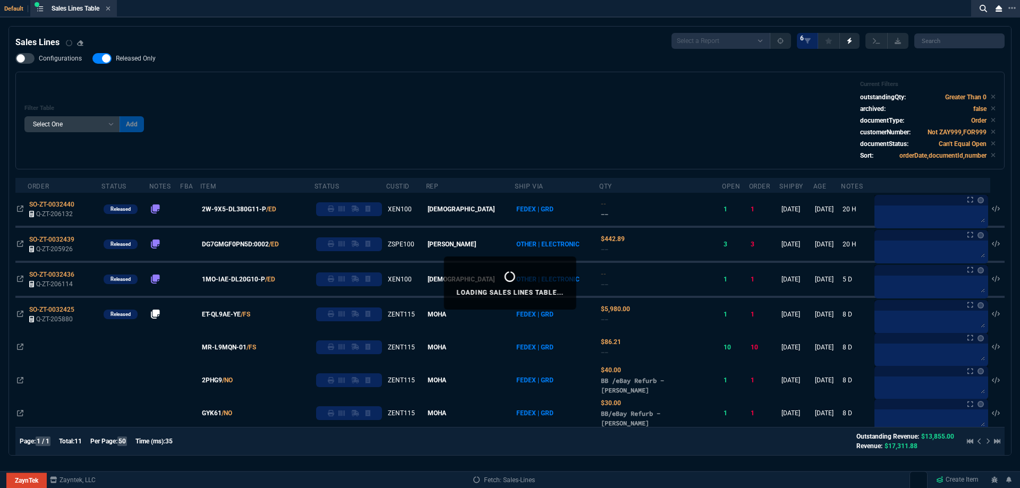
click at [125, 54] on label "Released Only" at bounding box center [129, 58] width 74 height 11
click at [92, 58] on input "Released Only" at bounding box center [92, 58] width 1 height 1
checkbox input "false"
click at [454, 90] on div "Filter Table Select One Add Filter () Age () ATS () Cond (itemVariantCode) Cust…" at bounding box center [509, 121] width 971 height 80
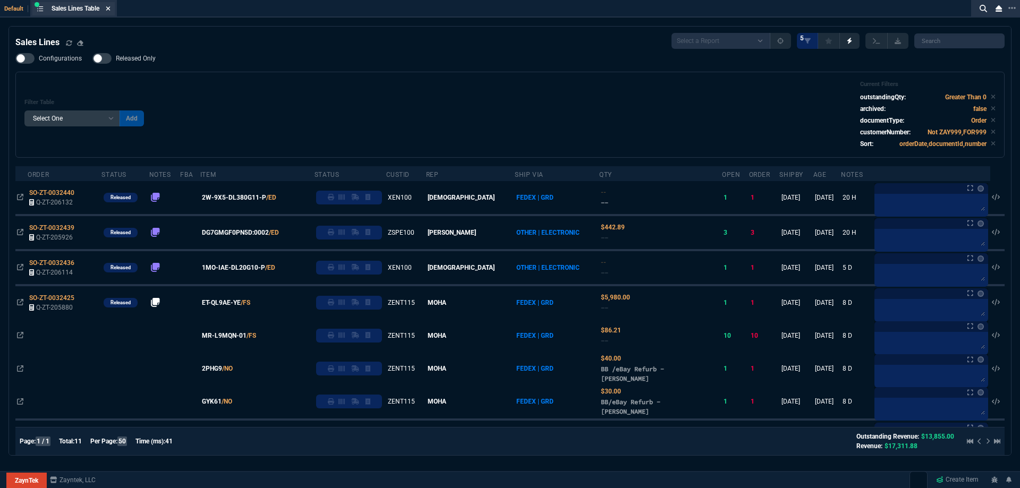
click at [110, 11] on icon at bounding box center [108, 8] width 5 height 6
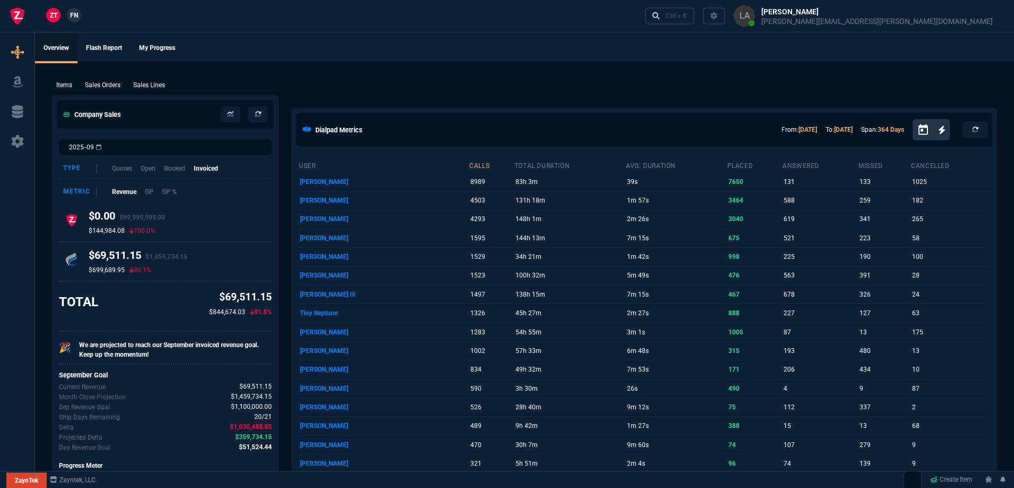
click at [78, 16] on span "FN" at bounding box center [74, 16] width 8 height 10
click at [159, 80] on p "Sales Lines" at bounding box center [149, 85] width 32 height 10
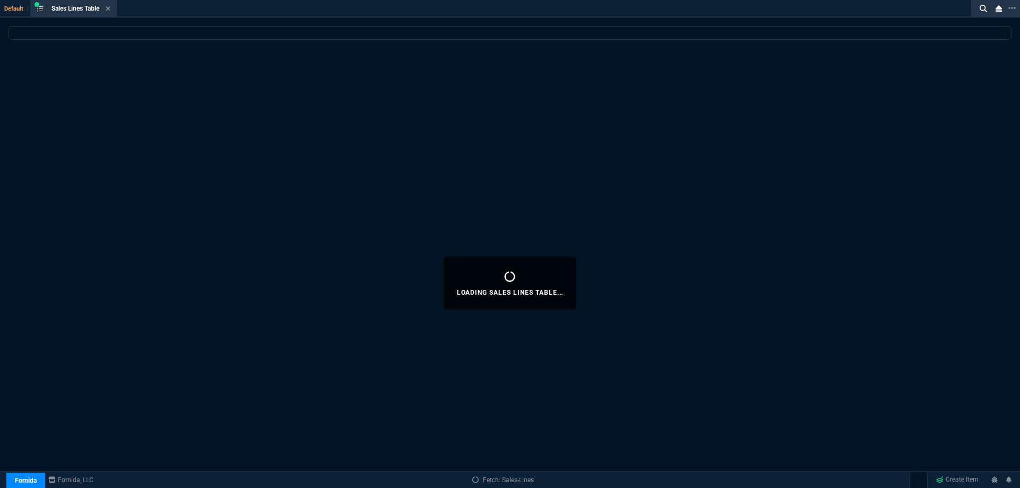
select select
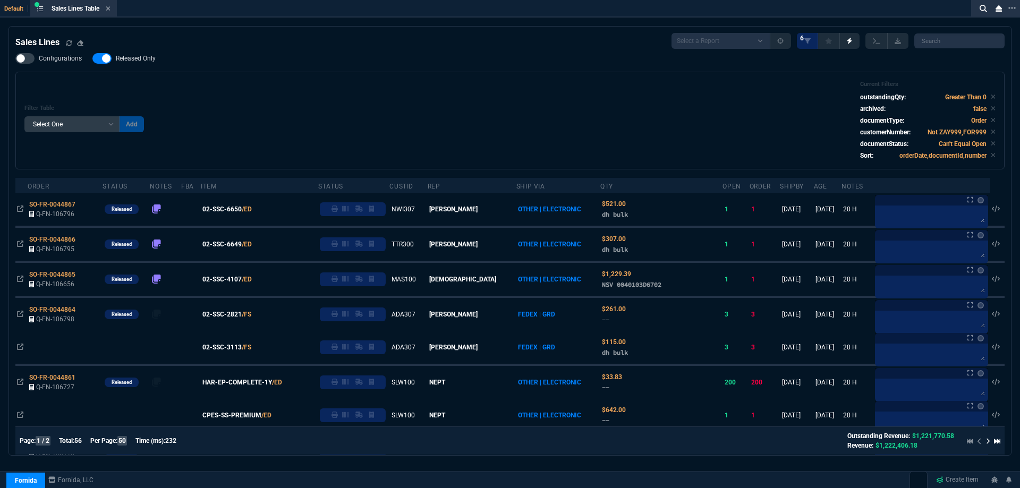
click at [148, 58] on span "Released Only" at bounding box center [136, 58] width 40 height 8
click at [92, 58] on input "Released Only" at bounding box center [92, 58] width 1 height 1
click at [471, 79] on div "Filter Table Select One Add Filter () Age () ATS () Cond (itemVariantCode) Cust…" at bounding box center [509, 121] width 989 height 98
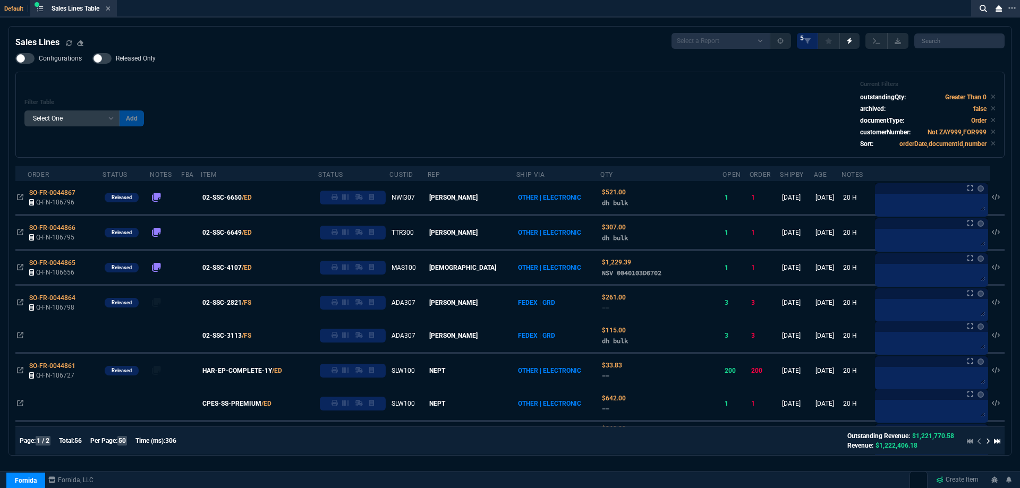
click at [139, 60] on span "Released Only" at bounding box center [136, 58] width 40 height 8
click at [92, 59] on input "Released Only" at bounding box center [92, 58] width 1 height 1
click at [154, 69] on div "Configurations Released Only Filter Table Select One Add Filter () Age () ATS (…" at bounding box center [509, 105] width 989 height 105
click at [154, 59] on span "Released Only" at bounding box center [136, 58] width 40 height 8
click at [92, 59] on input "Released Only" at bounding box center [92, 58] width 1 height 1
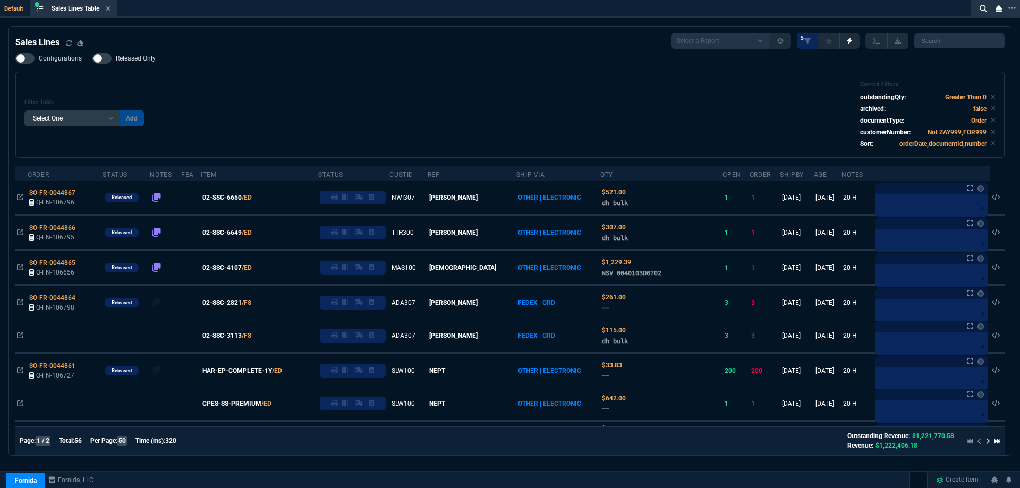
click at [231, 83] on div "Filter Table Select One Add Filter () Age () ATS () Cond (itemVariantCode) Cust…" at bounding box center [509, 115] width 971 height 68
click at [153, 60] on span "Released Only" at bounding box center [136, 58] width 40 height 8
click at [92, 59] on input "Released Only" at bounding box center [92, 58] width 1 height 1
click at [262, 56] on div "Configurations Released Only Filter Table Select One Add Filter () Age () ATS (…" at bounding box center [509, 105] width 989 height 105
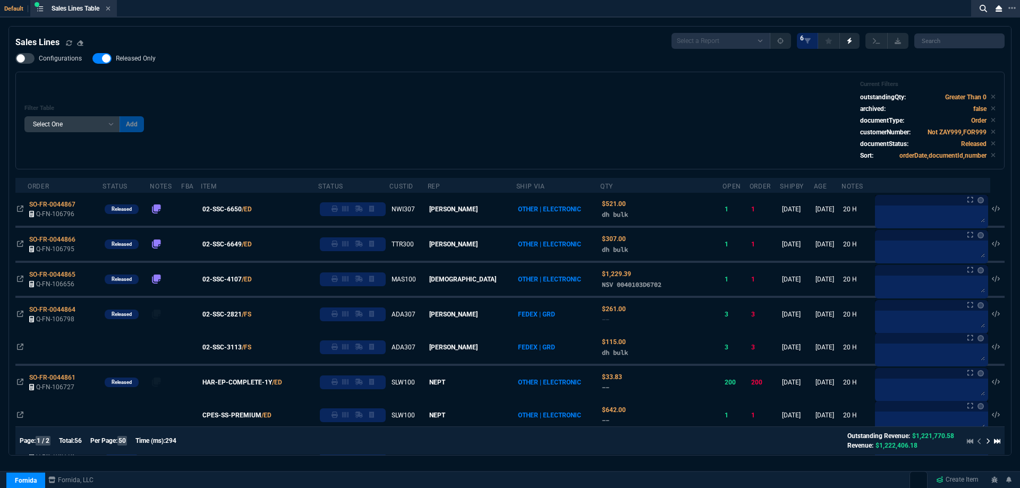
click at [137, 58] on span "Released Only" at bounding box center [136, 58] width 40 height 8
click at [92, 58] on input "Released Only" at bounding box center [92, 58] width 1 height 1
click at [376, 67] on div "Configurations Released Only Filter Table Select One Add Filter () Age () ATS (…" at bounding box center [509, 111] width 989 height 116
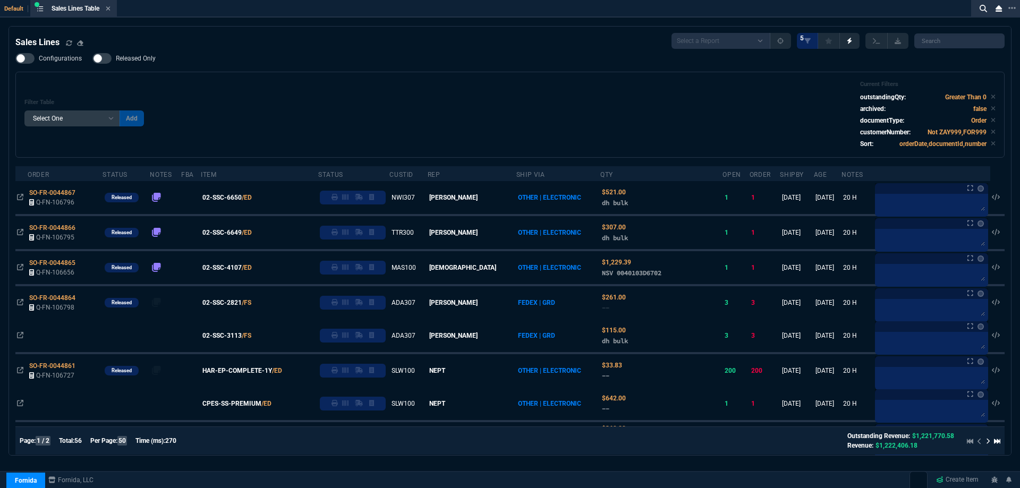
drag, startPoint x: 153, startPoint y: 56, endPoint x: 393, endPoint y: 99, distance: 243.4
click at [153, 56] on span "Released Only" at bounding box center [136, 58] width 40 height 8
click at [92, 58] on input "Released Only" at bounding box center [92, 58] width 1 height 1
click at [395, 103] on div "Filter Table Select One Add Filter () Age () ATS () Cond (itemVariantCode) Cust…" at bounding box center [509, 115] width 971 height 68
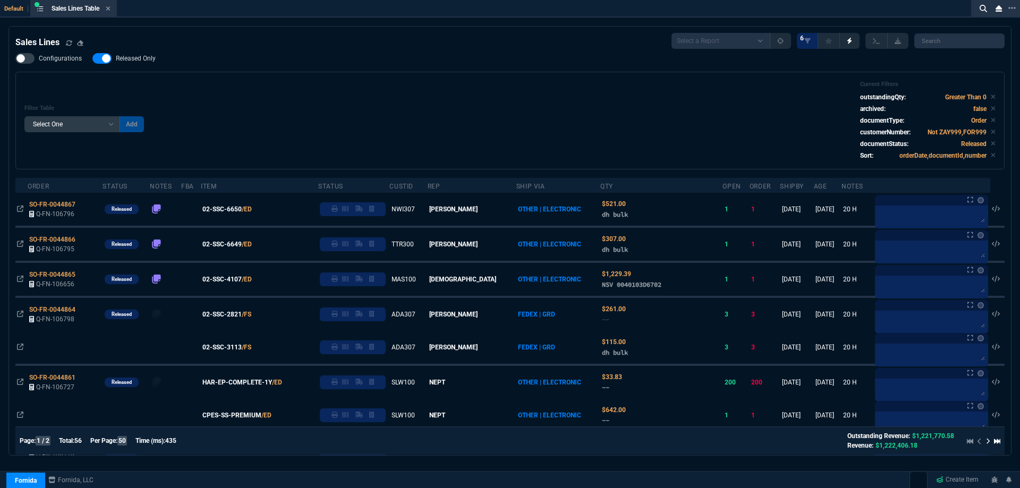
click at [132, 68] on div "Configurations Released Only Filter Table Select One Add Filter () Age () ATS (…" at bounding box center [509, 111] width 989 height 116
click at [137, 59] on span "Released Only" at bounding box center [136, 58] width 40 height 8
click at [92, 59] on input "Released Only" at bounding box center [92, 58] width 1 height 1
checkbox input "false"
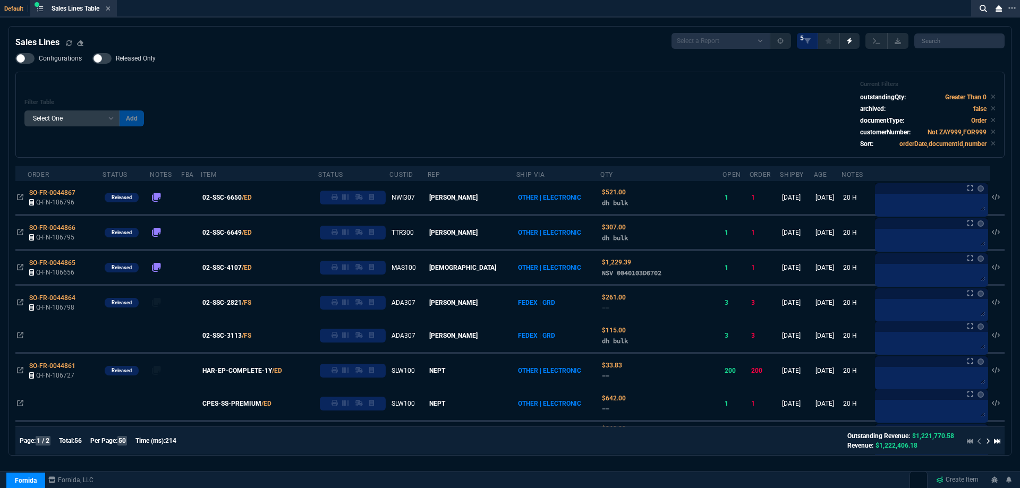
click at [109, 5] on icon at bounding box center [108, 8] width 5 height 6
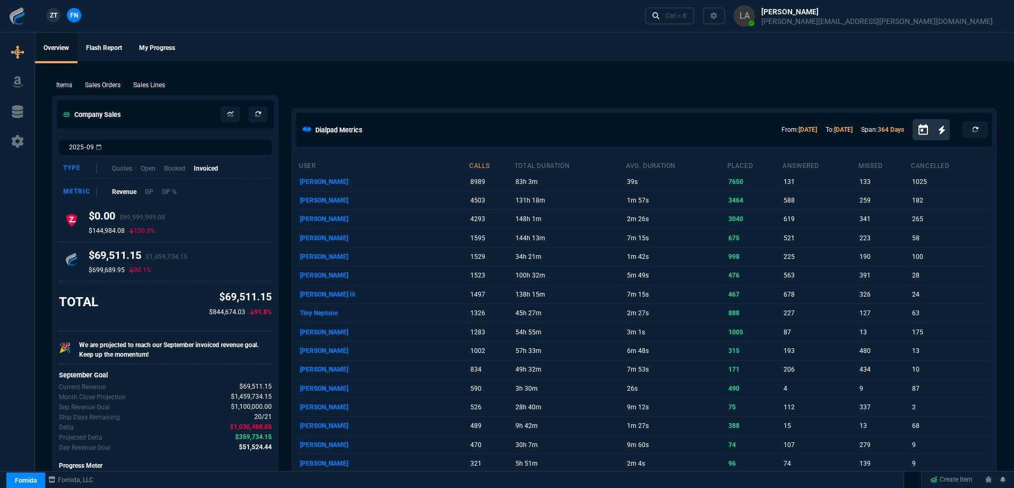
click at [58, 16] on link "ZT" at bounding box center [53, 15] width 14 height 14
click at [143, 84] on p "Sales Lines" at bounding box center [149, 85] width 32 height 10
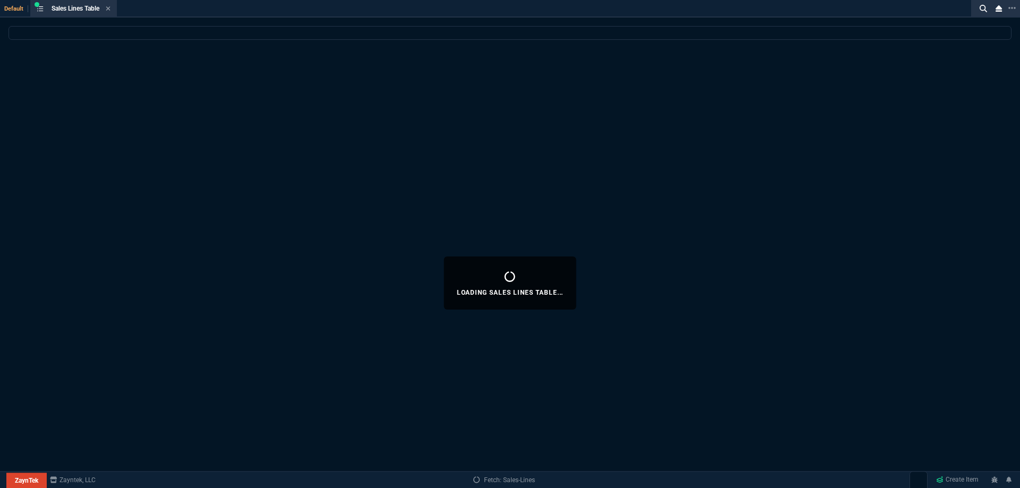
select select
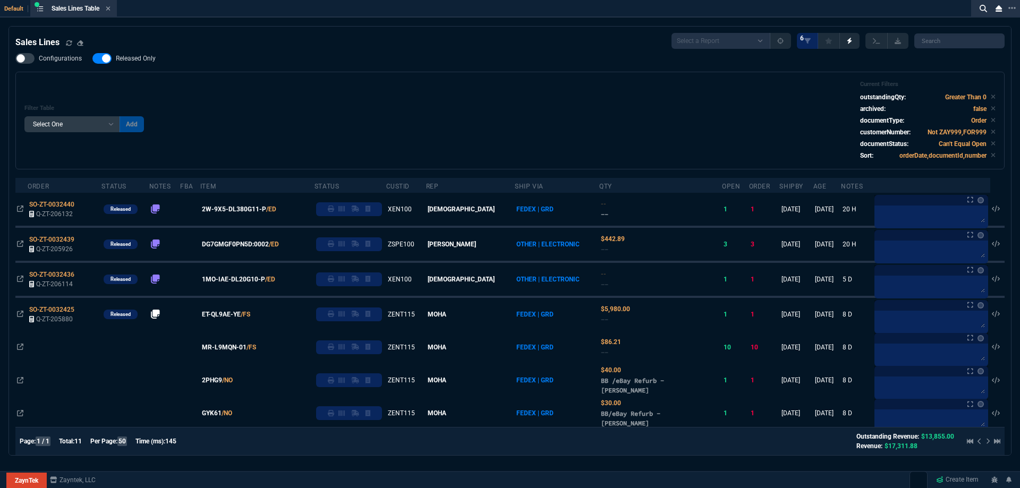
select select
click at [125, 54] on label "Released Only" at bounding box center [129, 58] width 74 height 11
click at [92, 58] on input "Released Only" at bounding box center [92, 58] width 1 height 1
checkbox input "false"
drag, startPoint x: 336, startPoint y: 104, endPoint x: 327, endPoint y: 104, distance: 9.0
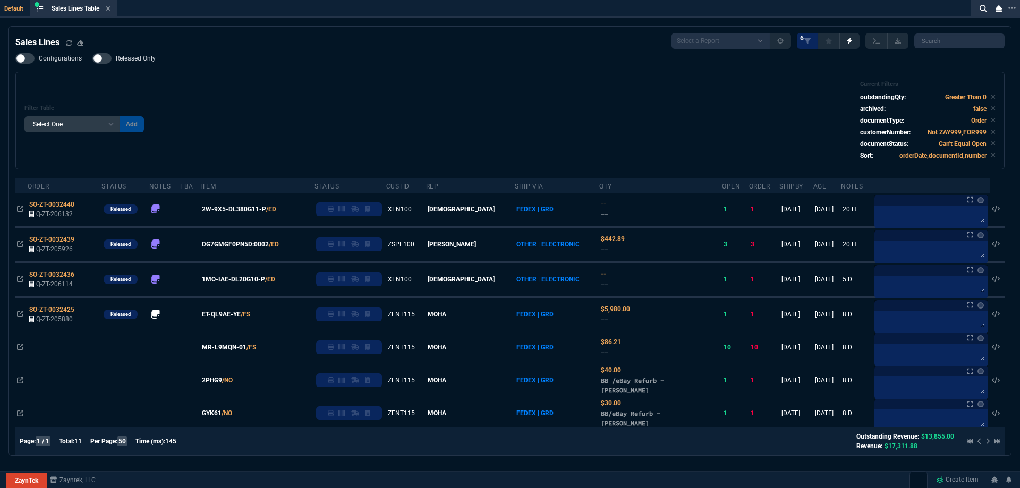
click at [335, 104] on div "Filter Table Select One Add Filter () Age () ATS () Cond (itemVariantCode) Cust…" at bounding box center [509, 121] width 971 height 80
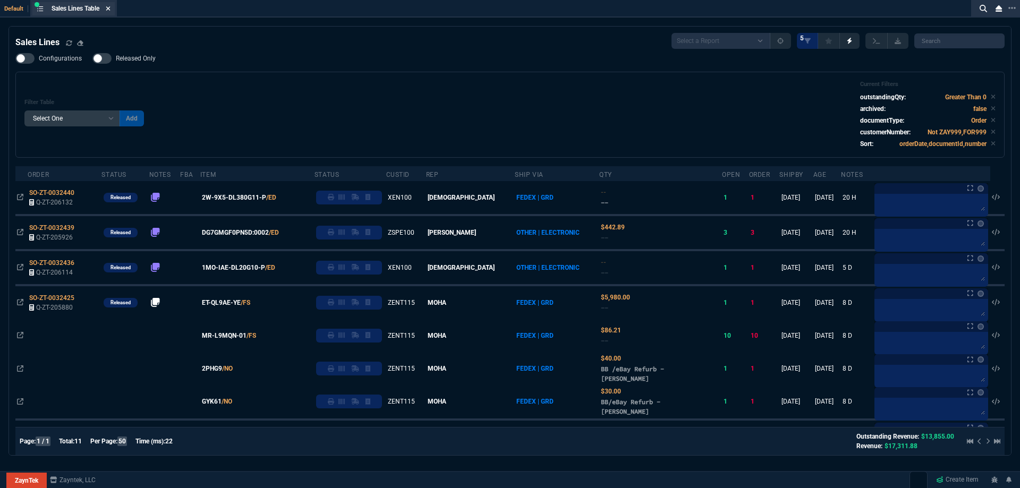
click at [110, 8] on icon at bounding box center [108, 8] width 4 height 4
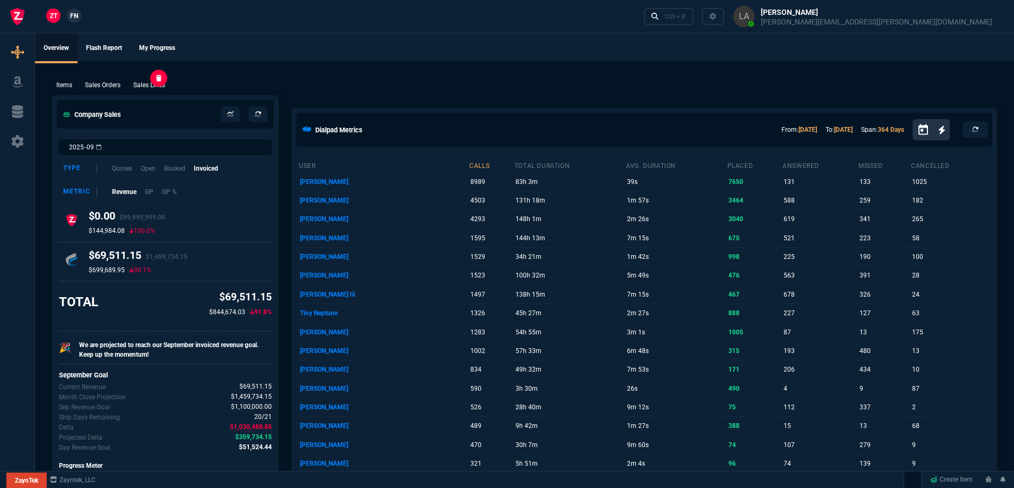
click at [145, 82] on p "Sales Lines" at bounding box center [149, 85] width 32 height 10
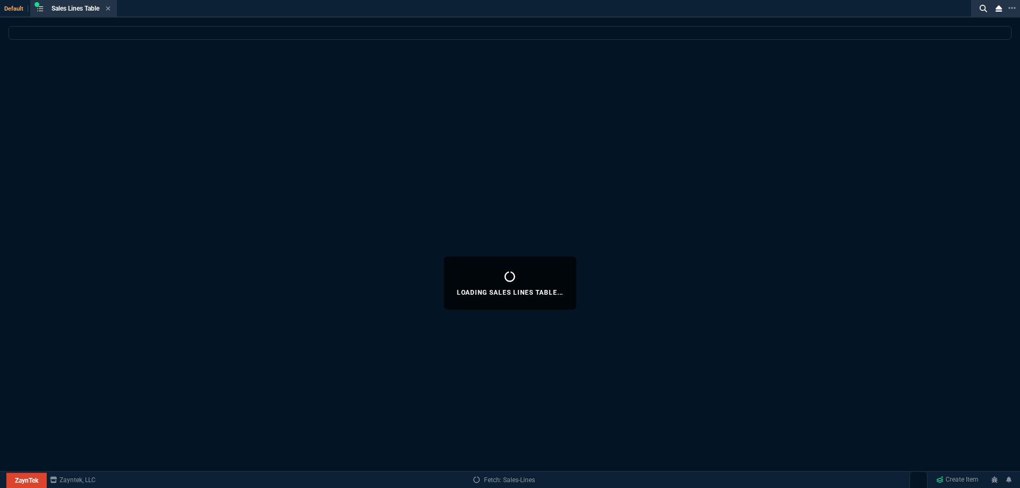
select select
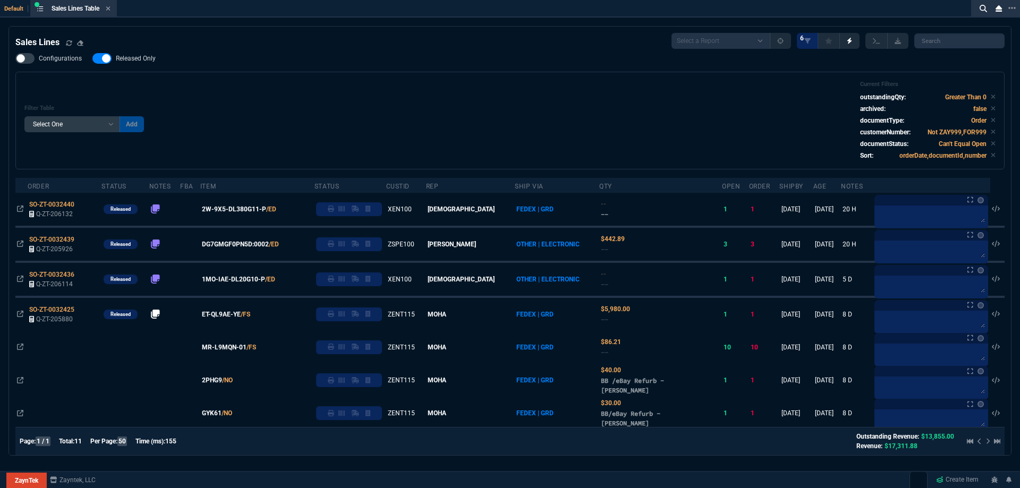
drag, startPoint x: 181, startPoint y: 56, endPoint x: 172, endPoint y: 55, distance: 8.6
click at [180, 56] on div "Configurations Released Only Filter Table Select One Add Filter () Age () ATS (…" at bounding box center [509, 111] width 989 height 116
drag, startPoint x: 142, startPoint y: 58, endPoint x: 327, endPoint y: 96, distance: 188.6
click at [142, 59] on span "Released Only" at bounding box center [136, 58] width 40 height 8
click at [92, 59] on input "Released Only" at bounding box center [92, 58] width 1 height 1
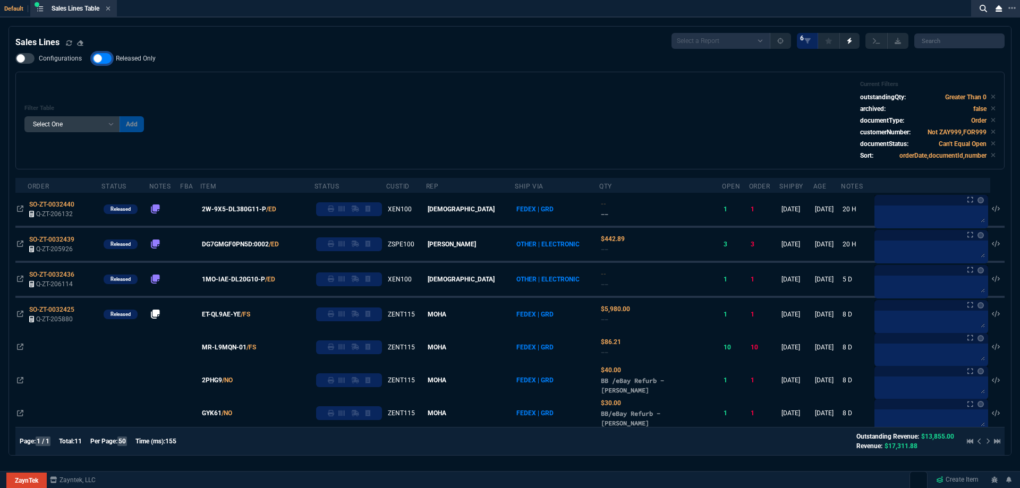
checkbox input "false"
click at [327, 96] on div "Filter Table Select One Add Filter () Age () ATS () Cond (itemVariantCode) Cust…" at bounding box center [509, 121] width 971 height 80
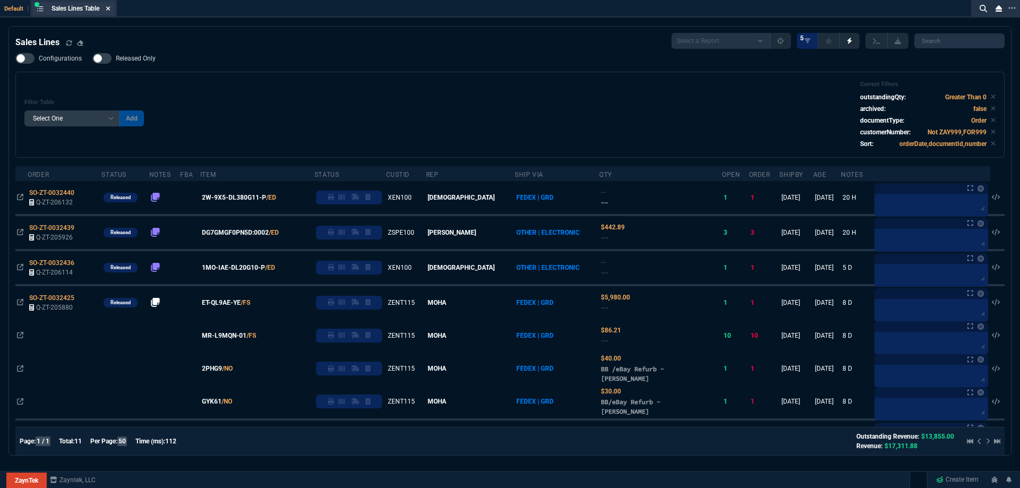
click at [108, 8] on icon at bounding box center [108, 8] width 5 height 6
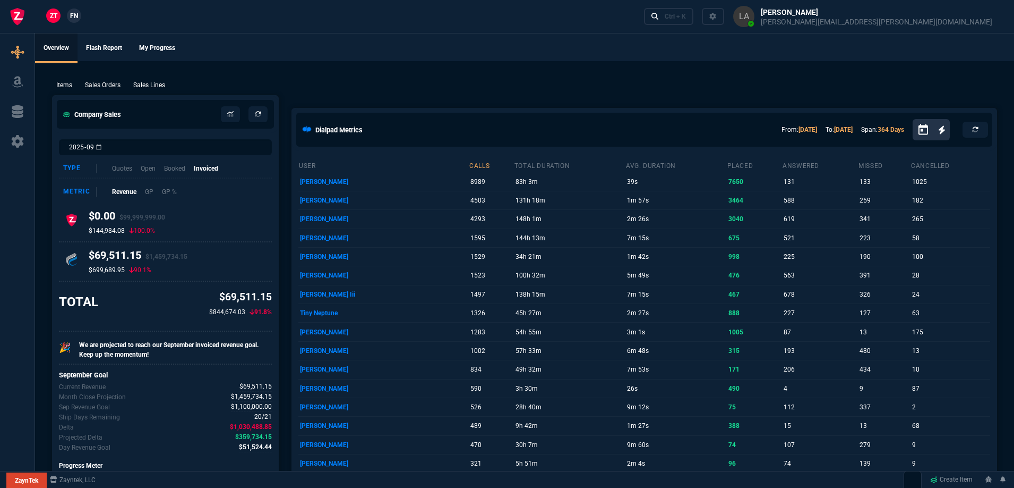
click at [78, 14] on span "FN" at bounding box center [74, 16] width 8 height 10
click at [157, 82] on p "Sales Lines" at bounding box center [149, 85] width 32 height 10
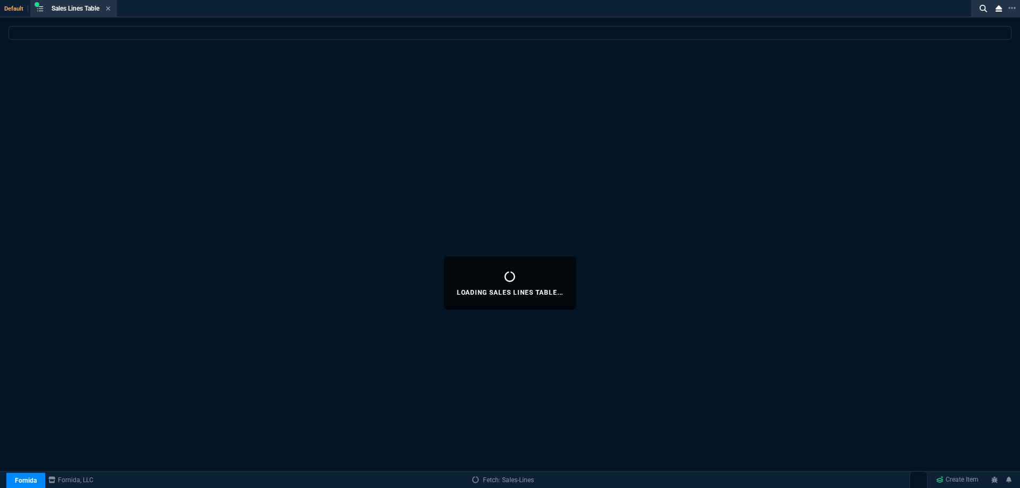
select select
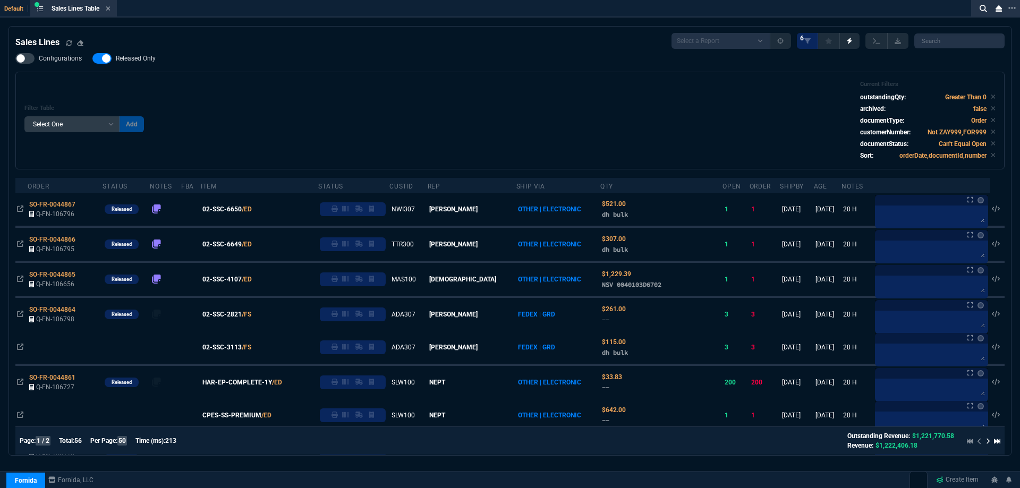
click at [142, 58] on span "Released Only" at bounding box center [136, 58] width 40 height 8
click at [92, 58] on input "Released Only" at bounding box center [92, 58] width 1 height 1
checkbox input "false"
click at [414, 103] on div "Filter Table Select One Add Filter () Age () ATS () Cond (itemVariantCode) Cust…" at bounding box center [509, 121] width 971 height 80
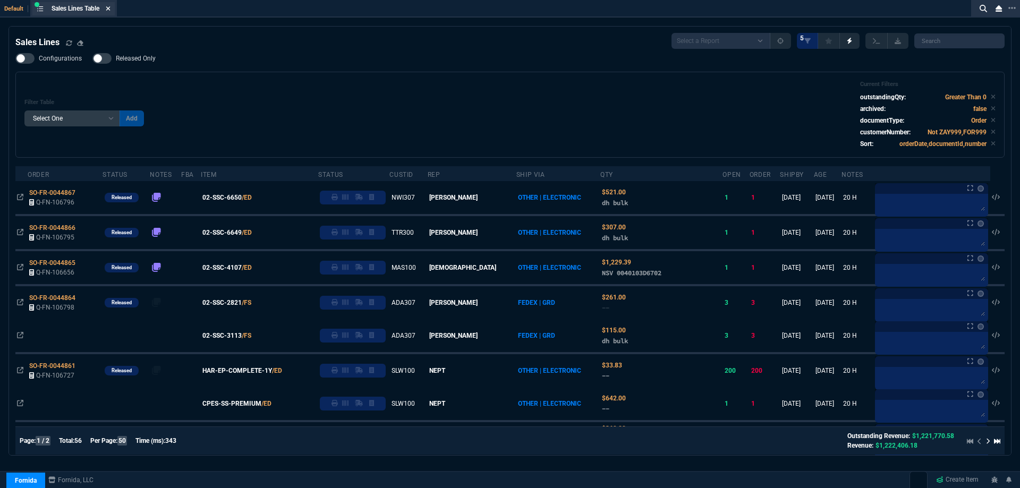
click at [110, 7] on icon at bounding box center [108, 8] width 5 height 6
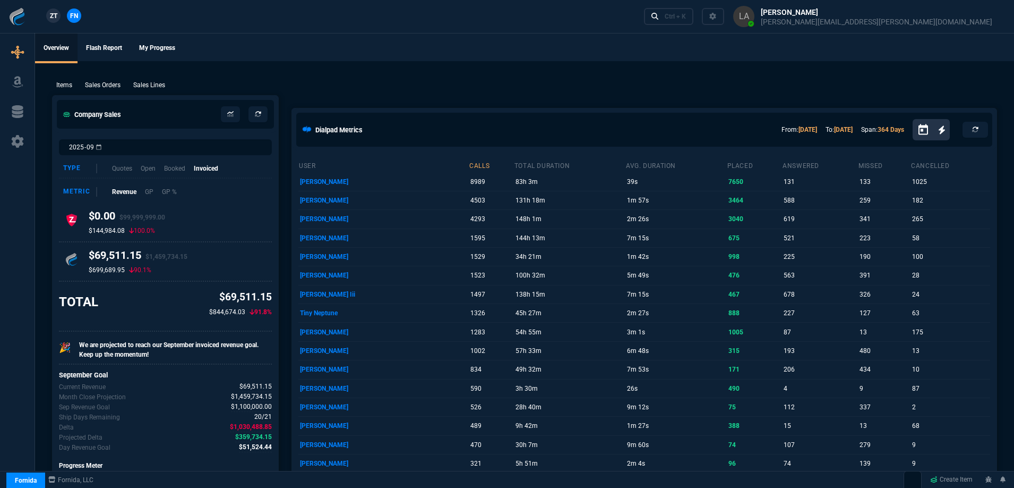
click at [50, 14] on span "ZT" at bounding box center [53, 16] width 7 height 10
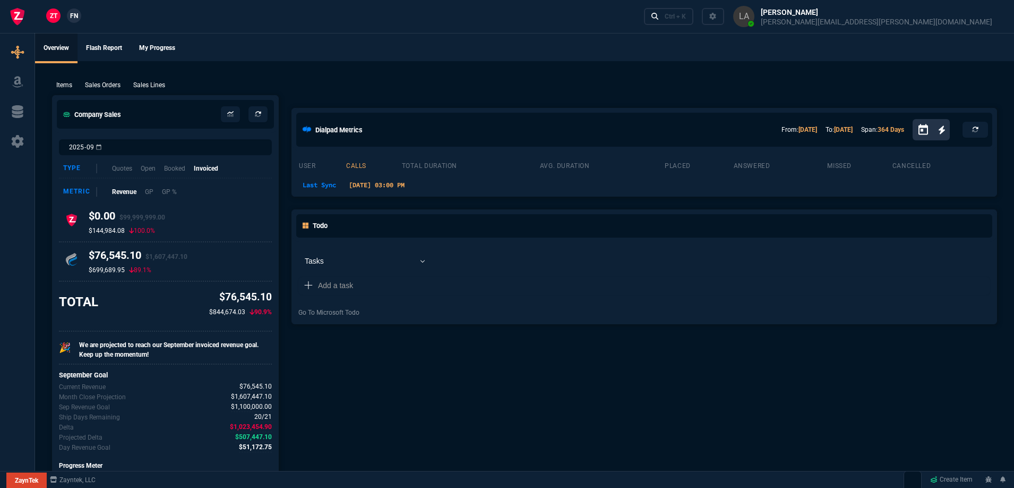
click at [152, 87] on p "Sales Lines" at bounding box center [149, 85] width 32 height 10
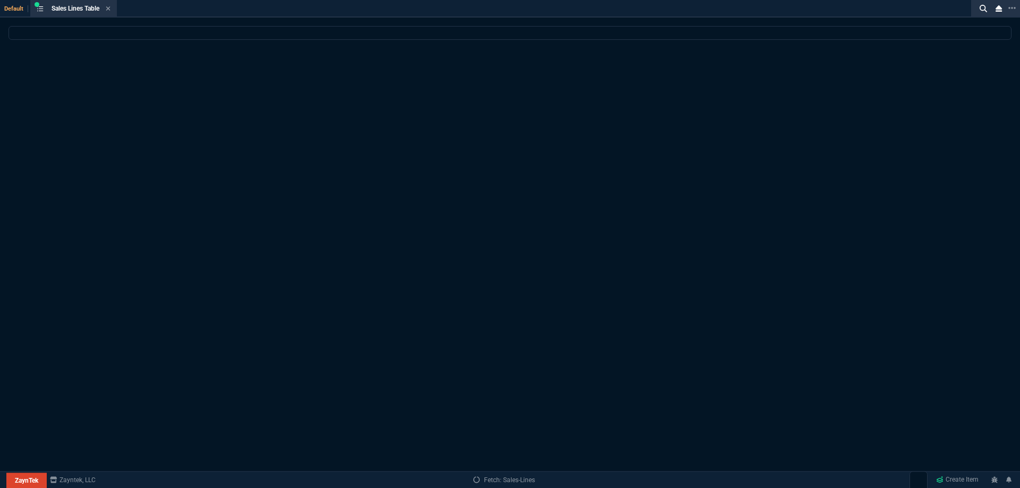
select select
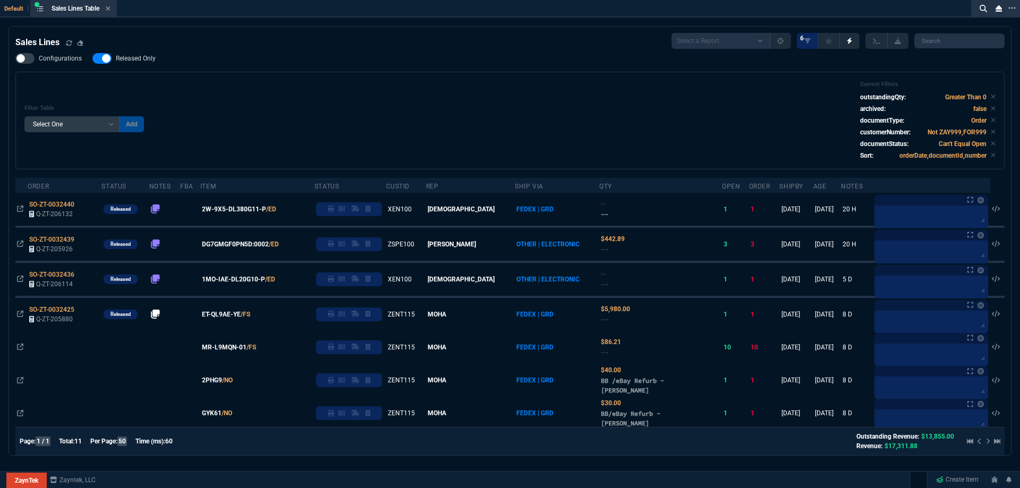
click at [142, 58] on span "Released Only" at bounding box center [136, 58] width 40 height 8
click at [92, 58] on input "Released Only" at bounding box center [92, 58] width 1 height 1
checkbox input "false"
click at [282, 88] on div "Filter Table Select One Add Filter () Age () ATS () Cond (itemVariantCode) Cust…" at bounding box center [509, 121] width 971 height 80
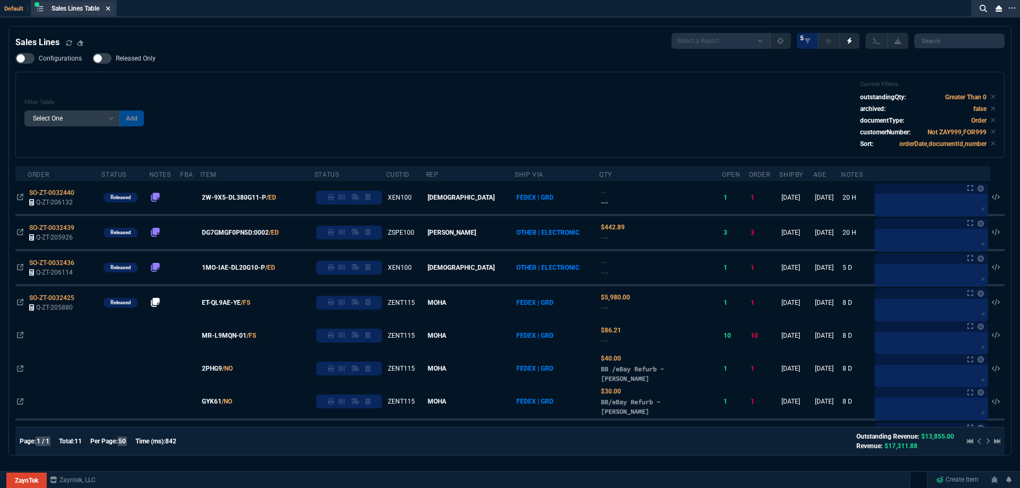
click at [108, 6] on icon at bounding box center [108, 8] width 5 height 6
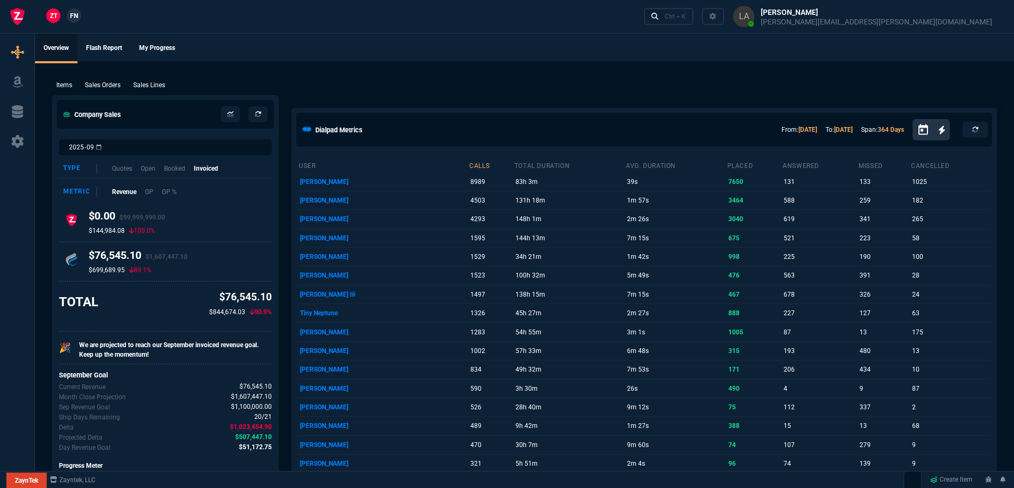
click at [75, 18] on span "FN" at bounding box center [74, 16] width 8 height 10
click at [152, 85] on p "Sales Lines" at bounding box center [149, 85] width 32 height 10
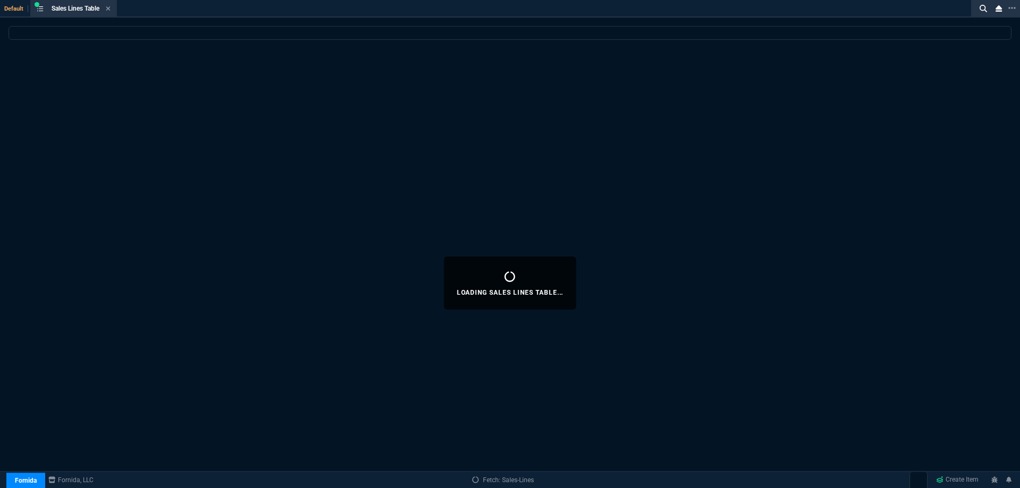
select select
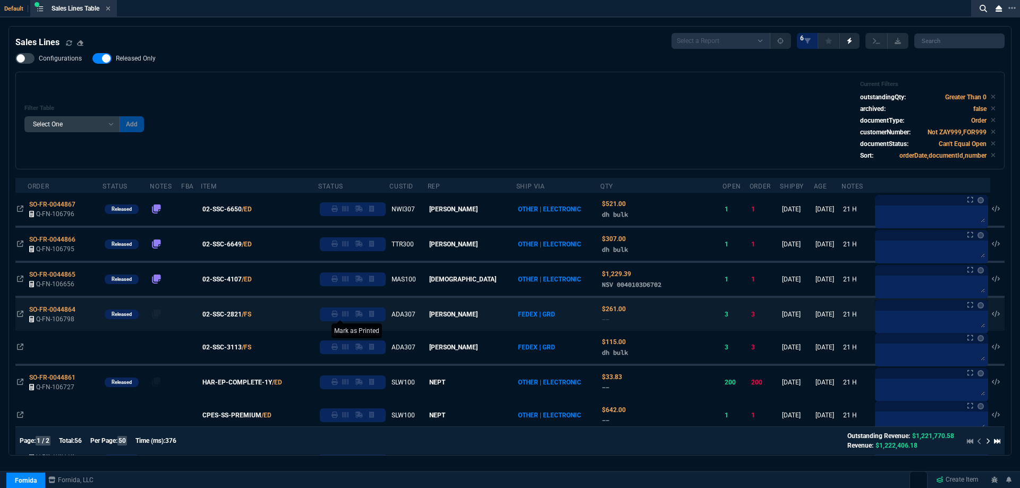
click at [338, 317] on icon at bounding box center [334, 314] width 6 height 6
click at [110, 11] on icon at bounding box center [108, 8] width 5 height 6
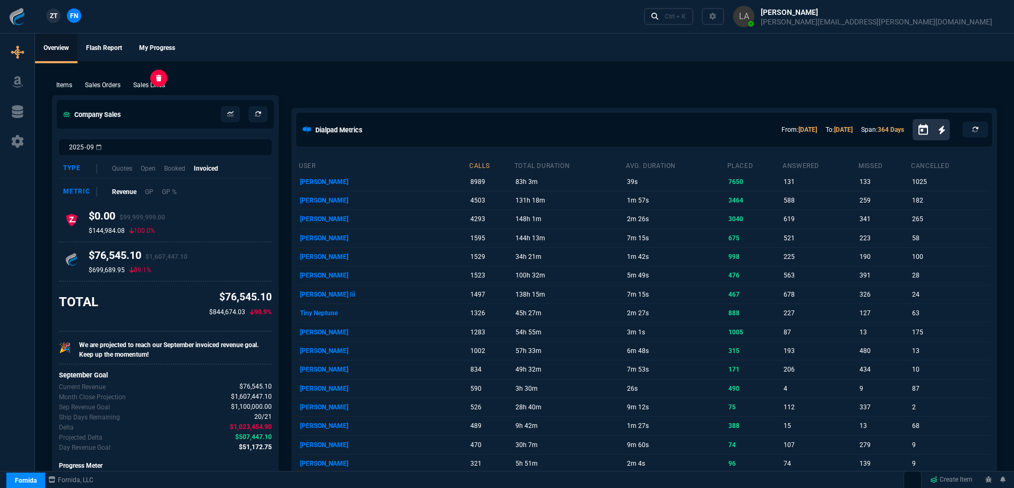
click at [144, 86] on p "Sales Lines" at bounding box center [149, 85] width 32 height 10
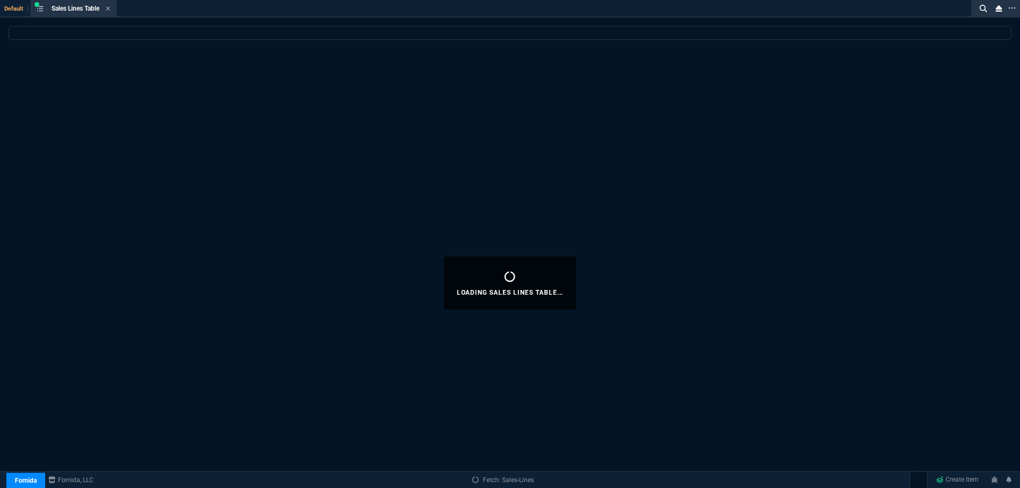
select select
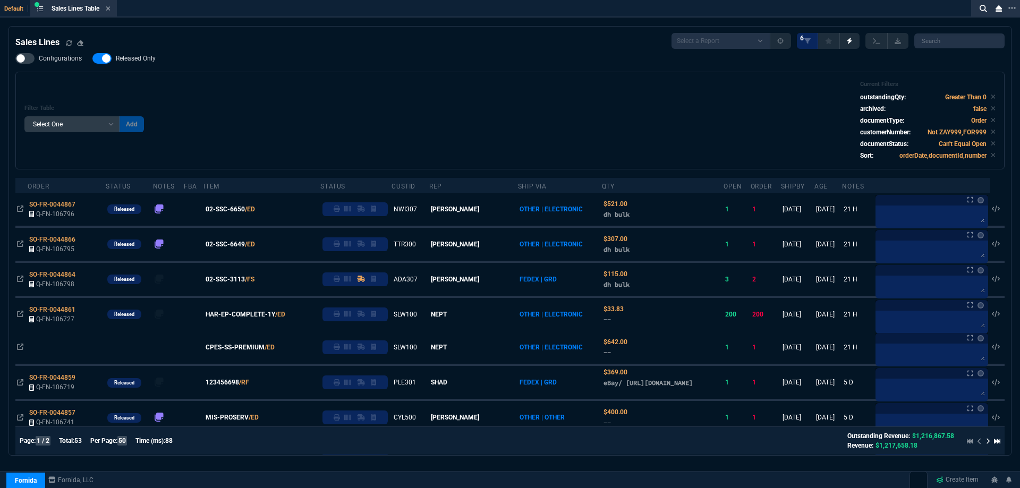
click at [134, 60] on span "Released Only" at bounding box center [136, 58] width 40 height 8
click at [92, 59] on input "Released Only" at bounding box center [92, 58] width 1 height 1
checkbox input "false"
click at [303, 73] on div "Filter Table Select One Add Filter () Age () ATS () Cond (itemVariantCode) Cust…" at bounding box center [509, 121] width 989 height 98
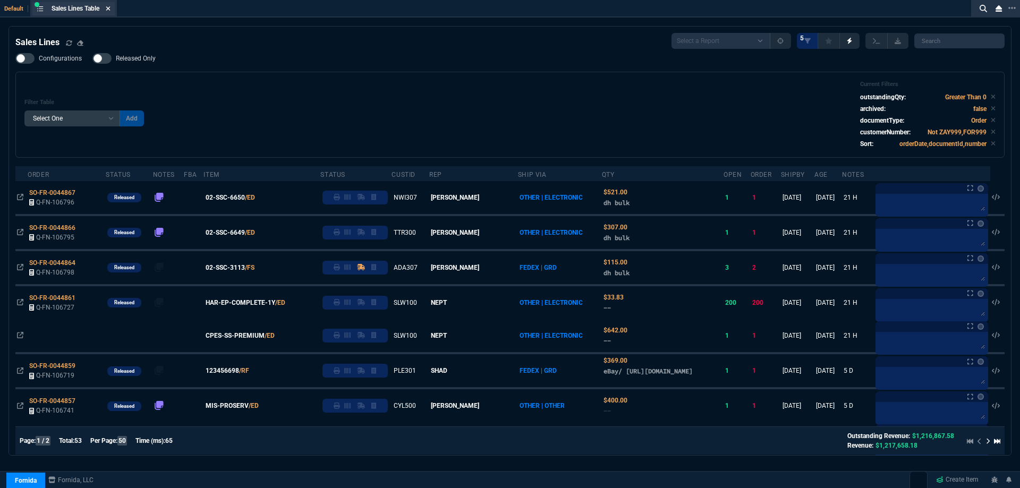
click at [109, 8] on icon at bounding box center [108, 8] width 4 height 4
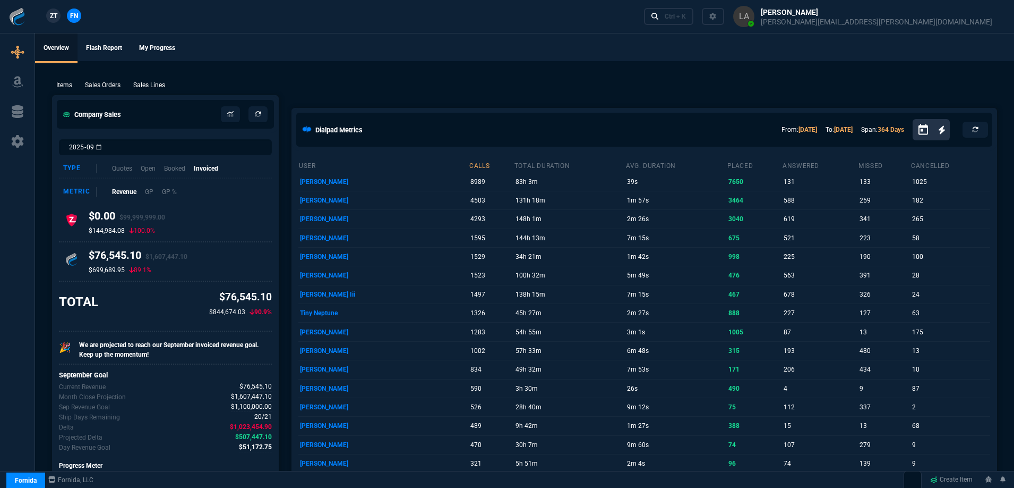
click at [53, 20] on span "ZT" at bounding box center [53, 16] width 7 height 10
click at [148, 87] on p "Sales Lines" at bounding box center [149, 85] width 32 height 10
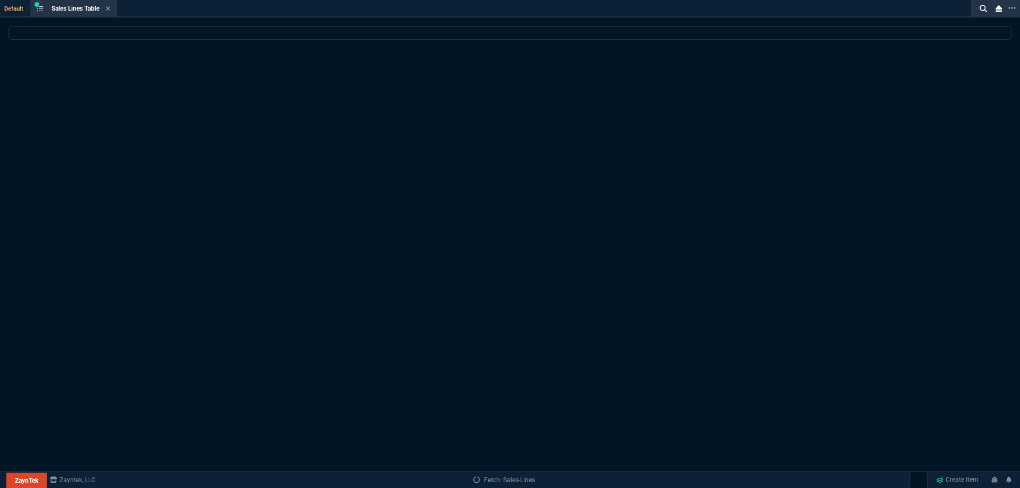
select select
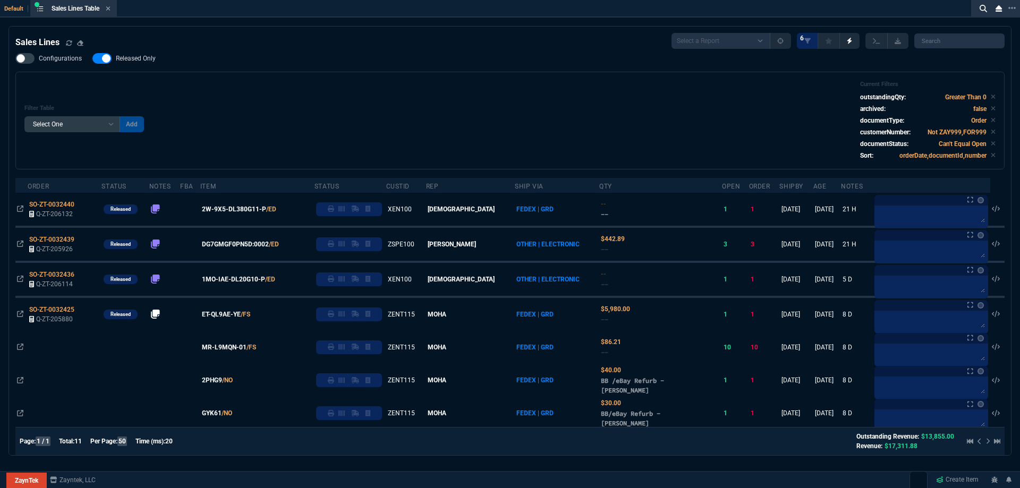
click at [146, 58] on span "Released Only" at bounding box center [136, 58] width 40 height 8
click at [92, 58] on input "Released Only" at bounding box center [92, 58] width 1 height 1
checkbox input "false"
drag, startPoint x: 427, startPoint y: 144, endPoint x: 428, endPoint y: 139, distance: 5.3
click at [428, 140] on div "Filter Table Select One Add Filter () Age () ATS () Cond (itemVariantCode) Cust…" at bounding box center [509, 121] width 971 height 80
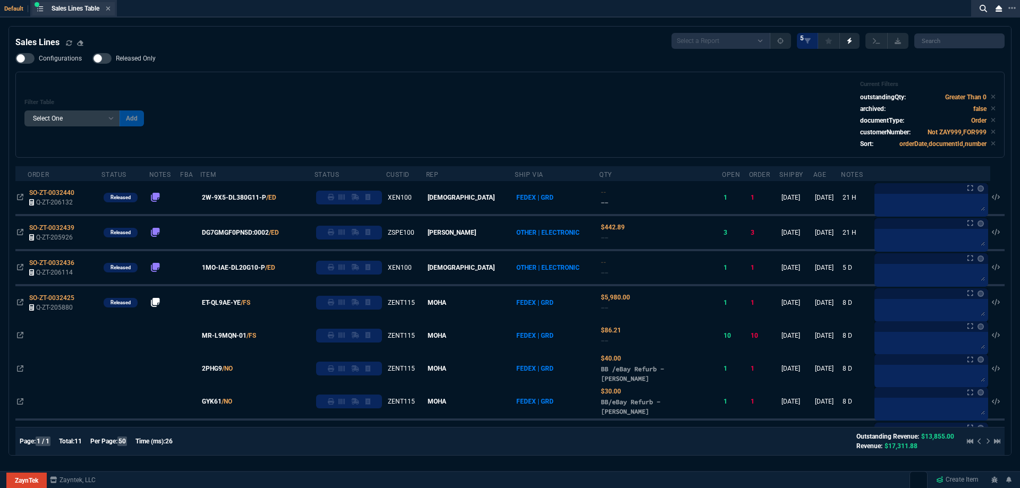
click at [113, 4] on div "Sales Lines Table Sales Line" at bounding box center [73, 8] width 82 height 13
click at [107, 8] on div "Sales Lines Table Sales Line" at bounding box center [81, 8] width 59 height 9
click at [109, 8] on icon at bounding box center [108, 8] width 5 height 6
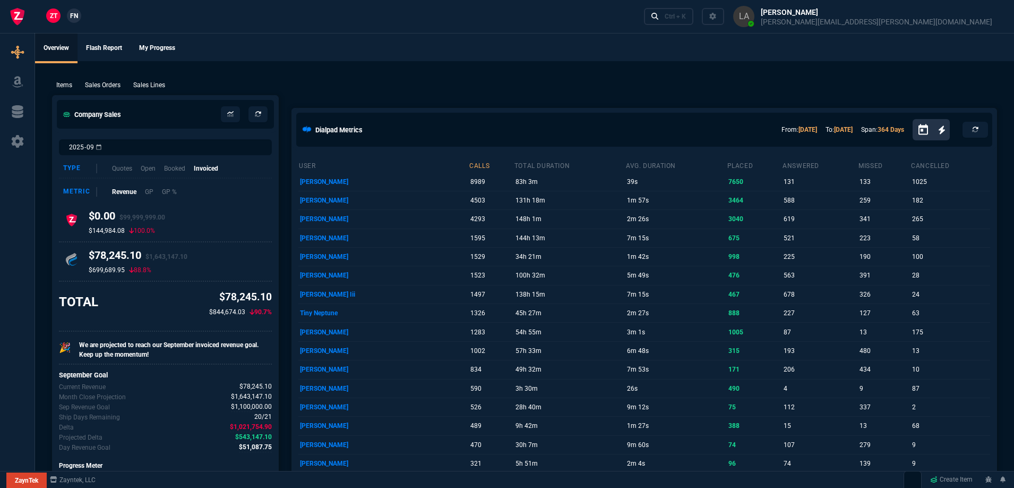
click at [78, 13] on span "FN" at bounding box center [74, 16] width 8 height 10
click at [155, 82] on p "Sales Lines" at bounding box center [149, 85] width 32 height 10
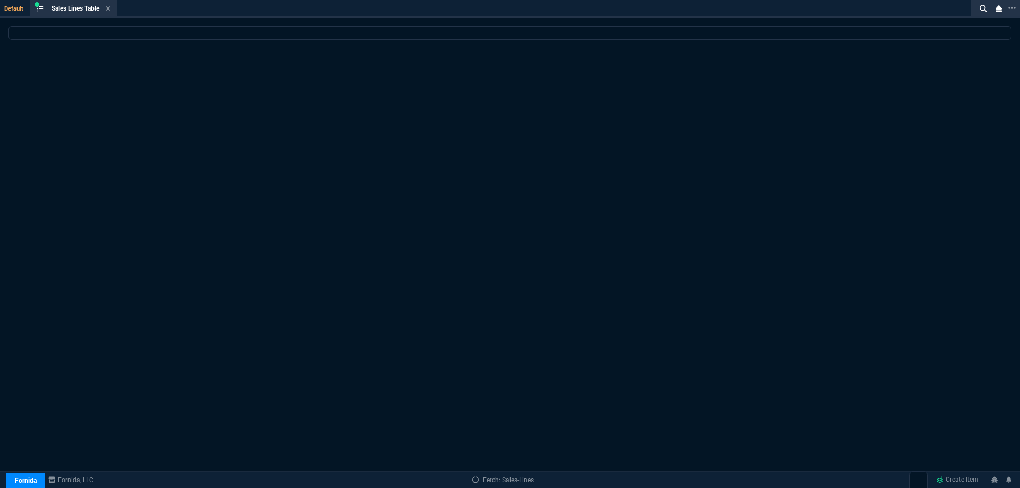
select select
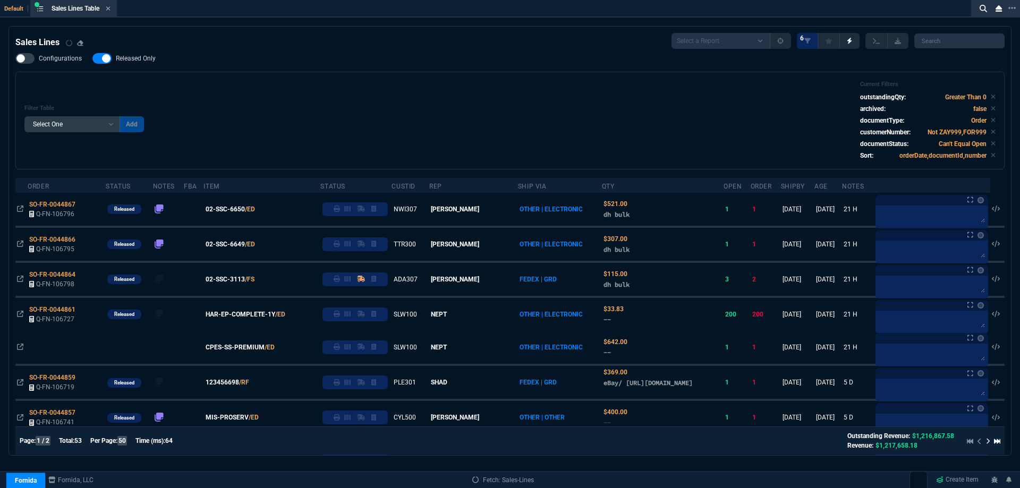
click at [110, 11] on icon at bounding box center [108, 8] width 5 height 6
click at [110, 10] on div "ZT FN Ctrl + K" at bounding box center [510, 16] width 1020 height 33
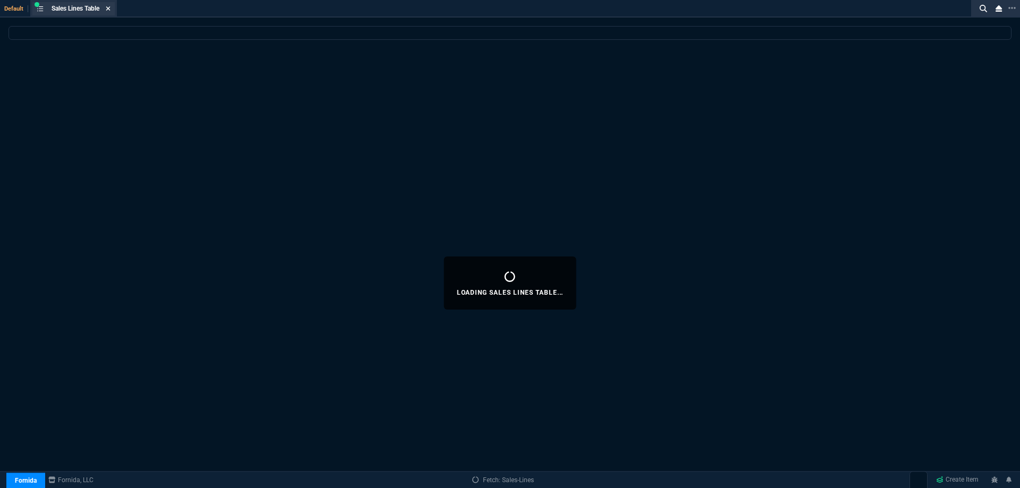
click at [110, 9] on icon at bounding box center [108, 8] width 4 height 4
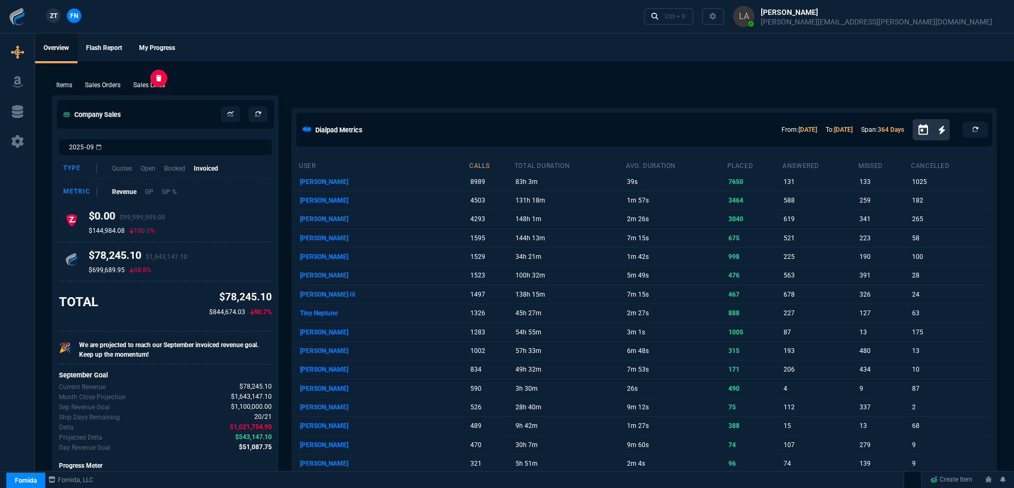
click at [156, 84] on p "Sales Lines" at bounding box center [149, 85] width 32 height 10
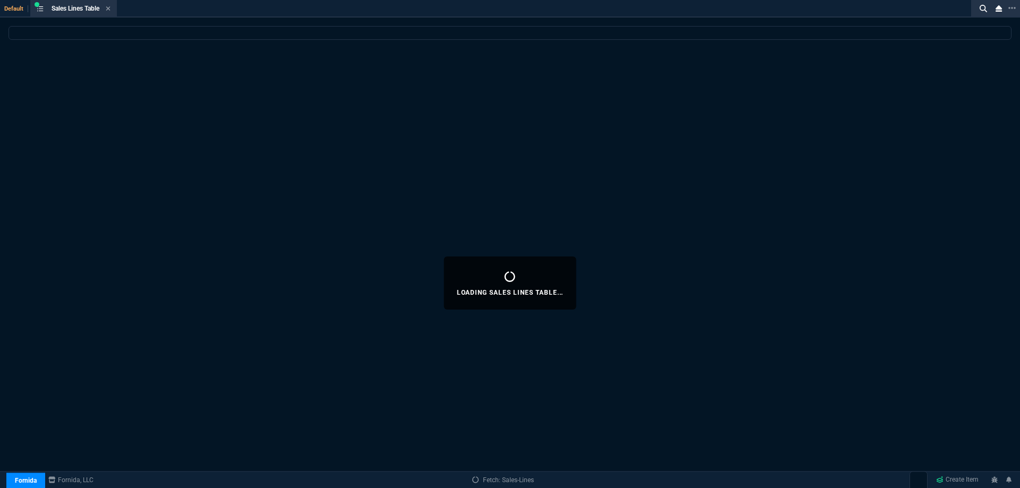
select select
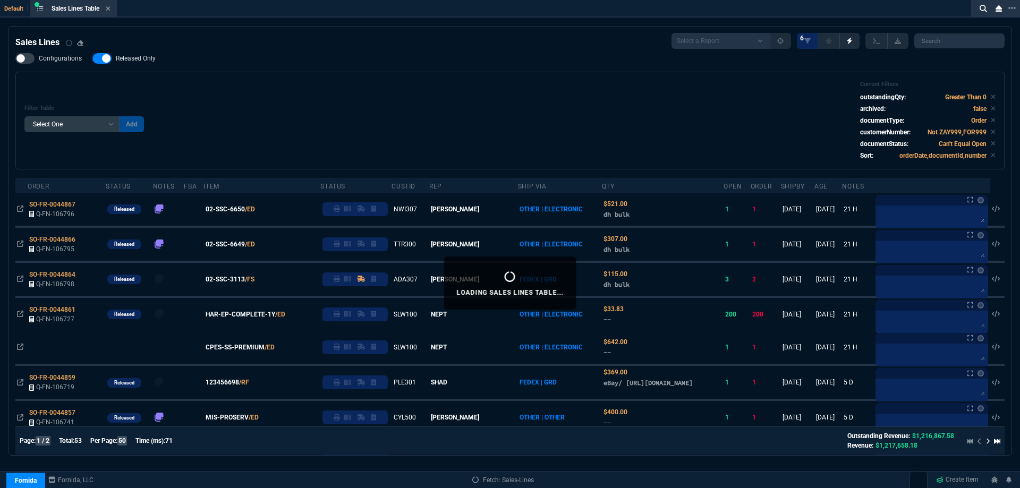
click at [130, 47] on div "Sales Lines Select a Report NEW QUERY SonicWall Sale AMZ (MTD) NEW QUERY INS100…" at bounding box center [509, 41] width 989 height 16
click at [135, 56] on span "Released Only" at bounding box center [136, 58] width 40 height 8
click at [92, 58] on input "Released Only" at bounding box center [92, 58] width 1 height 1
checkbox input "false"
click at [215, 105] on div "Filter Table Select One Add Filter () Age () ATS () Cond (itemVariantCode) Cust…" at bounding box center [509, 121] width 971 height 80
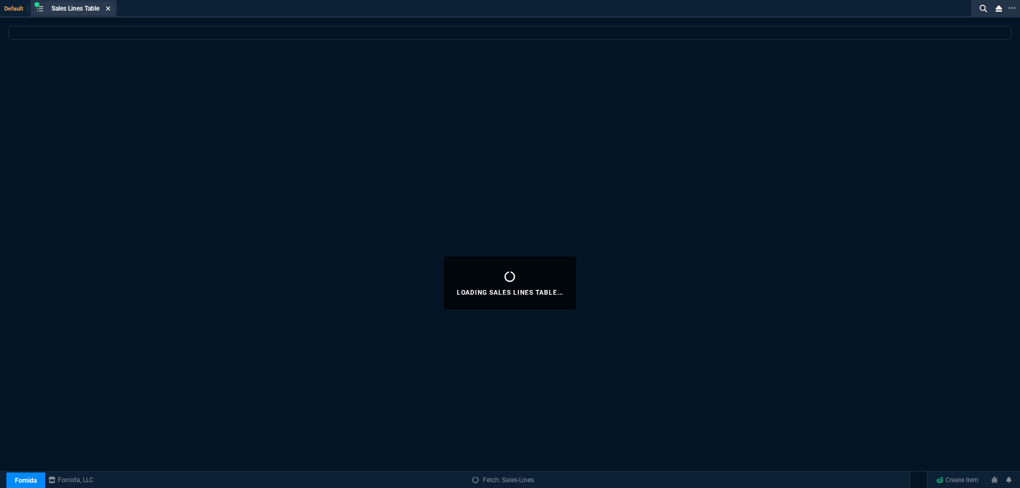
select select
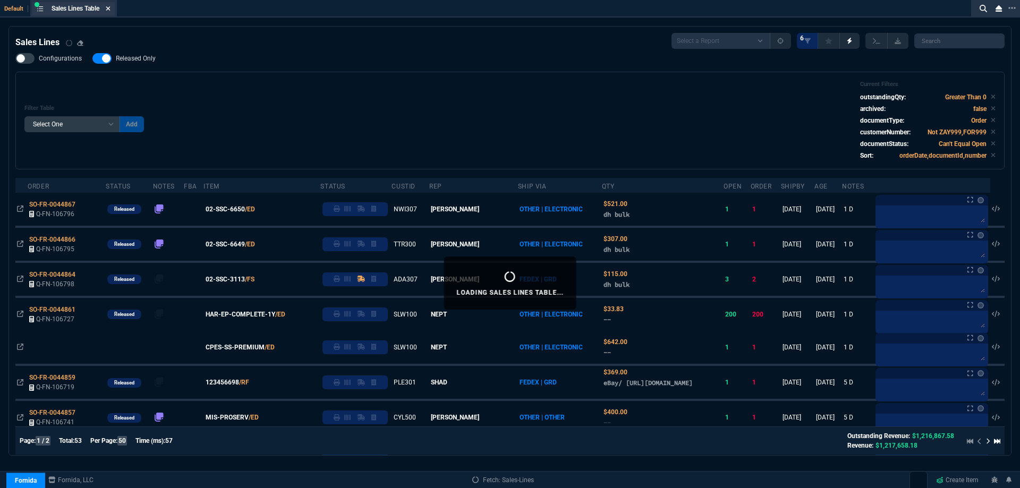
click at [109, 8] on icon at bounding box center [108, 8] width 4 height 4
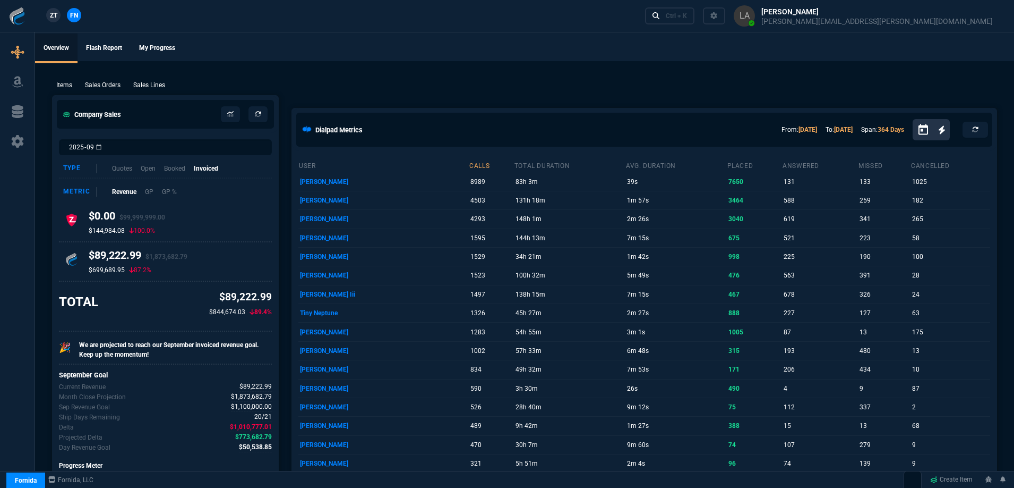
click at [57, 16] on span "ZT" at bounding box center [53, 16] width 7 height 10
click at [146, 86] on p "Sales Lines" at bounding box center [149, 85] width 32 height 10
select select
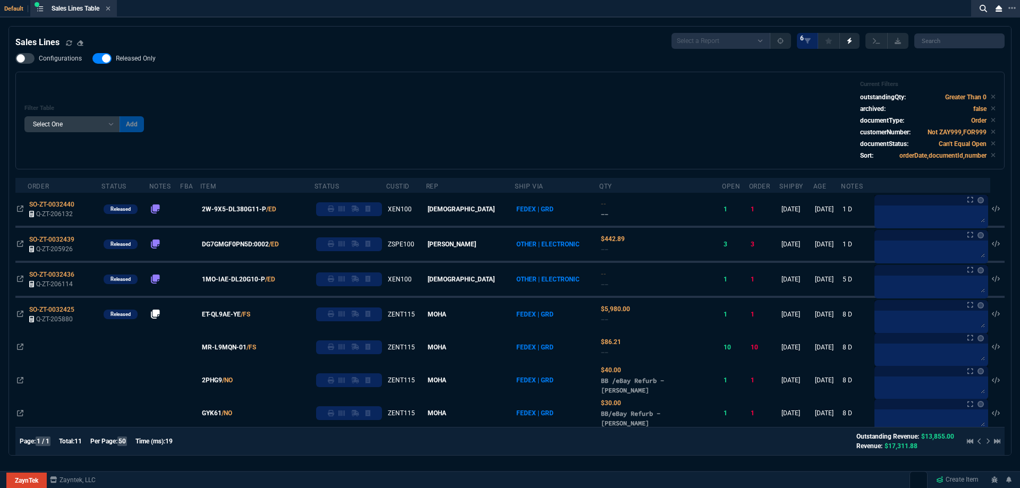
click at [146, 59] on span "Released Only" at bounding box center [136, 58] width 40 height 8
click at [92, 59] on input "Released Only" at bounding box center [92, 58] width 1 height 1
checkbox input "false"
click at [406, 90] on div "Filter Table Select One Add Filter () Age () ATS () Cond (itemVariantCode) Cust…" at bounding box center [509, 121] width 971 height 80
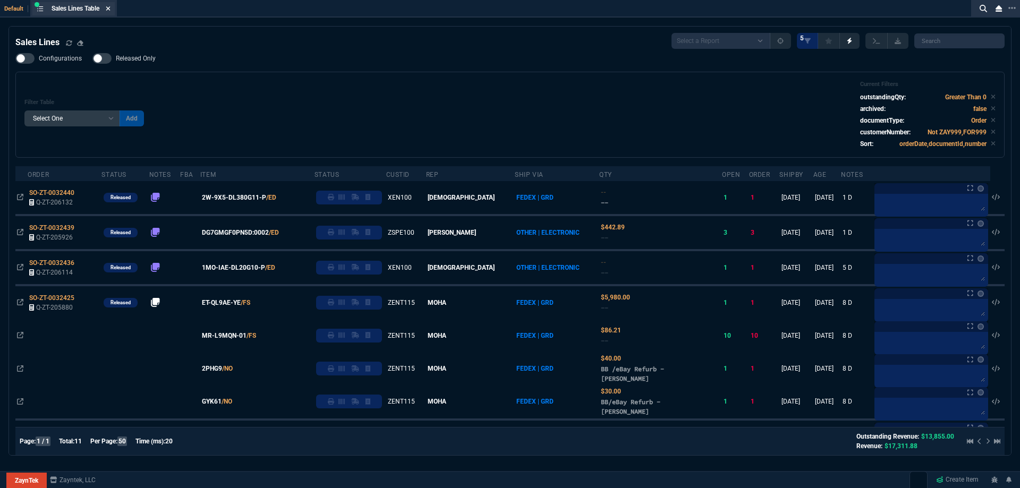
click at [110, 8] on icon at bounding box center [108, 8] width 5 height 6
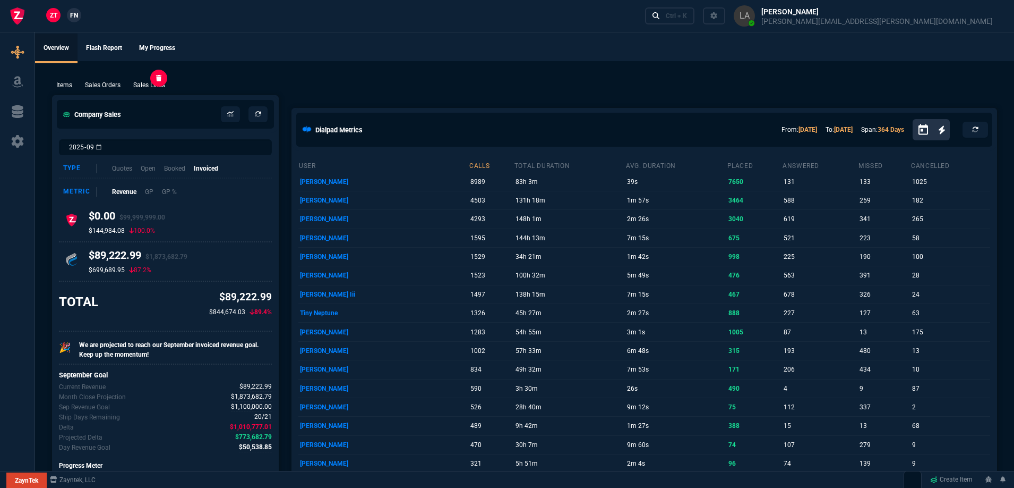
click at [147, 85] on p "Sales Lines" at bounding box center [149, 85] width 32 height 10
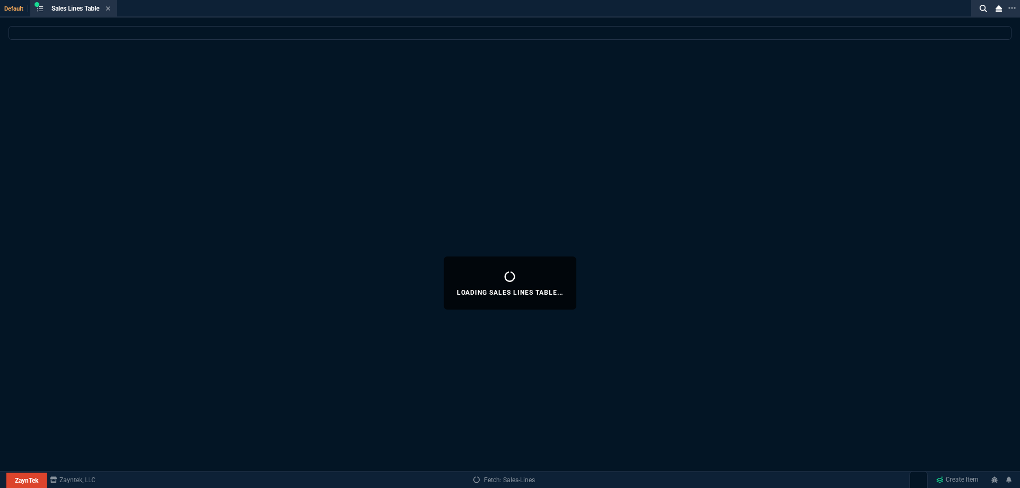
select select
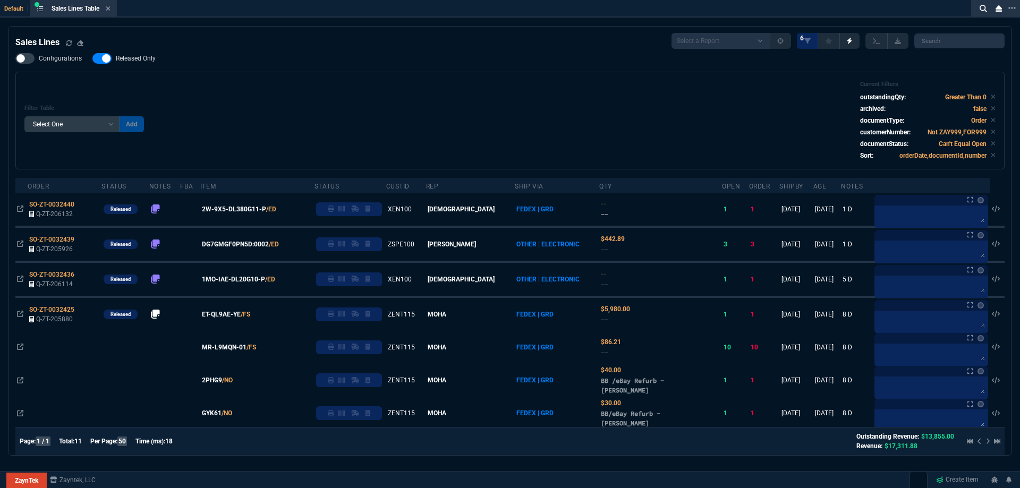
click at [132, 61] on span "Released Only" at bounding box center [136, 58] width 40 height 8
click at [92, 59] on input "Released Only" at bounding box center [92, 58] width 1 height 1
checkbox input "false"
click at [346, 89] on div "Filter Table Select One Add Filter () Age () ATS () Cond (itemVariantCode) Cust…" at bounding box center [509, 121] width 971 height 80
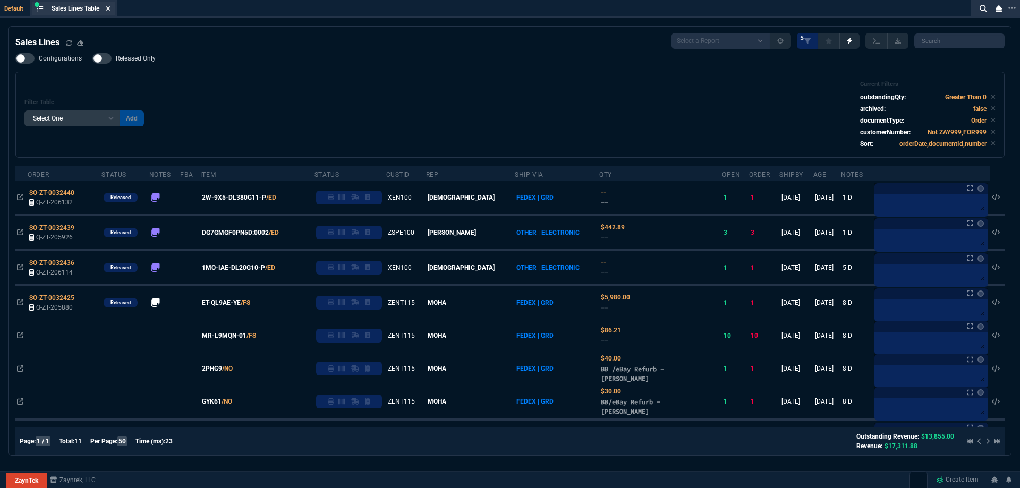
click at [108, 11] on icon at bounding box center [108, 8] width 5 height 6
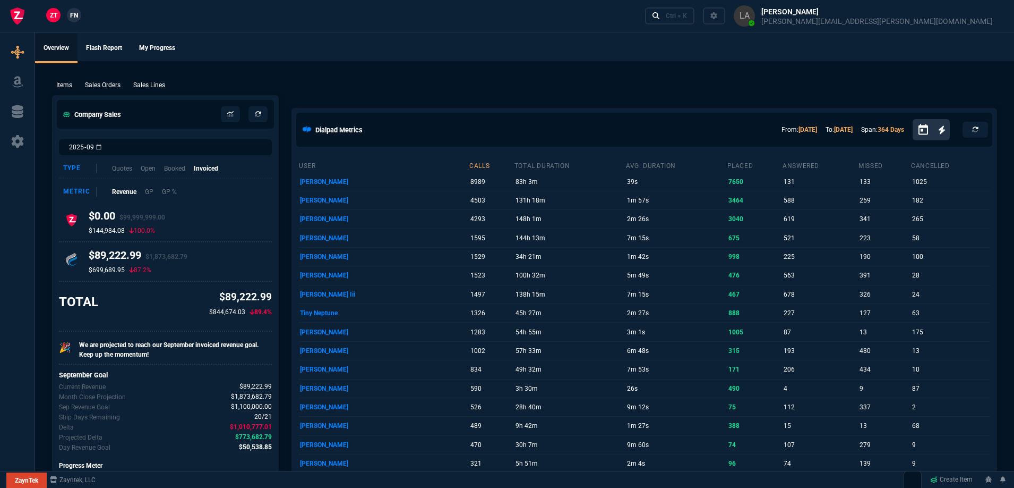
click at [70, 16] on span "FN" at bounding box center [74, 16] width 8 height 10
click at [149, 84] on p "Sales Lines" at bounding box center [149, 85] width 32 height 10
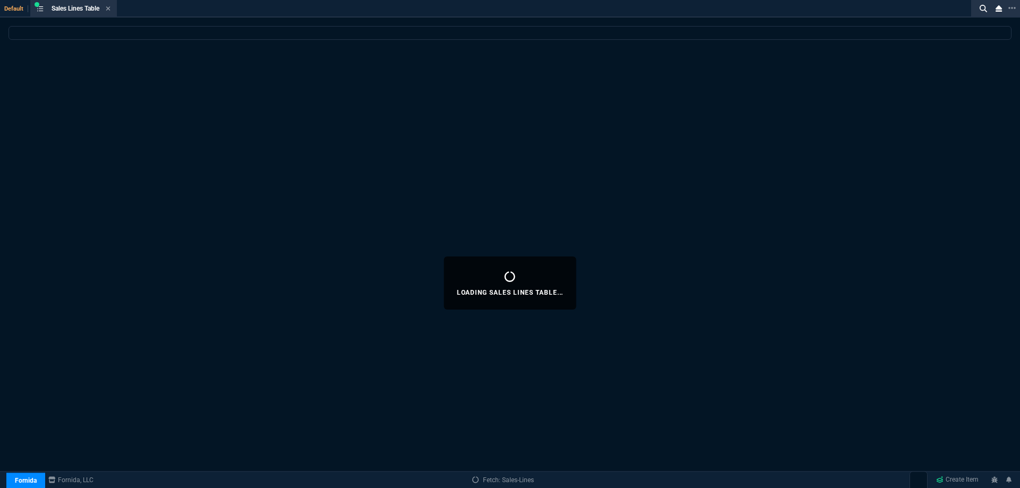
select select
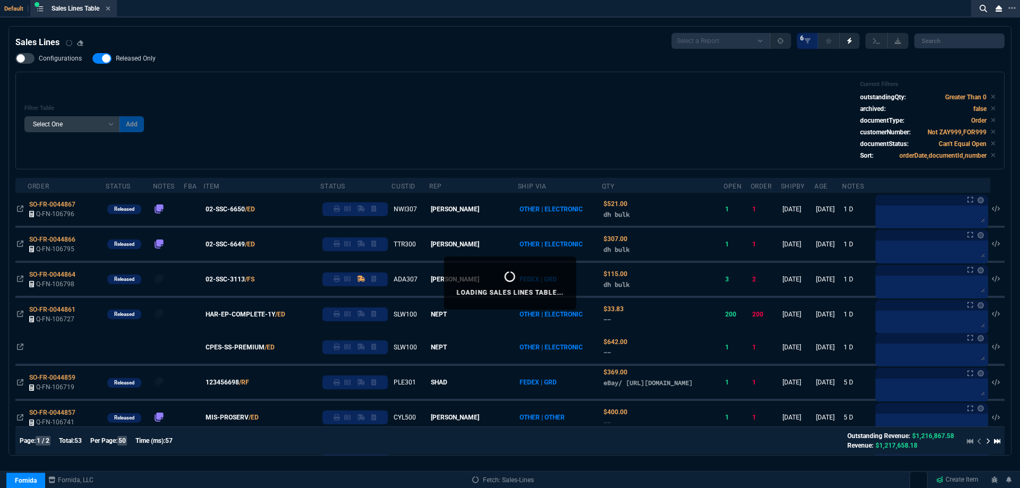
click at [135, 62] on span "Released Only" at bounding box center [136, 58] width 40 height 8
click at [92, 59] on input "Released Only" at bounding box center [92, 58] width 1 height 1
checkbox input "false"
click at [413, 74] on div "Filter Table Select One Add Filter () Age () ATS () Cond (itemVariantCode) Cust…" at bounding box center [509, 121] width 989 height 98
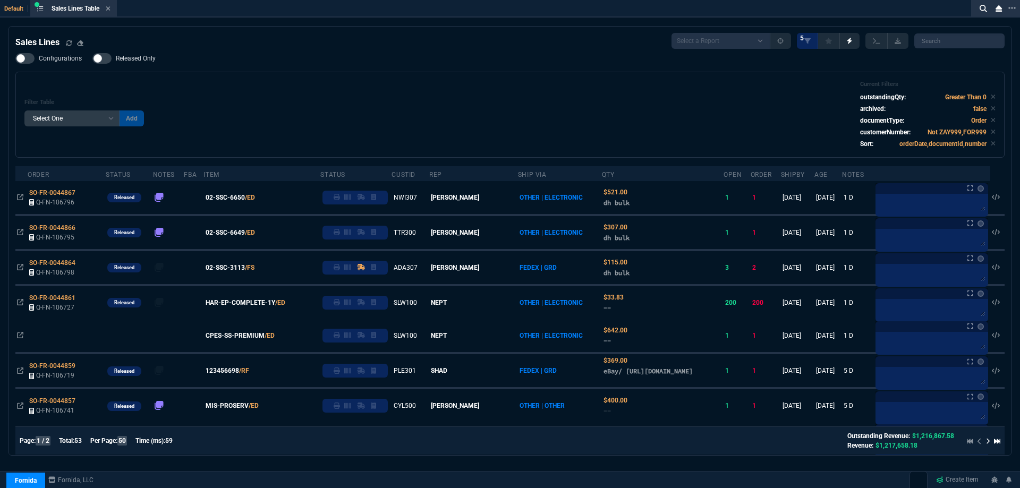
click at [342, 91] on div "Filter Table Select One Add Filter () Age () ATS () Cond (itemVariantCode) Cust…" at bounding box center [509, 115] width 971 height 68
click at [109, 8] on icon at bounding box center [108, 8] width 5 height 6
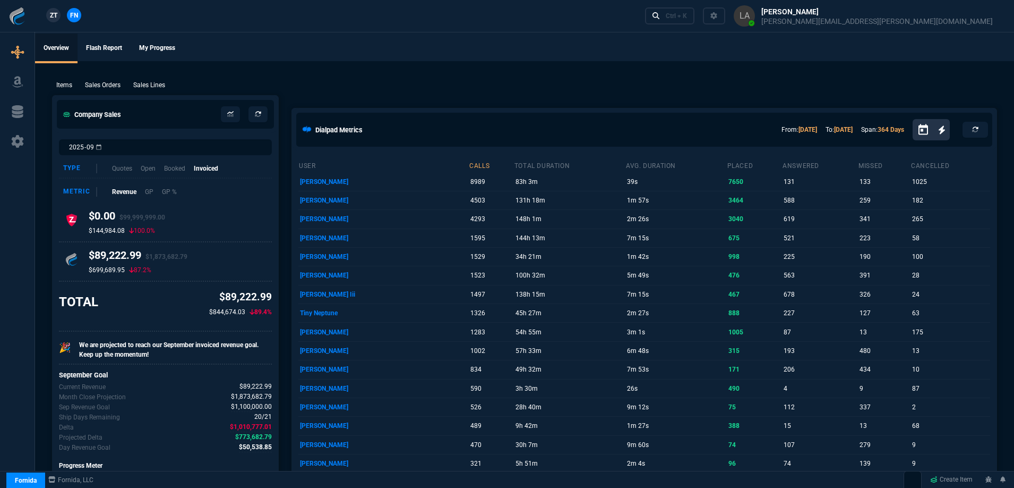
click at [56, 18] on span "ZT" at bounding box center [53, 16] width 7 height 10
click at [148, 84] on p "Sales Lines" at bounding box center [149, 85] width 32 height 10
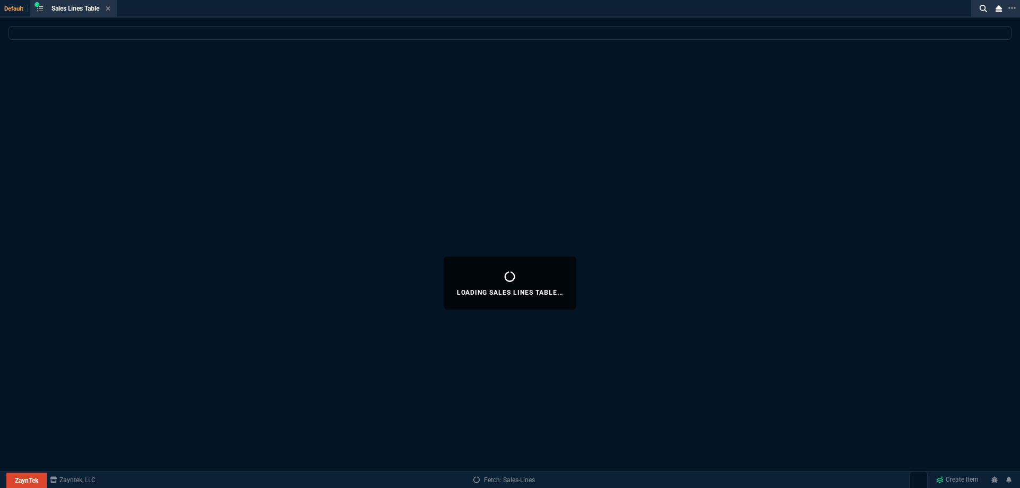
select select
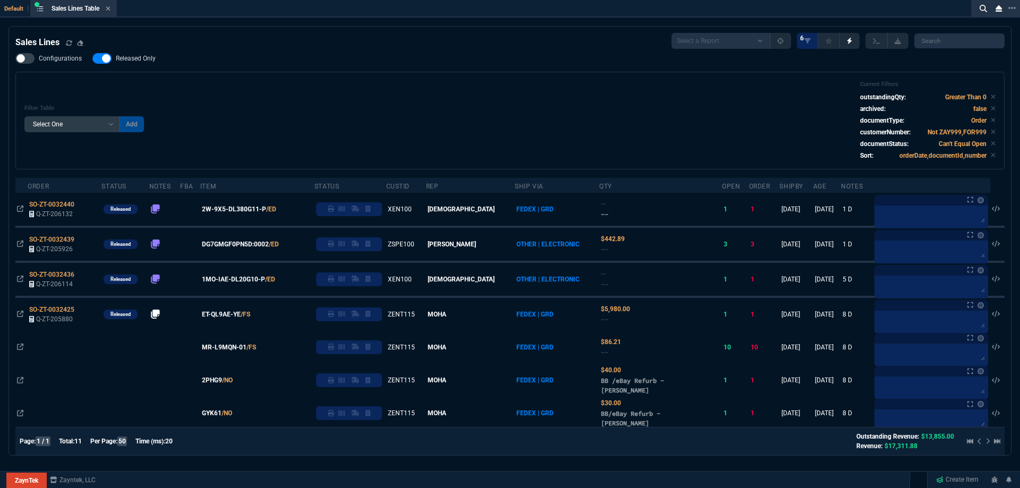
click at [148, 62] on span "Released Only" at bounding box center [136, 58] width 40 height 8
click at [92, 59] on input "Released Only" at bounding box center [92, 58] width 1 height 1
checkbox input "false"
click at [391, 114] on div "Filter Table Select One Add Filter () Age () ATS () Cond (itemVariantCode) Cust…" at bounding box center [509, 121] width 971 height 80
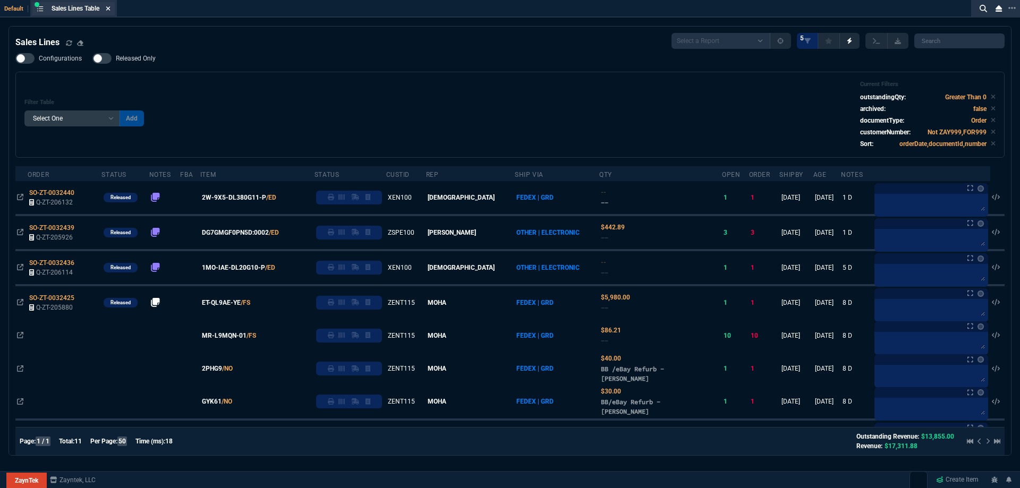
click at [110, 10] on icon at bounding box center [108, 8] width 5 height 6
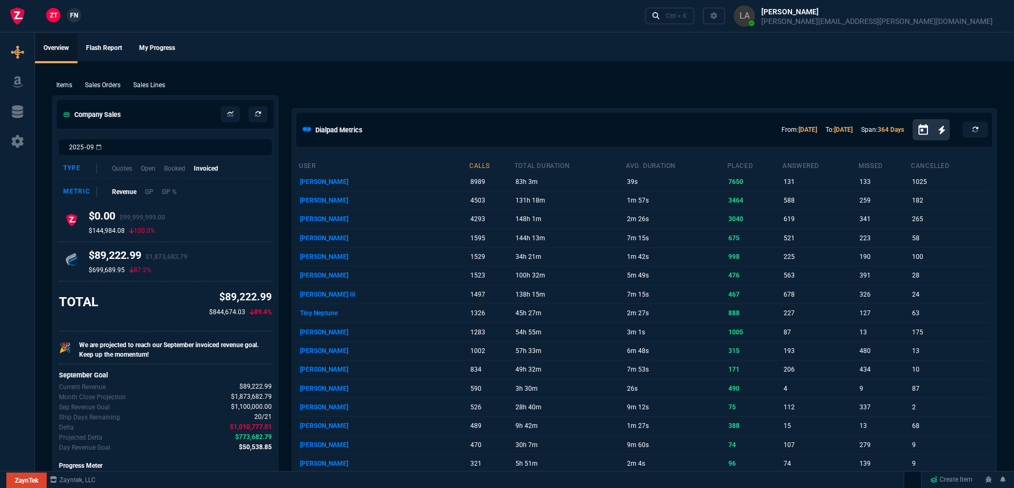
click at [76, 14] on span "FN" at bounding box center [74, 16] width 8 height 10
click at [163, 83] on p "Sales Lines" at bounding box center [149, 85] width 32 height 10
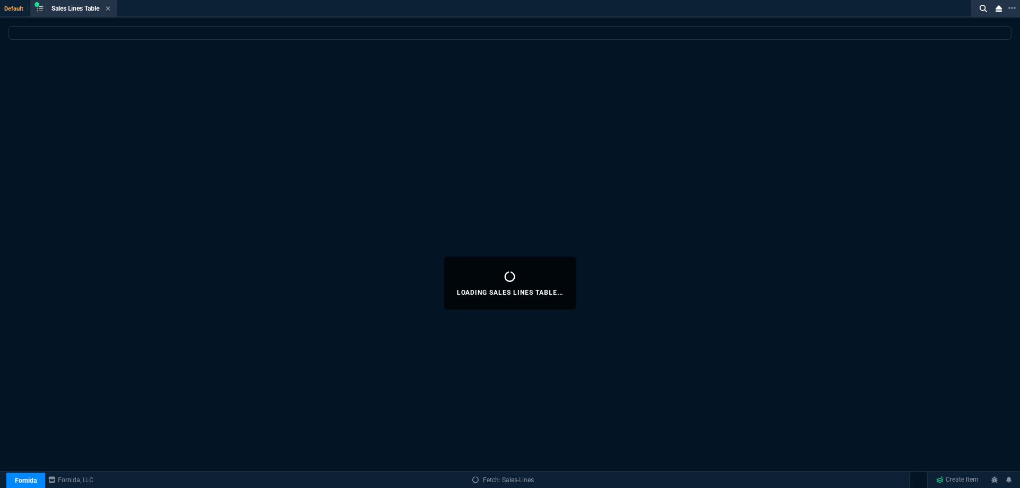
select select
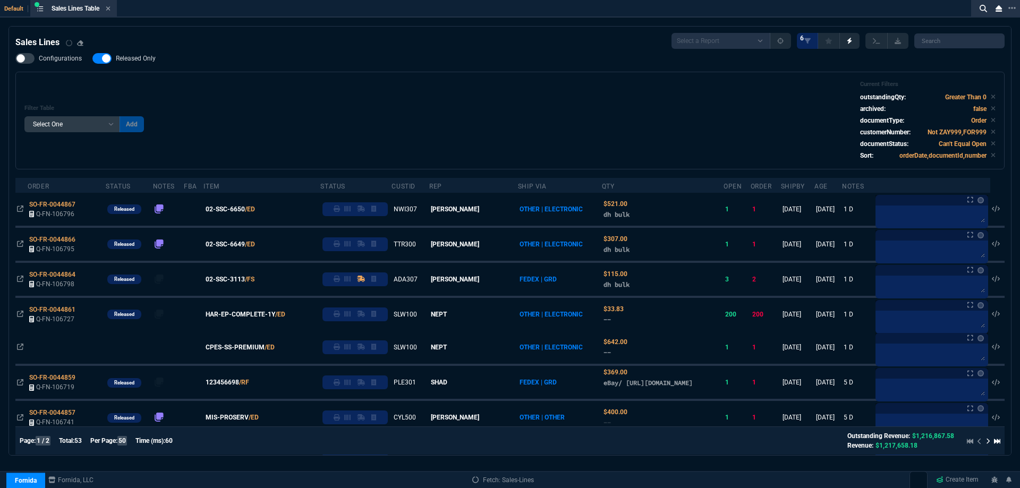
click at [121, 63] on span "Released Only" at bounding box center [136, 58] width 40 height 8
click at [92, 59] on input "Released Only" at bounding box center [92, 58] width 1 height 1
click at [272, 87] on div "Filter Table Select One Add Filter () Age () ATS () Cond (itemVariantCode) Cust…" at bounding box center [509, 121] width 971 height 80
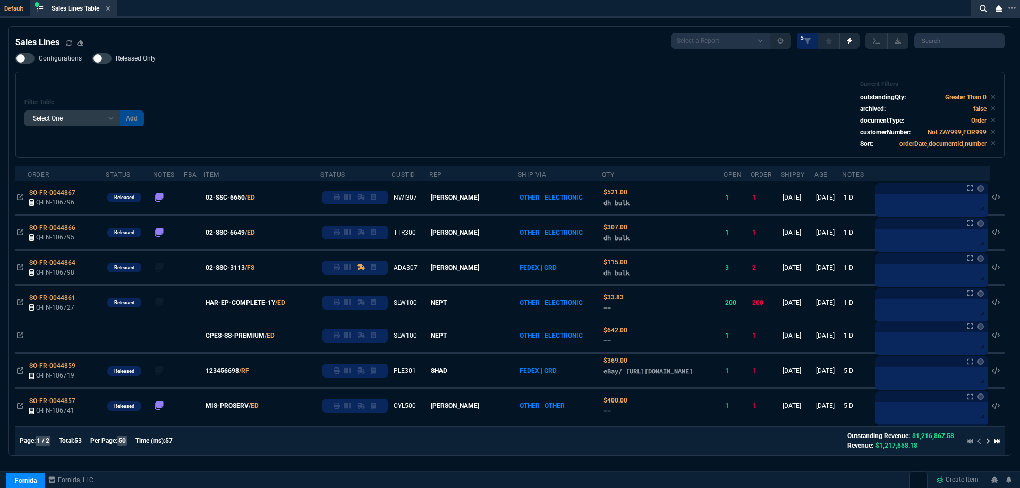
click at [136, 60] on span "Released Only" at bounding box center [136, 58] width 40 height 8
click at [92, 59] on input "Released Only" at bounding box center [92, 58] width 1 height 1
click at [267, 86] on div "Filter Table Select One Add Filter () Age () ATS () Cond (itemVariantCode) Cust…" at bounding box center [509, 115] width 971 height 68
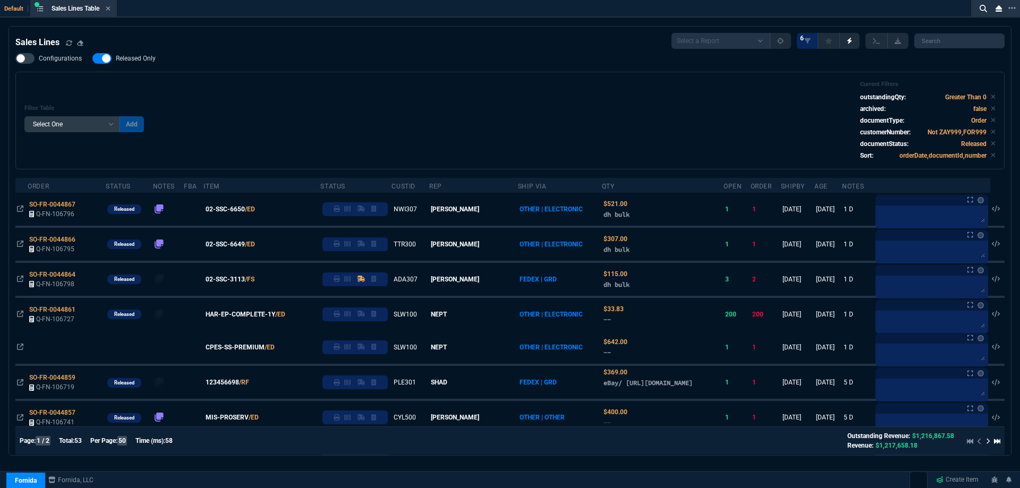
click at [152, 58] on span "Released Only" at bounding box center [136, 58] width 40 height 8
click at [92, 58] on input "Released Only" at bounding box center [92, 58] width 1 height 1
checkbox input "false"
click at [386, 92] on div "Filter Table Select One Add Filter () Age () ATS () Cond (itemVariantCode) Cust…" at bounding box center [509, 121] width 971 height 80
